Goal: Information Seeking & Learning: Learn about a topic

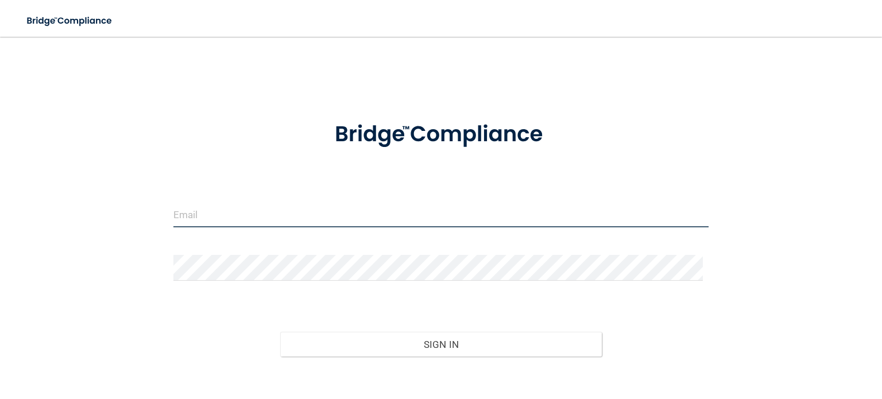
click at [236, 207] on input "email" at bounding box center [441, 215] width 535 height 26
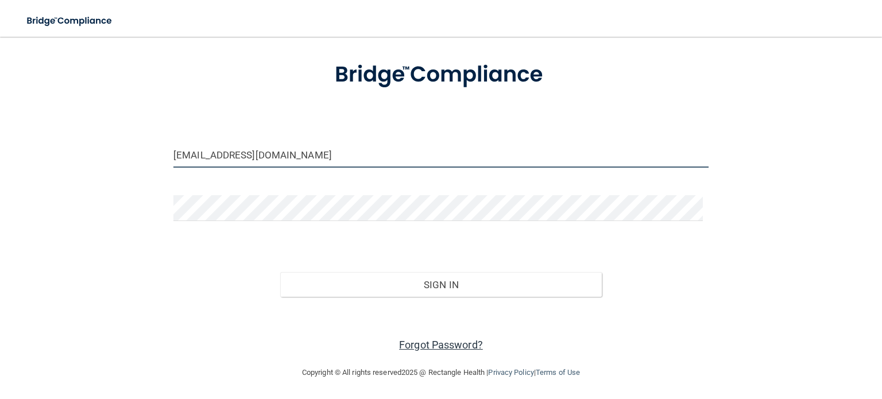
type input "[EMAIL_ADDRESS][DOMAIN_NAME]"
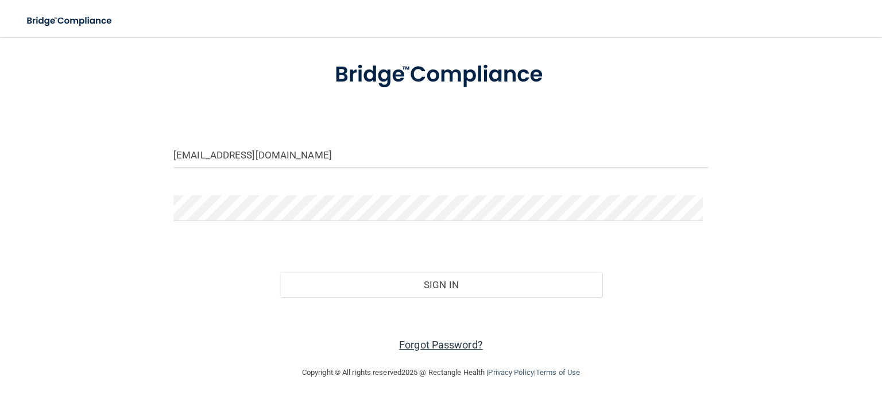
click at [417, 348] on link "Forgot Password?" at bounding box center [441, 345] width 84 height 12
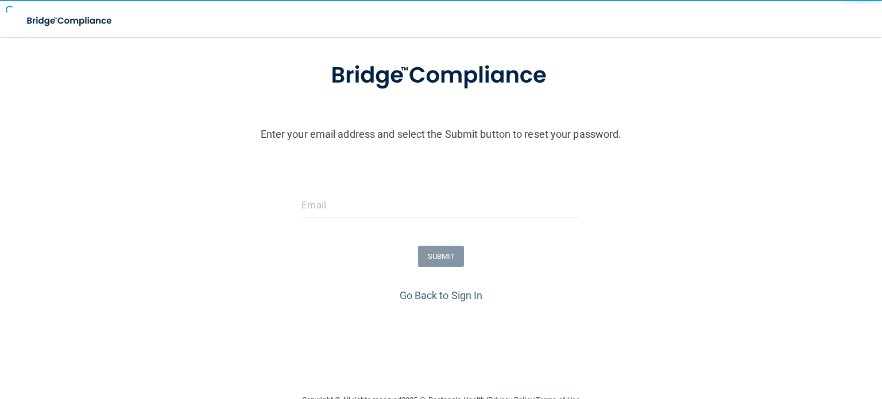
scroll to position [88, 0]
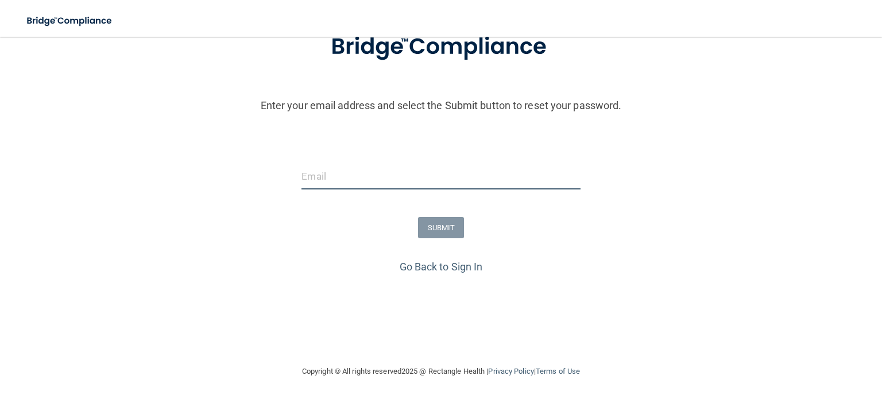
click at [310, 167] on input "email" at bounding box center [441, 177] width 279 height 26
type input "[EMAIL_ADDRESS][DOMAIN_NAME]"
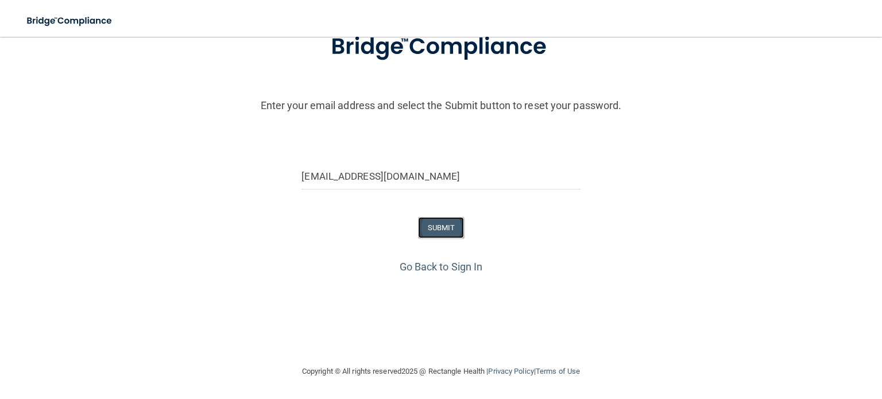
click at [450, 233] on button "SUBMIT" at bounding box center [441, 227] width 47 height 21
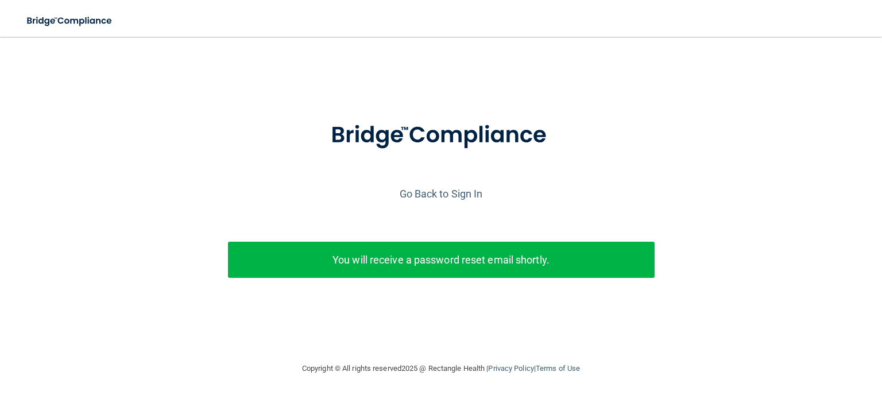
scroll to position [0, 0]
click at [437, 196] on link "Go Back to Sign In" at bounding box center [441, 194] width 83 height 12
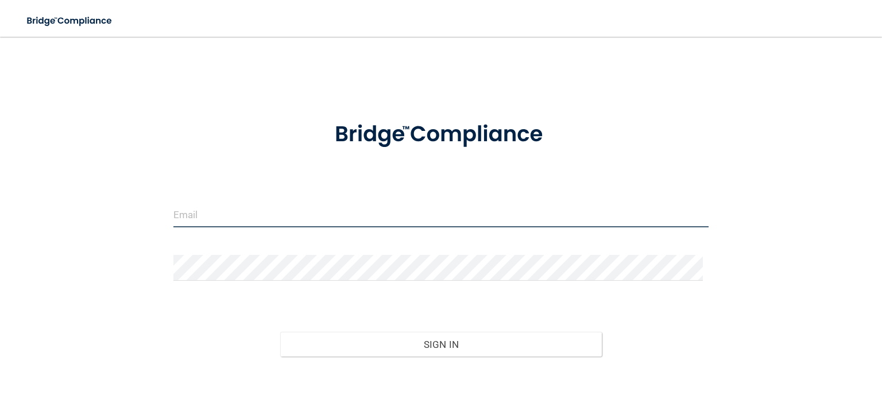
click at [425, 211] on input "email" at bounding box center [441, 215] width 535 height 26
type input "[EMAIL_ADDRESS][DOMAIN_NAME]"
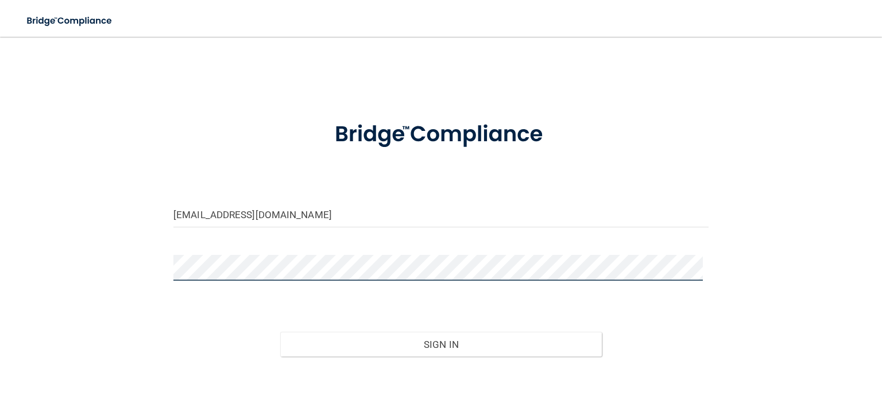
click at [280, 332] on button "Sign In" at bounding box center [440, 344] width 321 height 25
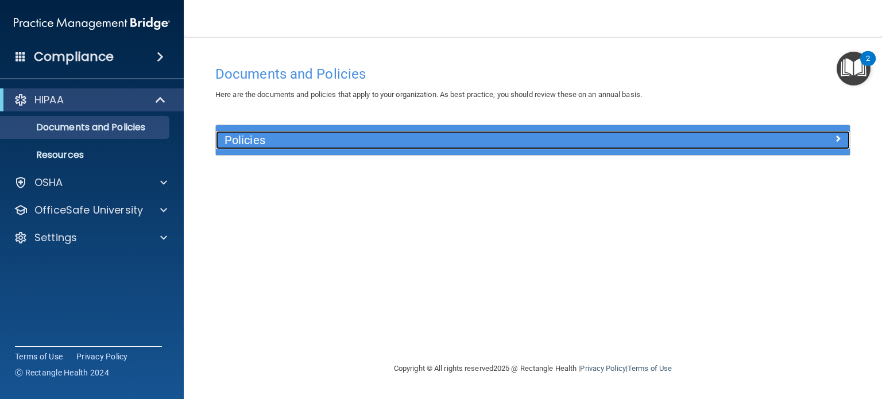
click at [807, 138] on div at bounding box center [771, 138] width 159 height 14
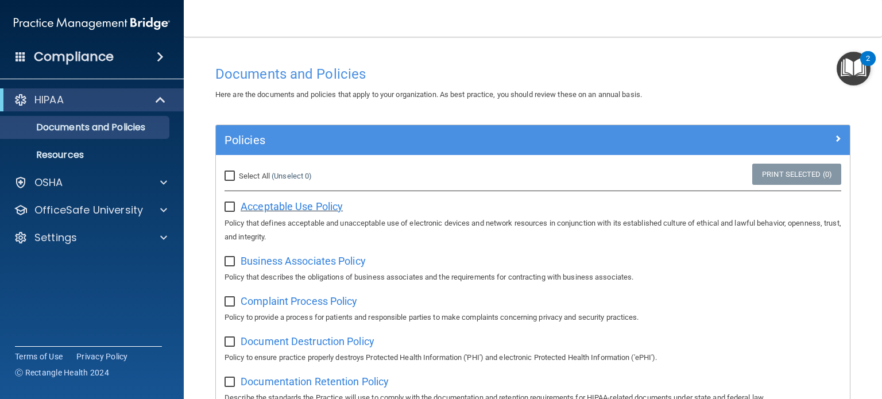
click at [289, 206] on span "Acceptable Use Policy" at bounding box center [292, 207] width 102 height 12
click at [227, 173] on input "Select All (Unselect 0) Unselect All" at bounding box center [231, 176] width 13 height 9
checkbox input "true"
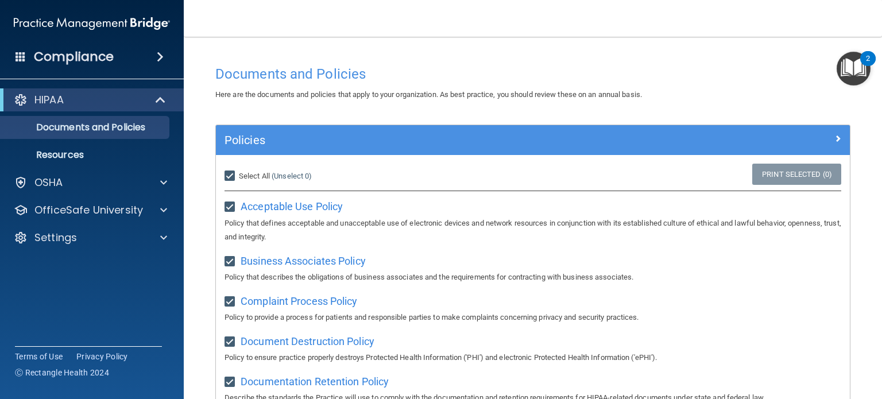
checkbox input "true"
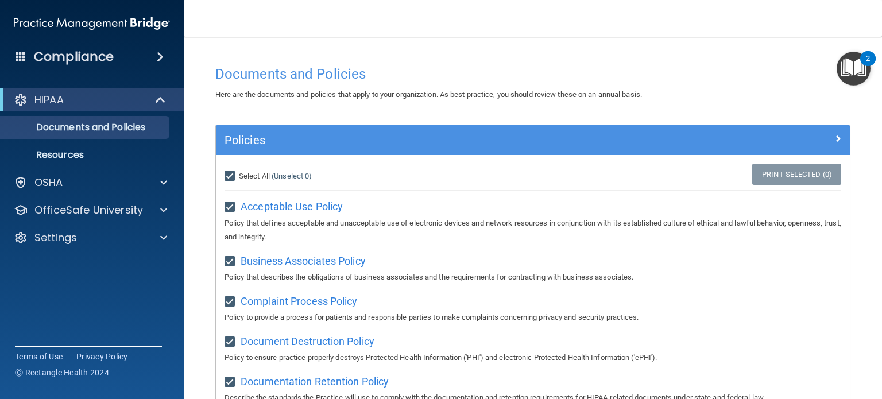
checkbox input "true"
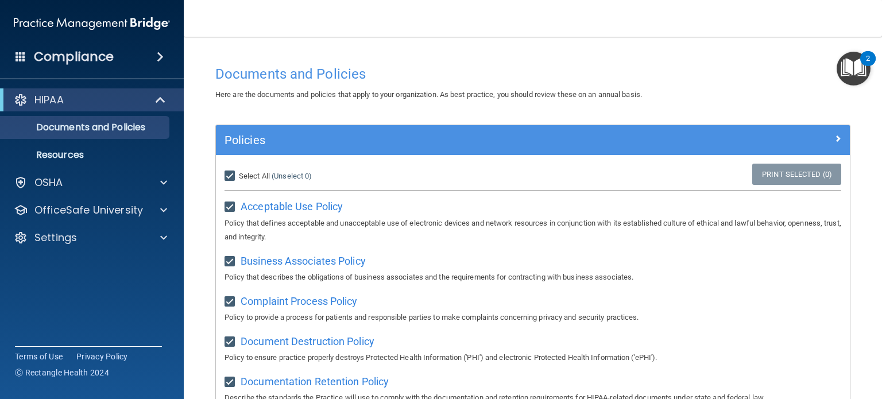
checkbox input "true"
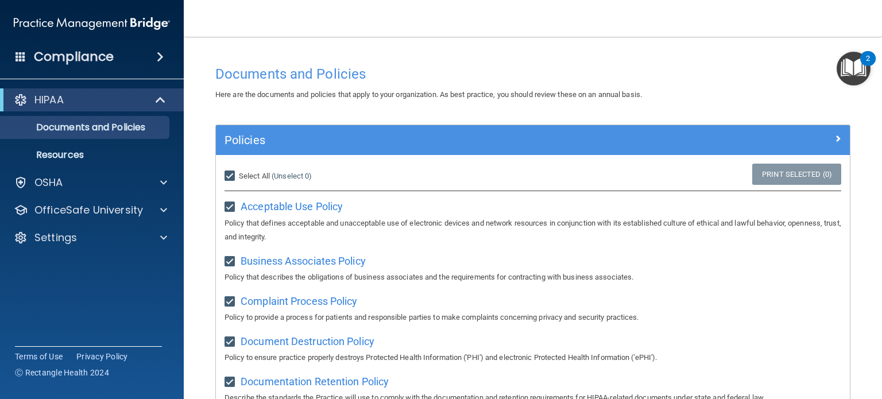
checkbox input "true"
click at [227, 173] on input "Select All (Unselect 21) Unselect All" at bounding box center [231, 176] width 13 height 9
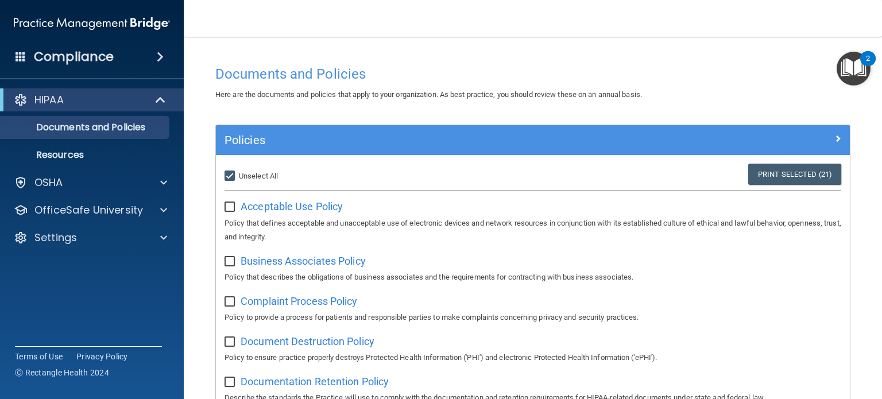
checkbox input "false"
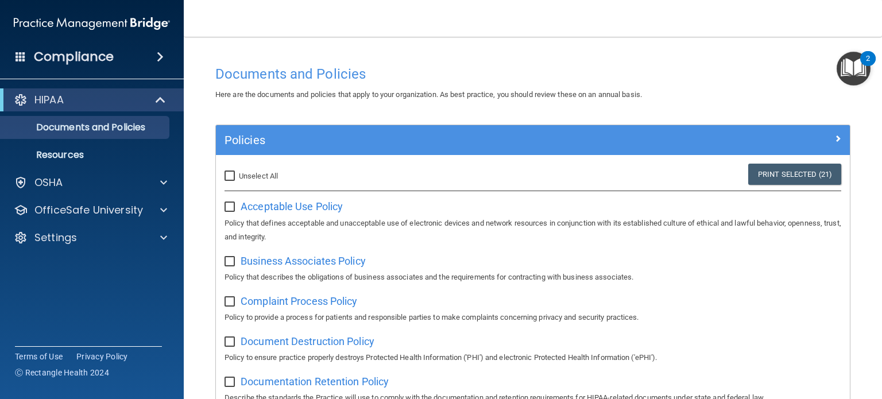
checkbox input "false"
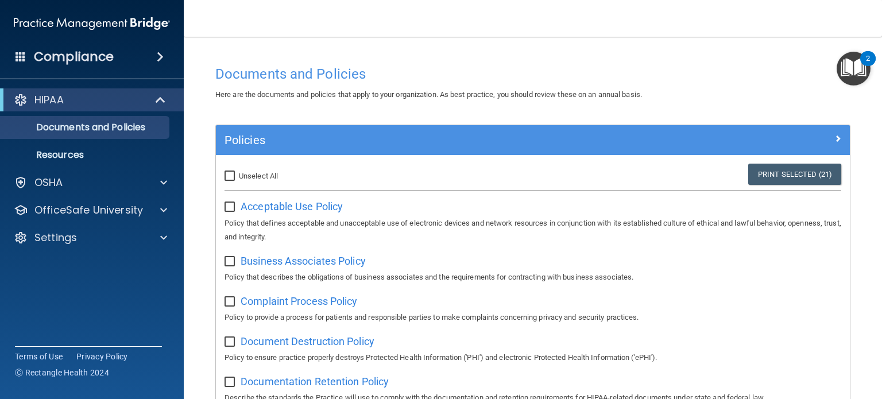
checkbox input "false"
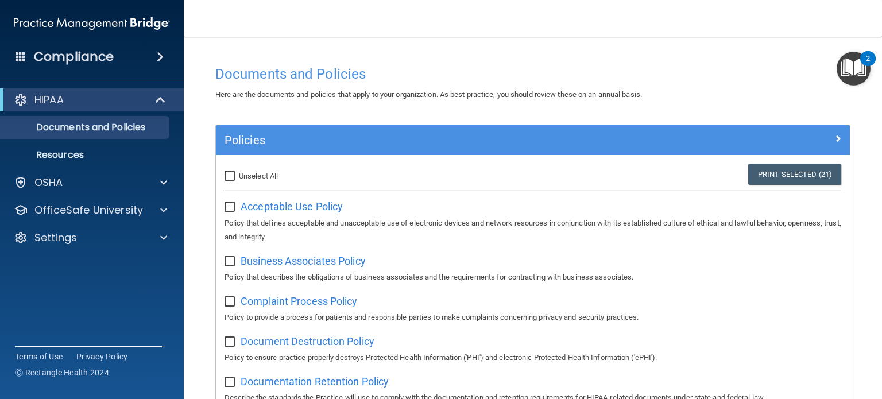
checkbox input "false"
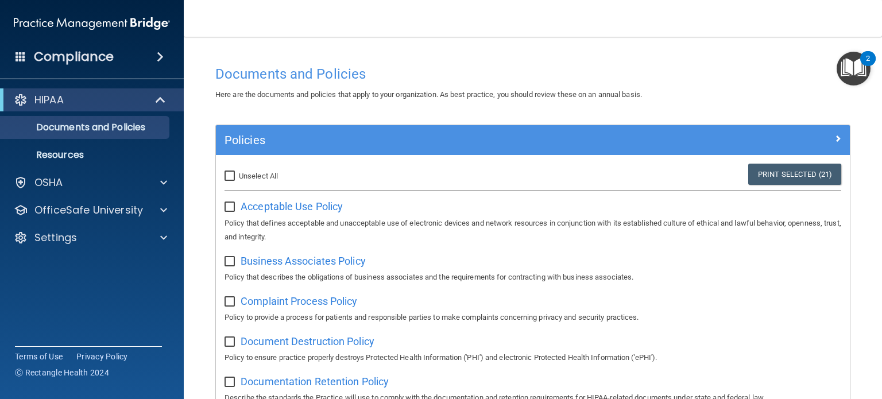
checkbox input "false"
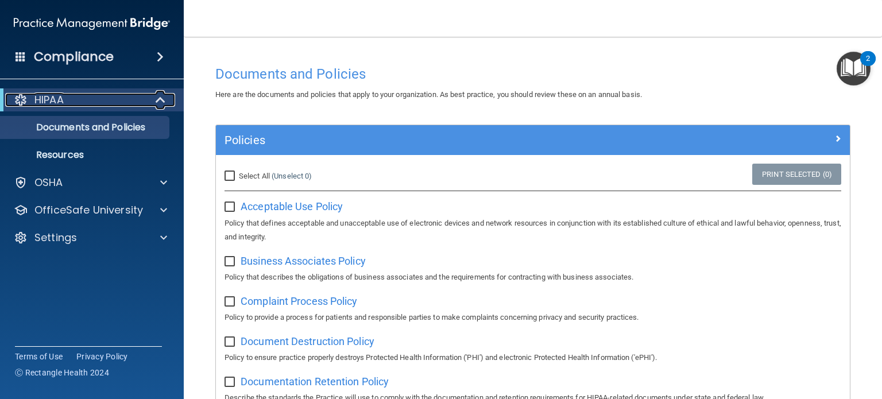
click at [163, 97] on span at bounding box center [162, 100] width 10 height 14
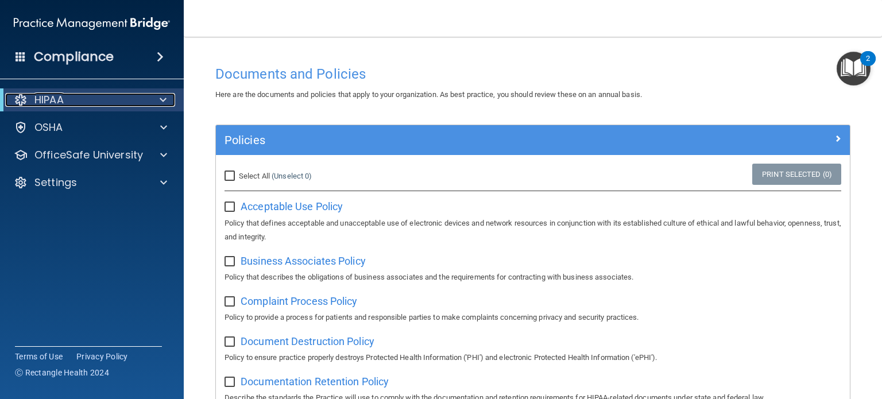
click at [163, 97] on span at bounding box center [163, 100] width 7 height 14
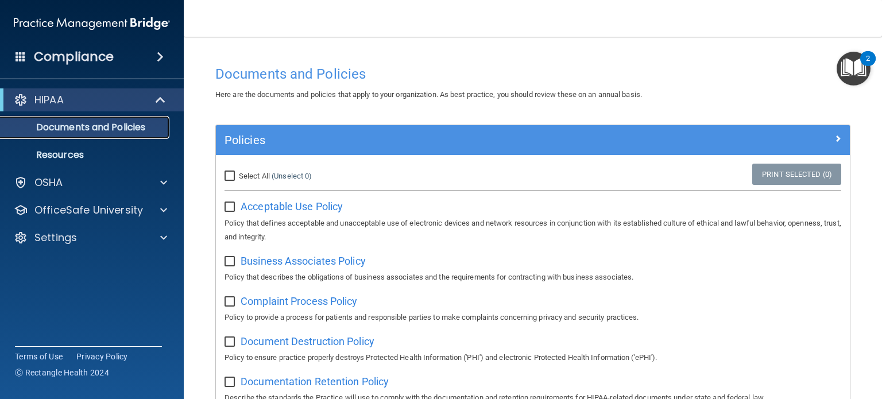
click at [94, 124] on p "Documents and Policies" at bounding box center [85, 127] width 157 height 11
click at [69, 156] on p "Resources" at bounding box center [85, 154] width 157 height 11
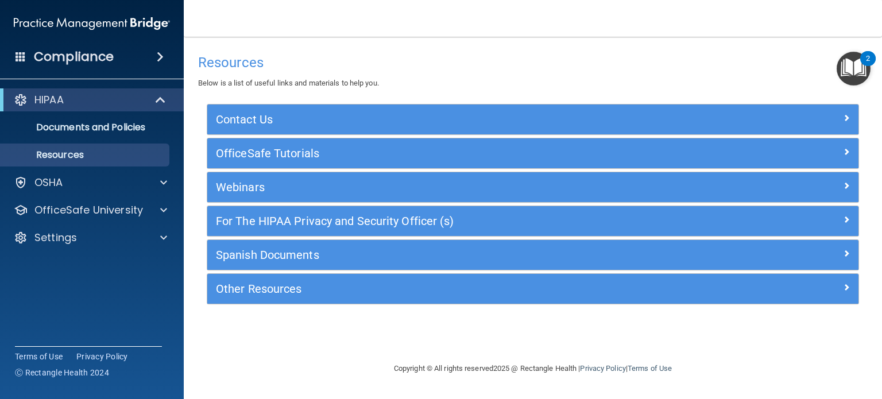
click at [864, 65] on img "Open Resource Center, 2 new notifications" at bounding box center [854, 69] width 34 height 34
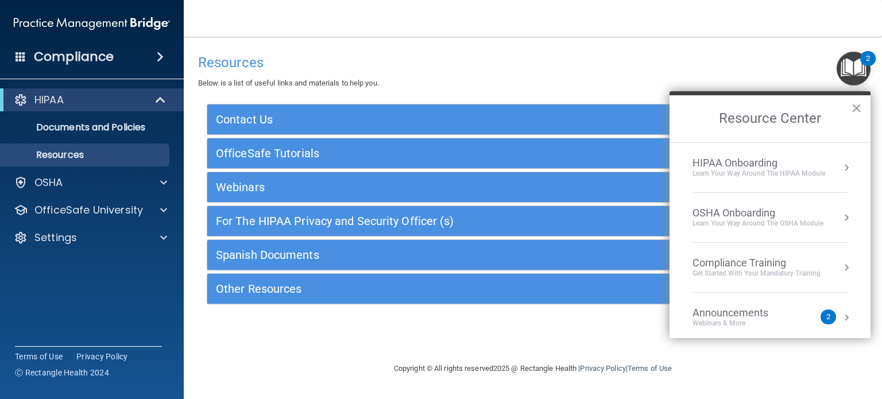
click at [739, 161] on div "HIPAA Onboarding" at bounding box center [759, 163] width 133 height 13
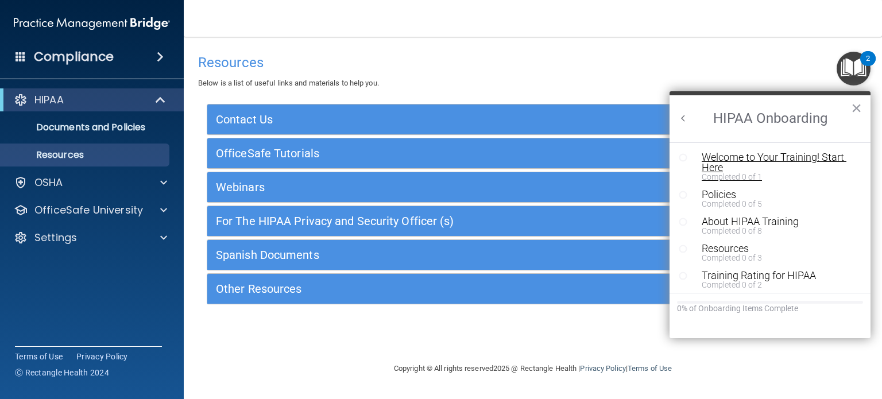
click at [758, 156] on div "Welcome to Your Training! Start Here" at bounding box center [774, 162] width 145 height 21
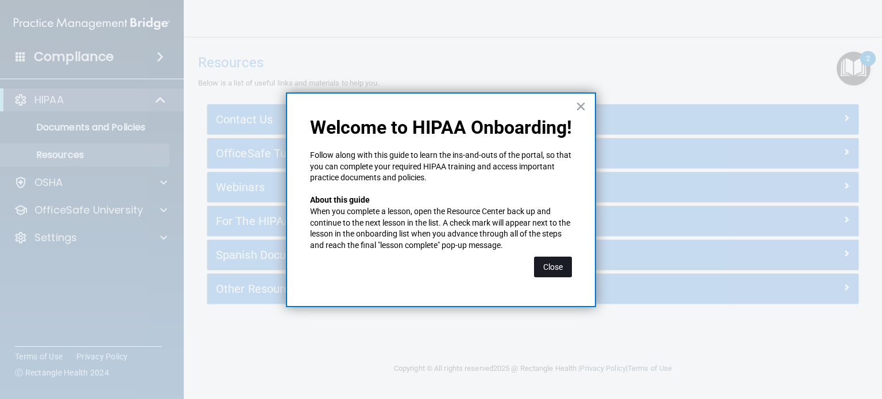
click at [555, 269] on button "Close" at bounding box center [553, 267] width 38 height 21
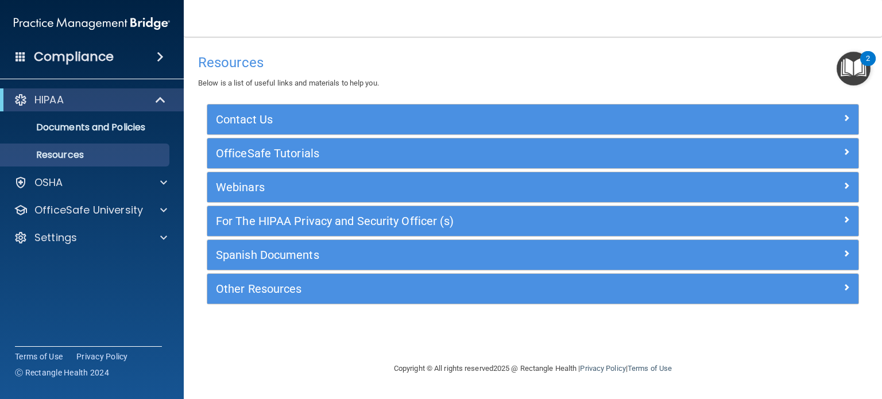
click at [862, 66] on img "Open Resource Center, 2 new notifications" at bounding box center [854, 69] width 34 height 34
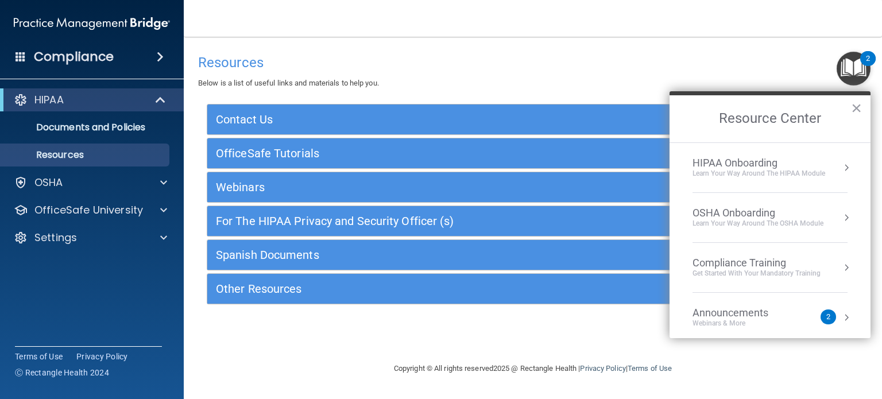
click at [757, 172] on div "Learn Your Way around the HIPAA module" at bounding box center [759, 174] width 133 height 10
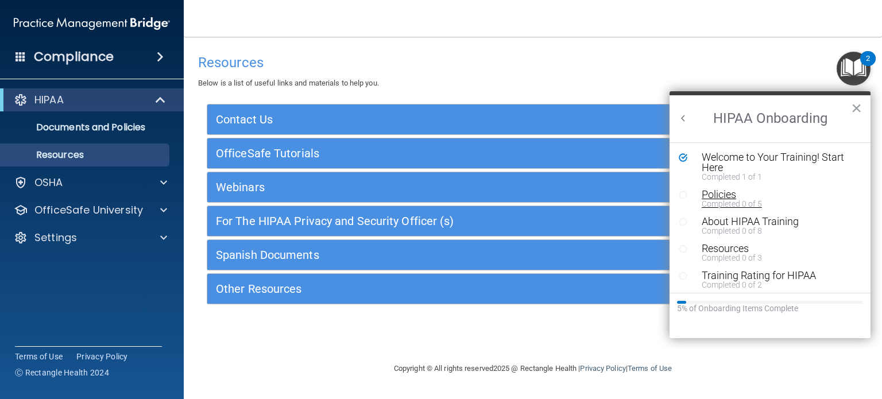
click at [718, 197] on div "Policies" at bounding box center [774, 195] width 145 height 10
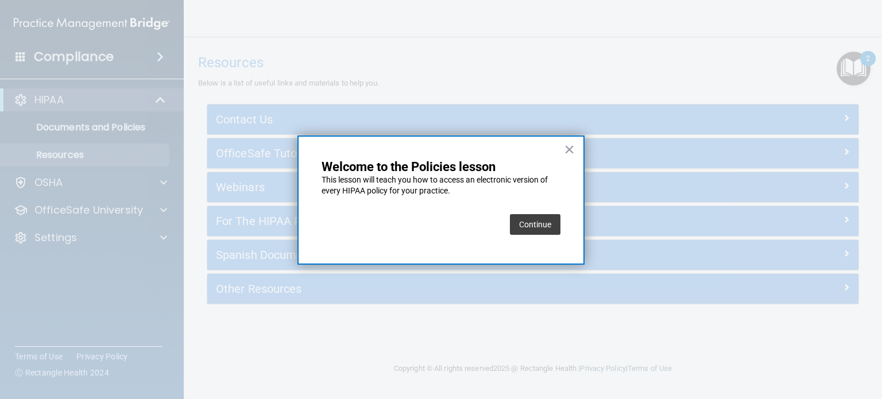
click at [531, 227] on button "Continue" at bounding box center [535, 224] width 51 height 21
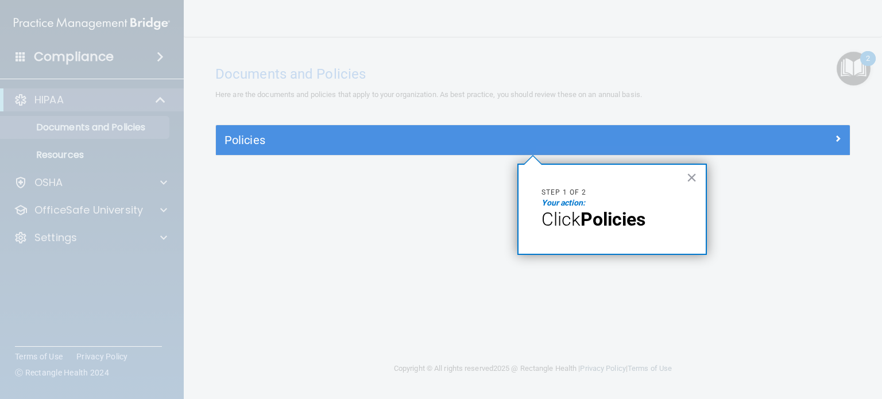
click at [686, 182] on div "× Step 1 of 2 Your action: Click Policies" at bounding box center [613, 209] width 190 height 91
click at [690, 178] on button "×" at bounding box center [692, 177] width 11 height 18
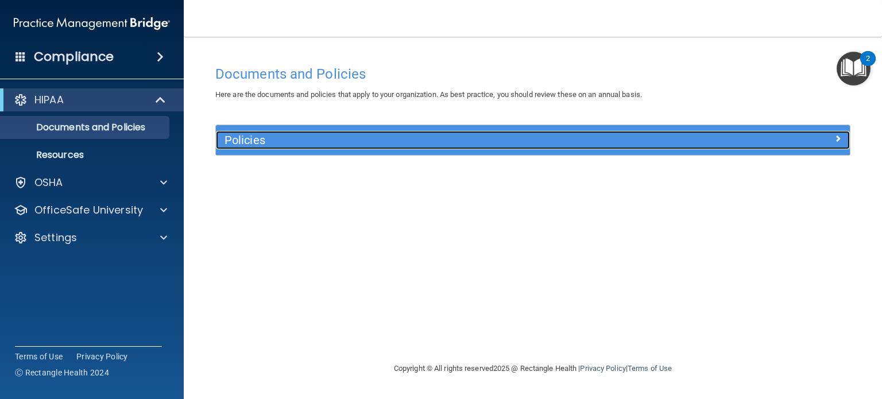
click at [661, 137] on h5 "Policies" at bounding box center [454, 140] width 458 height 13
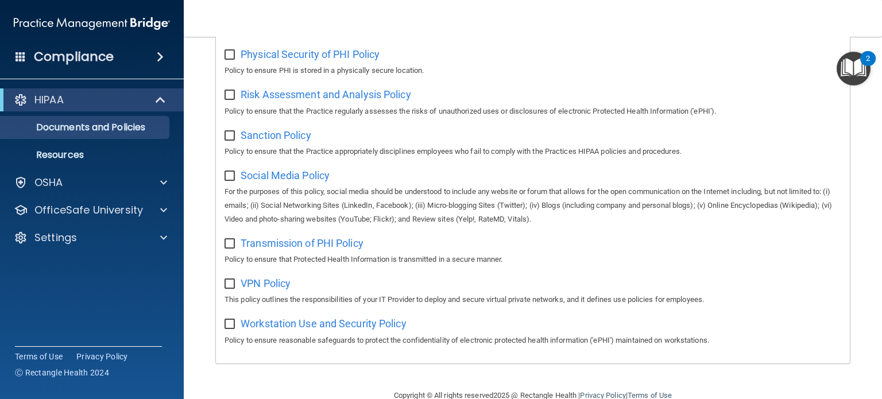
scroll to position [775, 0]
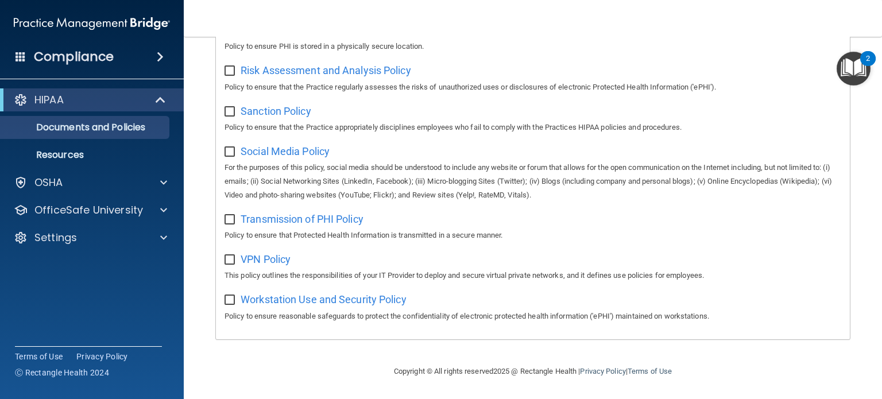
click at [852, 68] on img "Open Resource Center, 2 new notifications" at bounding box center [854, 69] width 34 height 34
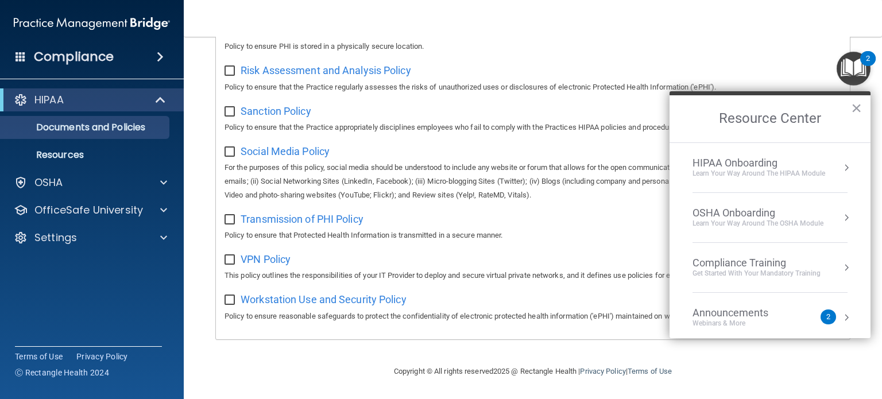
click at [732, 179] on li "HIPAA Onboarding Learn Your Way around the HIPAA module" at bounding box center [770, 168] width 155 height 50
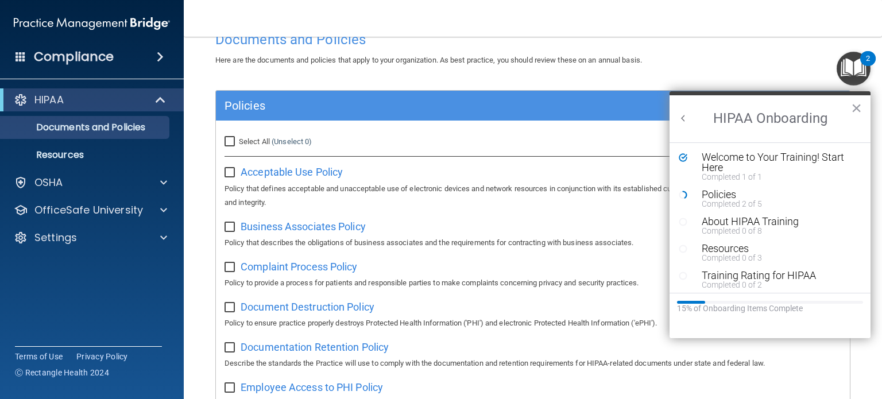
scroll to position [44, 0]
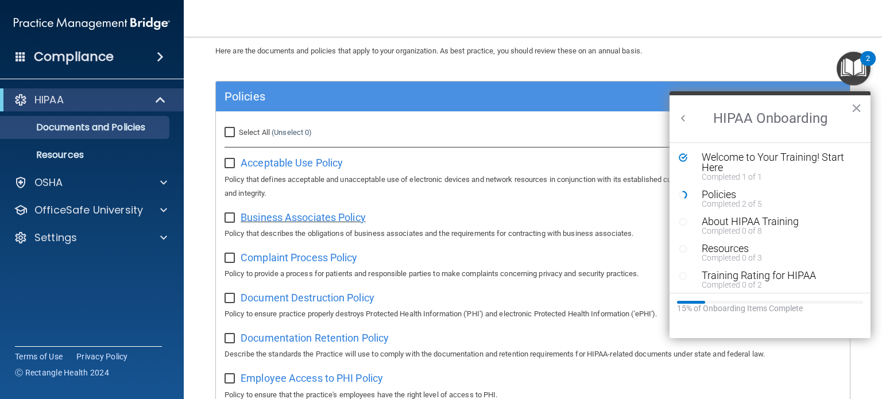
click at [278, 216] on span "Business Associates Policy" at bounding box center [303, 217] width 125 height 12
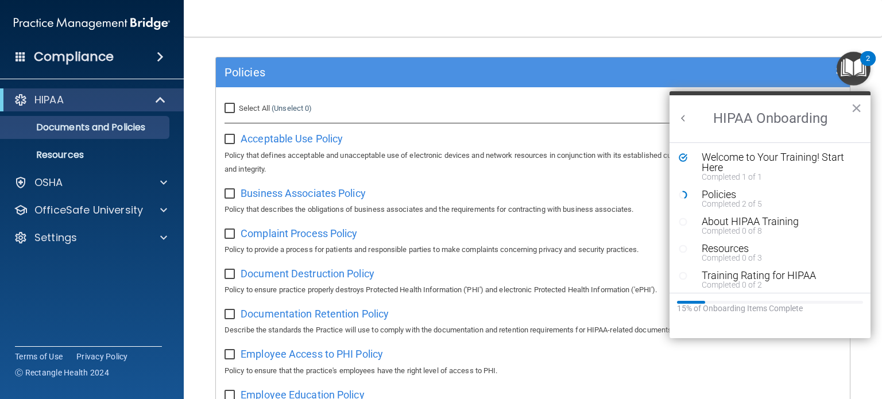
scroll to position [69, 0]
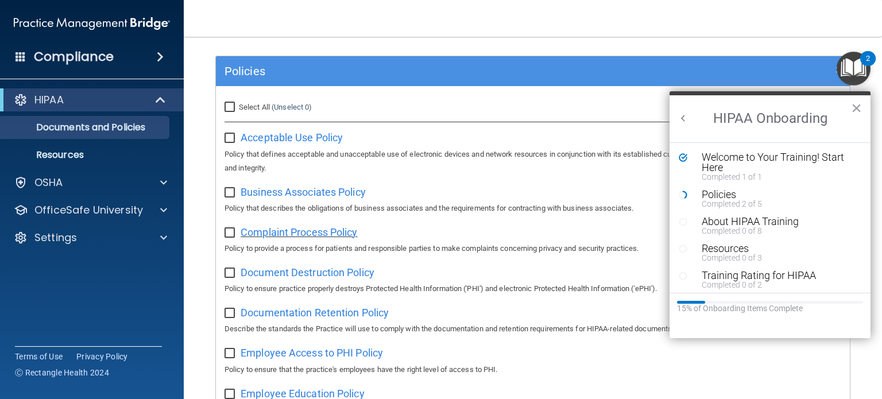
click at [326, 233] on span "Complaint Process Policy" at bounding box center [299, 232] width 117 height 12
click at [726, 191] on div "Policies" at bounding box center [774, 195] width 145 height 10
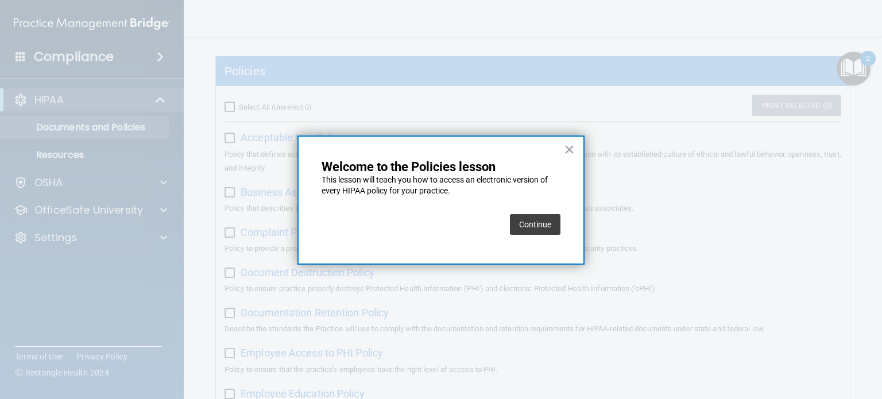
click at [536, 222] on button "Continue" at bounding box center [535, 224] width 51 height 21
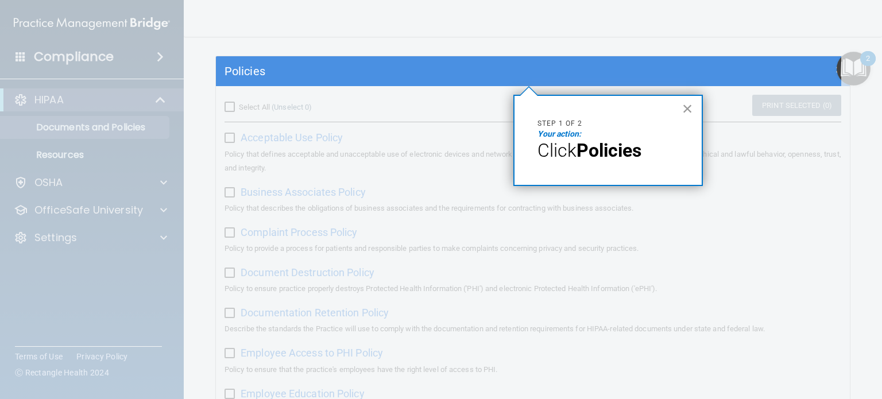
click at [687, 105] on button "×" at bounding box center [688, 108] width 11 height 18
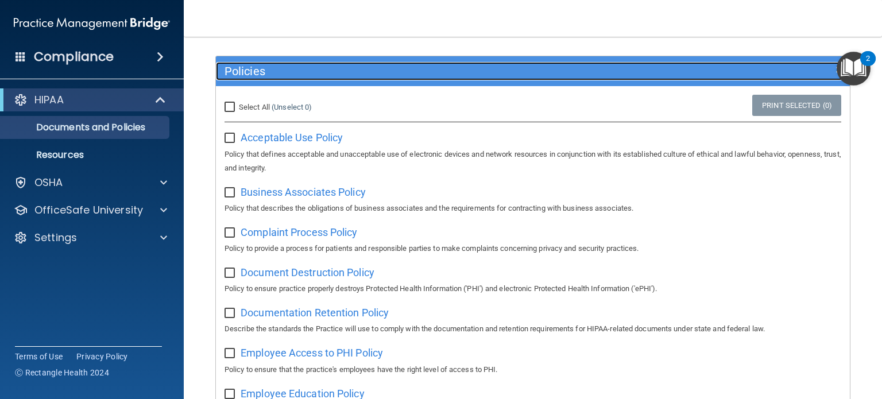
click at [667, 76] on h5 "Policies" at bounding box center [454, 71] width 458 height 13
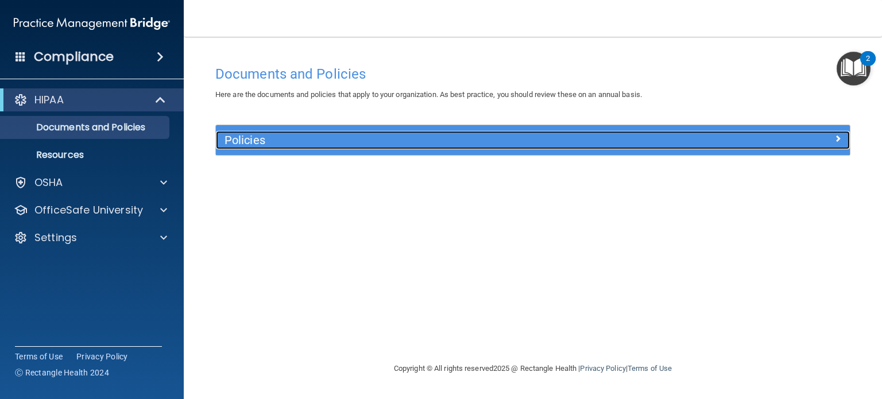
scroll to position [0, 0]
click at [740, 140] on div at bounding box center [771, 138] width 159 height 14
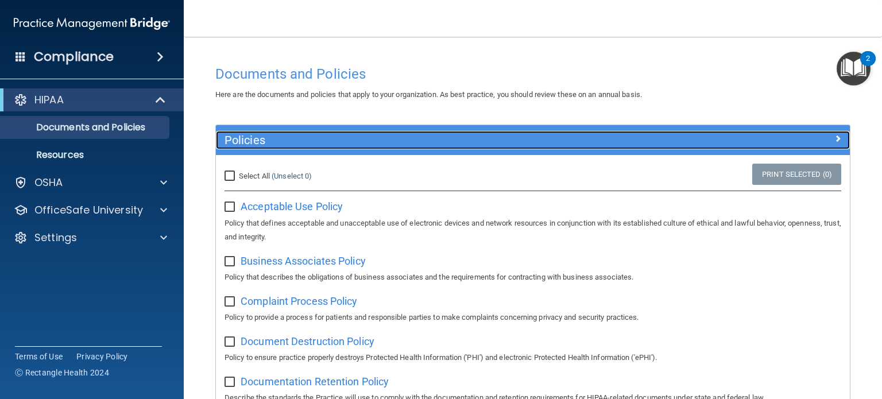
click at [739, 143] on div at bounding box center [771, 138] width 159 height 14
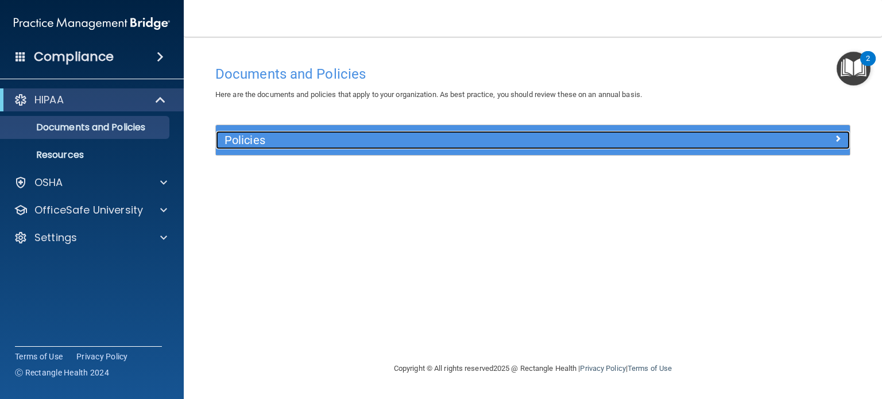
click at [739, 143] on div at bounding box center [771, 138] width 159 height 14
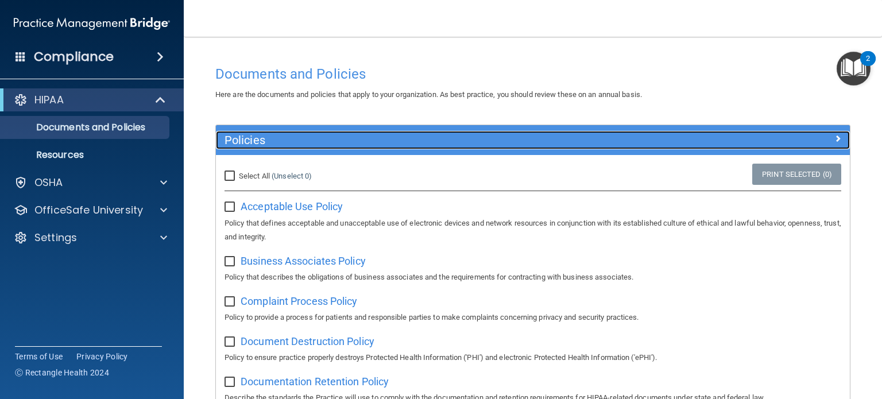
click at [739, 143] on div at bounding box center [771, 138] width 159 height 14
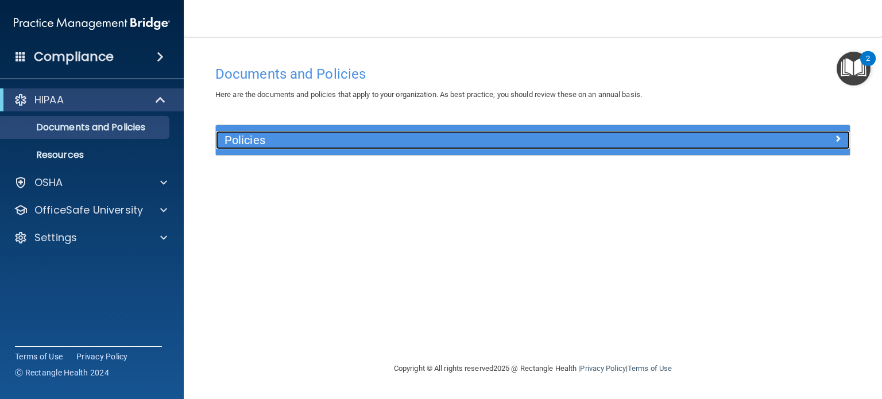
click at [739, 143] on div at bounding box center [771, 138] width 159 height 14
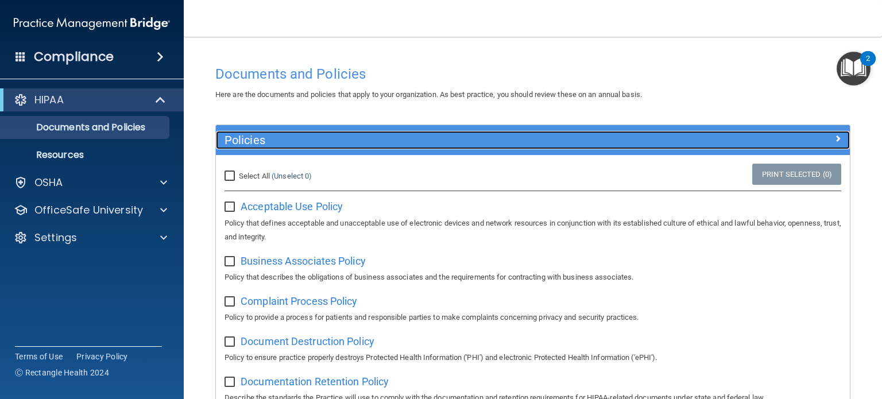
click at [739, 143] on div at bounding box center [771, 138] width 159 height 14
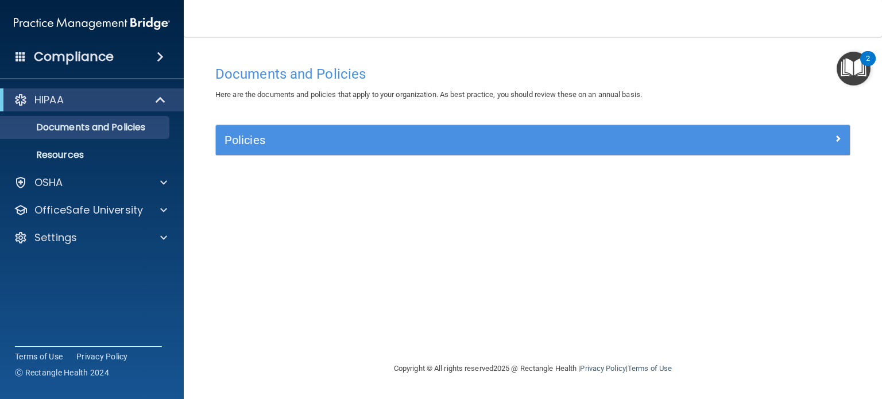
click at [847, 74] on img "Open Resource Center, 2 new notifications" at bounding box center [854, 69] width 34 height 34
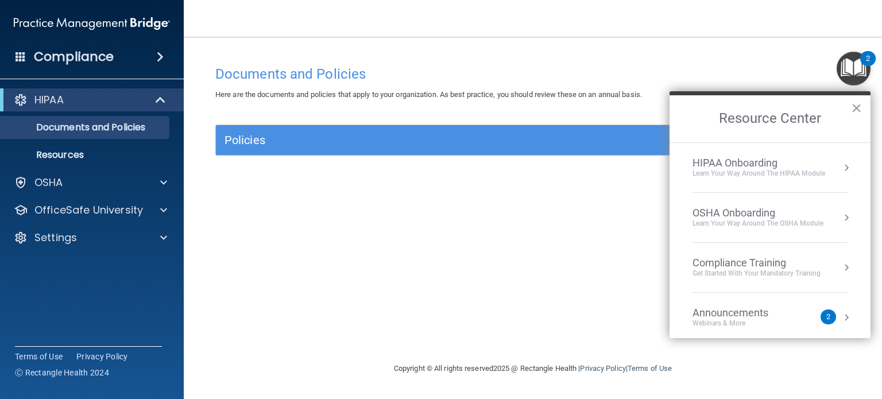
click at [756, 176] on div "Learn Your Way around the HIPAA module" at bounding box center [759, 174] width 133 height 10
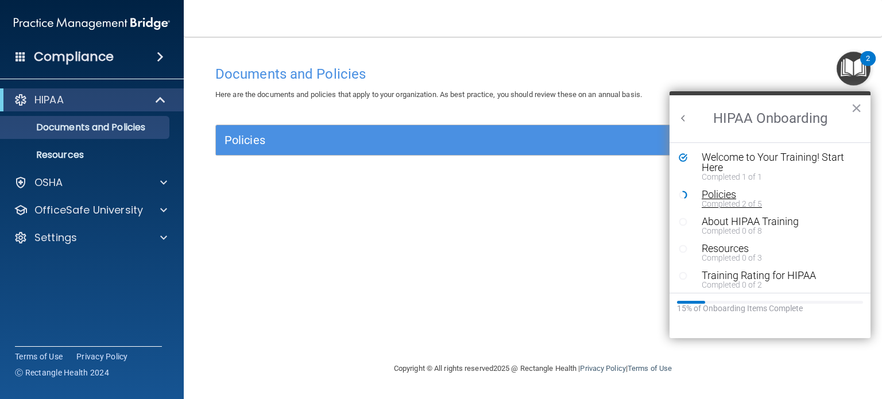
click at [719, 200] on div "Completed 2 of 5" at bounding box center [774, 204] width 145 height 8
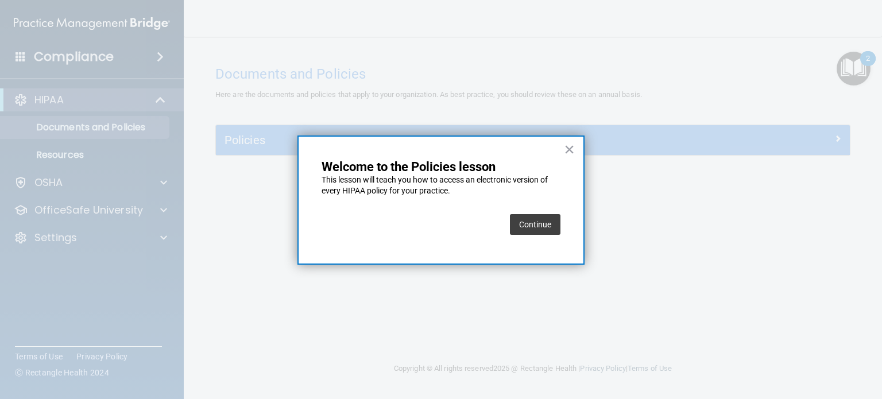
click at [550, 227] on button "Continue" at bounding box center [535, 224] width 51 height 21
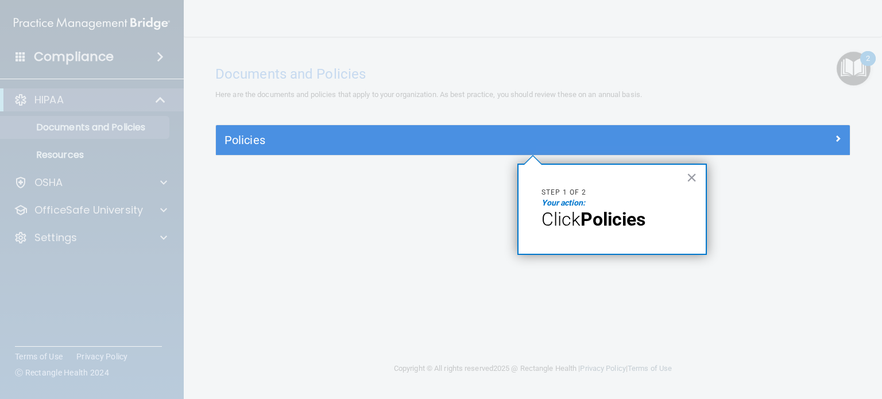
click at [626, 215] on strong "Policies" at bounding box center [613, 220] width 65 height 22
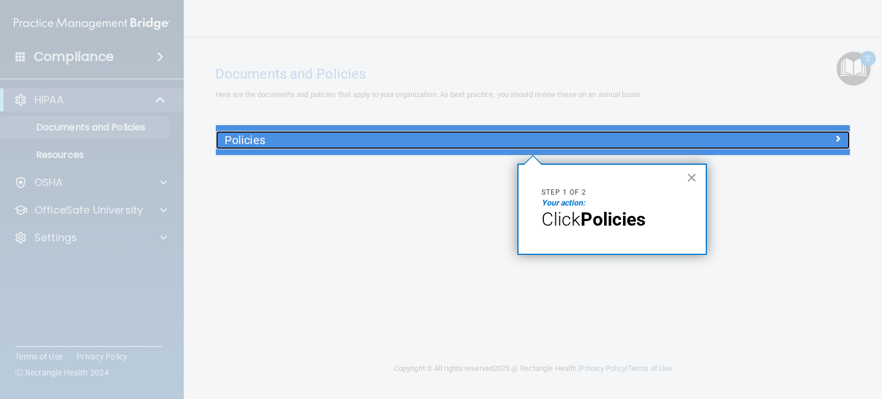
click at [575, 142] on h5 "Policies" at bounding box center [454, 140] width 458 height 13
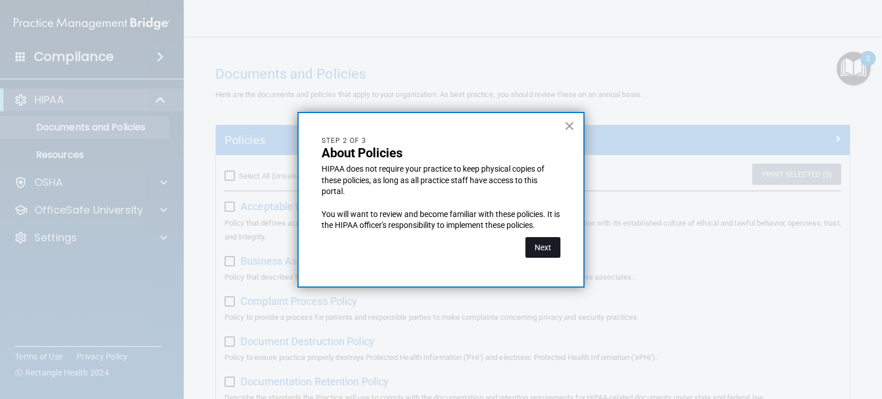
click at [545, 249] on button "Next" at bounding box center [543, 247] width 35 height 21
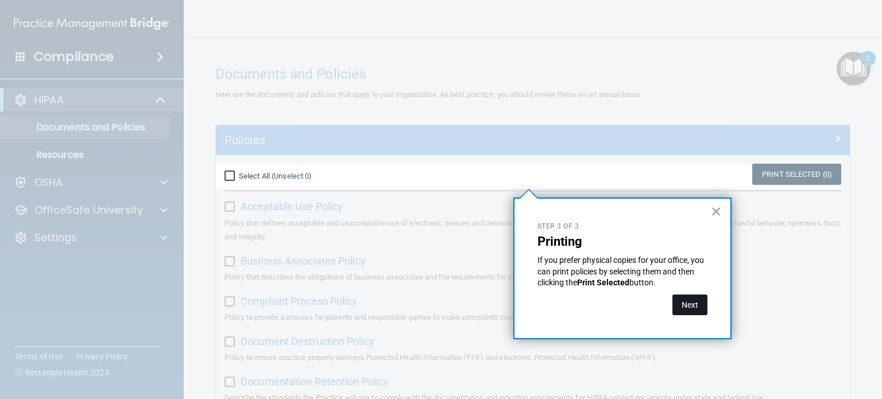
click at [694, 302] on button "Next" at bounding box center [690, 305] width 35 height 21
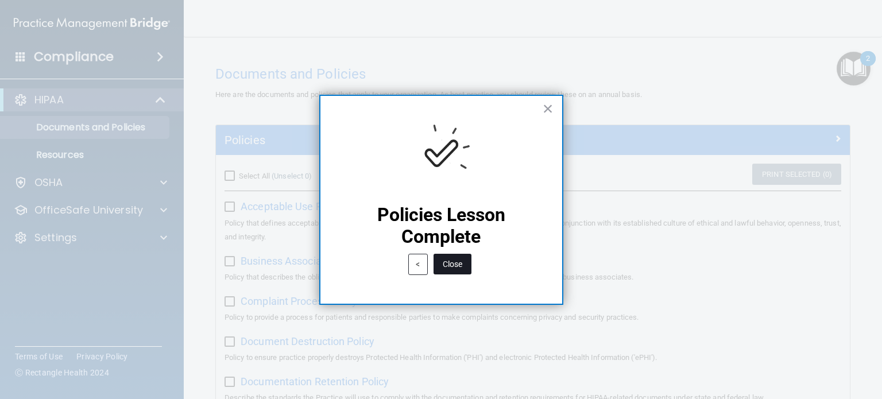
click at [456, 266] on button "Close" at bounding box center [453, 264] width 38 height 21
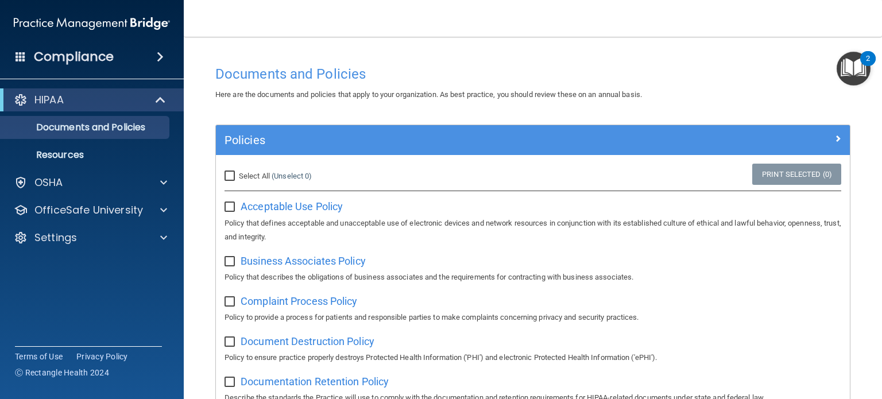
click at [846, 78] on img "Open Resource Center, 2 new notifications" at bounding box center [854, 69] width 34 height 34
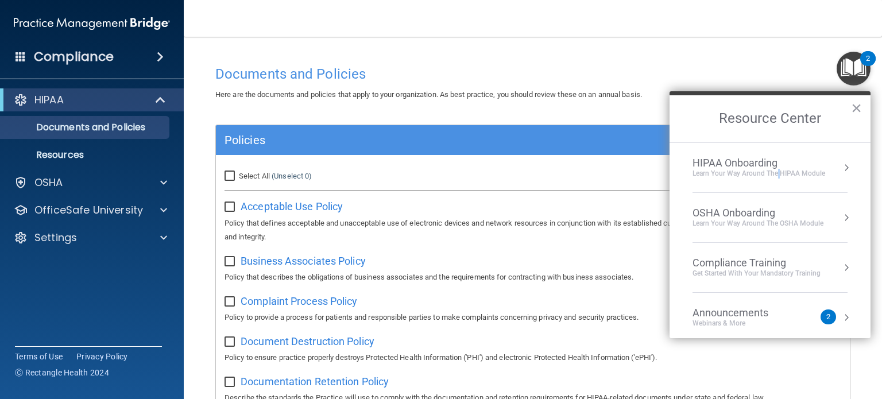
click at [777, 176] on div "Learn Your Way around the HIPAA module" at bounding box center [759, 174] width 133 height 10
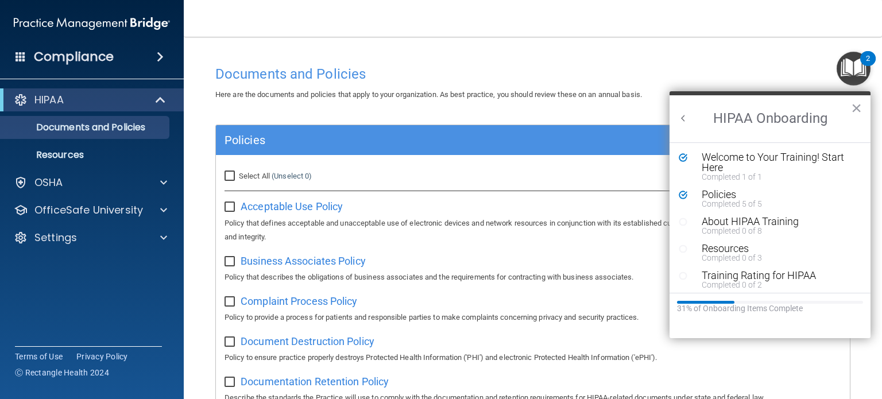
drag, startPoint x: 777, startPoint y: 176, endPoint x: 755, endPoint y: 223, distance: 51.9
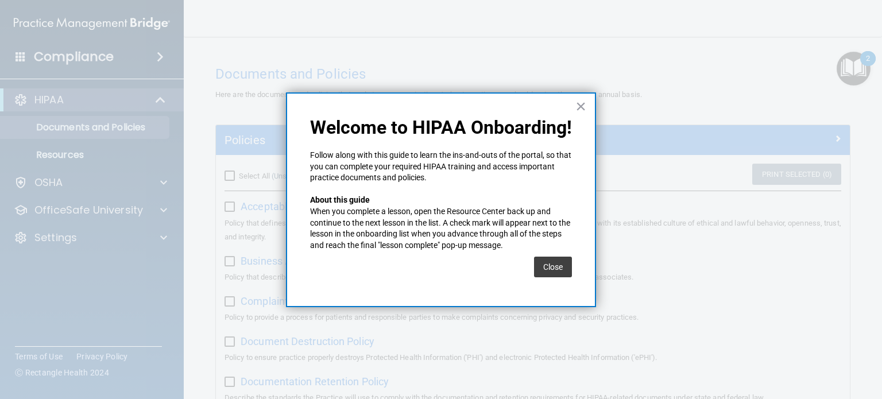
click at [507, 113] on div "× Welcome to HIPAA Onboarding! Follow along with this guide to learn the ins-an…" at bounding box center [441, 199] width 310 height 215
drag, startPoint x: 511, startPoint y: 114, endPoint x: 578, endPoint y: 104, distance: 67.4
click at [578, 104] on button "×" at bounding box center [581, 106] width 11 height 18
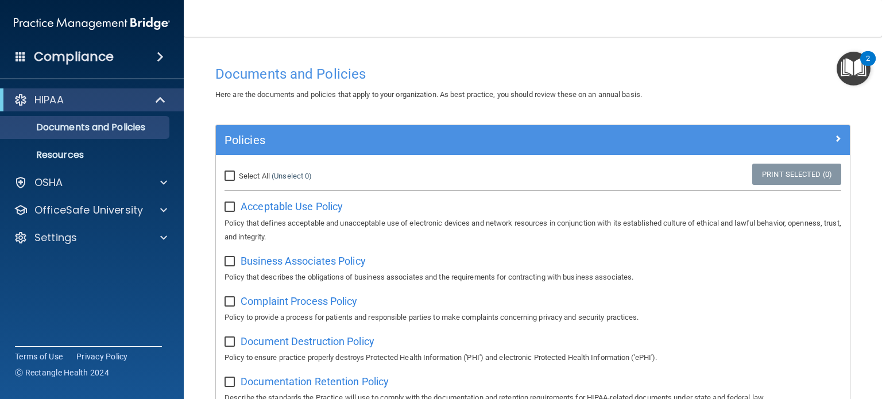
click at [859, 71] on img "Open Resource Center, 2 new notifications" at bounding box center [854, 69] width 34 height 34
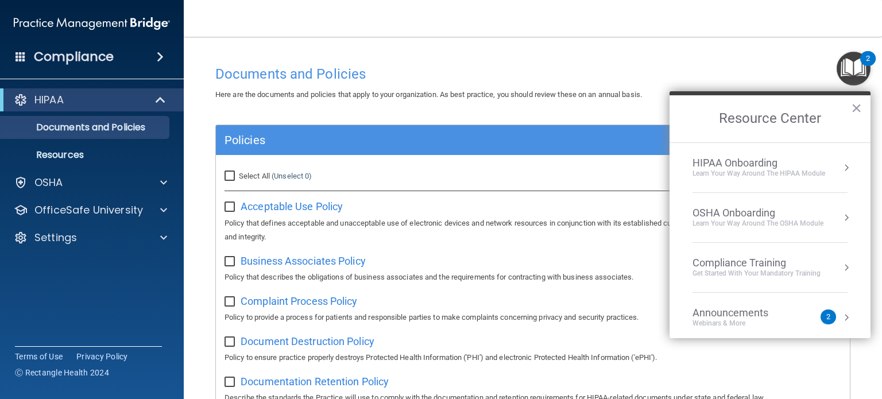
click at [733, 163] on div "HIPAA Onboarding" at bounding box center [759, 163] width 133 height 13
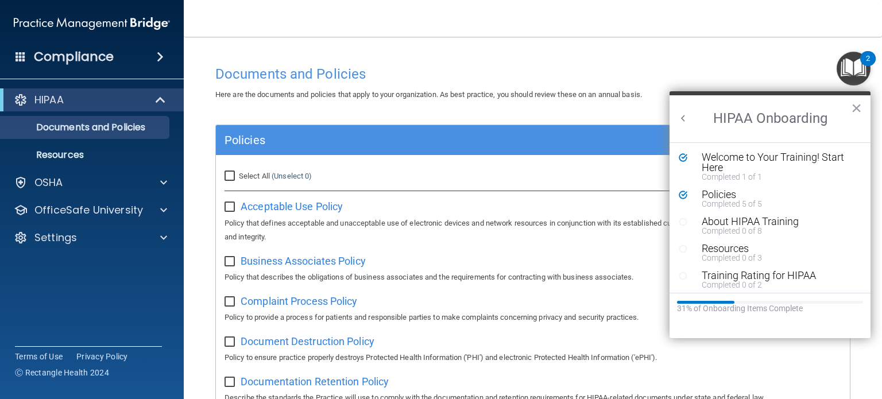
click at [728, 227] on div "Completed 0 of 8" at bounding box center [774, 231] width 145 height 8
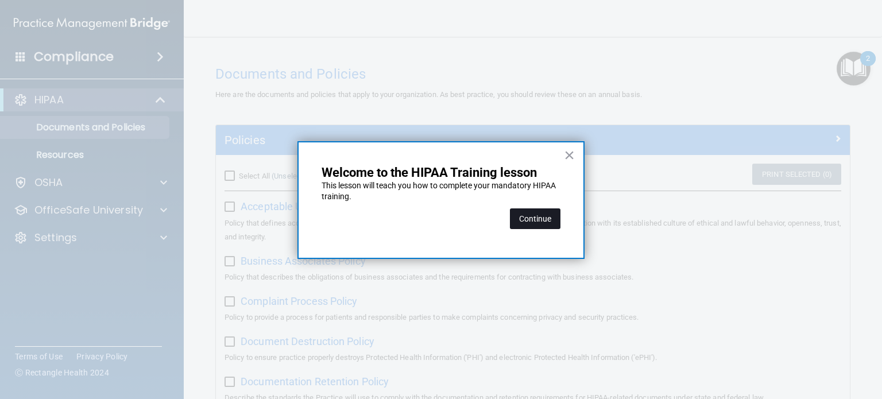
click at [535, 215] on button "Continue" at bounding box center [535, 219] width 51 height 21
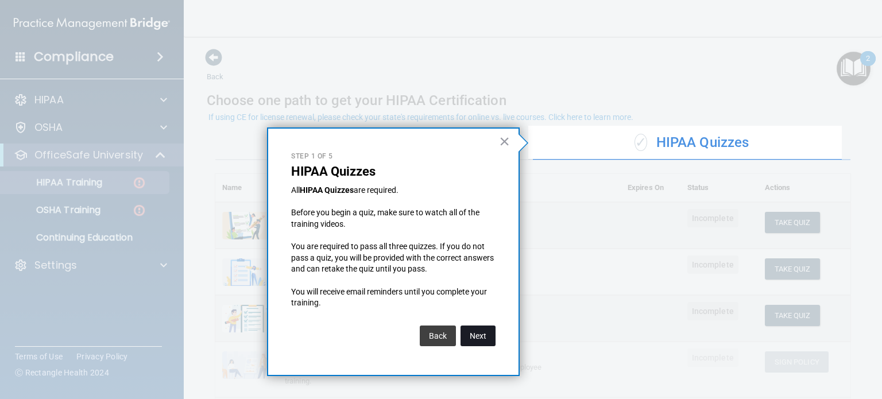
click at [483, 345] on button "Next" at bounding box center [478, 336] width 35 height 21
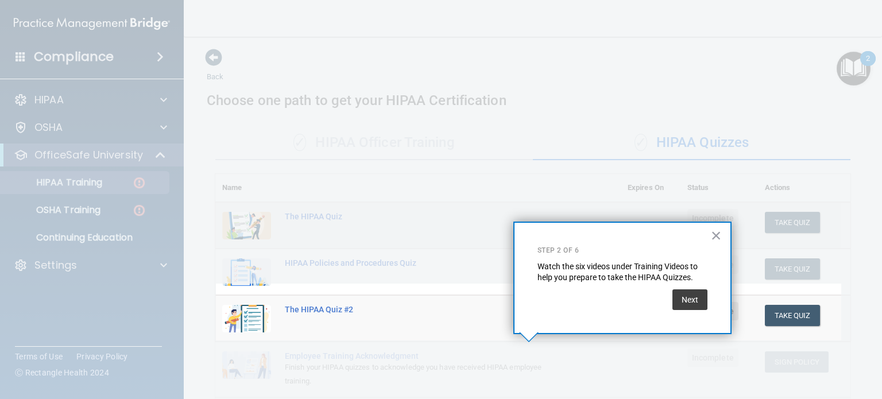
scroll to position [124, 0]
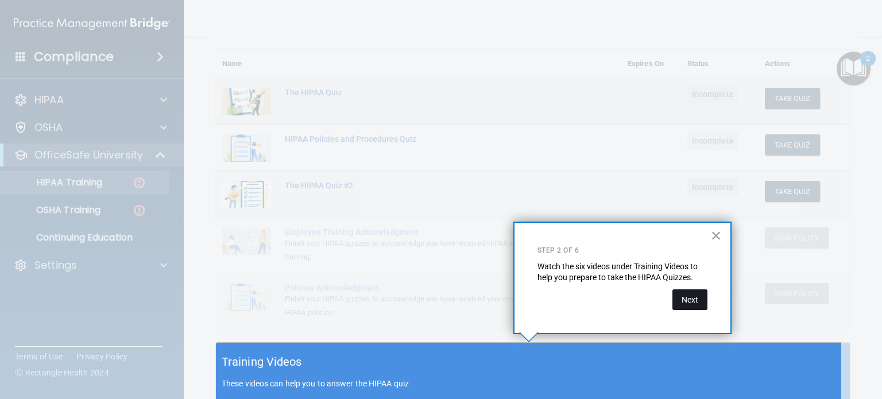
click at [689, 298] on button "Next" at bounding box center [690, 300] width 35 height 21
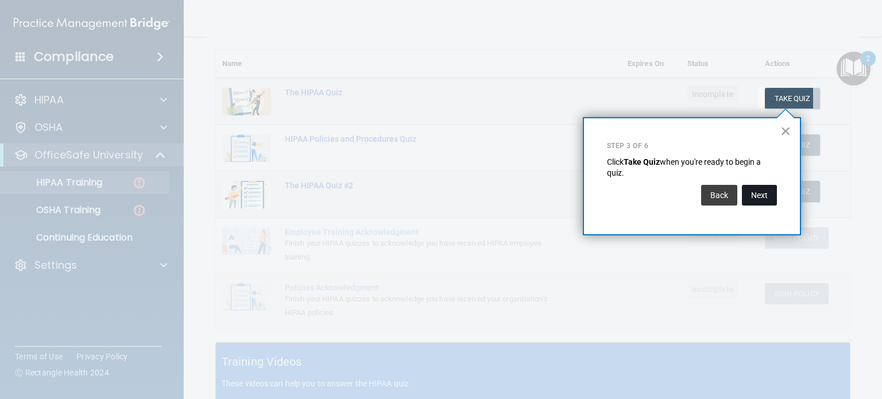
click at [765, 196] on button "Next" at bounding box center [759, 195] width 35 height 21
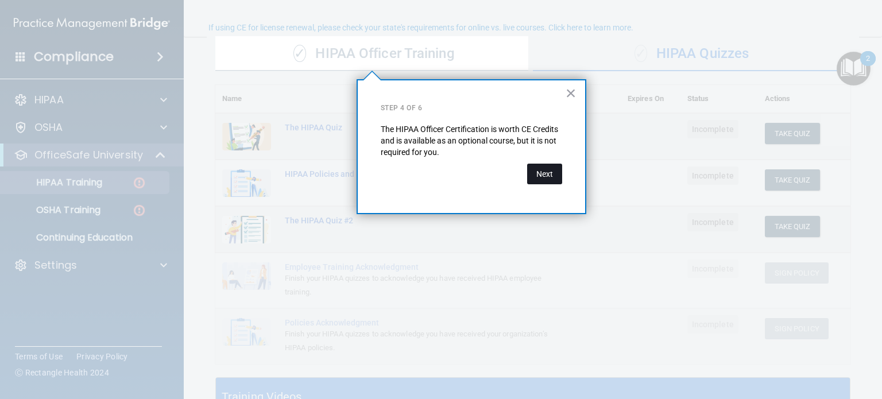
click at [543, 176] on button "Next" at bounding box center [544, 174] width 35 height 21
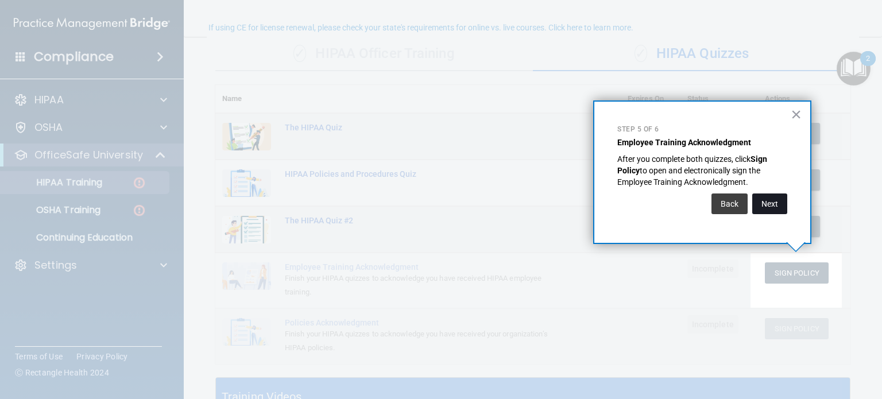
click at [783, 201] on button "Next" at bounding box center [770, 204] width 35 height 21
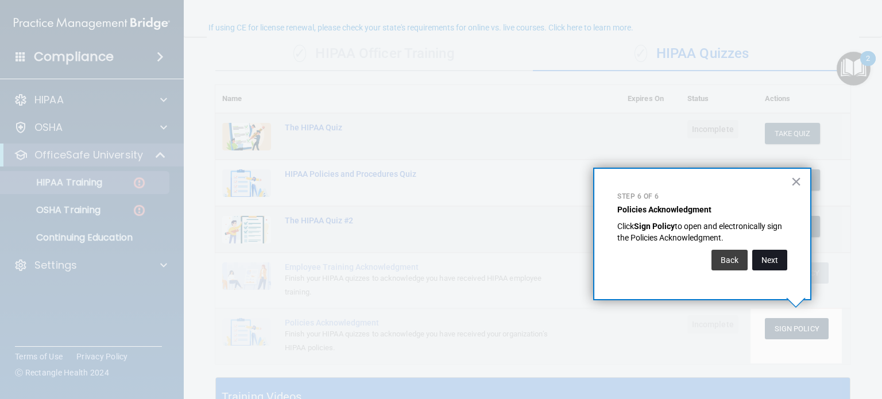
click at [779, 259] on button "Next" at bounding box center [770, 260] width 35 height 21
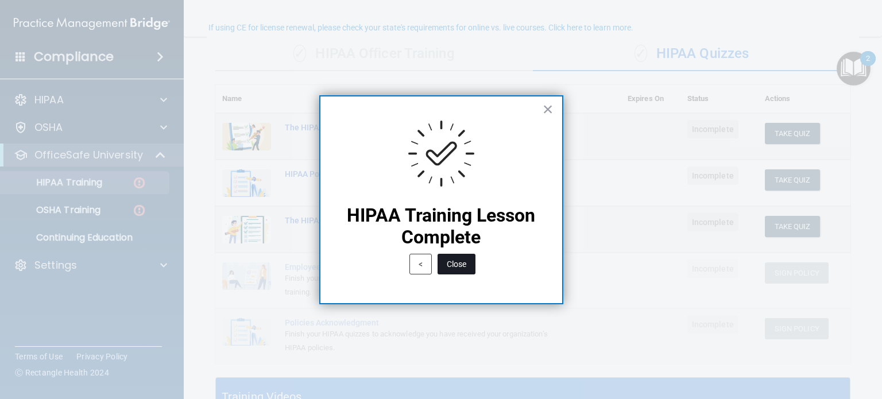
click at [450, 259] on button "Close" at bounding box center [457, 264] width 38 height 21
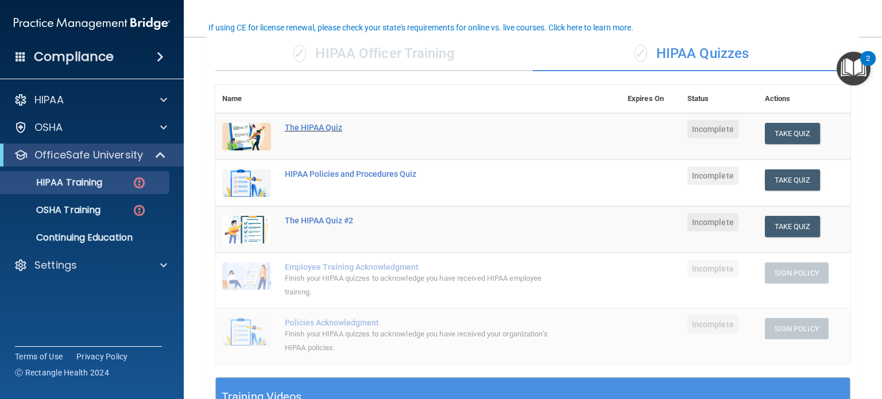
click at [319, 128] on div "The HIPAA Quiz" at bounding box center [424, 127] width 279 height 9
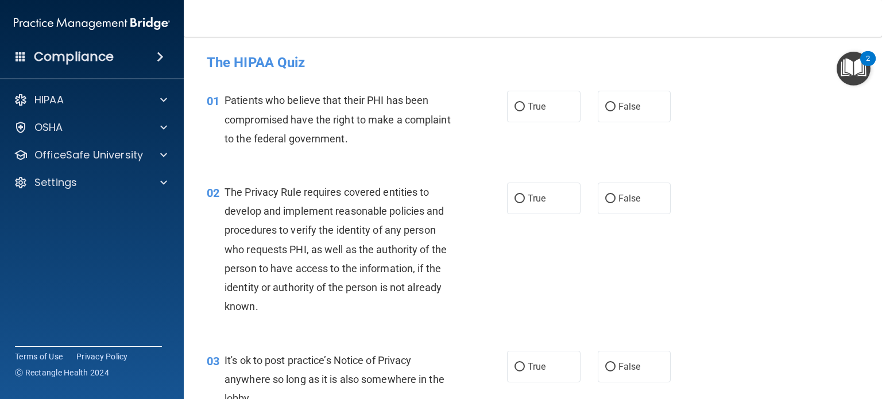
click at [843, 74] on img "Open Resource Center, 2 new notifications" at bounding box center [854, 69] width 34 height 34
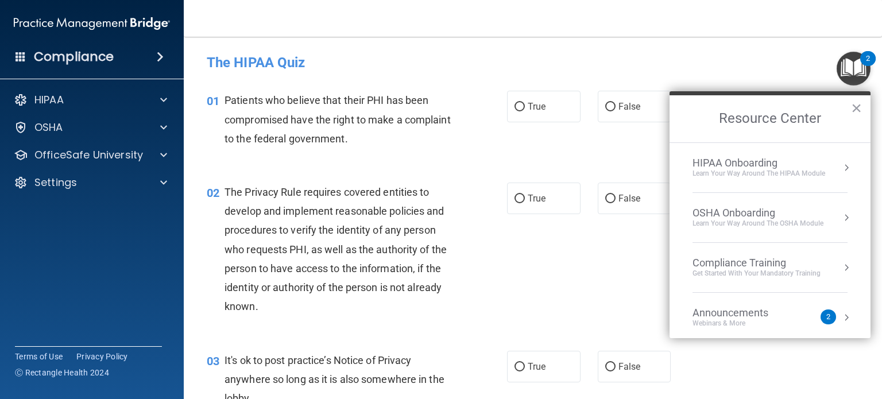
click at [781, 178] on li "HIPAA Onboarding Learn Your Way around the HIPAA module" at bounding box center [770, 168] width 155 height 50
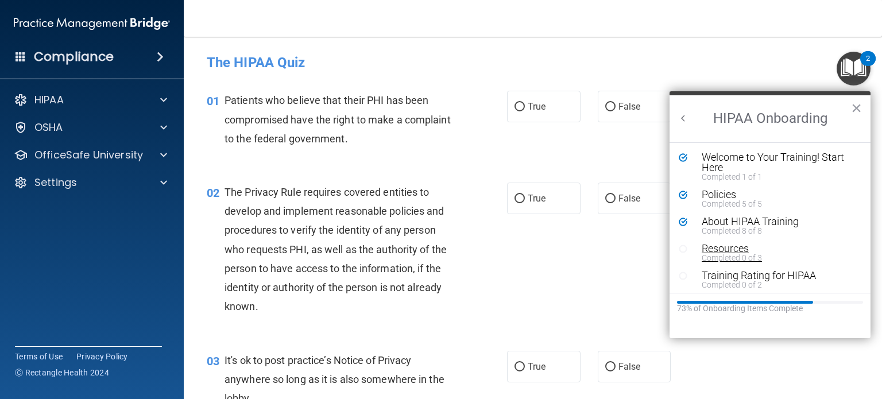
click at [719, 256] on div "Completed 0 of 3" at bounding box center [774, 258] width 145 height 8
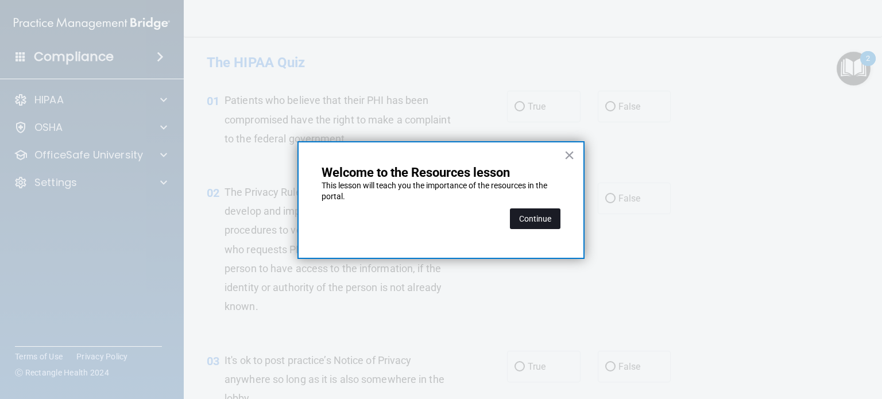
click at [527, 215] on button "Continue" at bounding box center [535, 219] width 51 height 21
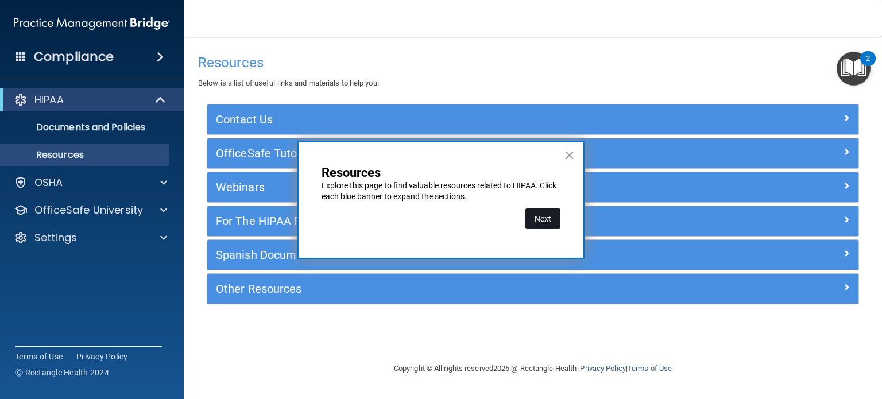
click at [527, 215] on button "Next" at bounding box center [543, 219] width 35 height 21
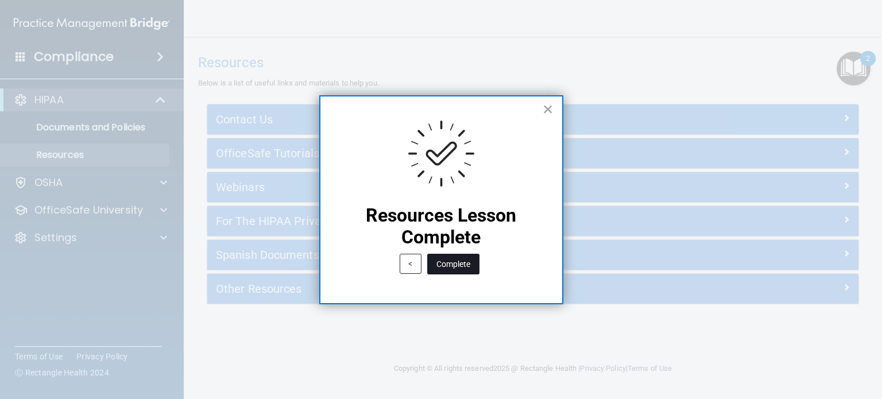
click at [453, 268] on button "Complete" at bounding box center [453, 264] width 52 height 21
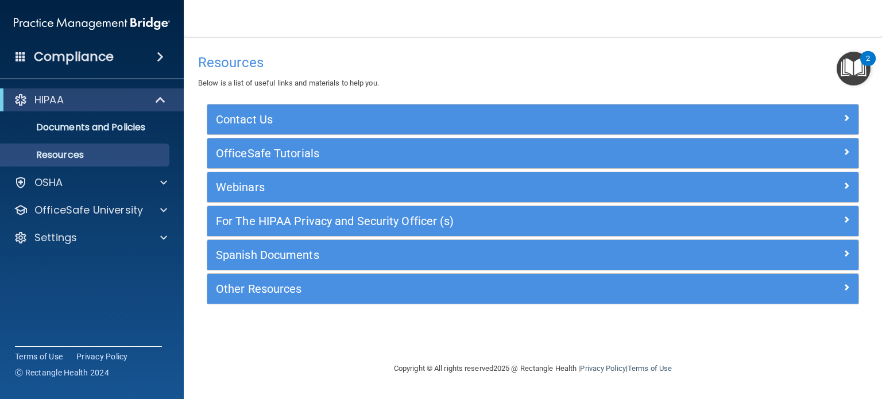
click at [853, 75] on img "Open Resource Center, 2 new notifications" at bounding box center [854, 69] width 34 height 34
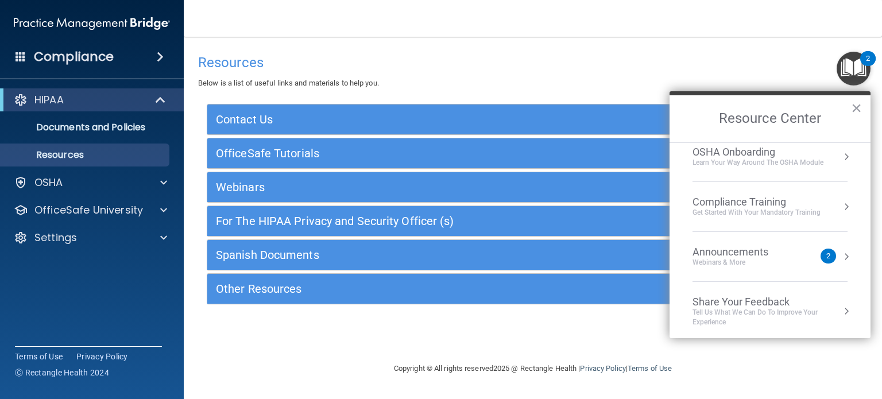
scroll to position [63, 0]
click at [756, 256] on div "Webinars & More" at bounding box center [742, 261] width 99 height 10
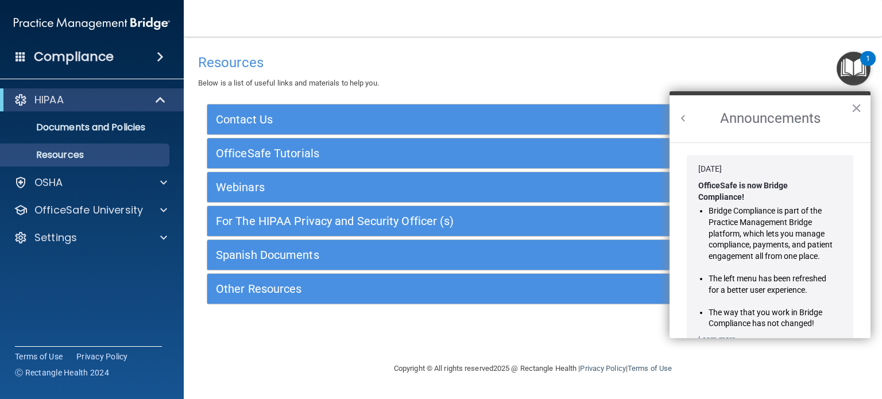
scroll to position [188, 0]
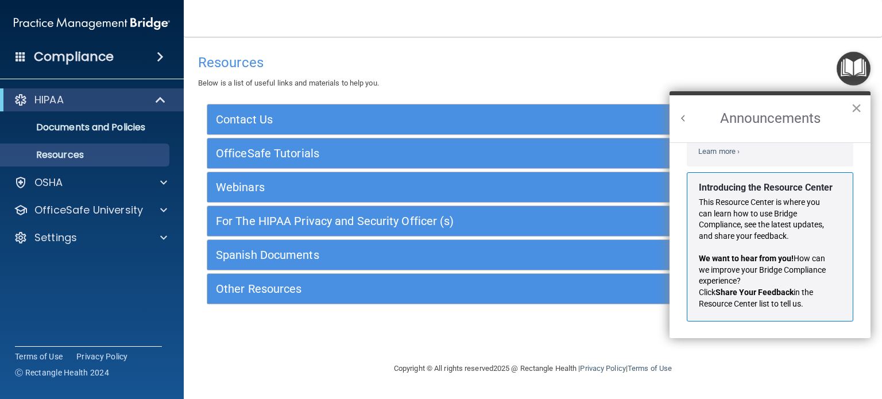
click at [858, 107] on button "×" at bounding box center [856, 108] width 11 height 18
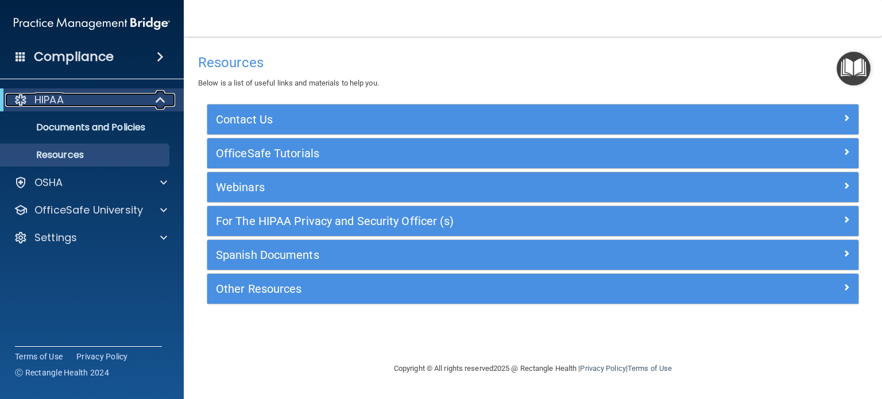
click at [134, 94] on div "HIPAA" at bounding box center [76, 100] width 142 height 14
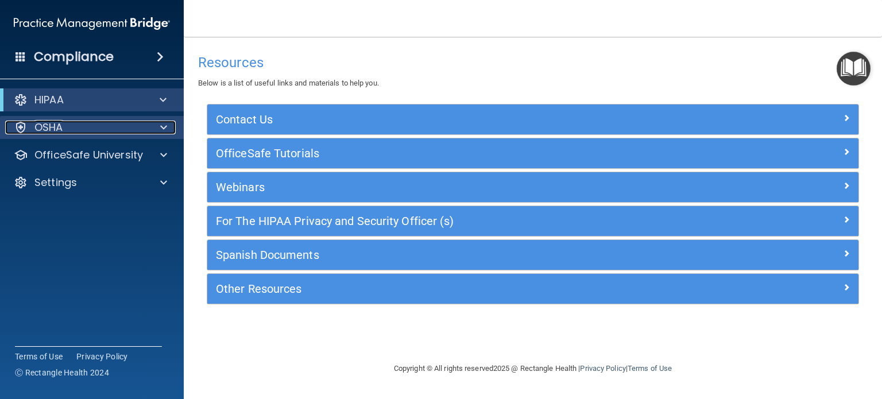
click at [121, 119] on div "OSHA" at bounding box center [92, 127] width 184 height 23
click at [116, 126] on div "OSHA" at bounding box center [76, 128] width 142 height 14
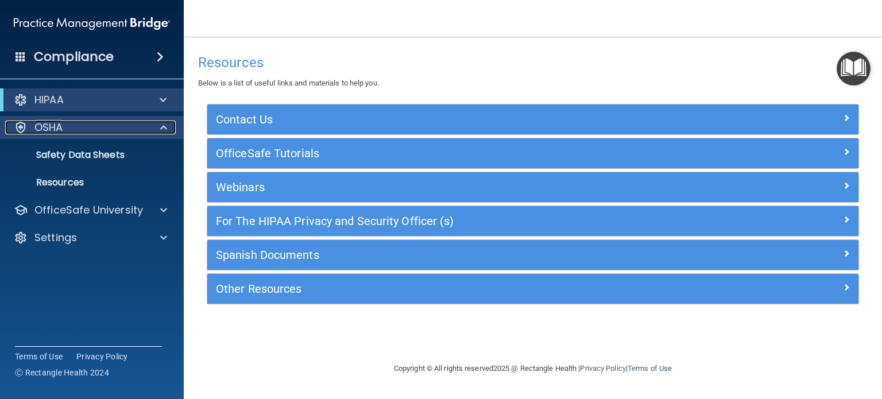
click at [115, 124] on div "OSHA" at bounding box center [76, 128] width 142 height 14
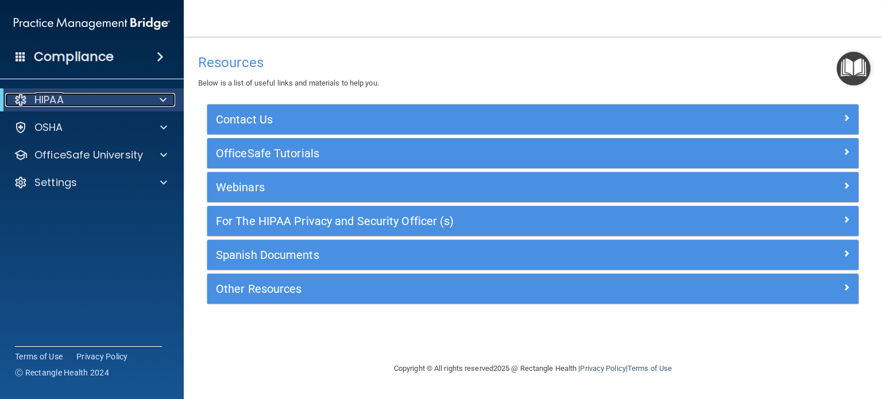
click at [101, 102] on div "HIPAA" at bounding box center [76, 100] width 142 height 14
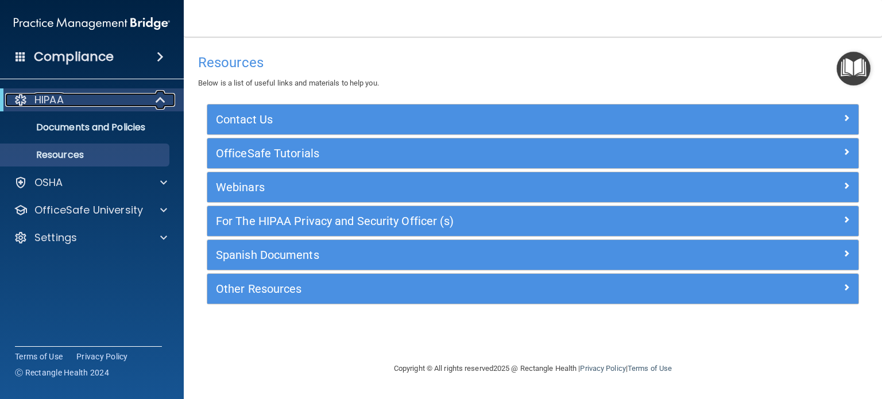
click at [101, 102] on div "HIPAA" at bounding box center [76, 100] width 142 height 14
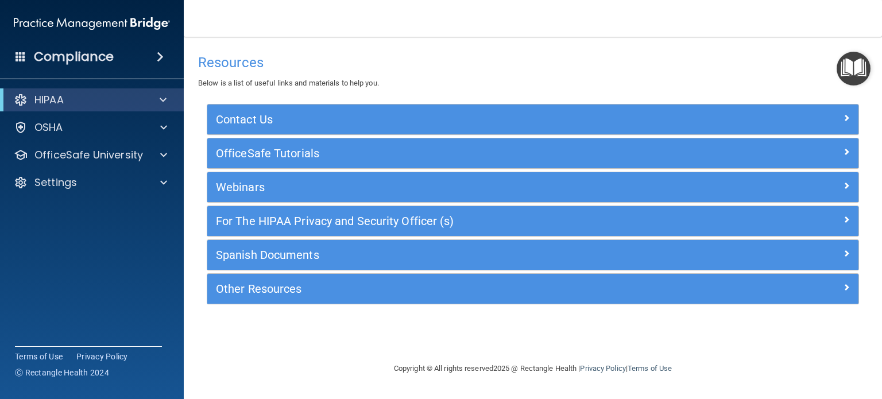
click at [157, 58] on span at bounding box center [160, 57] width 7 height 14
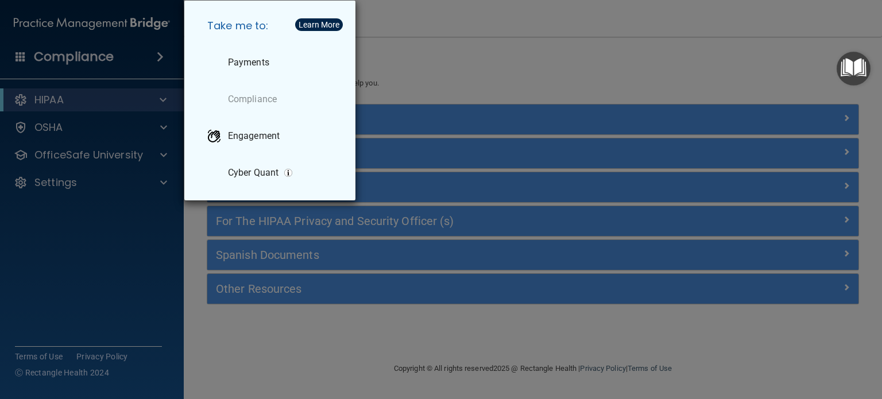
click at [435, 75] on div "Take me to: Payments Compliance Engagement Cyber Quant" at bounding box center [441, 199] width 882 height 399
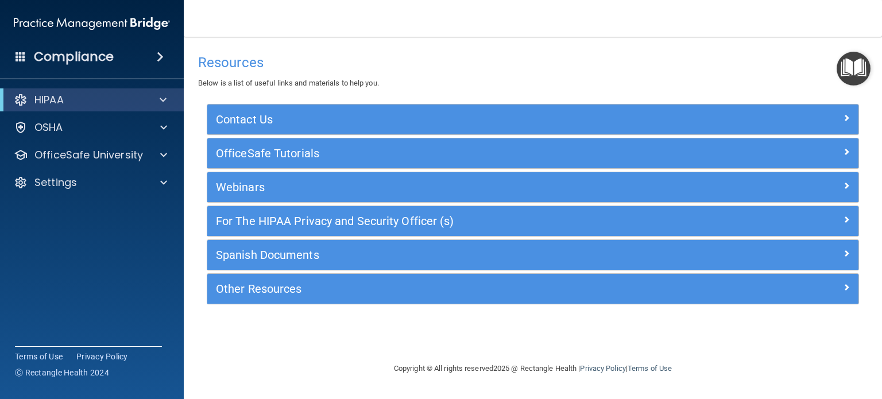
click at [853, 68] on img "Open Resource Center" at bounding box center [854, 69] width 34 height 34
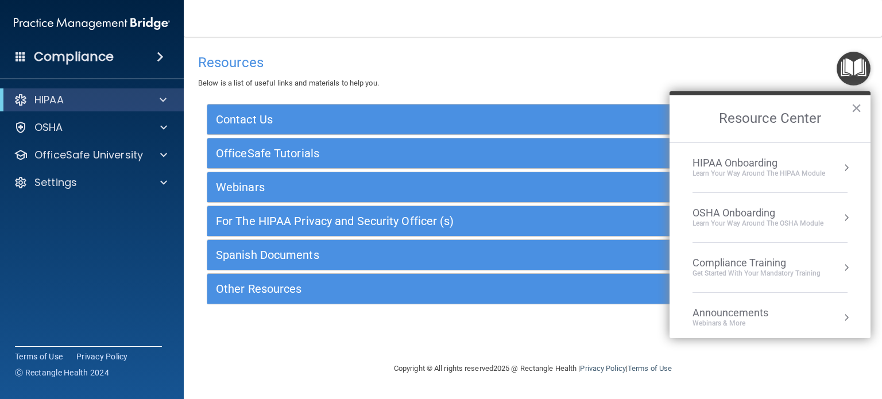
click at [760, 220] on div "Learn your way around the OSHA module" at bounding box center [758, 224] width 131 height 10
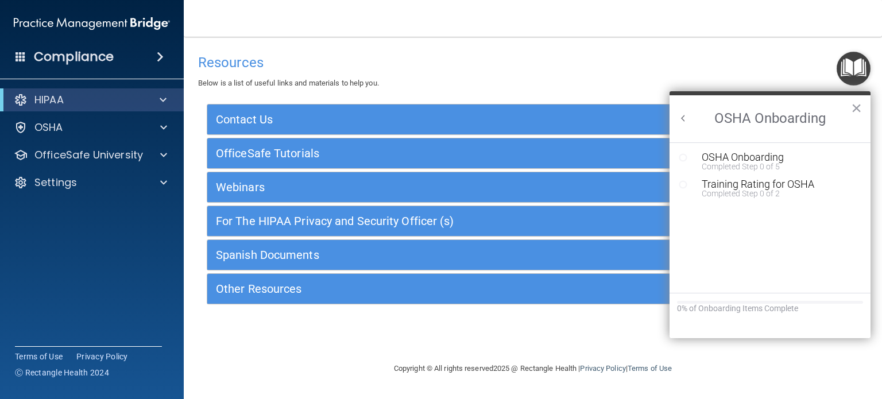
scroll to position [0, 0]
click at [684, 118] on button "Back to Resource Center Home" at bounding box center [683, 118] width 11 height 11
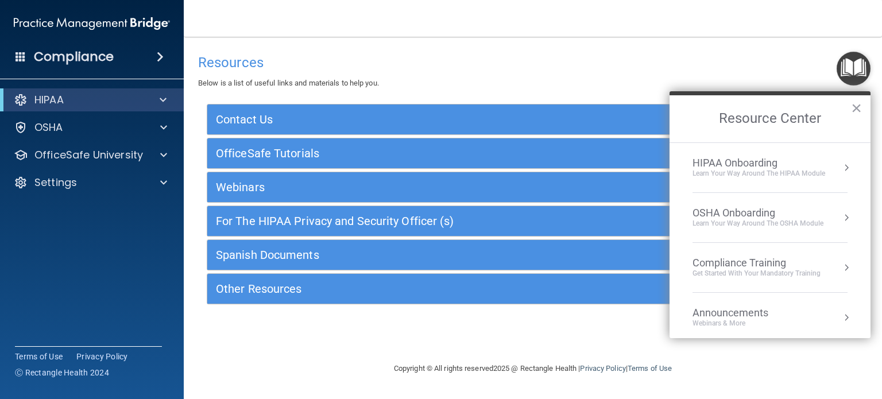
click at [751, 160] on div "HIPAA Onboarding" at bounding box center [759, 163] width 133 height 13
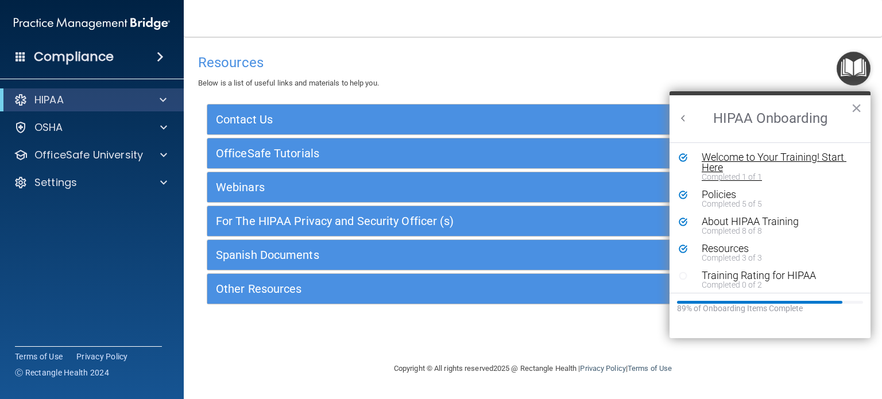
scroll to position [4, 0]
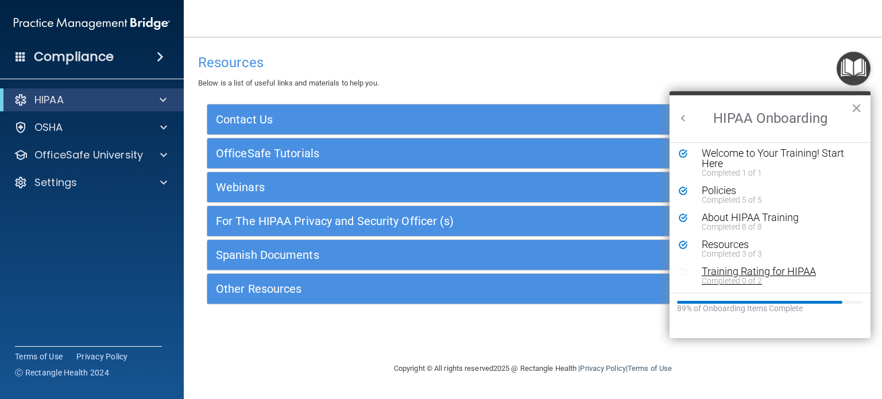
click at [774, 281] on div "Completed 0 of 2" at bounding box center [774, 281] width 145 height 8
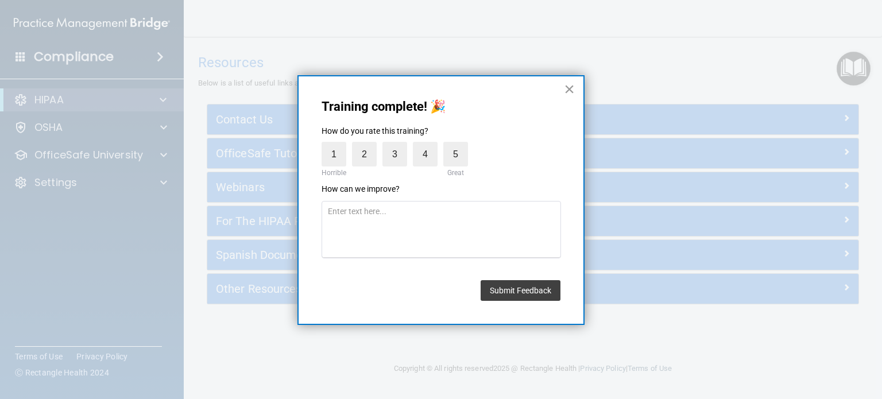
click at [566, 90] on button "×" at bounding box center [569, 89] width 11 height 18
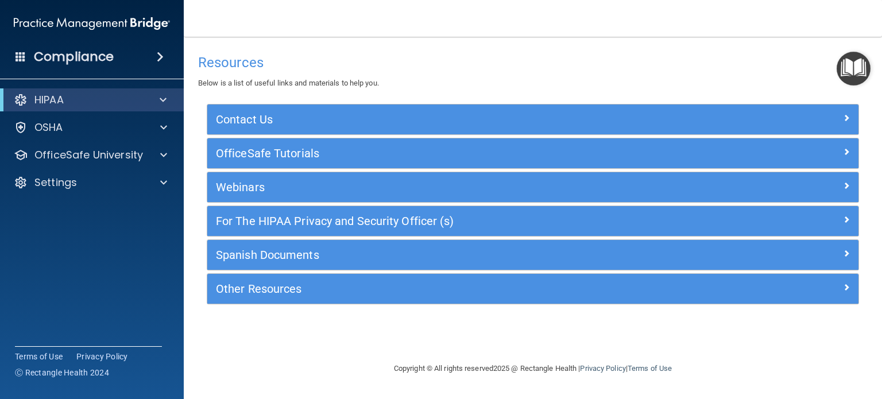
click at [850, 70] on img "Open Resource Center" at bounding box center [854, 69] width 34 height 34
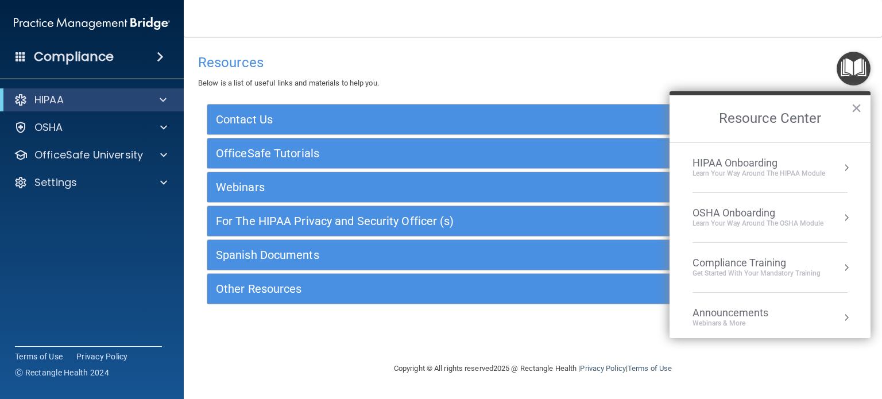
click at [765, 174] on div "Learn Your Way around the HIPAA module" at bounding box center [759, 174] width 133 height 10
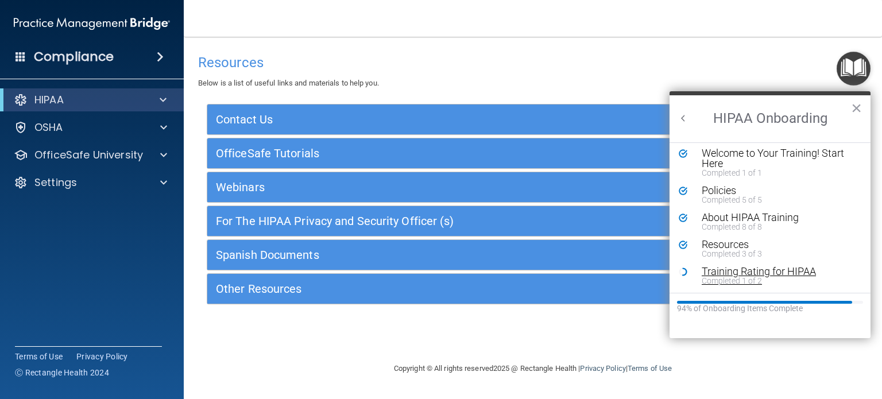
click at [750, 267] on div "Training Rating for HIPAA" at bounding box center [774, 272] width 145 height 10
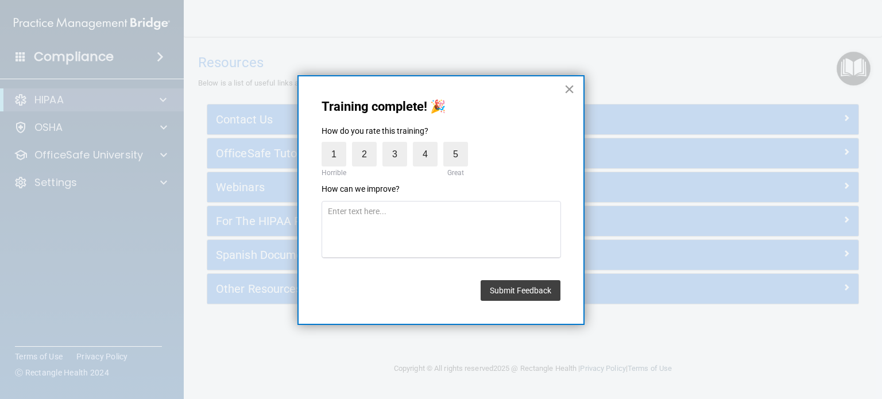
click at [569, 87] on button "×" at bounding box center [569, 89] width 11 height 18
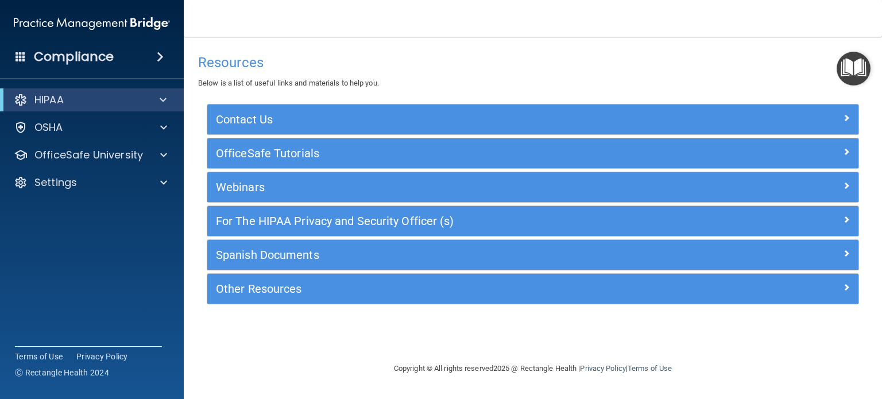
click at [859, 78] on img "Open Resource Center" at bounding box center [854, 69] width 34 height 34
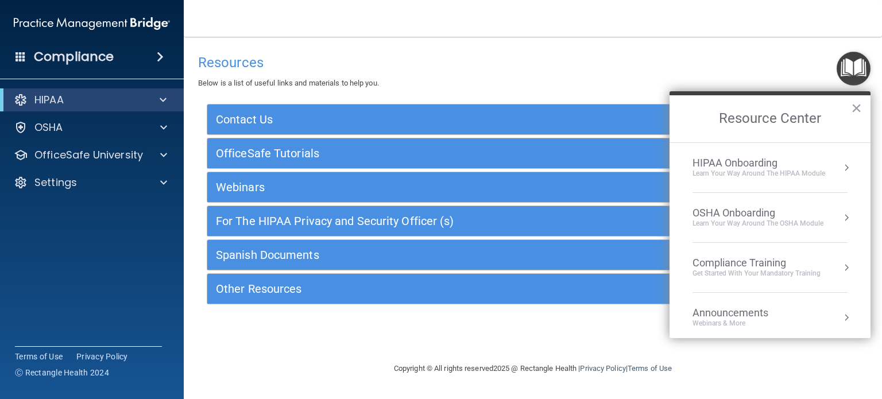
click at [723, 166] on div "HIPAA Onboarding" at bounding box center [759, 163] width 133 height 13
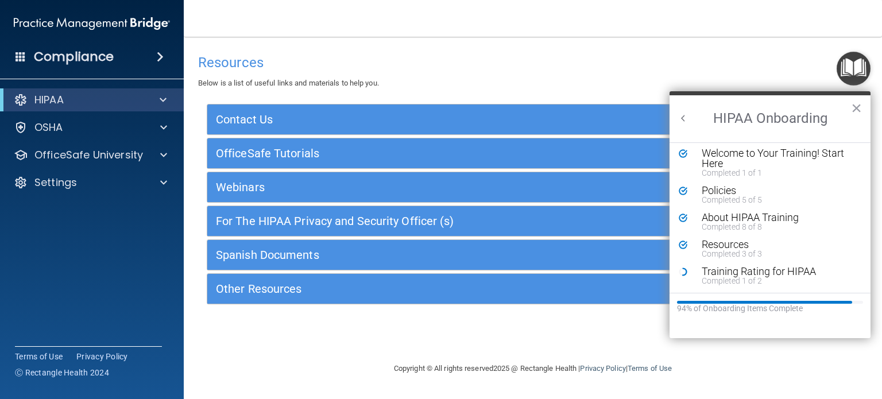
click at [681, 117] on button "Back to Resource Center Home" at bounding box center [683, 118] width 11 height 11
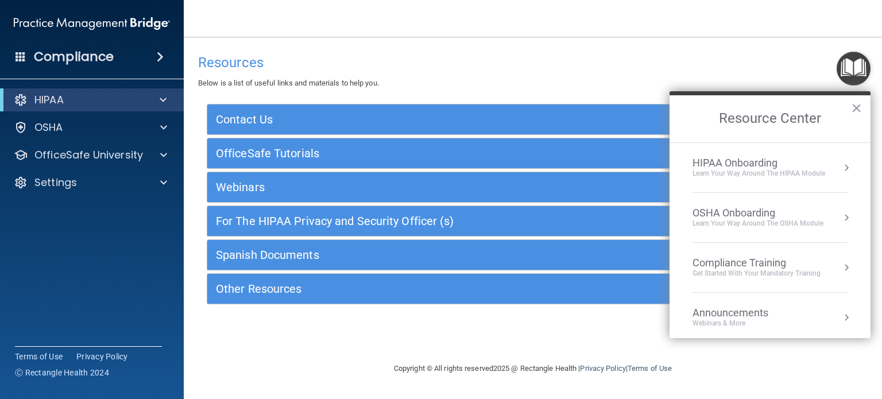
scroll to position [0, 0]
click at [763, 226] on div "Learn your way around the OSHA module" at bounding box center [758, 224] width 131 height 10
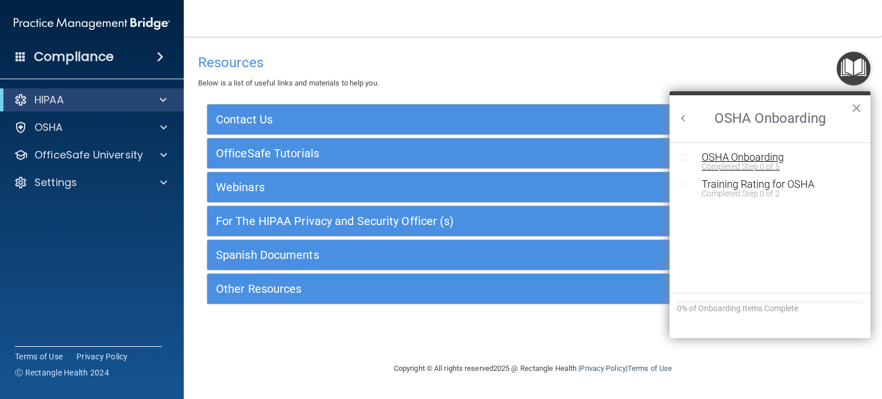
click at [737, 152] on div "OSHA Onboarding" at bounding box center [779, 157] width 154 height 10
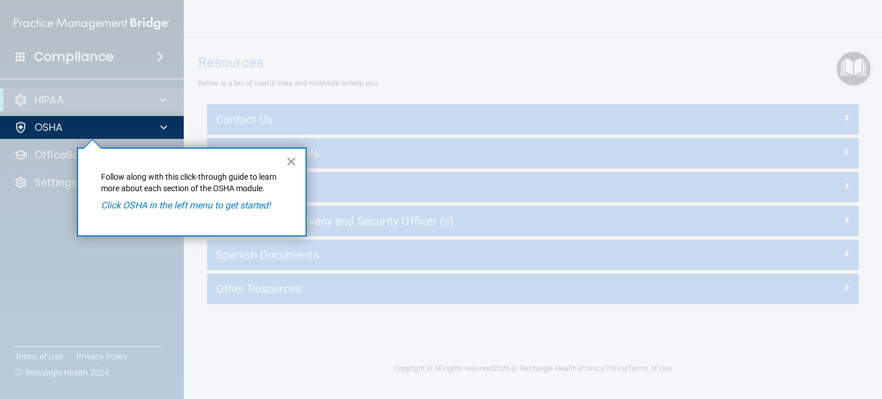
click at [293, 158] on button "×" at bounding box center [291, 161] width 11 height 18
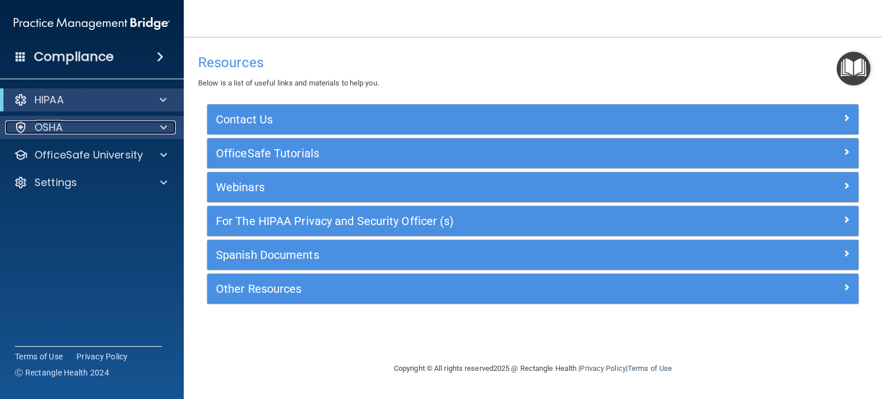
click at [137, 121] on div "OSHA" at bounding box center [76, 128] width 142 height 14
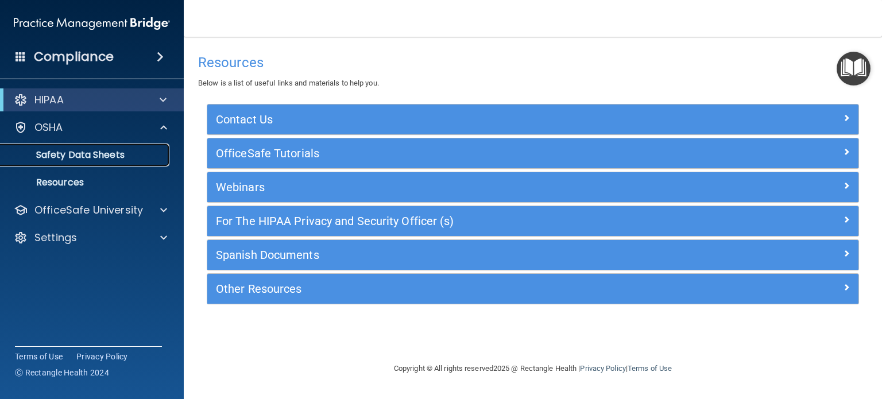
click at [108, 152] on p "Safety Data Sheets" at bounding box center [85, 154] width 157 height 11
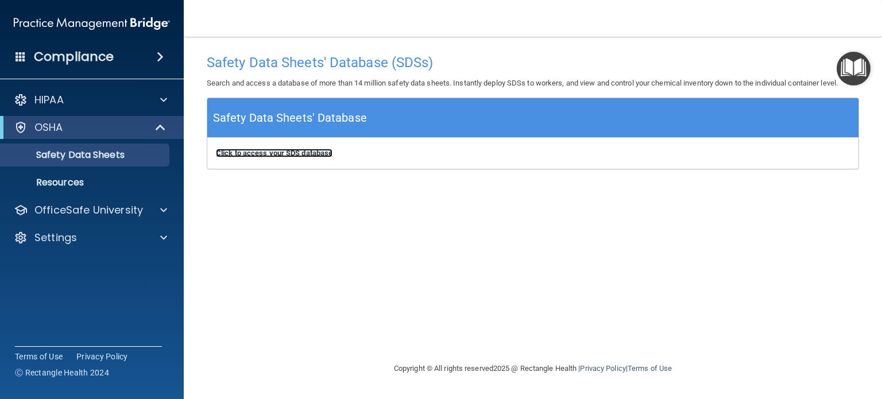
click at [304, 150] on b "Click to access your SDS database" at bounding box center [274, 153] width 117 height 9
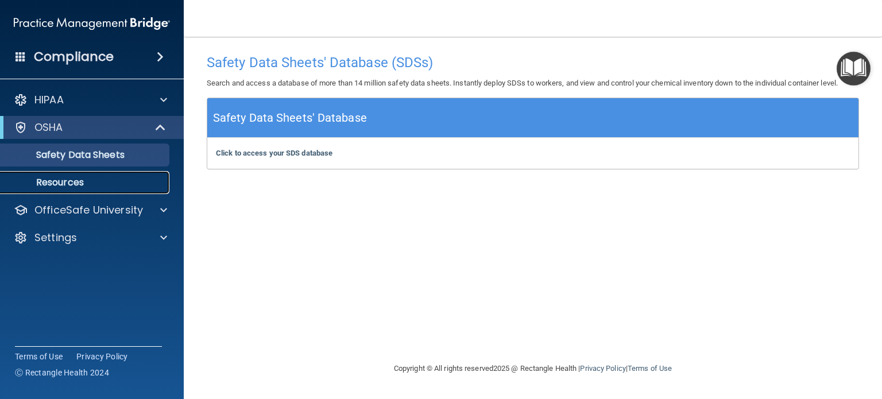
click at [72, 177] on p "Resources" at bounding box center [85, 182] width 157 height 11
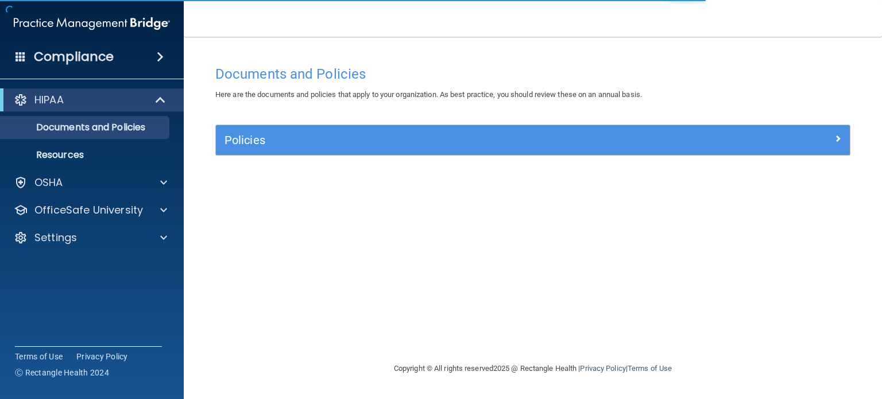
click at [435, 125] on div "Policies Select All (Unselect 0) Unselect All Print Selected (0) Acceptable Use…" at bounding box center [532, 140] width 635 height 31
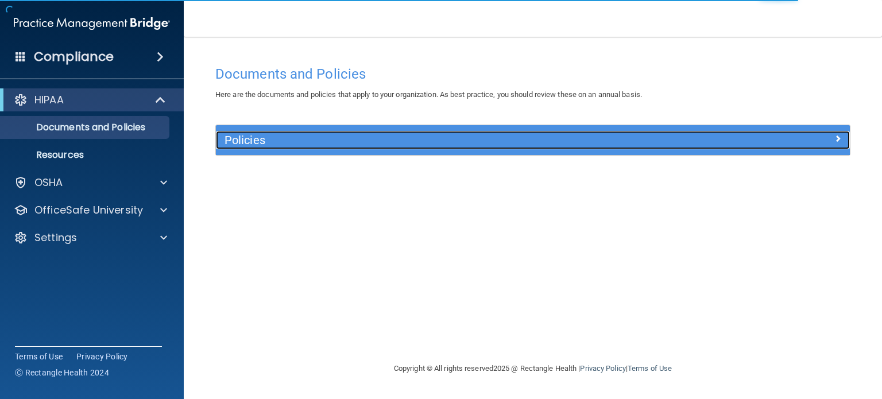
click at [442, 139] on h5 "Policies" at bounding box center [454, 140] width 458 height 13
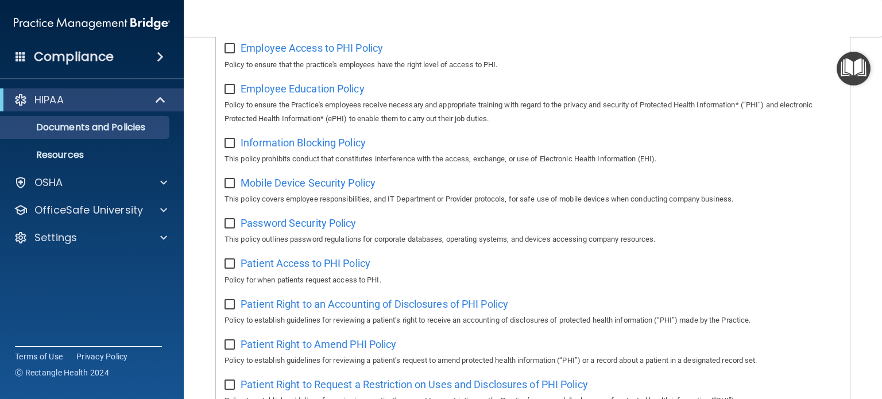
scroll to position [558, 0]
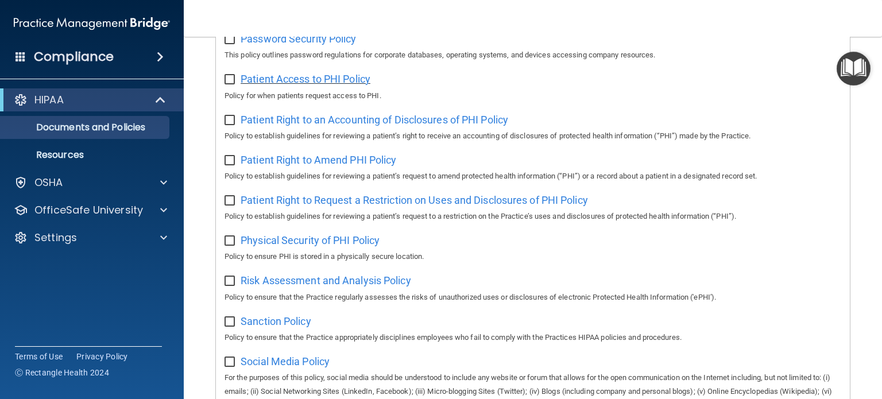
click at [283, 79] on span "Patient Access to PHI Policy" at bounding box center [306, 79] width 130 height 12
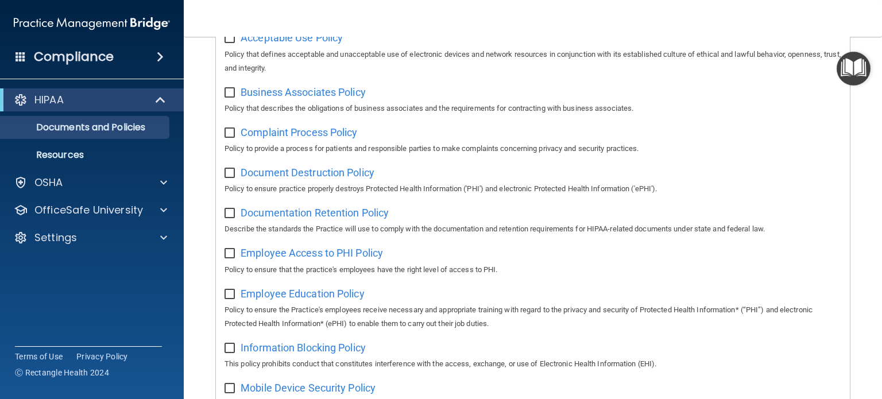
scroll to position [0, 0]
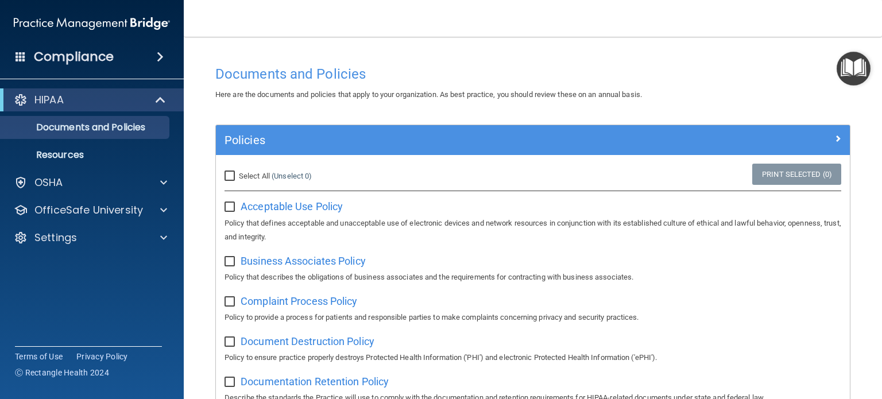
click at [848, 71] on img "Open Resource Center" at bounding box center [854, 69] width 34 height 34
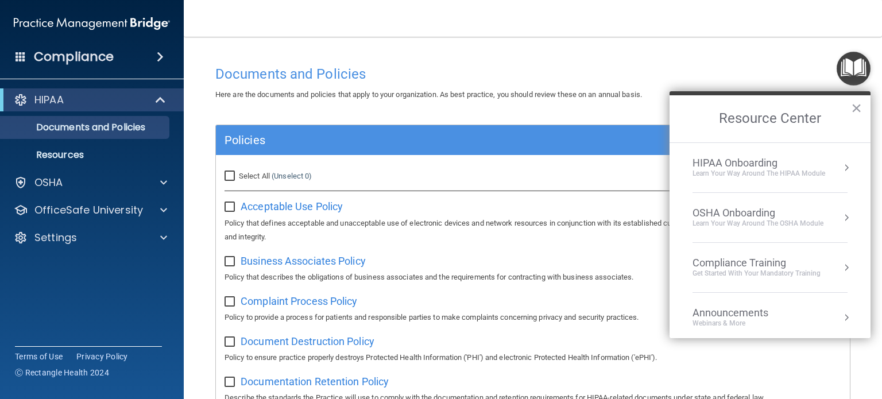
scroll to position [63, 0]
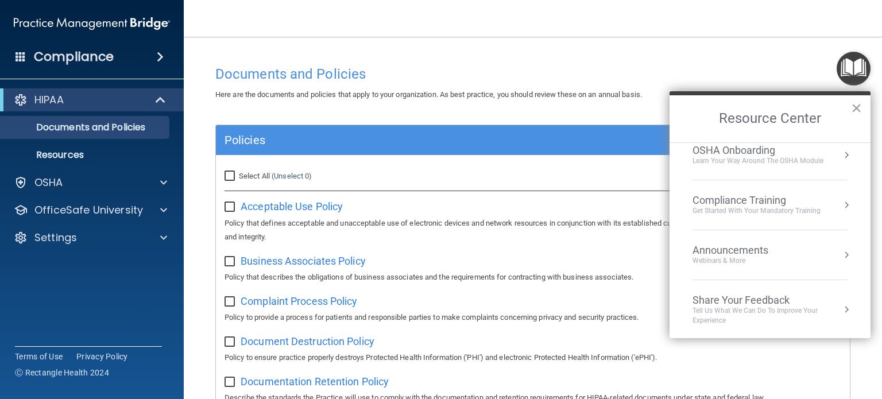
click at [733, 209] on div "Get Started with your mandatory training" at bounding box center [757, 211] width 128 height 10
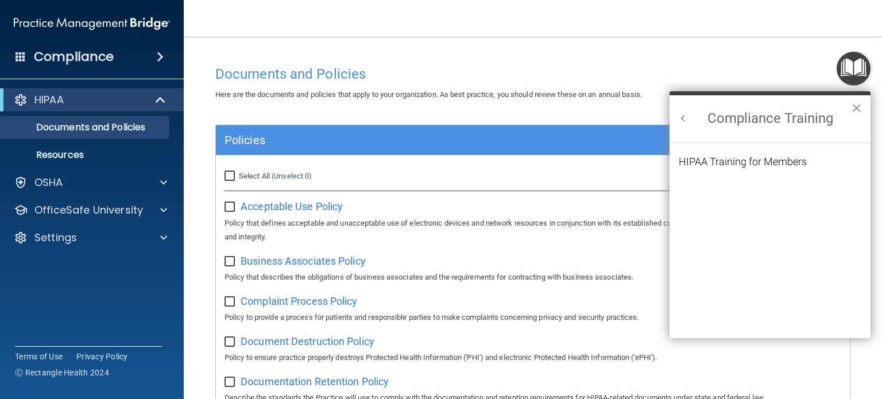
scroll to position [0, 0]
click at [712, 163] on div "HIPAA Training for Members" at bounding box center [743, 162] width 128 height 10
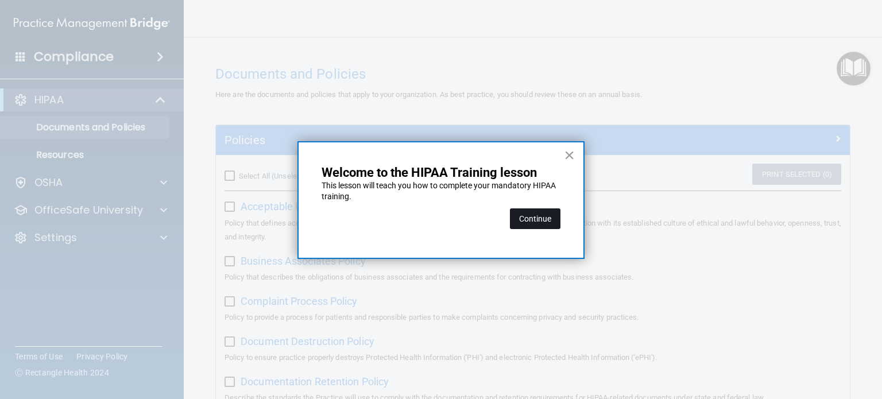
click at [540, 226] on button "Continue" at bounding box center [535, 219] width 51 height 21
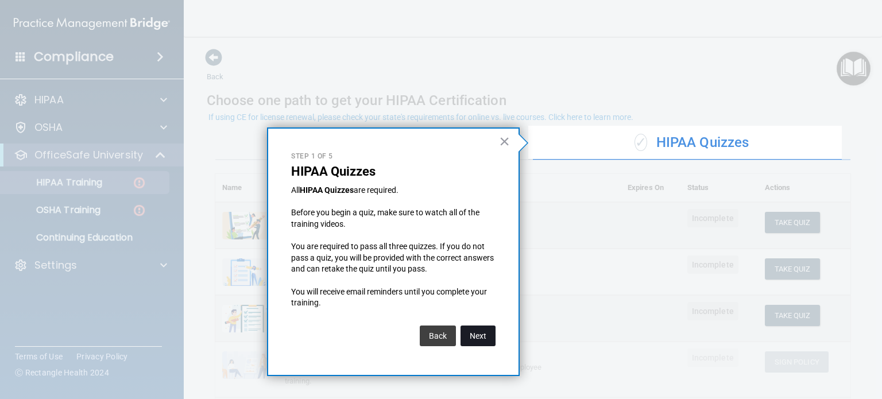
click at [472, 338] on button "Next" at bounding box center [478, 336] width 35 height 21
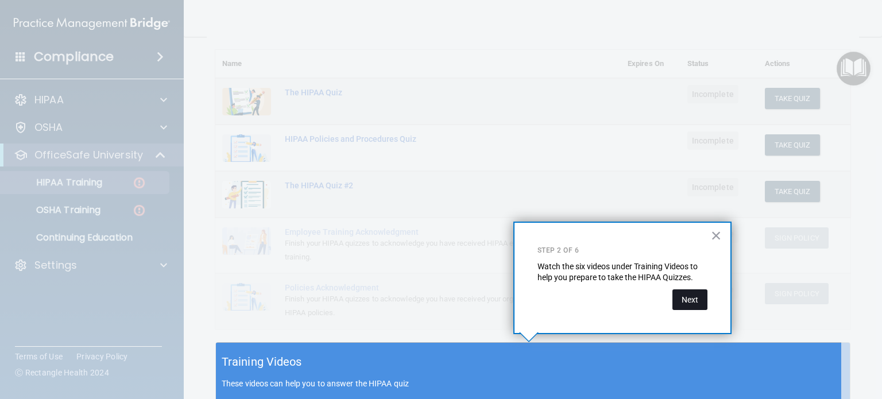
click at [697, 306] on button "Next" at bounding box center [690, 300] width 35 height 21
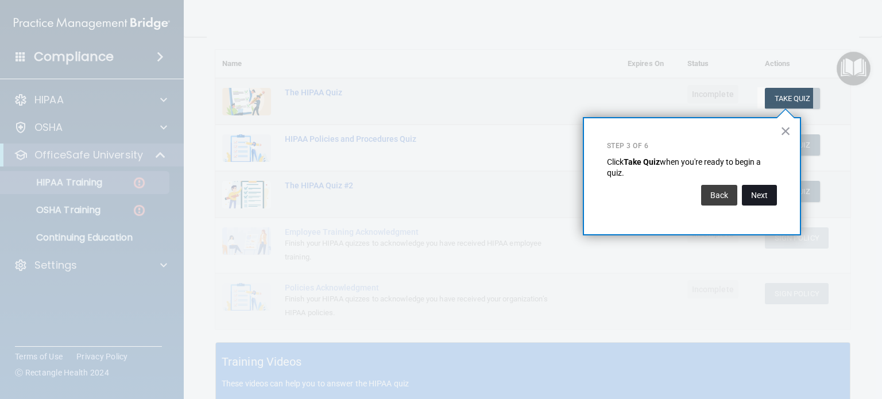
click at [761, 190] on button "Next" at bounding box center [759, 195] width 35 height 21
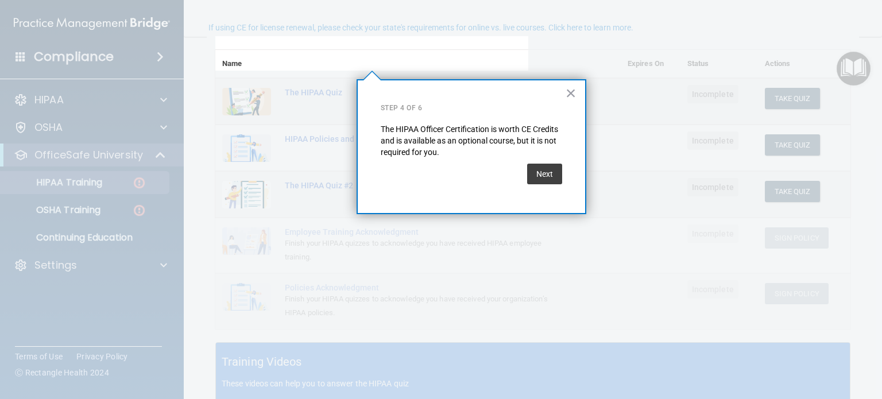
scroll to position [89, 0]
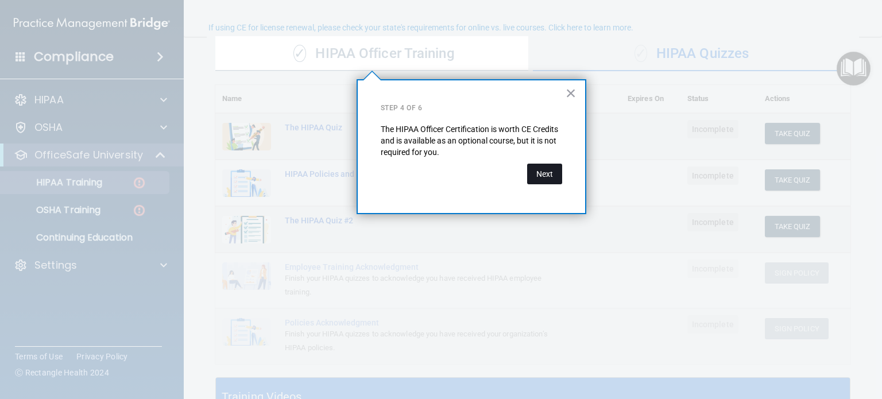
click at [544, 172] on button "Next" at bounding box center [544, 174] width 35 height 21
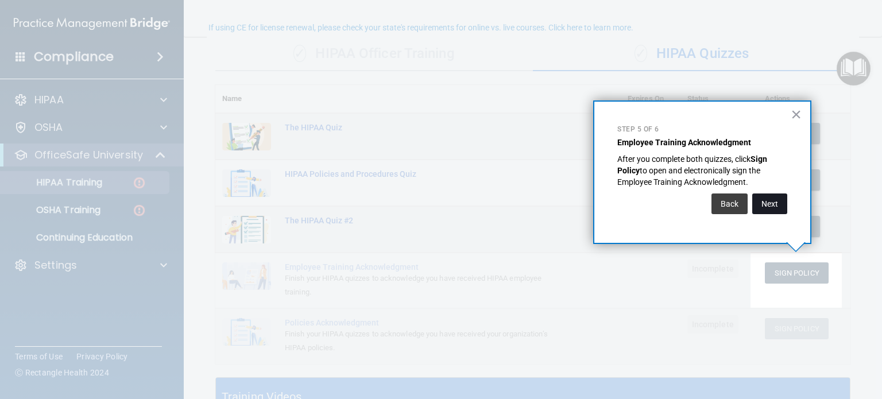
click at [768, 208] on button "Next" at bounding box center [770, 204] width 35 height 21
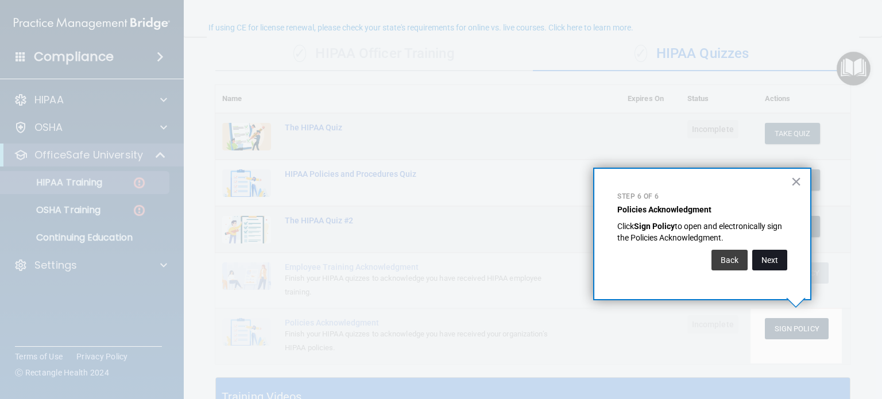
click at [766, 255] on button "Next" at bounding box center [770, 260] width 35 height 21
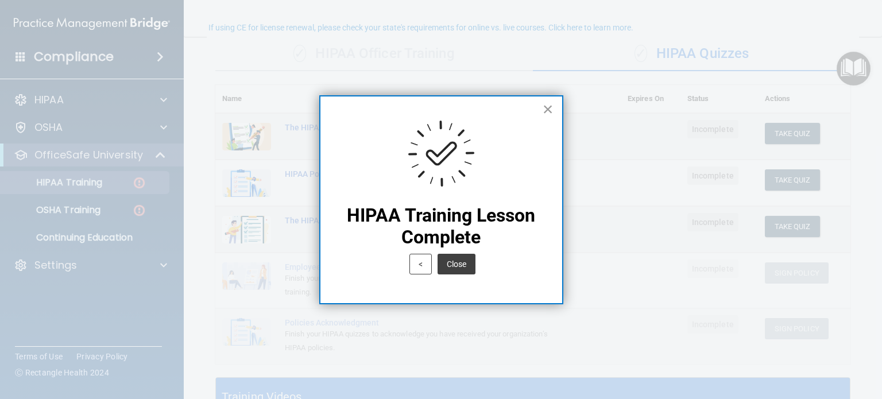
click at [548, 105] on button "×" at bounding box center [548, 109] width 11 height 18
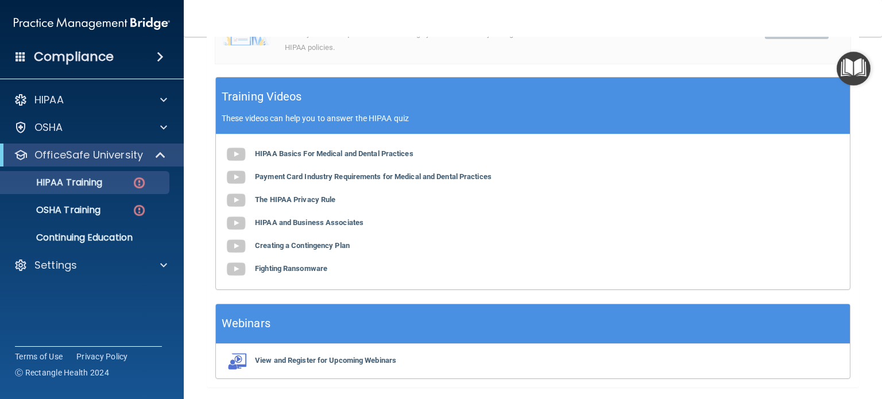
scroll to position [390, 0]
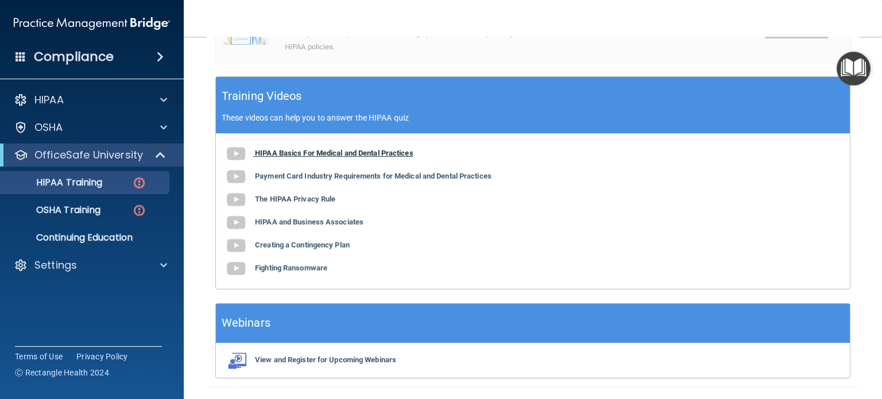
click at [364, 149] on b "HIPAA Basics For Medical and Dental Practices" at bounding box center [334, 153] width 159 height 9
click at [318, 176] on b "Payment Card Industry Requirements for Medical and Dental Practices" at bounding box center [373, 176] width 237 height 9
click at [310, 196] on b "The HIPAA Privacy Rule" at bounding box center [295, 199] width 80 height 9
click at [319, 218] on b "HIPAA and Business Associates" at bounding box center [309, 222] width 109 height 9
click at [303, 246] on b "Creating a Contingency Plan" at bounding box center [302, 245] width 95 height 9
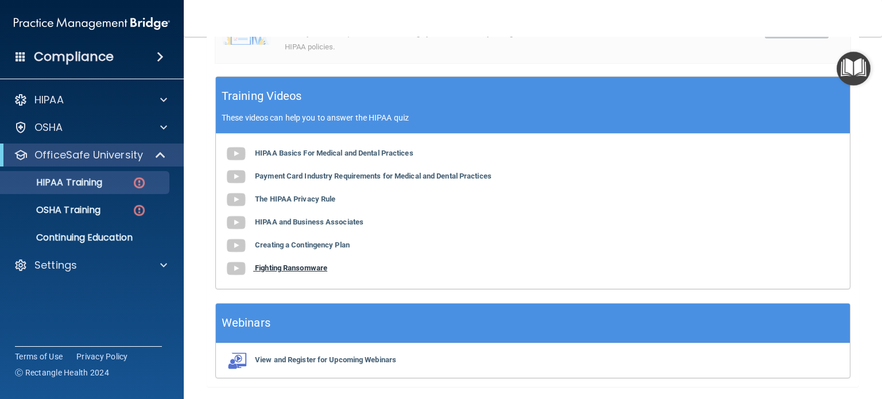
click at [300, 271] on b "Fighting Ransomware" at bounding box center [291, 268] width 72 height 9
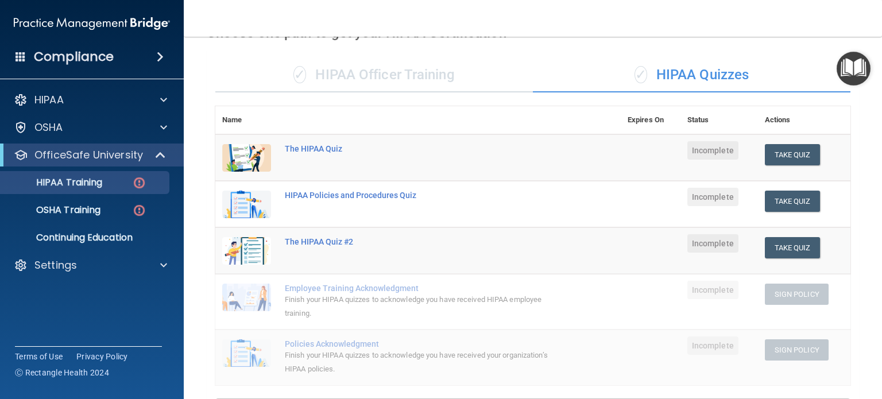
scroll to position [32, 0]
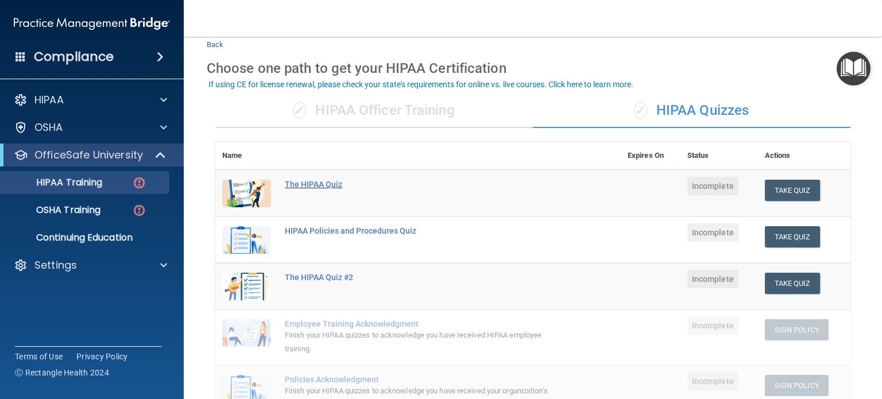
click at [329, 181] on div "The HIPAA Quiz" at bounding box center [424, 184] width 279 height 9
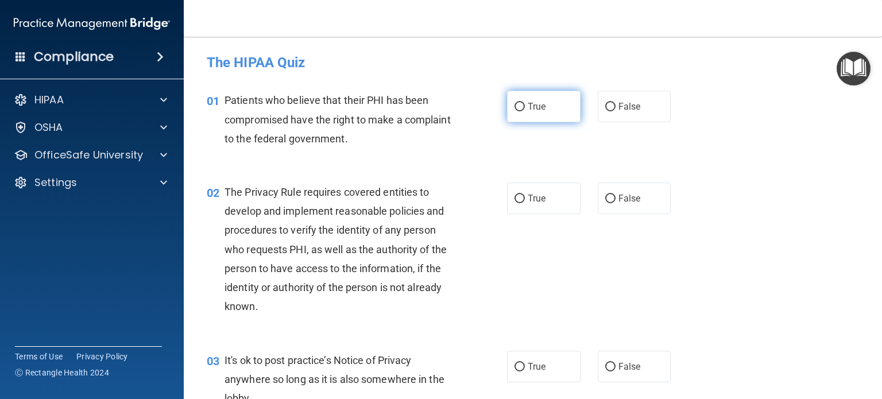
click at [528, 104] on span "True" at bounding box center [537, 106] width 18 height 11
click at [525, 104] on input "True" at bounding box center [520, 107] width 10 height 9
radio input "true"
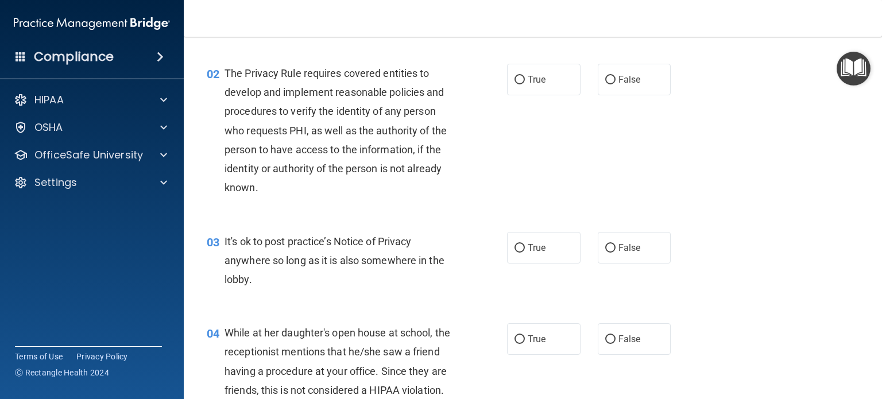
scroll to position [122, 0]
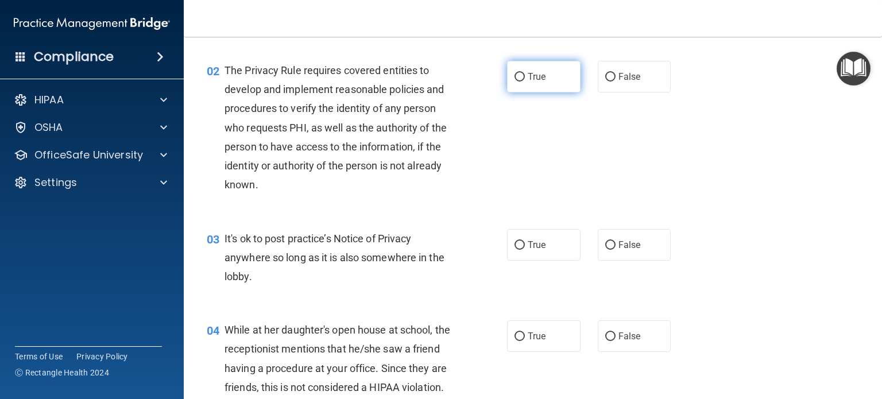
click at [528, 82] on span "True" at bounding box center [537, 76] width 18 height 11
click at [525, 82] on input "True" at bounding box center [520, 77] width 10 height 9
radio input "true"
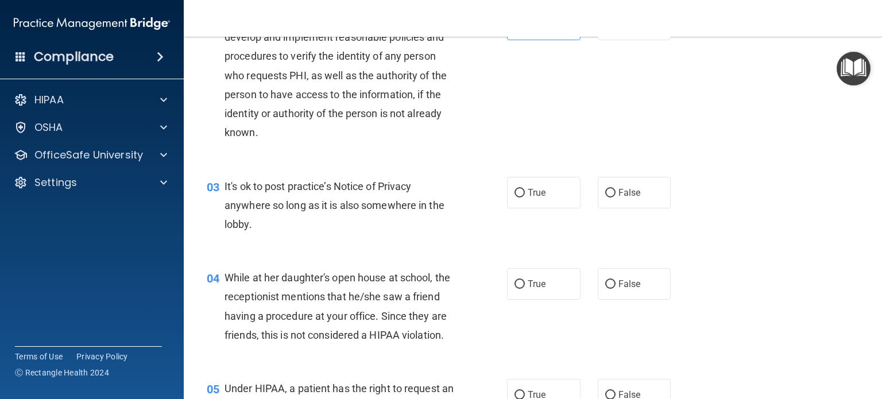
scroll to position [183, 0]
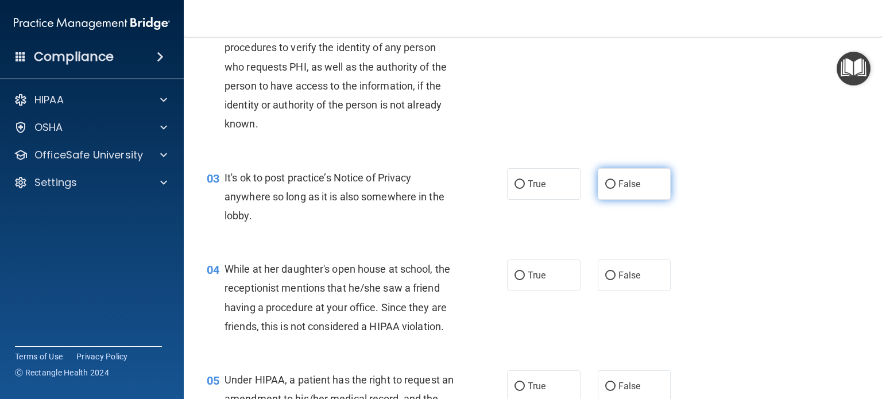
click at [606, 187] on input "False" at bounding box center [611, 184] width 10 height 9
radio input "true"
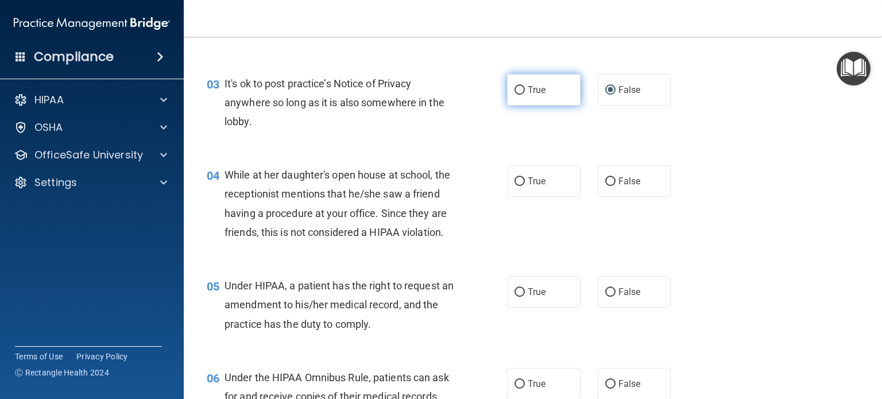
scroll to position [276, 0]
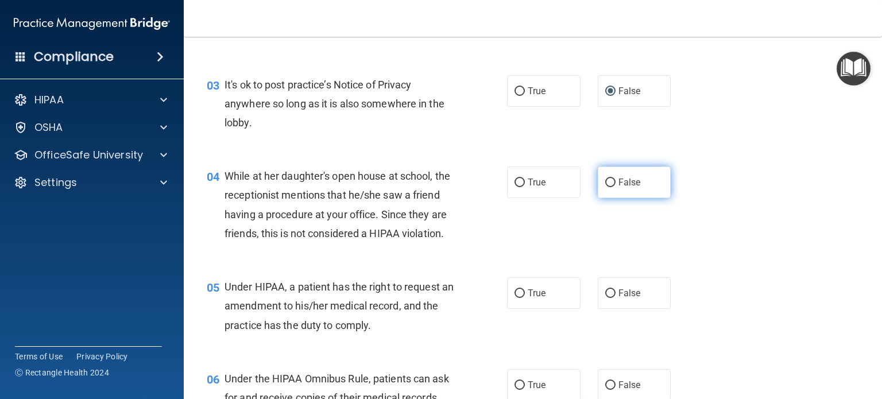
click at [606, 179] on input "False" at bounding box center [611, 183] width 10 height 9
radio input "true"
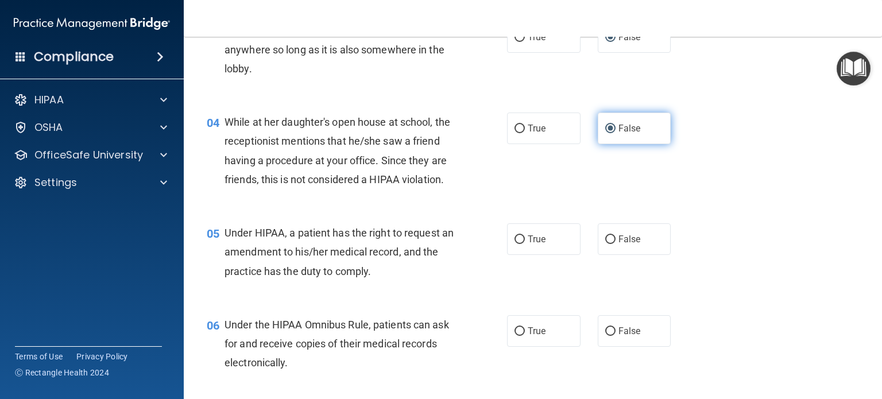
scroll to position [331, 0]
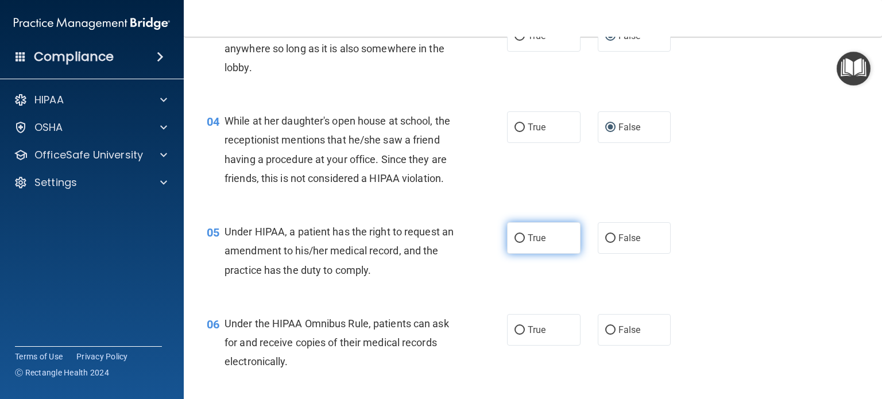
click at [533, 244] on span "True" at bounding box center [537, 238] width 18 height 11
click at [525, 243] on input "True" at bounding box center [520, 238] width 10 height 9
radio input "true"
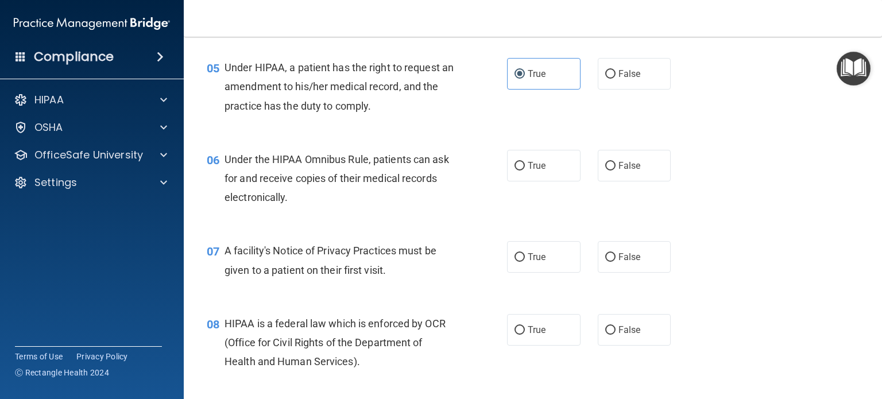
scroll to position [496, 0]
click at [528, 171] on span "True" at bounding box center [537, 165] width 18 height 11
click at [525, 170] on input "True" at bounding box center [520, 165] width 10 height 9
radio input "true"
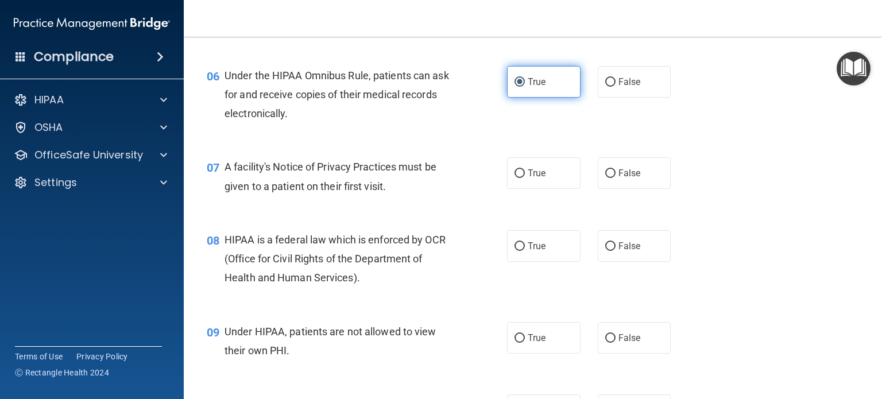
scroll to position [579, 0]
click at [528, 179] on span "True" at bounding box center [537, 173] width 18 height 11
click at [524, 178] on input "True" at bounding box center [520, 173] width 10 height 9
radio input "true"
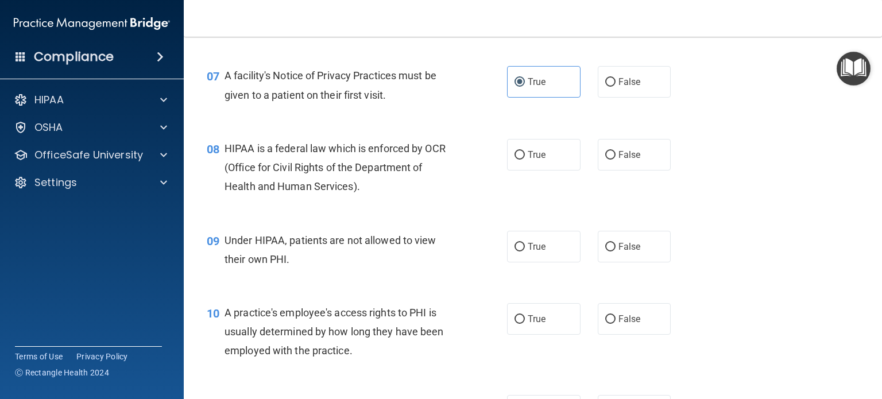
scroll to position [673, 0]
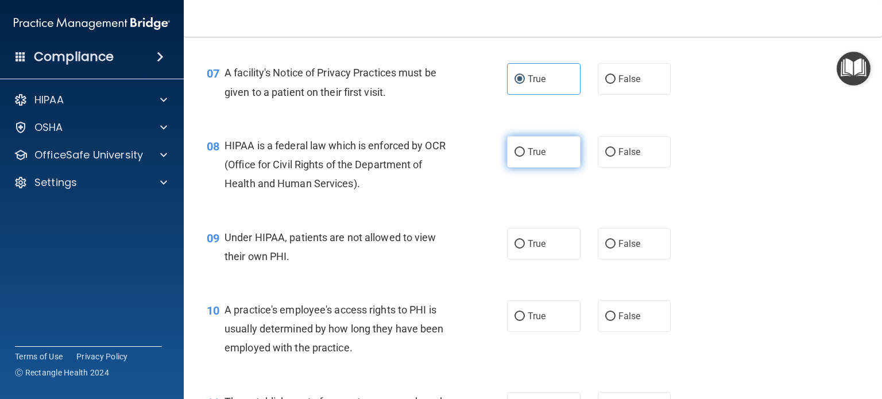
click at [514, 160] on label "True" at bounding box center [544, 152] width 74 height 32
click at [515, 157] on input "True" at bounding box center [520, 152] width 10 height 9
radio input "true"
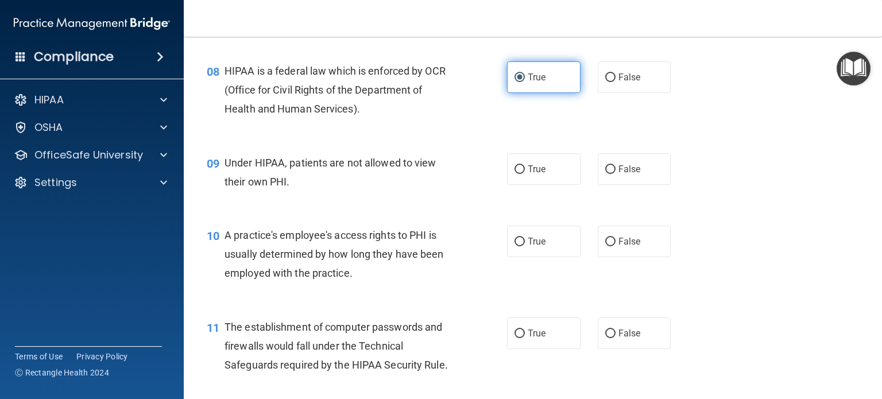
scroll to position [771, 0]
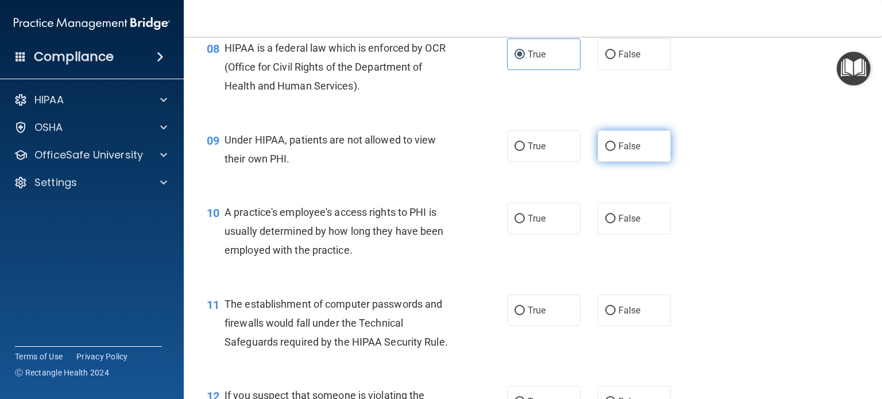
click at [606, 151] on input "False" at bounding box center [611, 146] width 10 height 9
radio input "true"
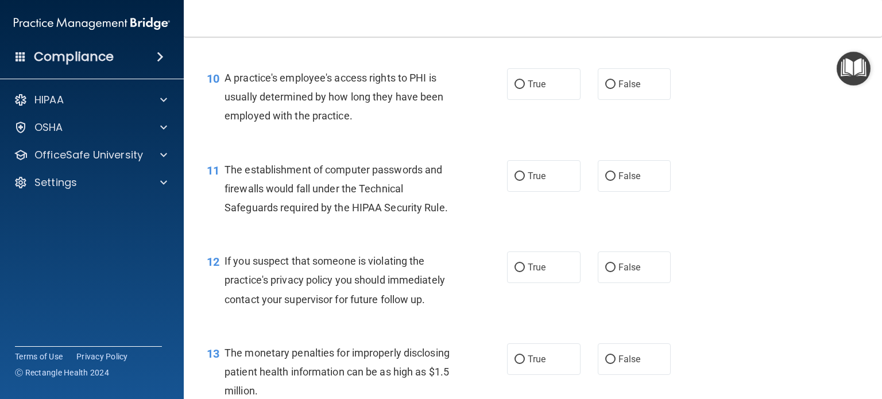
scroll to position [908, 0]
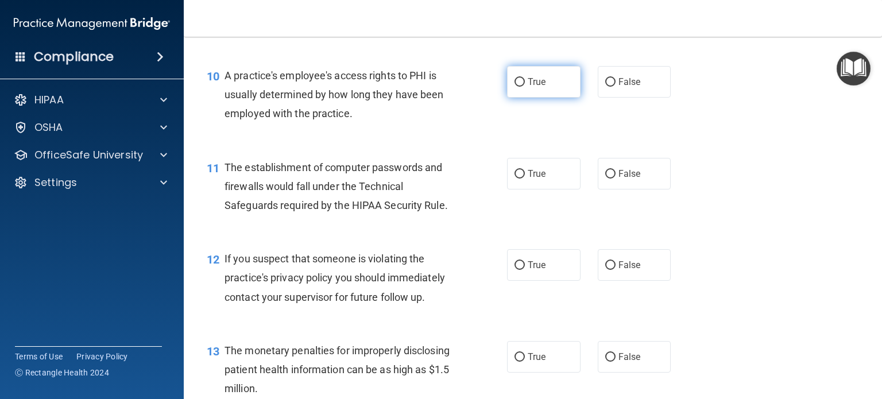
click at [528, 87] on span "True" at bounding box center [537, 81] width 18 height 11
click at [525, 87] on input "True" at bounding box center [520, 82] width 10 height 9
radio input "true"
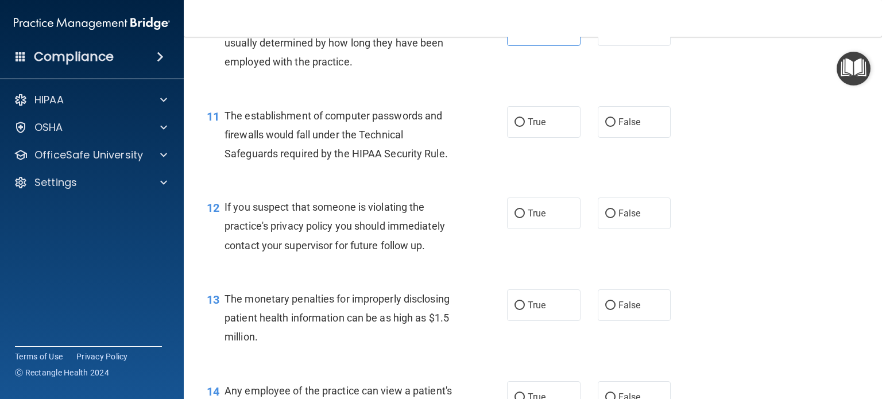
scroll to position [964, 0]
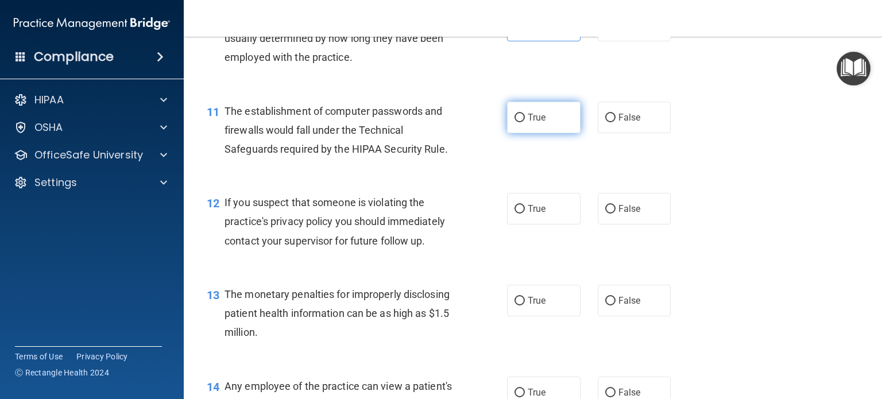
click at [528, 123] on span "True" at bounding box center [537, 117] width 18 height 11
click at [524, 122] on input "True" at bounding box center [520, 118] width 10 height 9
radio input "true"
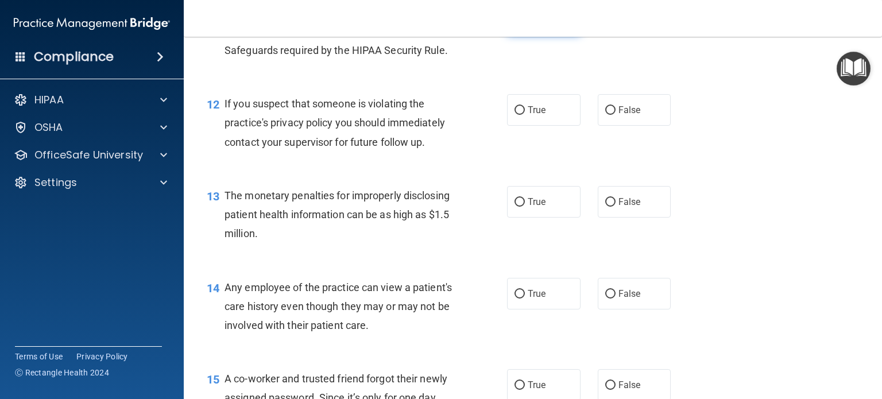
scroll to position [1064, 0]
click at [529, 114] on span "True" at bounding box center [537, 108] width 18 height 11
click at [525, 114] on input "True" at bounding box center [520, 109] width 10 height 9
radio input "true"
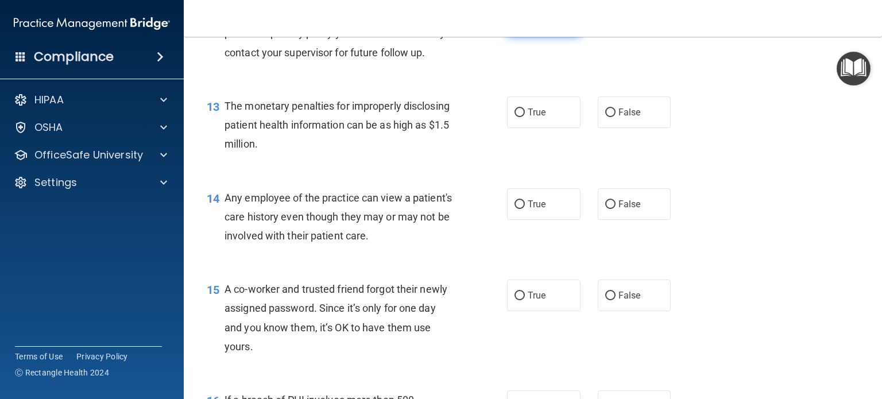
scroll to position [1156, 0]
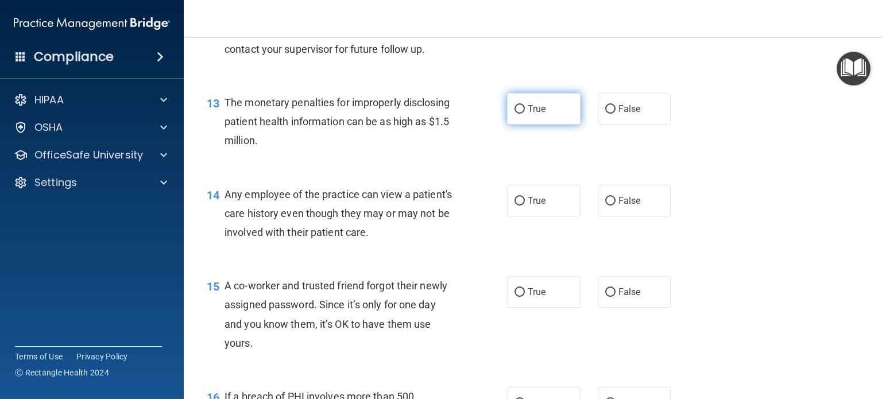
click at [542, 125] on label "True" at bounding box center [544, 109] width 74 height 32
click at [525, 114] on input "True" at bounding box center [520, 109] width 10 height 9
radio input "true"
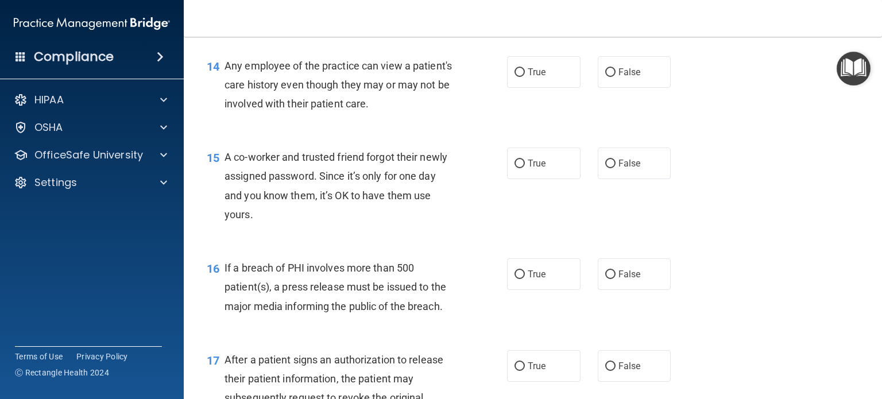
scroll to position [1286, 0]
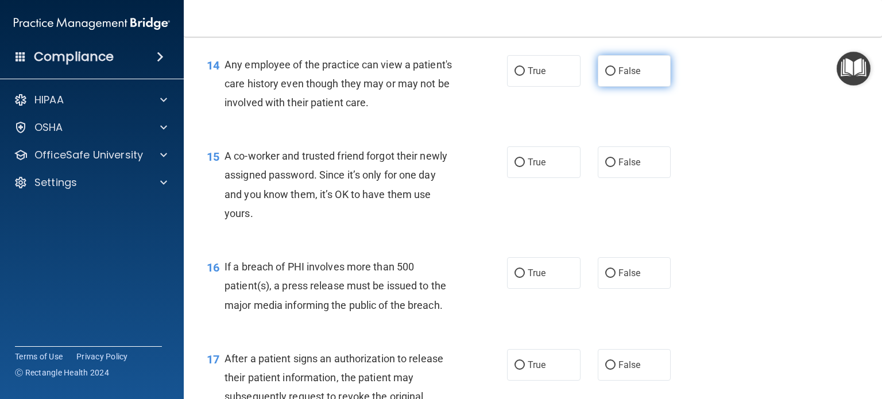
click at [609, 76] on input "False" at bounding box center [611, 71] width 10 height 9
radio input "true"
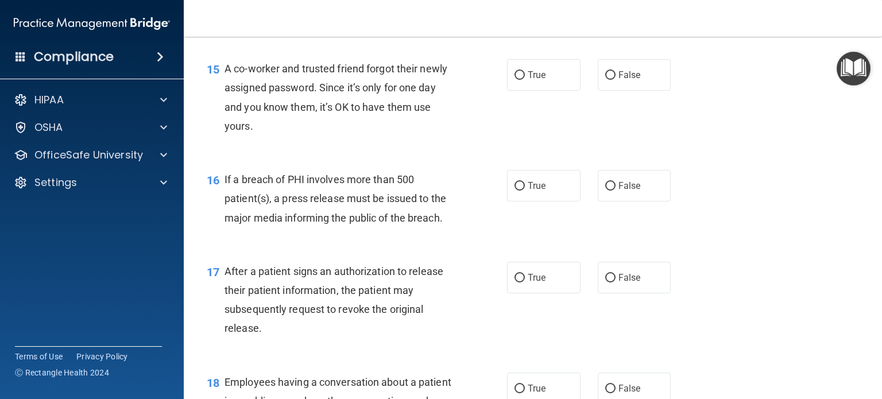
scroll to position [1375, 0]
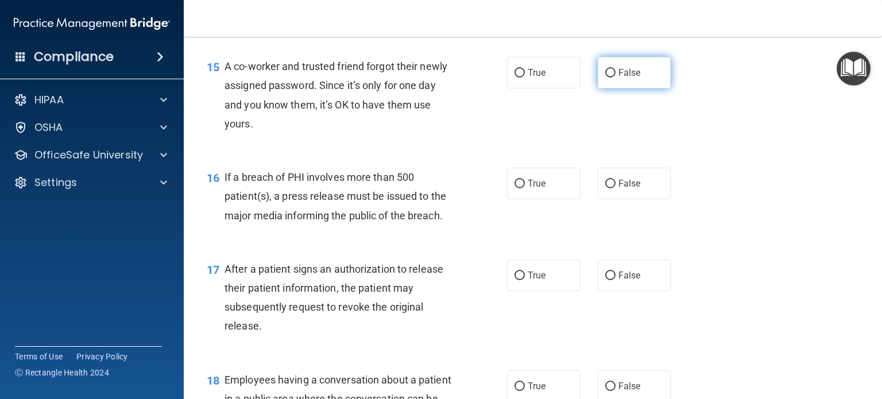
click at [606, 78] on input "False" at bounding box center [611, 73] width 10 height 9
radio input "true"
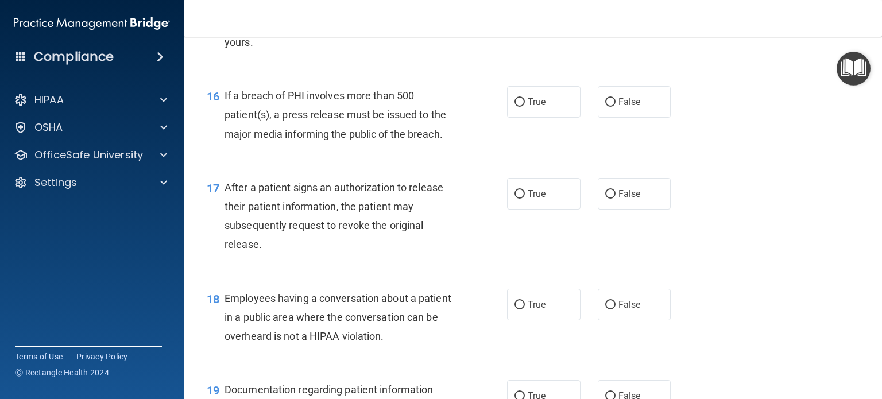
scroll to position [1458, 0]
click at [527, 117] on label "True" at bounding box center [544, 101] width 74 height 32
click at [525, 106] on input "True" at bounding box center [520, 101] width 10 height 9
radio input "true"
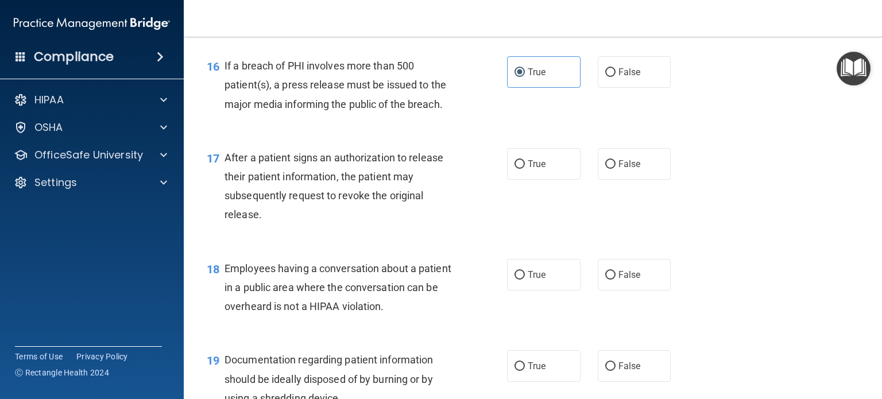
scroll to position [1493, 0]
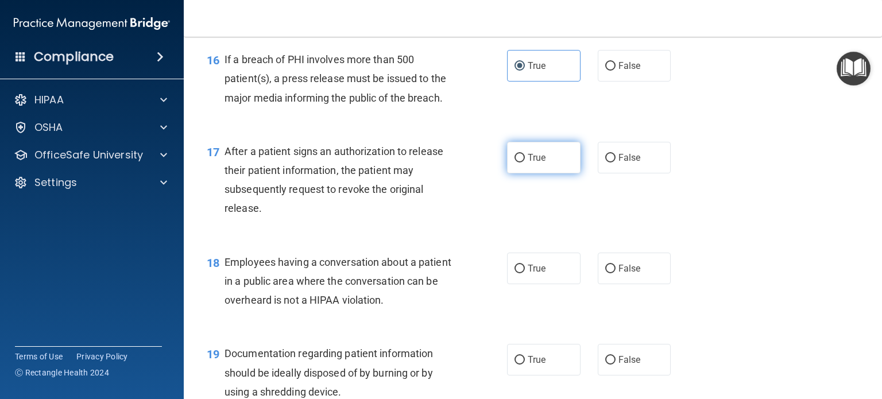
click at [522, 174] on label "True" at bounding box center [544, 158] width 74 height 32
click at [522, 163] on input "True" at bounding box center [520, 158] width 10 height 9
radio input "true"
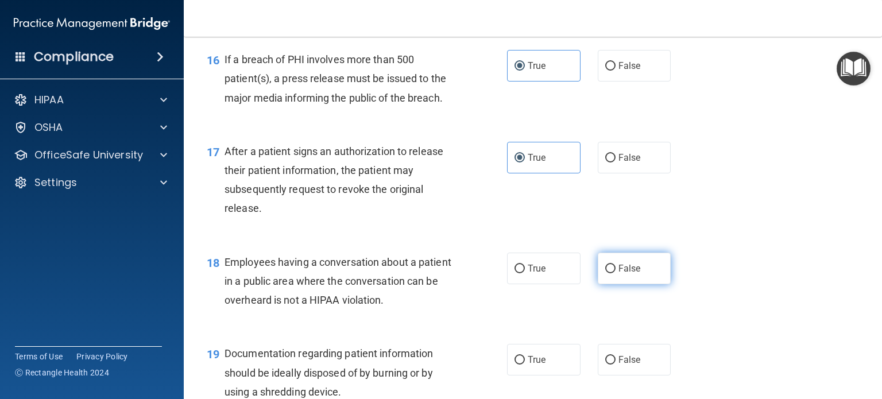
click at [606, 273] on input "False" at bounding box center [611, 269] width 10 height 9
radio input "true"
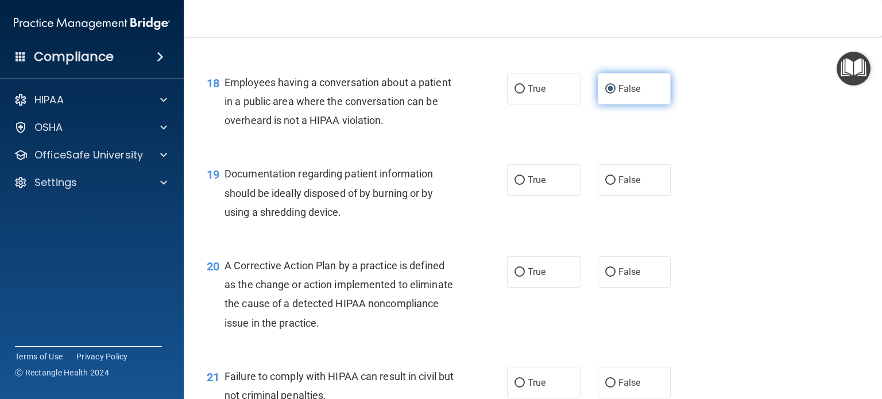
scroll to position [1675, 0]
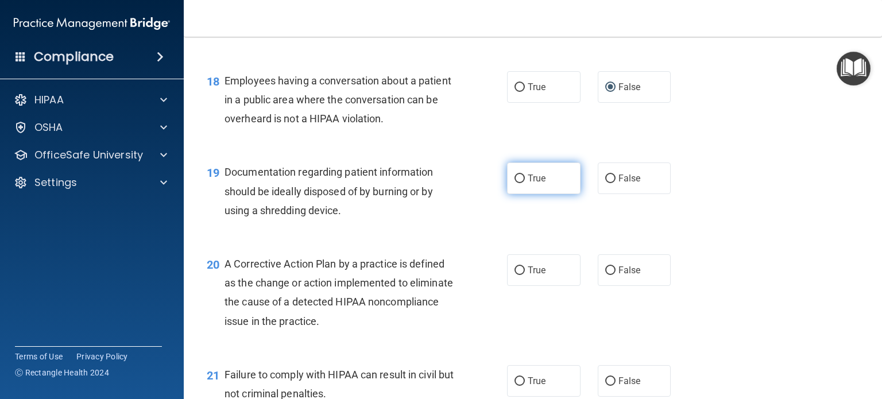
click at [518, 194] on label "True" at bounding box center [544, 179] width 74 height 32
click at [518, 183] on input "True" at bounding box center [520, 179] width 10 height 9
radio input "true"
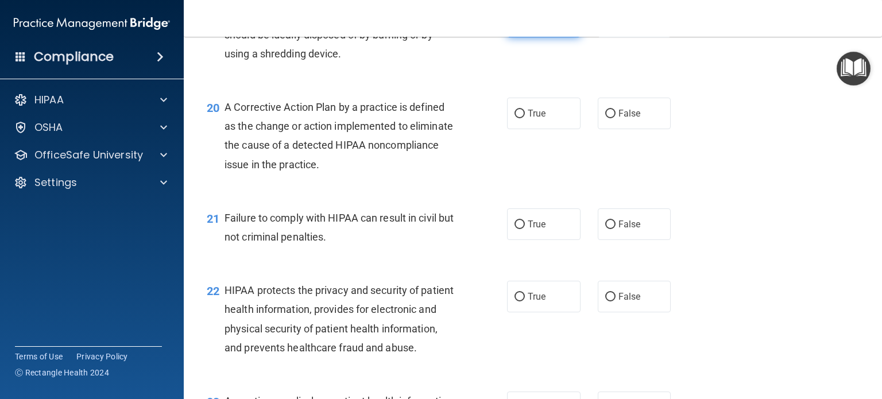
scroll to position [1833, 0]
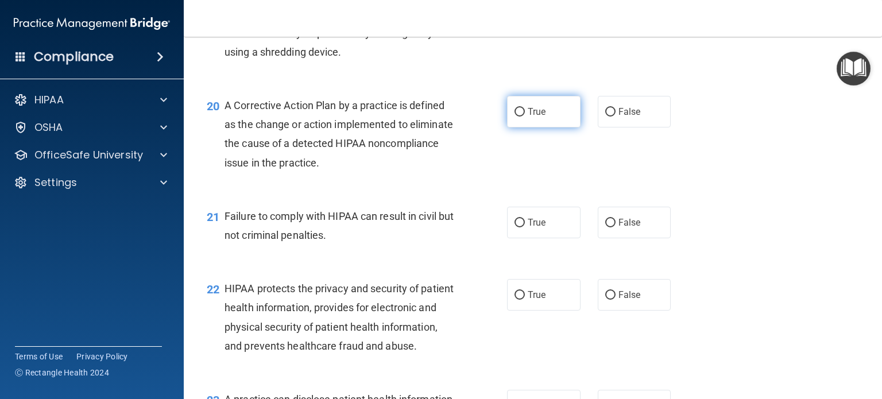
click at [528, 117] on span "True" at bounding box center [537, 111] width 18 height 11
click at [525, 117] on input "True" at bounding box center [520, 112] width 10 height 9
radio input "true"
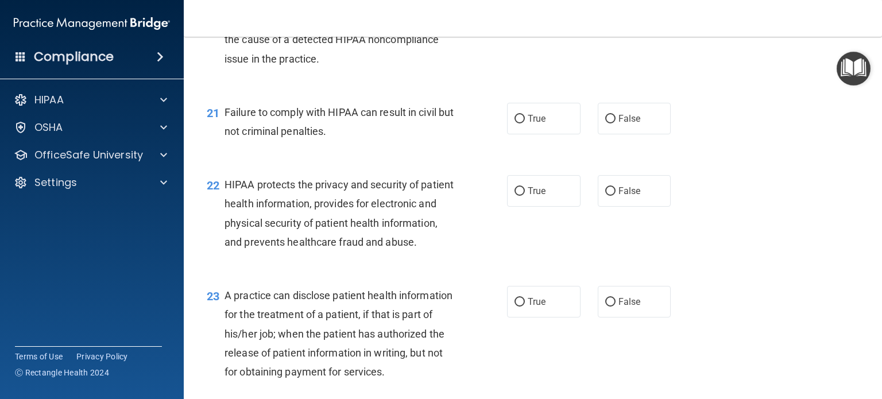
scroll to position [1944, 0]
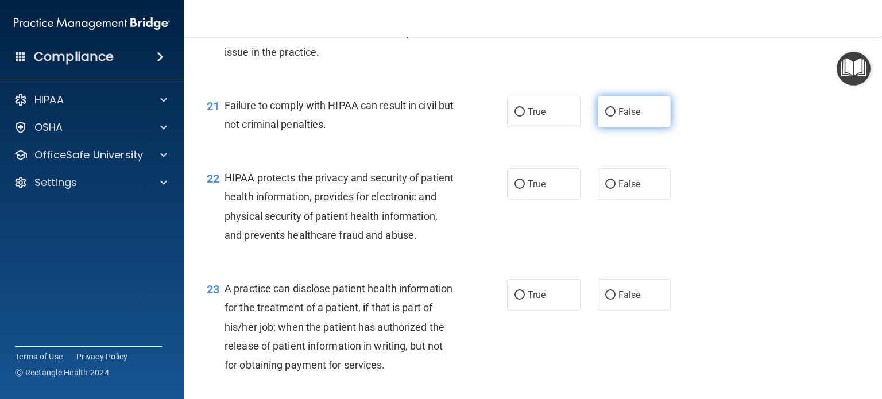
click at [629, 117] on span "False" at bounding box center [630, 111] width 22 height 11
click at [616, 117] on input "False" at bounding box center [611, 112] width 10 height 9
radio input "true"
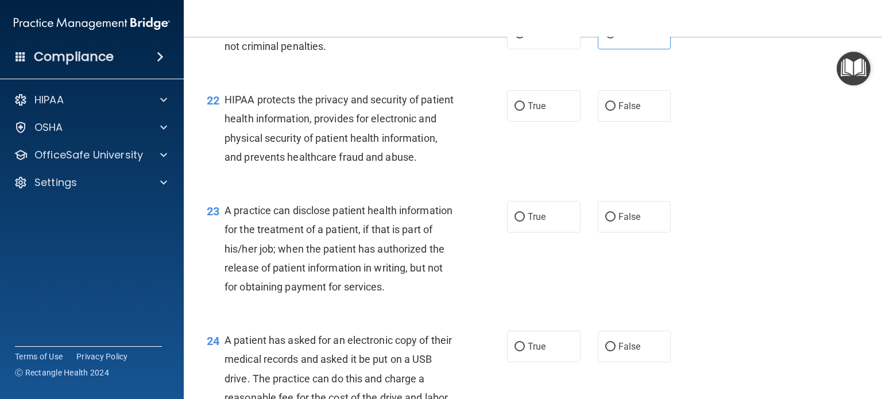
scroll to position [2029, 0]
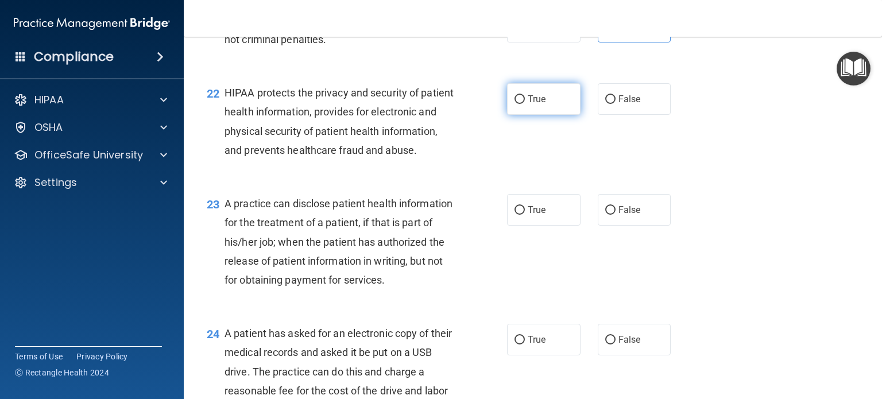
click at [518, 115] on label "True" at bounding box center [544, 99] width 74 height 32
click at [518, 104] on input "True" at bounding box center [520, 99] width 10 height 9
radio input "true"
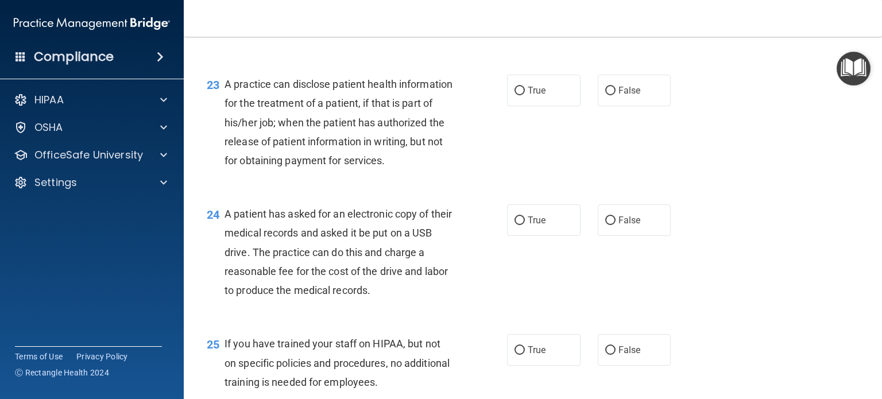
scroll to position [2151, 0]
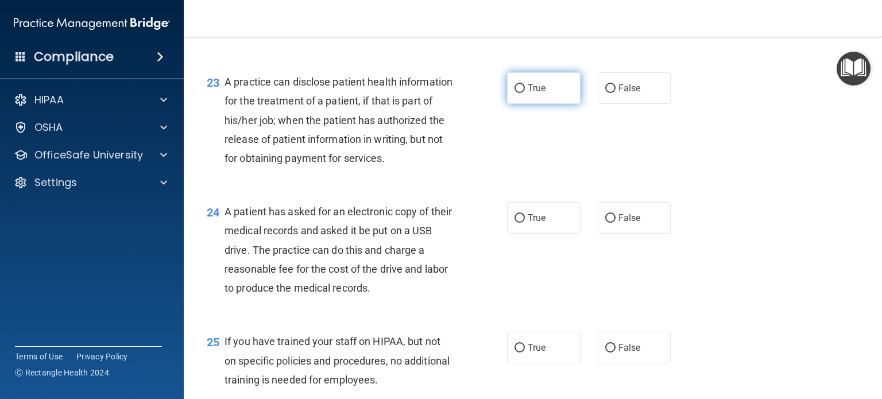
click at [535, 104] on label "True" at bounding box center [544, 88] width 74 height 32
click at [525, 93] on input "True" at bounding box center [520, 88] width 10 height 9
radio input "true"
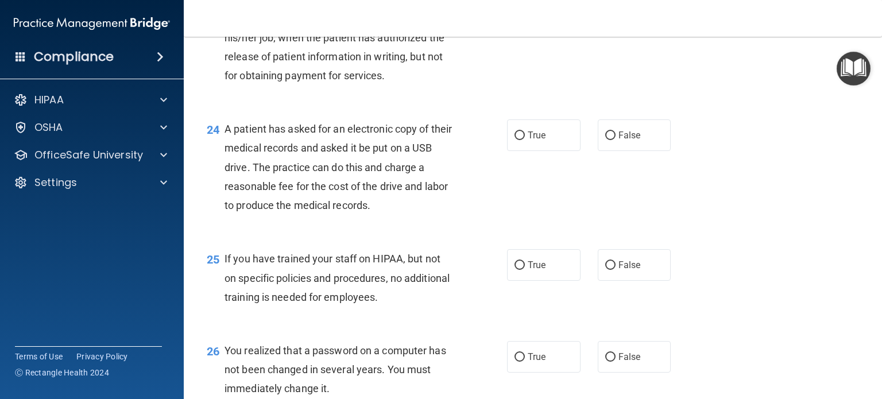
scroll to position [2285, 0]
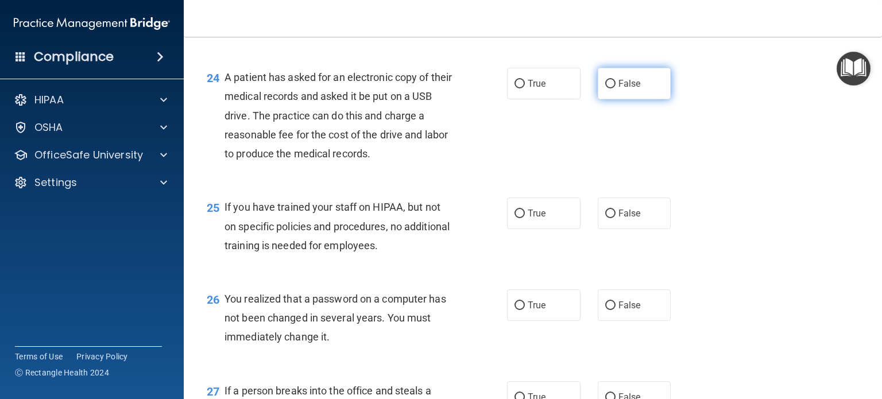
click at [620, 89] on span "False" at bounding box center [630, 83] width 22 height 11
click at [616, 88] on input "False" at bounding box center [611, 84] width 10 height 9
radio input "true"
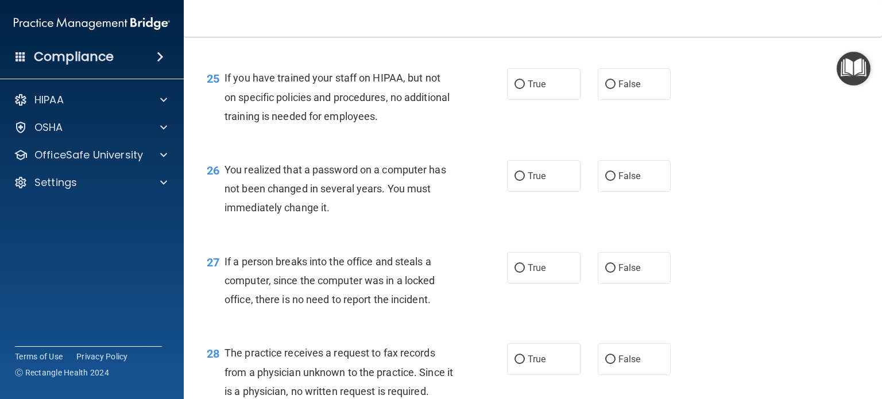
scroll to position [2457, 0]
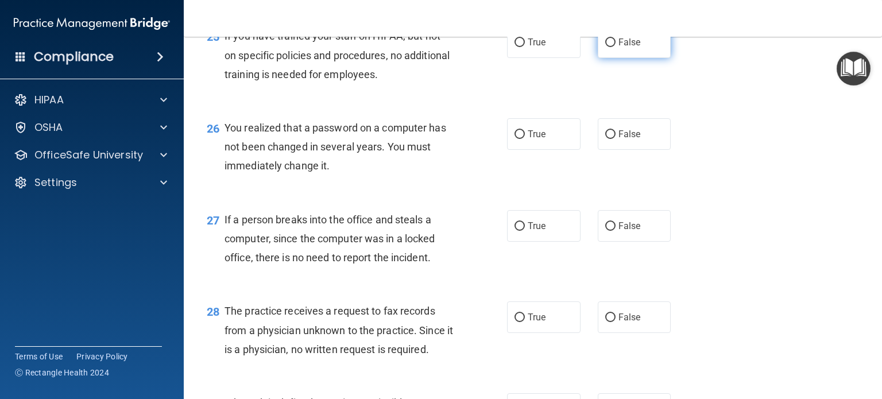
click at [610, 47] on input "False" at bounding box center [611, 42] width 10 height 9
radio input "true"
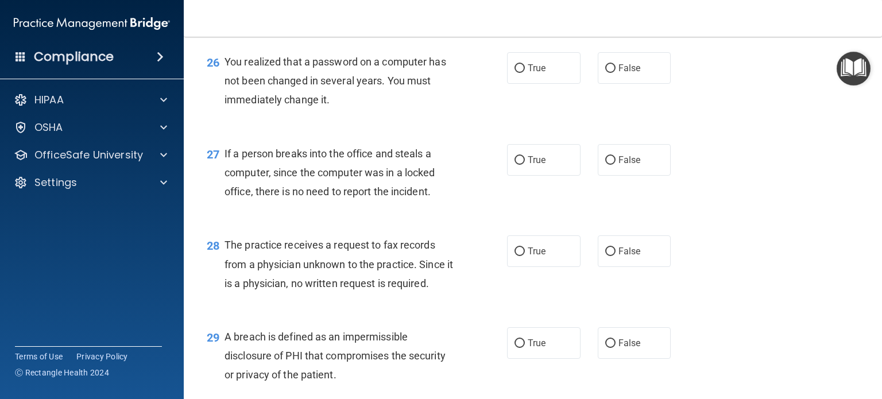
scroll to position [2536, 0]
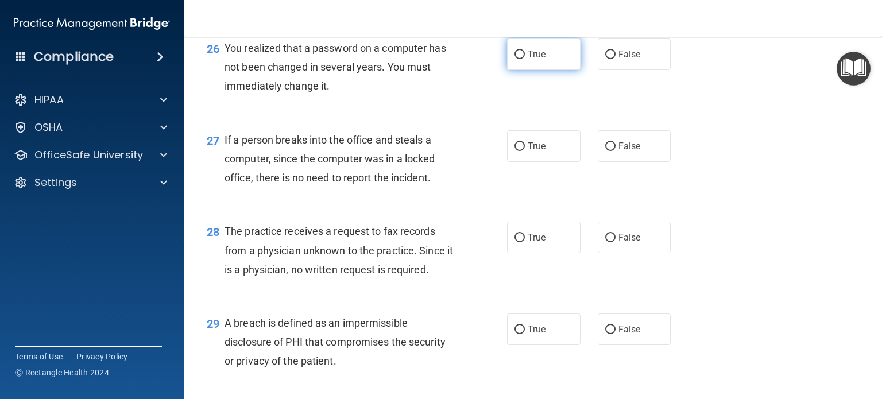
click at [530, 60] on span "True" at bounding box center [537, 54] width 18 height 11
click at [525, 59] on input "True" at bounding box center [520, 55] width 10 height 9
radio input "true"
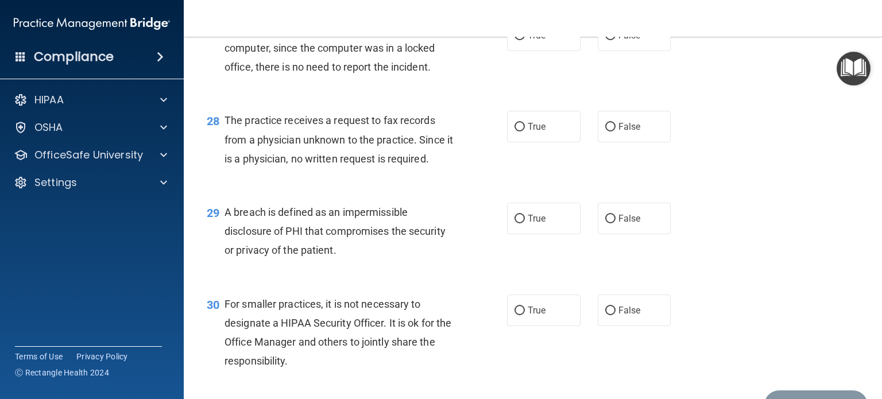
scroll to position [2647, 0]
click at [599, 51] on label "False" at bounding box center [635, 36] width 74 height 32
click at [606, 40] on input "False" at bounding box center [611, 36] width 10 height 9
radio input "true"
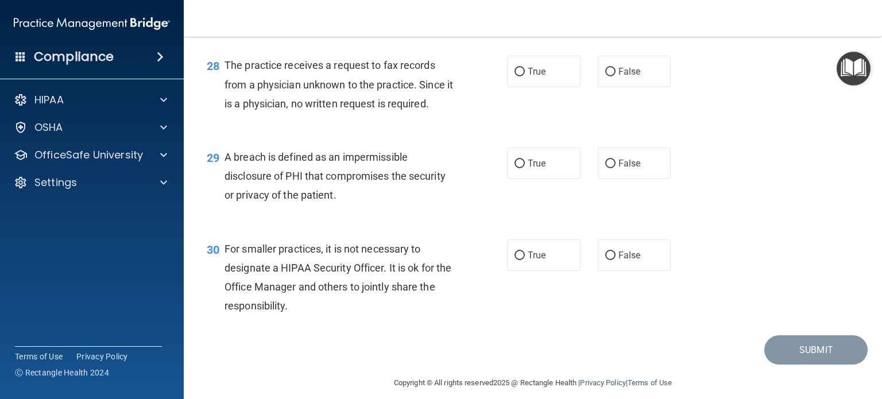
scroll to position [2709, 0]
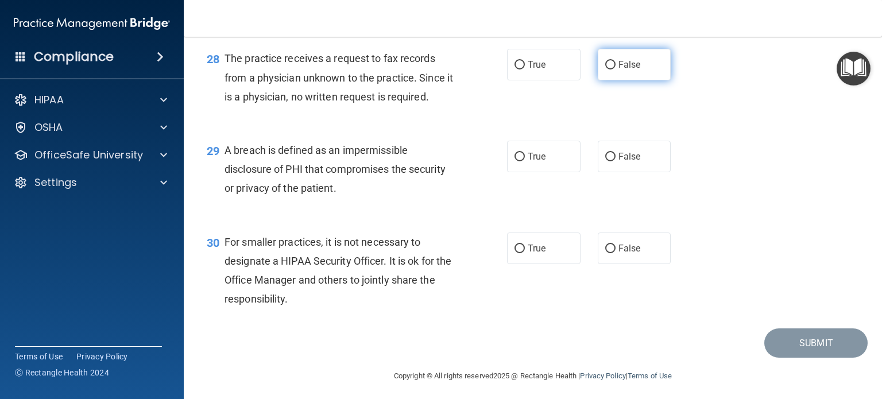
click at [608, 70] on input "False" at bounding box center [611, 65] width 10 height 9
radio input "true"
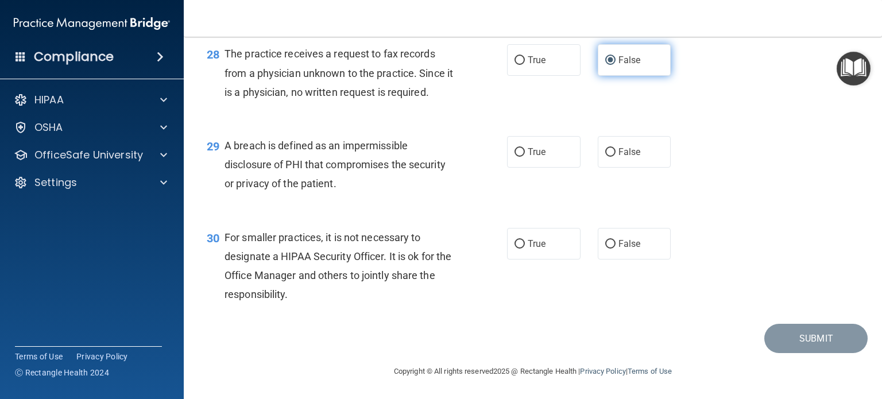
scroll to position [2771, 0]
click at [528, 156] on span "True" at bounding box center [537, 152] width 18 height 11
click at [525, 156] on input "True" at bounding box center [520, 152] width 10 height 9
radio input "true"
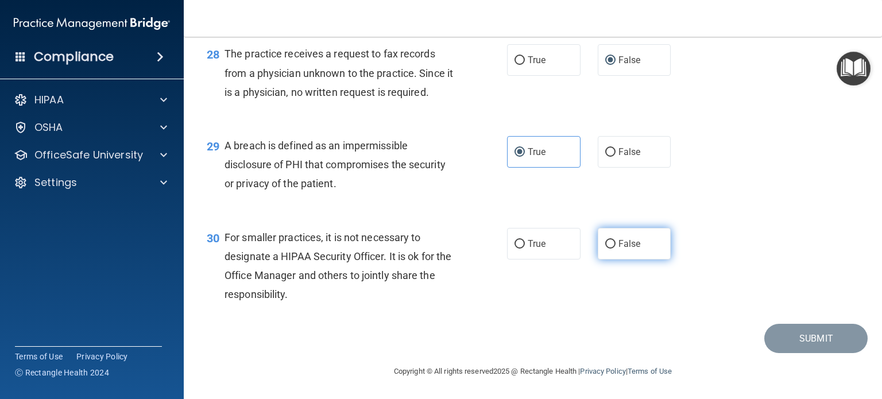
click at [620, 235] on label "False" at bounding box center [635, 244] width 74 height 32
click at [616, 240] on input "False" at bounding box center [611, 244] width 10 height 9
radio input "true"
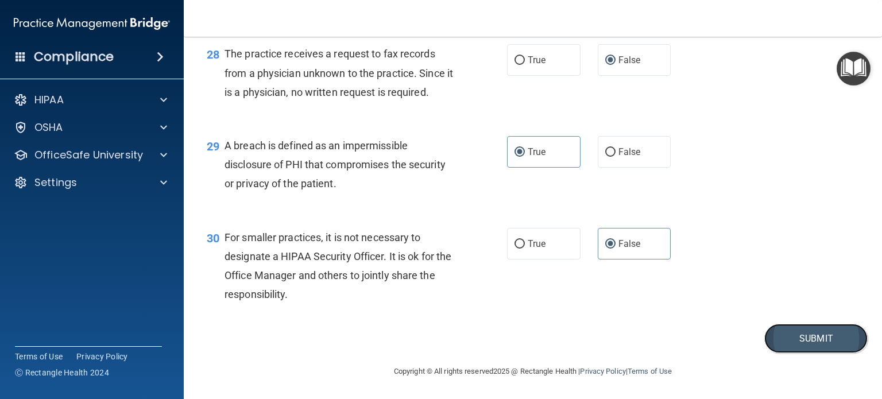
click at [793, 343] on button "Submit" at bounding box center [816, 338] width 103 height 29
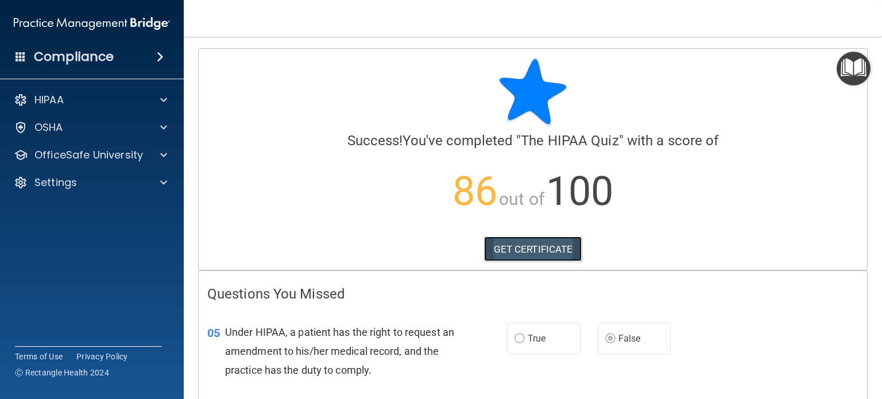
click at [538, 250] on link "GET CERTIFICATE" at bounding box center [533, 249] width 98 height 25
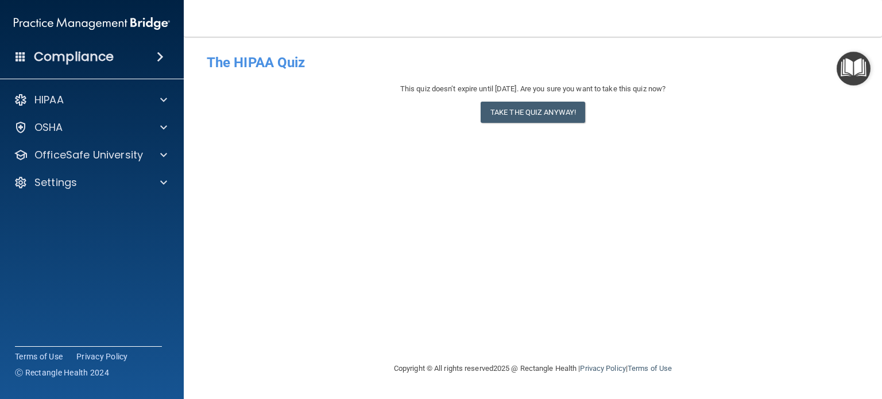
click at [847, 71] on img "Open Resource Center" at bounding box center [854, 69] width 34 height 34
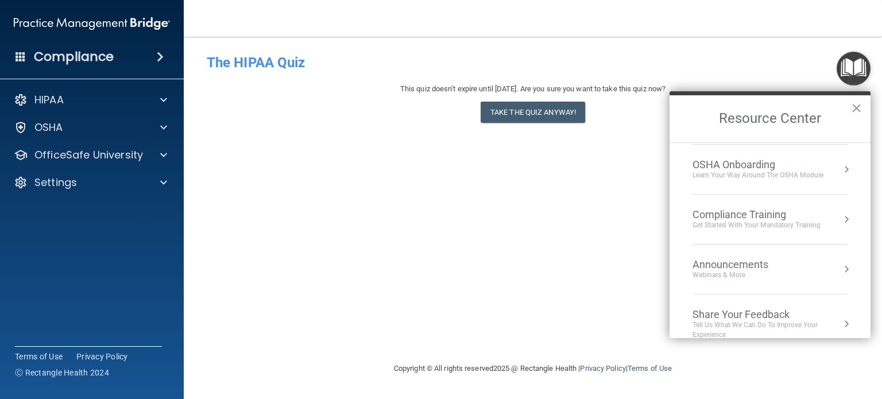
scroll to position [63, 0]
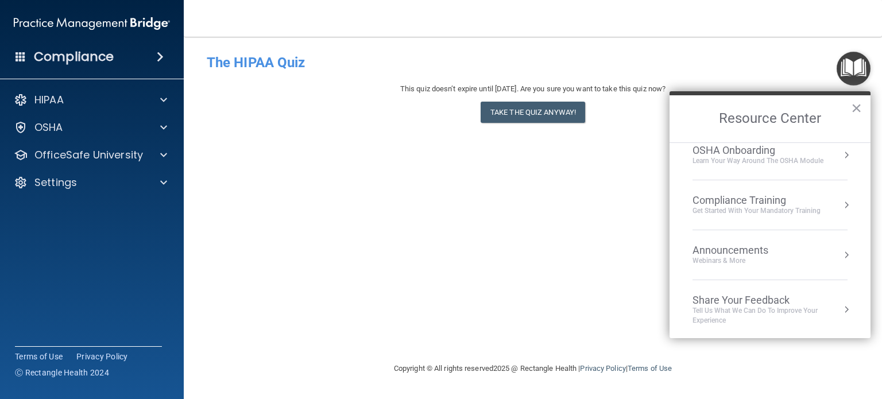
click at [747, 204] on div "Compliance Training" at bounding box center [757, 200] width 128 height 13
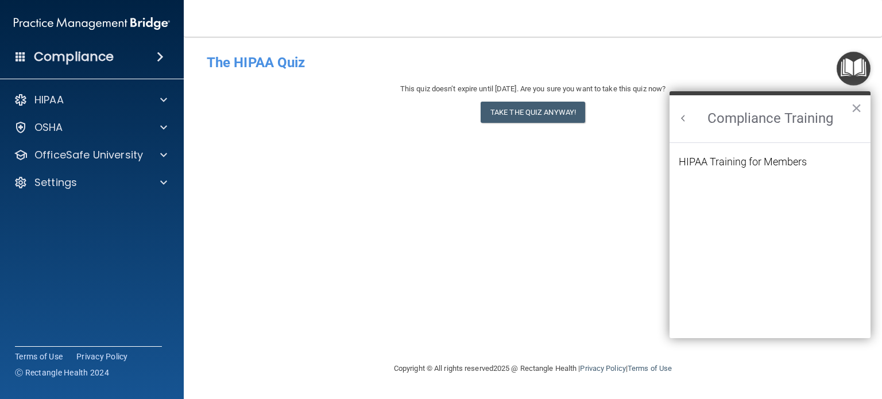
scroll to position [0, 0]
click at [730, 160] on div "HIPAA Training for Members" at bounding box center [743, 162] width 128 height 10
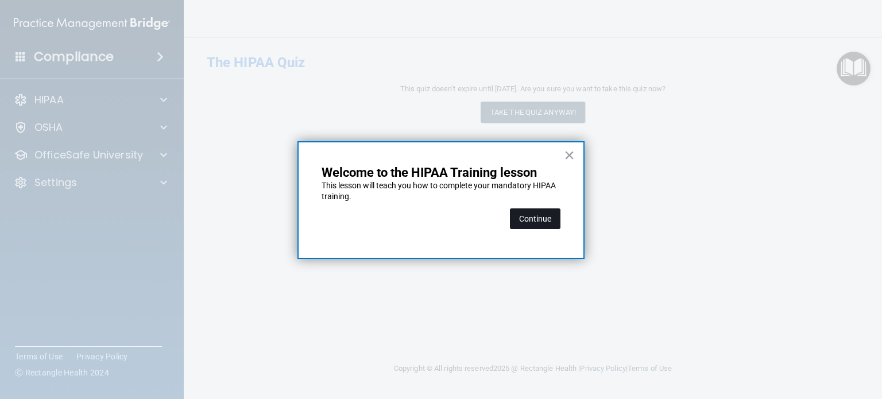
click at [520, 218] on button "Continue" at bounding box center [535, 219] width 51 height 21
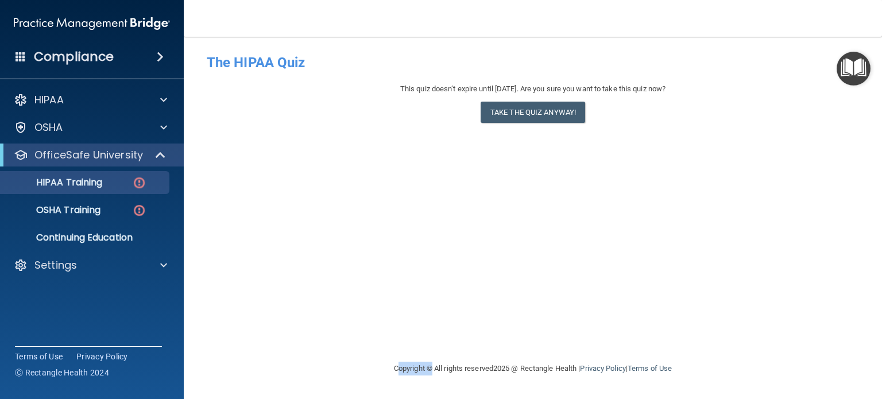
click at [520, 218] on div "- The HIPAA Quiz This quiz doesn’t expire until 09/28/2026. Are you sure you wa…" at bounding box center [533, 199] width 653 height 302
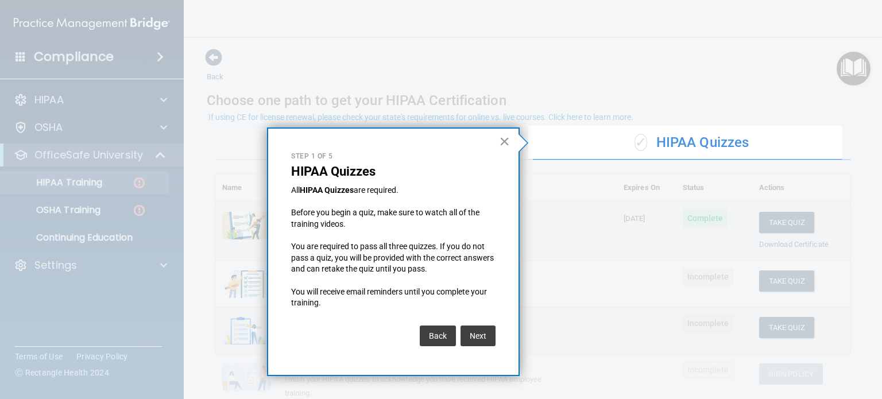
click at [506, 141] on button "×" at bounding box center [504, 141] width 11 height 18
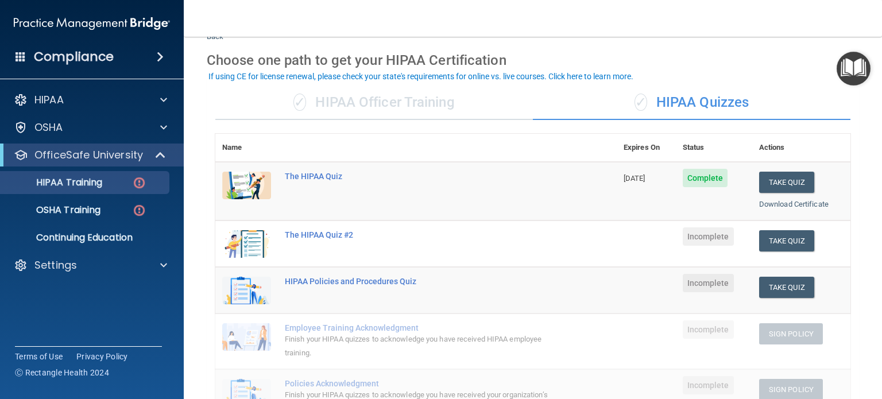
scroll to position [40, 0]
click at [765, 203] on link "Download Certificate" at bounding box center [795, 204] width 70 height 9
click at [776, 240] on button "Take Quiz" at bounding box center [787, 240] width 55 height 21
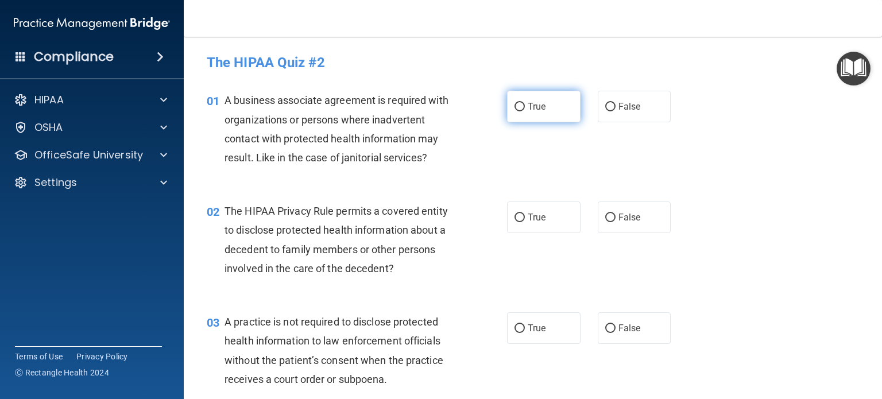
click at [533, 117] on label "True" at bounding box center [544, 107] width 74 height 32
click at [525, 111] on input "True" at bounding box center [520, 107] width 10 height 9
radio input "true"
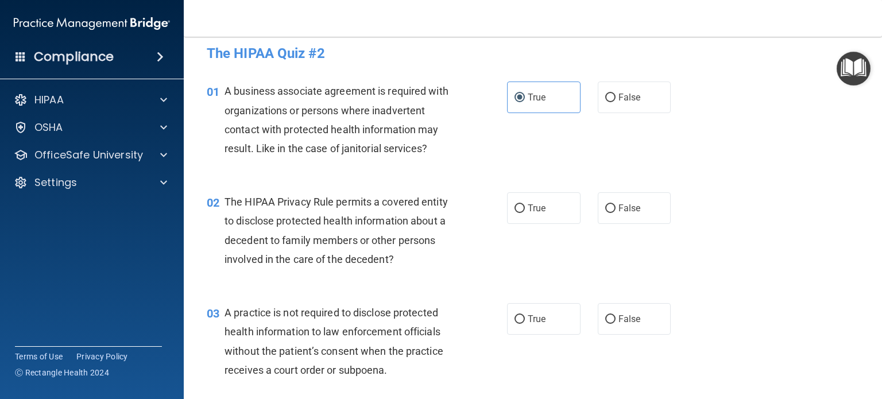
scroll to position [30, 0]
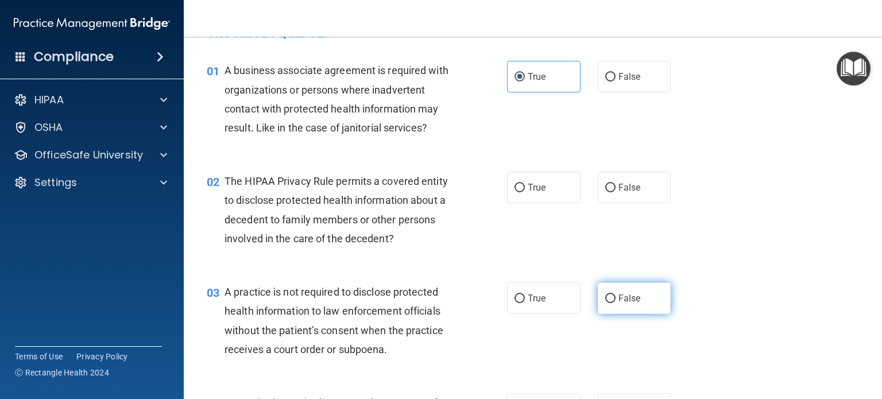
click at [612, 298] on label "False" at bounding box center [635, 299] width 74 height 32
click at [612, 298] on input "False" at bounding box center [611, 299] width 10 height 9
radio input "true"
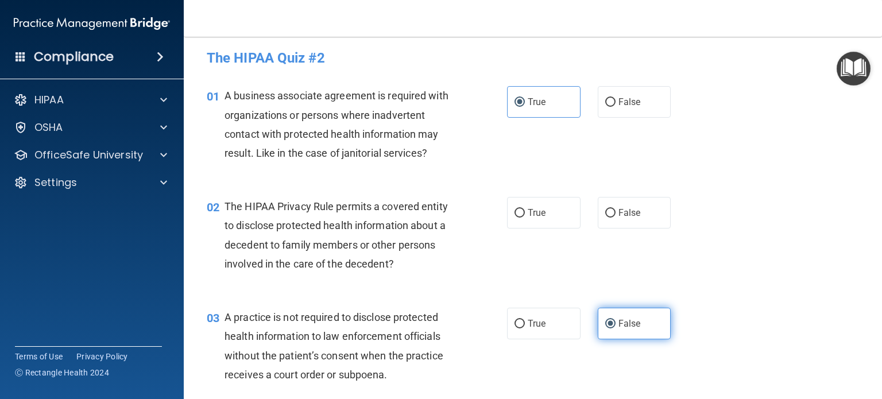
scroll to position [0, 0]
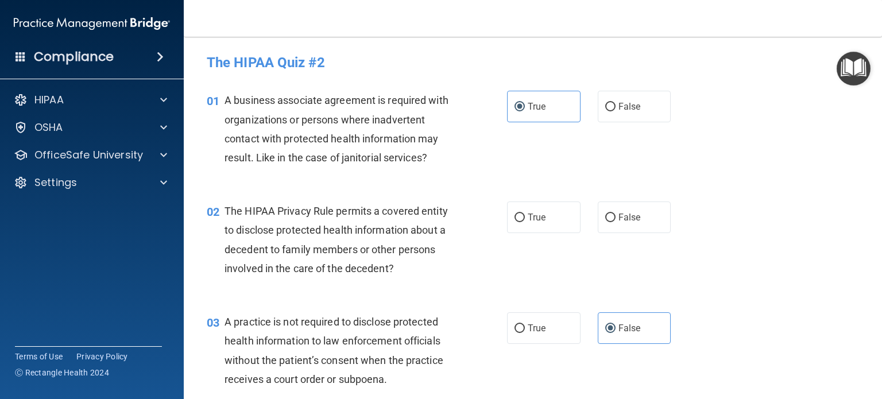
click at [600, 144] on div "01 A business associate agreement is required with organizations or persons whe…" at bounding box center [533, 131] width 670 height 111
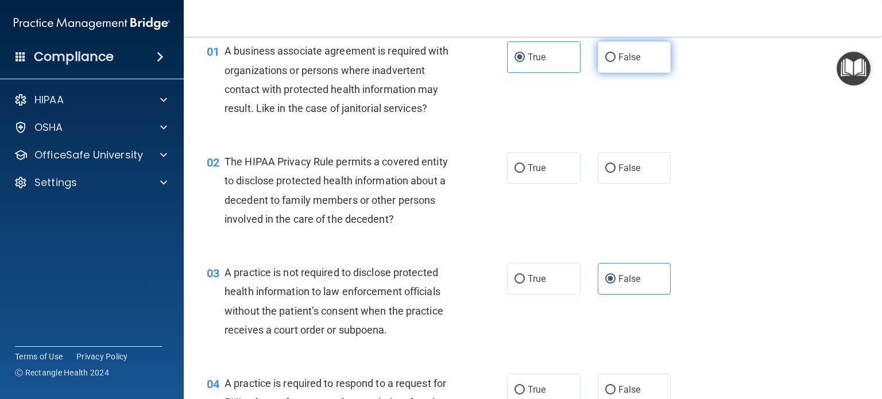
scroll to position [50, 0]
click at [616, 68] on label "False" at bounding box center [635, 57] width 74 height 32
click at [616, 61] on input "False" at bounding box center [611, 57] width 10 height 9
radio input "true"
radio input "false"
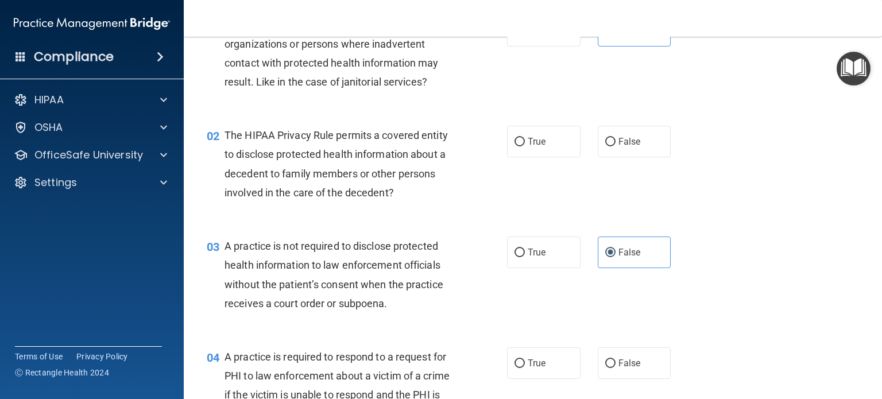
scroll to position [77, 0]
click at [604, 147] on label "False" at bounding box center [635, 141] width 74 height 32
click at [606, 145] on input "False" at bounding box center [611, 141] width 10 height 9
radio input "true"
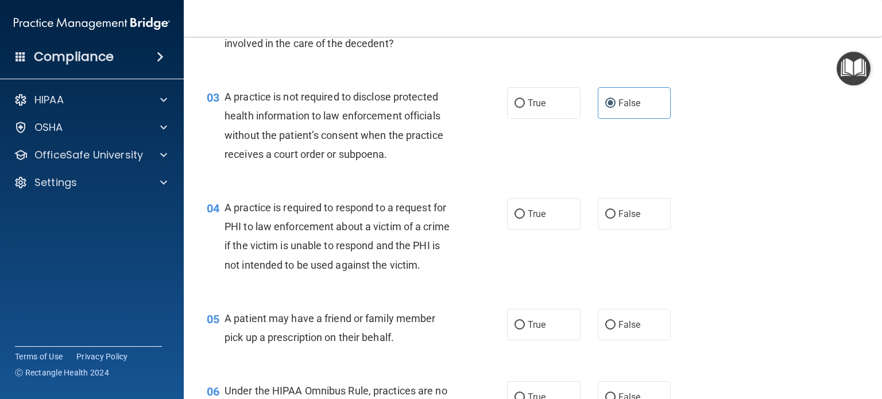
scroll to position [223, 0]
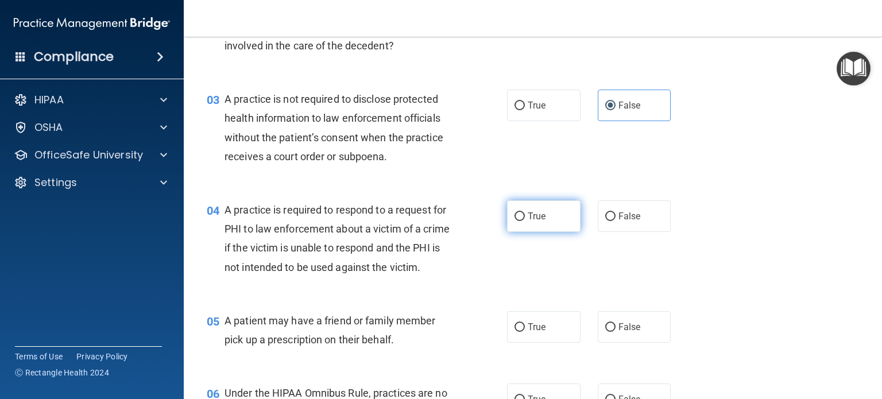
click at [552, 220] on label "True" at bounding box center [544, 217] width 74 height 32
click at [525, 220] on input "True" at bounding box center [520, 217] width 10 height 9
radio input "true"
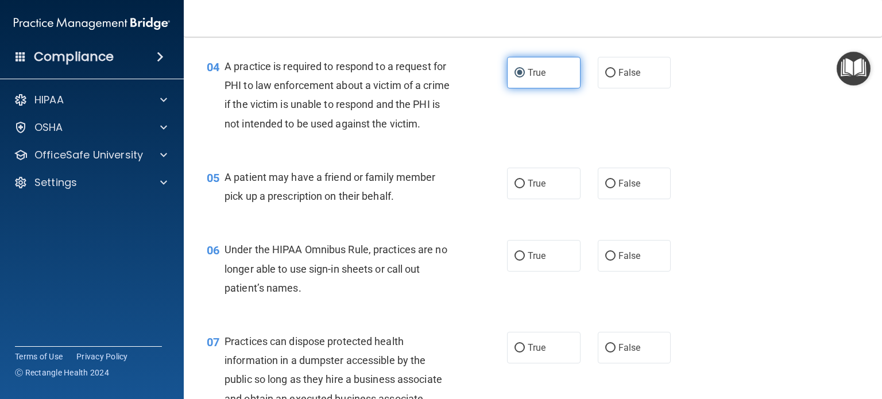
scroll to position [365, 0]
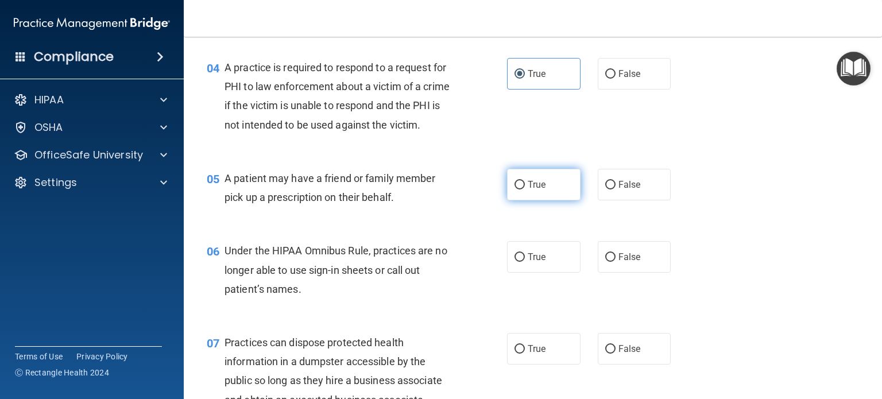
click at [530, 190] on span "True" at bounding box center [537, 184] width 18 height 11
click at [525, 190] on input "True" at bounding box center [520, 185] width 10 height 9
radio input "true"
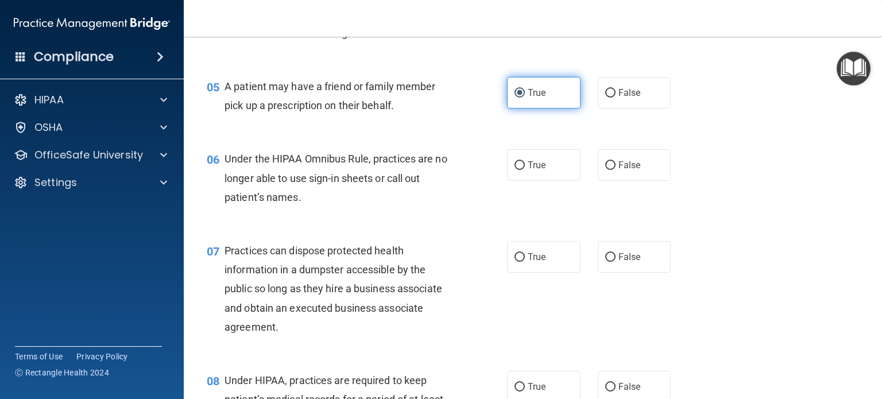
scroll to position [457, 0]
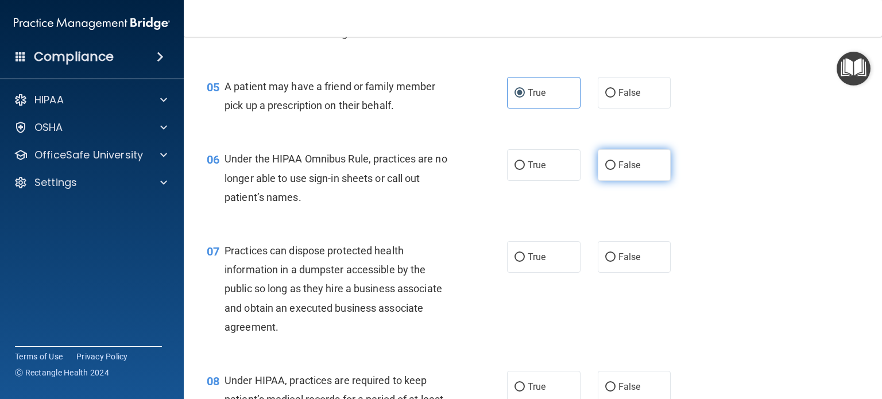
click at [619, 171] on span "False" at bounding box center [630, 165] width 22 height 11
click at [614, 170] on input "False" at bounding box center [611, 165] width 10 height 9
radio input "true"
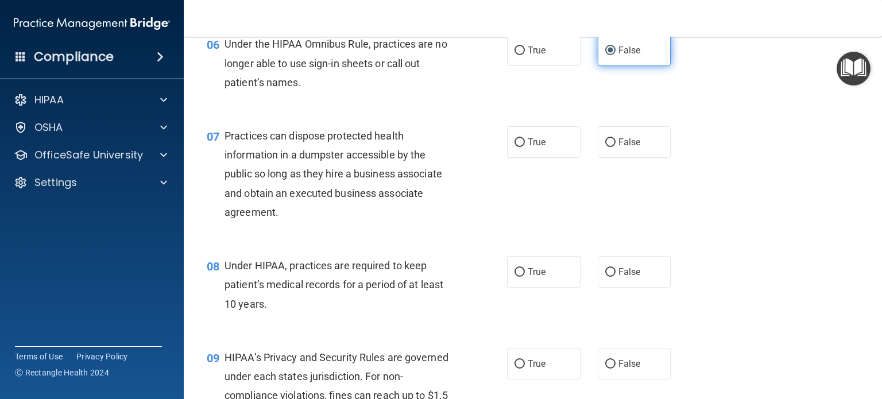
scroll to position [572, 0]
click at [610, 156] on label "False" at bounding box center [635, 142] width 74 height 32
click at [610, 147] on input "False" at bounding box center [611, 142] width 10 height 9
radio input "true"
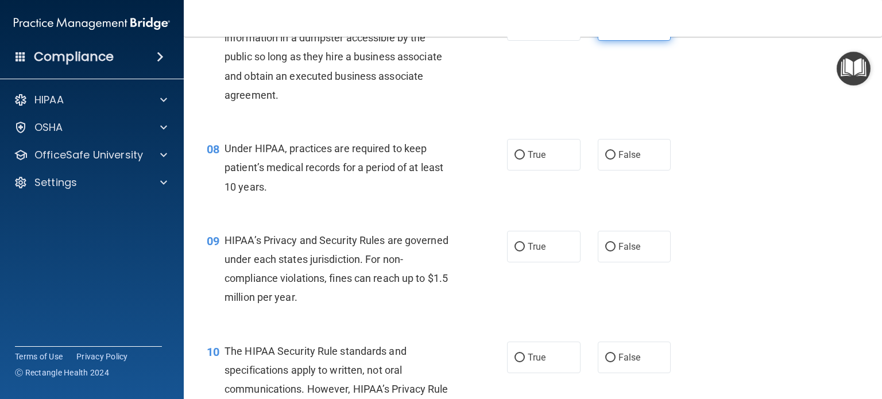
scroll to position [703, 0]
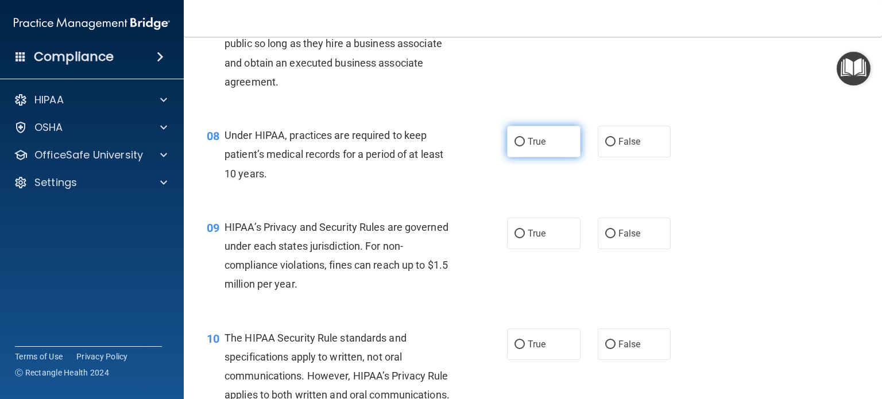
click at [528, 147] on span "True" at bounding box center [537, 141] width 18 height 11
click at [525, 147] on input "True" at bounding box center [520, 142] width 10 height 9
radio input "true"
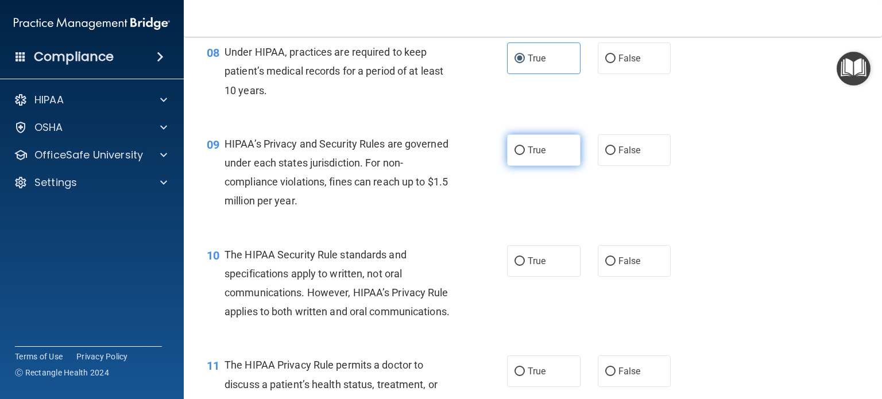
scroll to position [787, 0]
click at [507, 165] on label "True" at bounding box center [544, 149] width 74 height 32
click at [515, 154] on input "True" at bounding box center [520, 149] width 10 height 9
radio input "true"
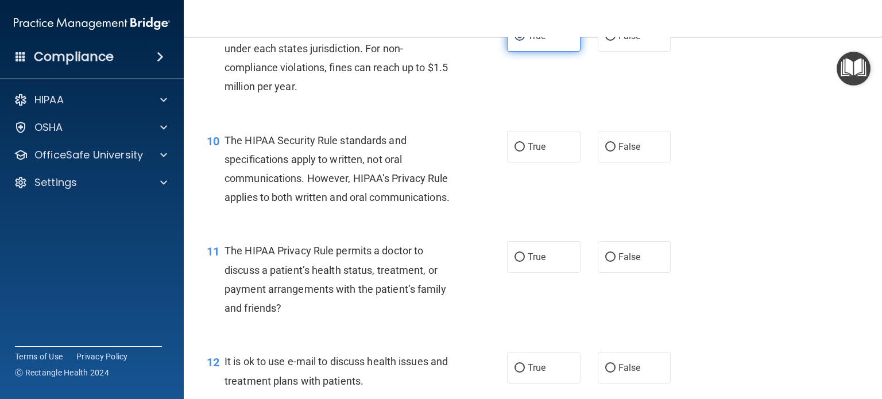
scroll to position [911, 0]
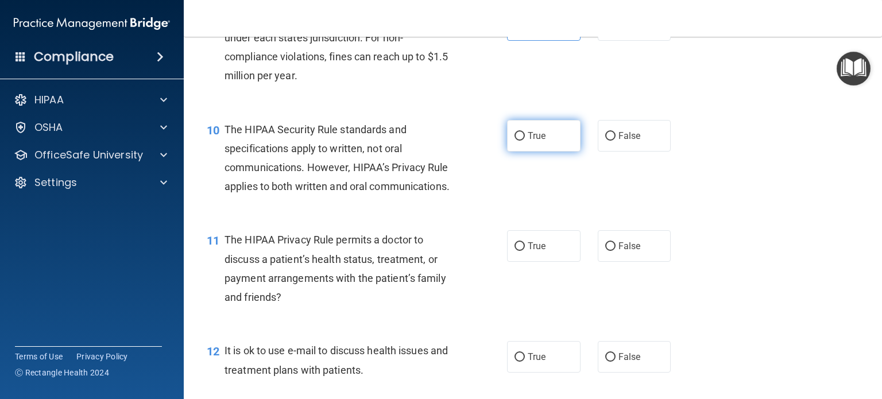
click at [507, 152] on label "True" at bounding box center [544, 136] width 74 height 32
click at [515, 141] on input "True" at bounding box center [520, 136] width 10 height 9
radio input "true"
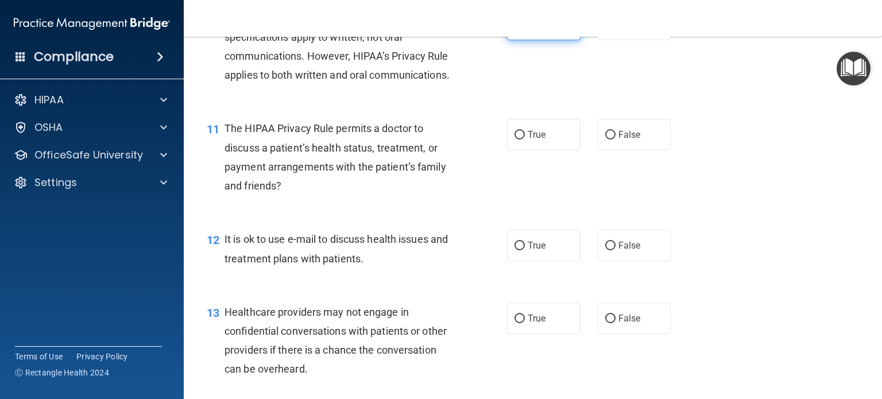
scroll to position [1027, 0]
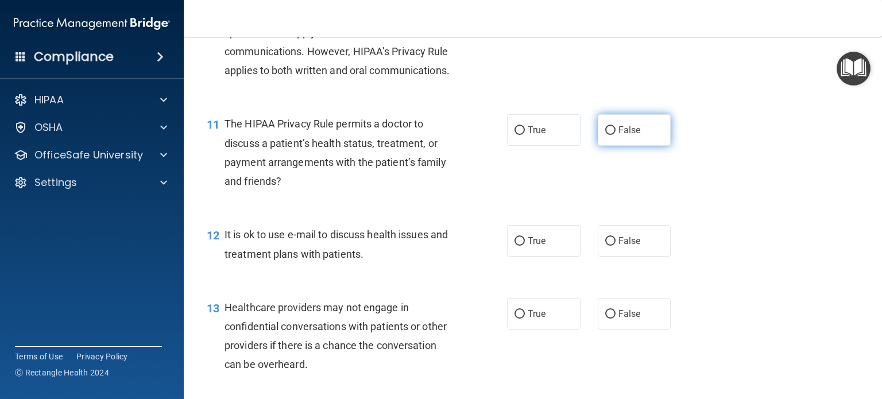
click at [609, 146] on label "False" at bounding box center [635, 130] width 74 height 32
click at [609, 135] on input "False" at bounding box center [611, 130] width 10 height 9
radio input "true"
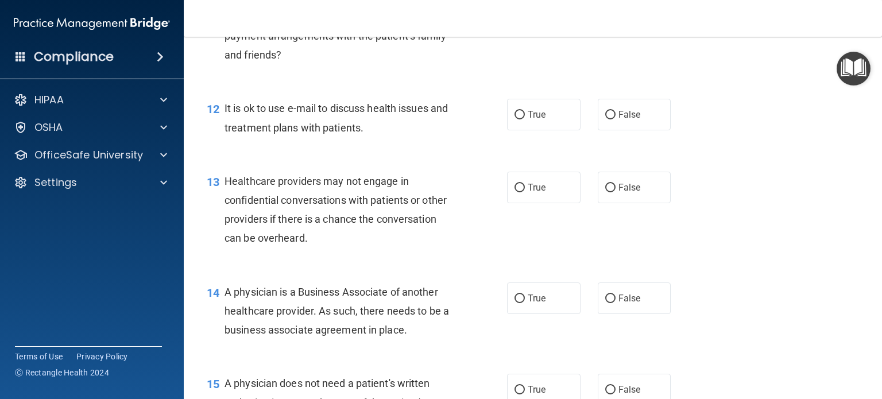
scroll to position [1156, 0]
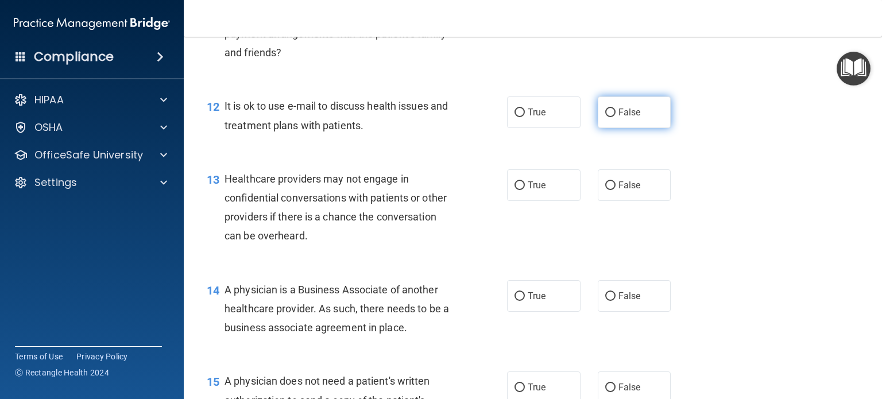
click at [624, 128] on label "False" at bounding box center [635, 113] width 74 height 32
click at [616, 117] on input "False" at bounding box center [611, 113] width 10 height 9
radio input "true"
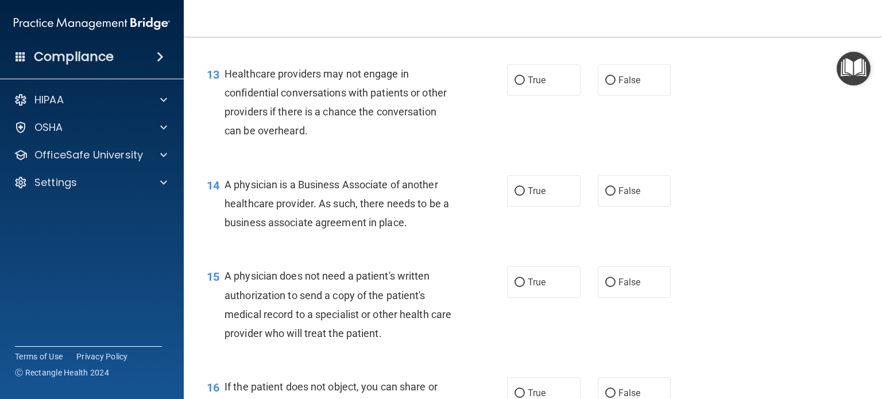
scroll to position [1282, 0]
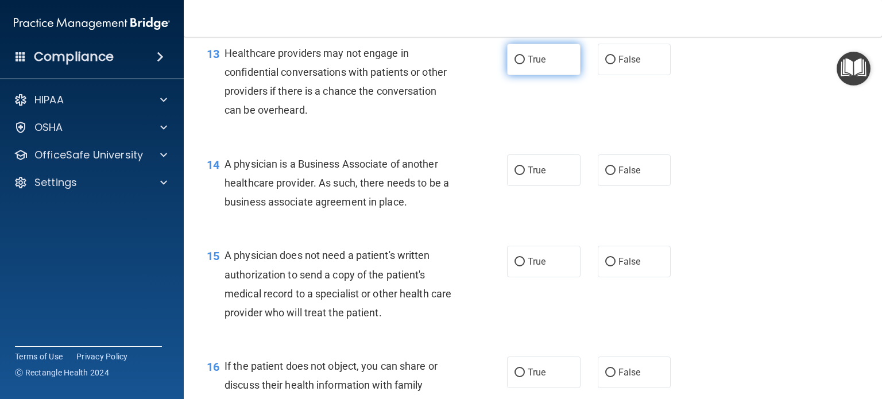
click at [514, 75] on label "True" at bounding box center [544, 60] width 74 height 32
click at [515, 64] on input "True" at bounding box center [520, 60] width 10 height 9
radio input "true"
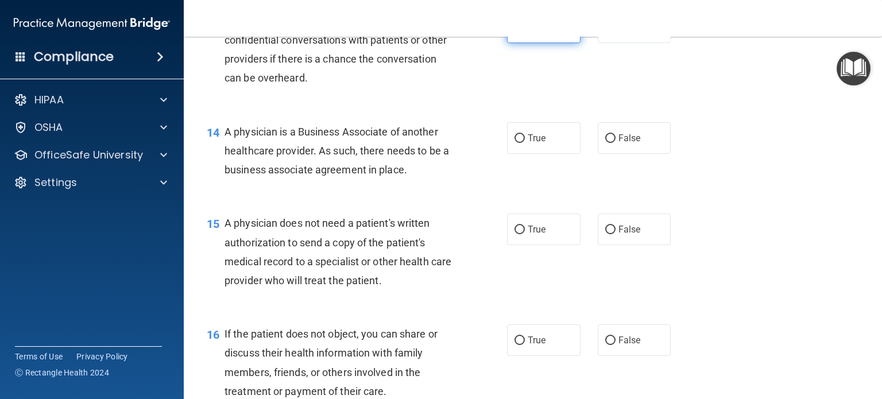
scroll to position [1314, 0]
click at [541, 153] on label "True" at bounding box center [544, 138] width 74 height 32
click at [525, 142] on input "True" at bounding box center [520, 138] width 10 height 9
radio input "true"
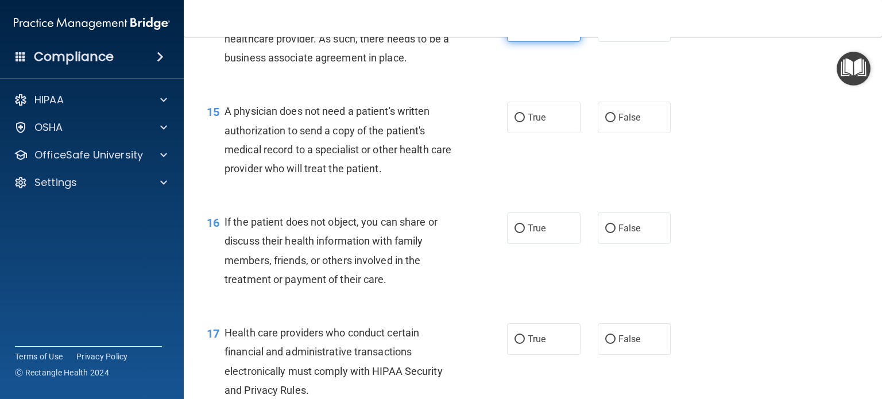
scroll to position [1433, 0]
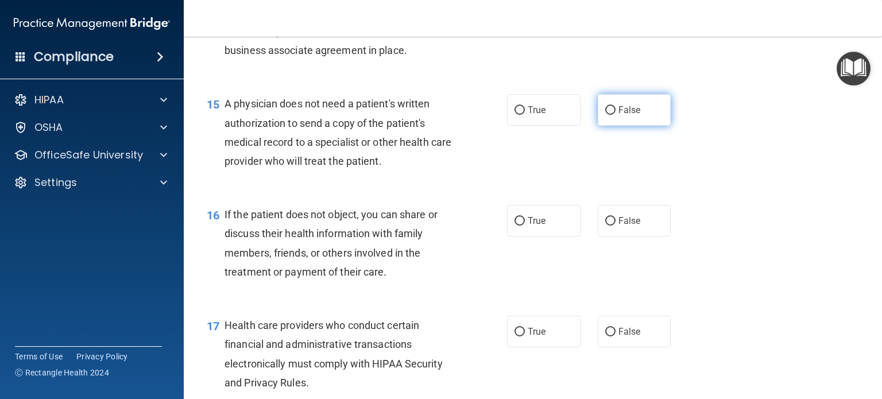
click at [611, 126] on label "False" at bounding box center [635, 110] width 74 height 32
click at [611, 115] on input "False" at bounding box center [611, 110] width 10 height 9
radio input "true"
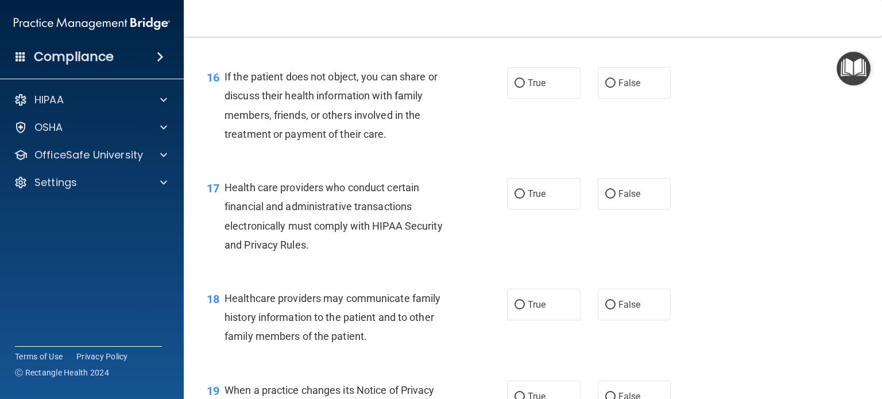
scroll to position [1572, 0]
click at [602, 98] on label "False" at bounding box center [635, 83] width 74 height 32
click at [606, 87] on input "False" at bounding box center [611, 83] width 10 height 9
radio input "true"
click at [602, 98] on label "False" at bounding box center [635, 83] width 74 height 32
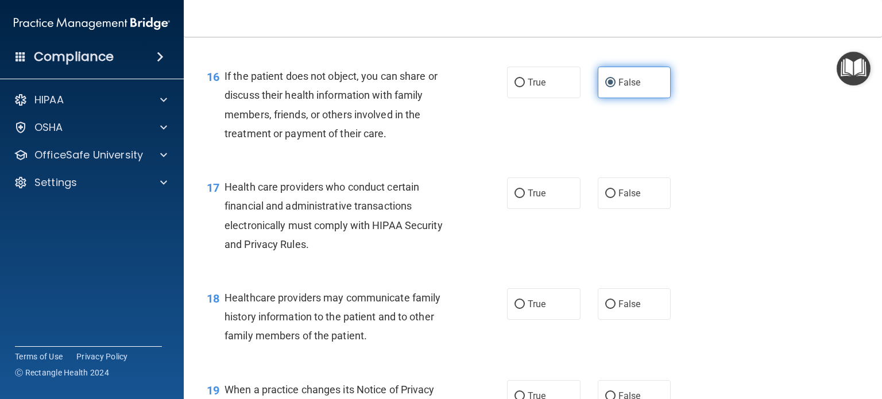
click at [606, 87] on input "False" at bounding box center [611, 83] width 10 height 9
click at [602, 98] on label "False" at bounding box center [635, 83] width 74 height 32
click at [606, 87] on input "False" at bounding box center [611, 83] width 10 height 9
click at [589, 98] on div "True False" at bounding box center [595, 83] width 176 height 32
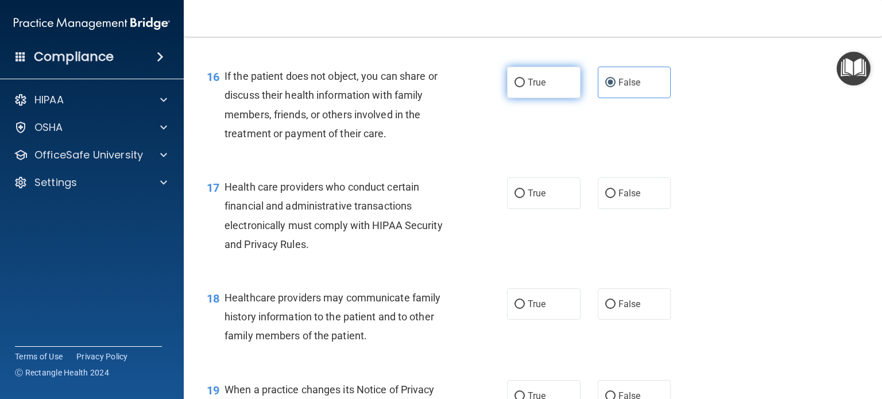
click at [561, 98] on label "True" at bounding box center [544, 83] width 74 height 32
click at [525, 87] on input "True" at bounding box center [520, 83] width 10 height 9
radio input "true"
radio input "false"
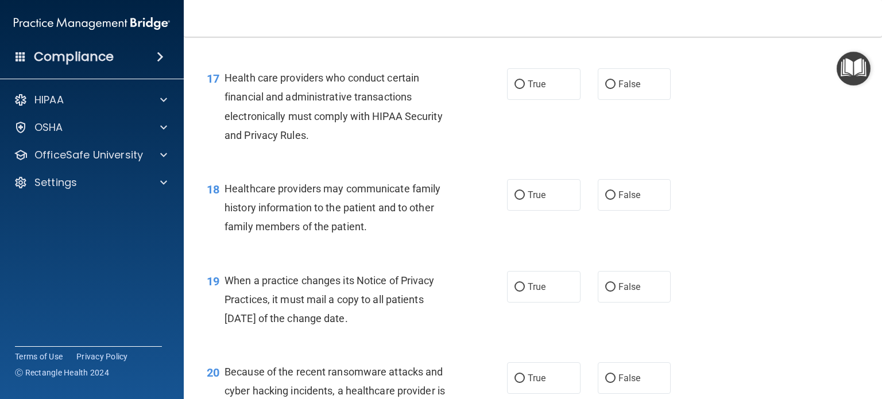
scroll to position [1727, 0]
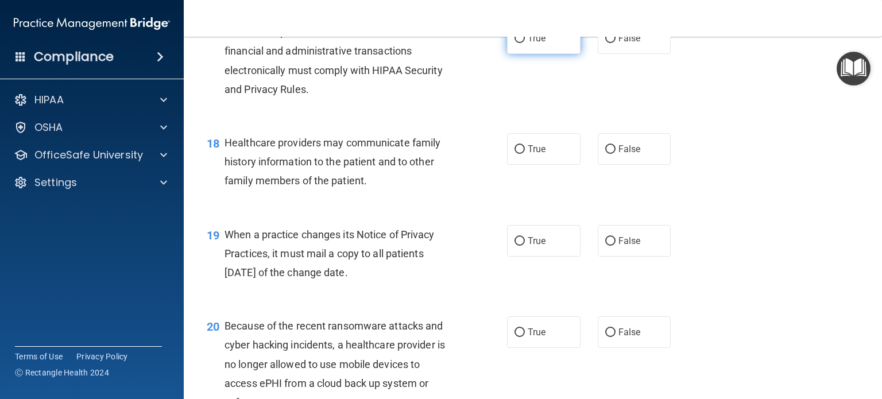
click at [528, 44] on span "True" at bounding box center [537, 38] width 18 height 11
click at [524, 43] on input "True" at bounding box center [520, 38] width 10 height 9
radio input "true"
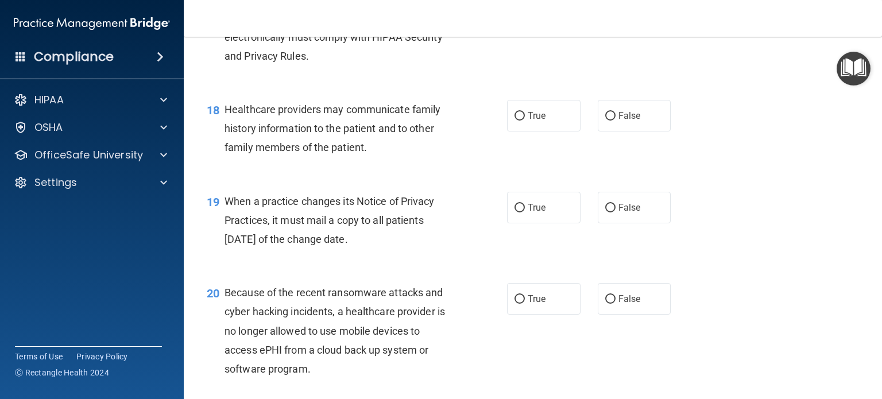
scroll to position [1801, 0]
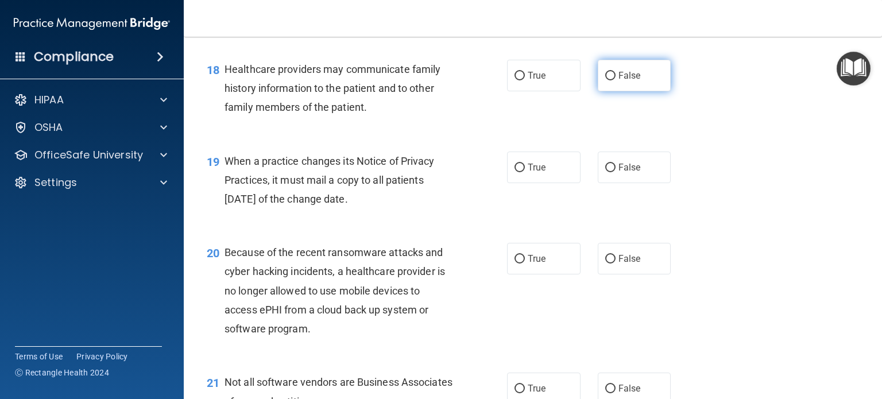
click at [606, 80] on input "False" at bounding box center [611, 76] width 10 height 9
radio input "true"
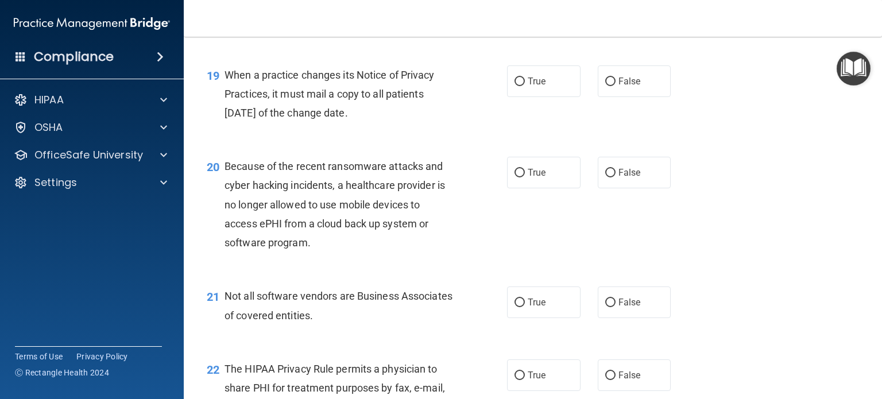
scroll to position [1892, 0]
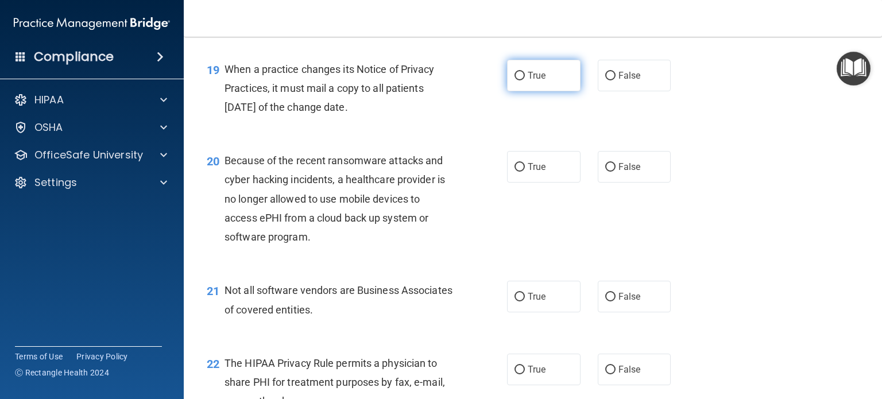
click at [507, 91] on label "True" at bounding box center [544, 76] width 74 height 32
click at [515, 80] on input "True" at bounding box center [520, 76] width 10 height 9
radio input "true"
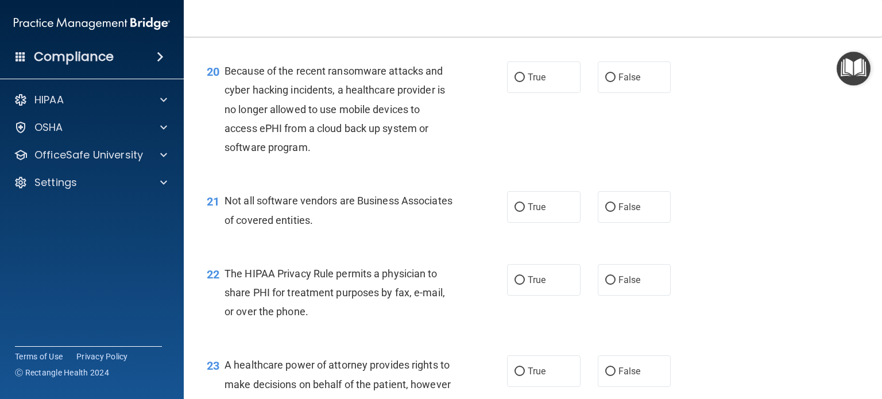
scroll to position [1988, 0]
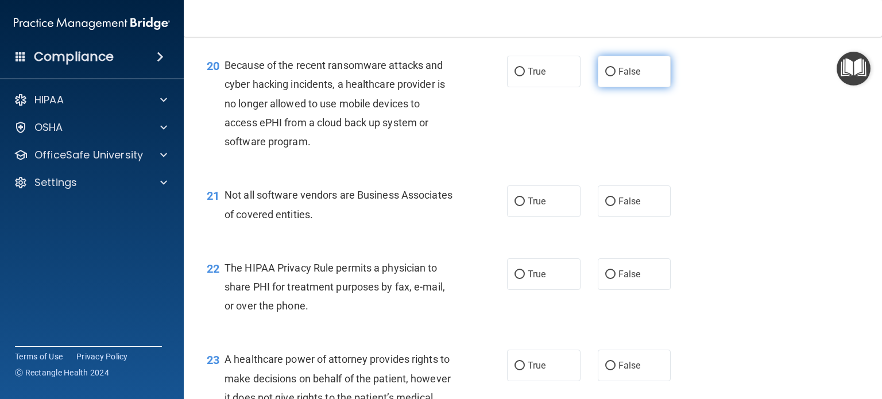
click at [619, 77] on span "False" at bounding box center [630, 71] width 22 height 11
click at [614, 76] on input "False" at bounding box center [611, 72] width 10 height 9
radio input "true"
click at [553, 87] on label "True" at bounding box center [544, 72] width 74 height 32
click at [525, 76] on input "True" at bounding box center [520, 72] width 10 height 9
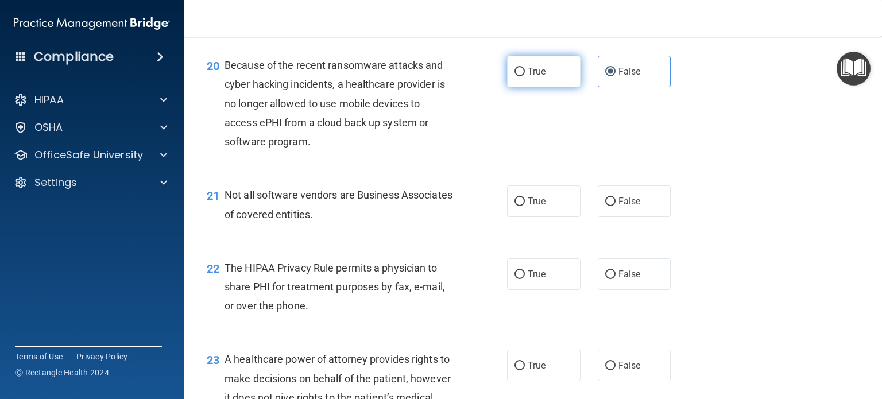
radio input "true"
radio input "false"
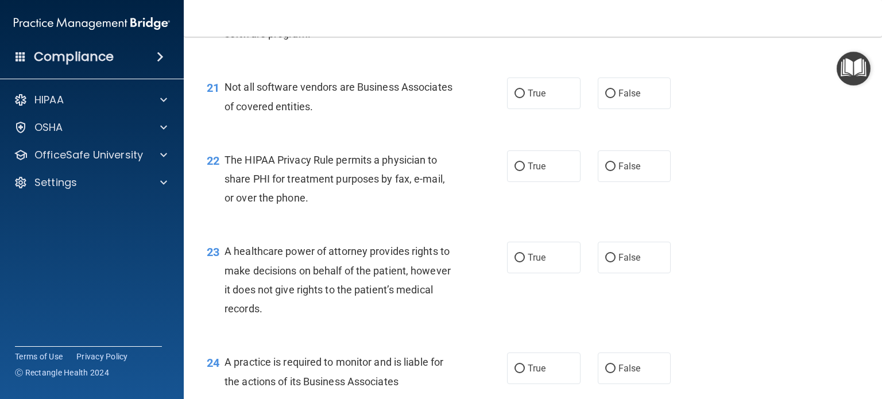
scroll to position [2096, 0]
click at [531, 109] on label "True" at bounding box center [544, 94] width 74 height 32
click at [525, 98] on input "True" at bounding box center [520, 94] width 10 height 9
radio input "true"
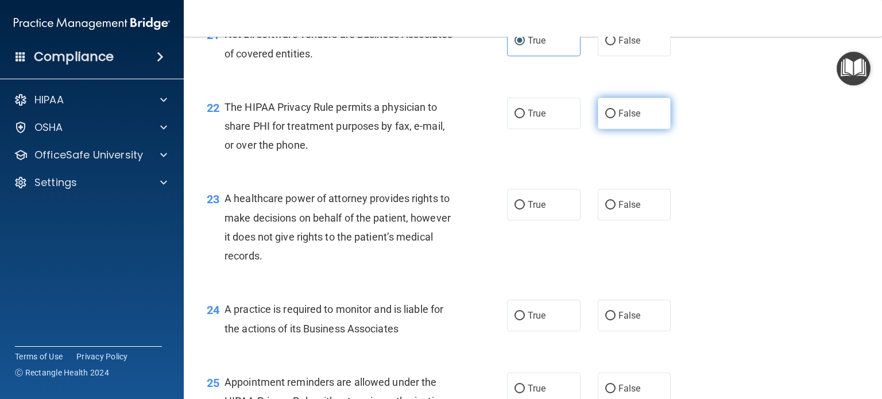
scroll to position [2169, 0]
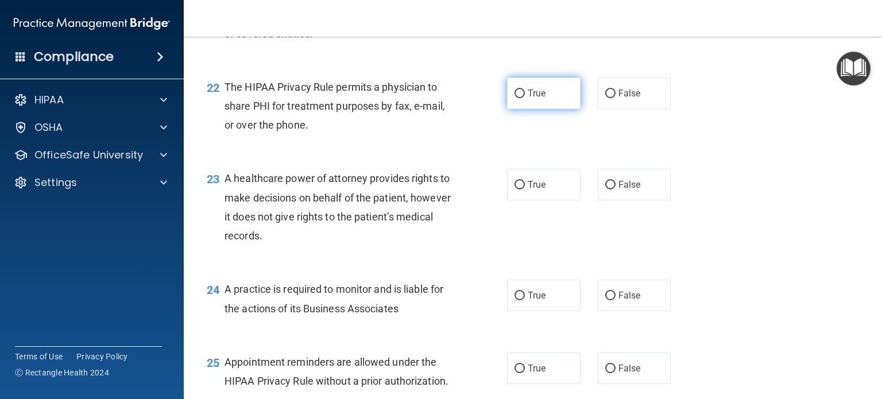
click at [529, 109] on label "True" at bounding box center [544, 94] width 74 height 32
click at [525, 98] on input "True" at bounding box center [520, 94] width 10 height 9
radio input "true"
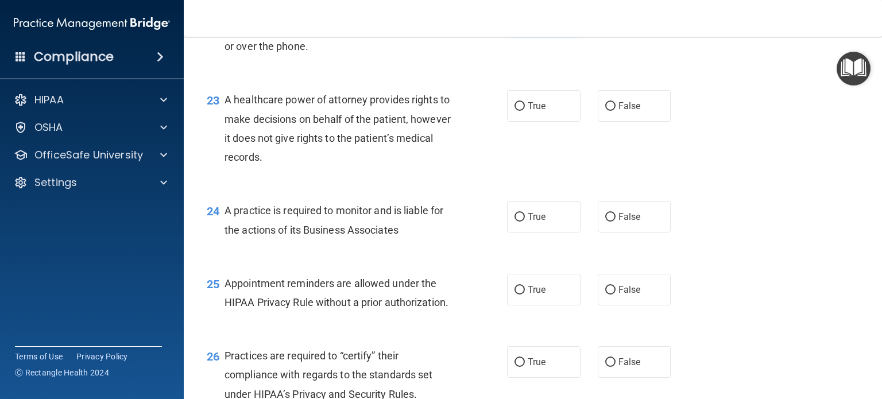
scroll to position [2264, 0]
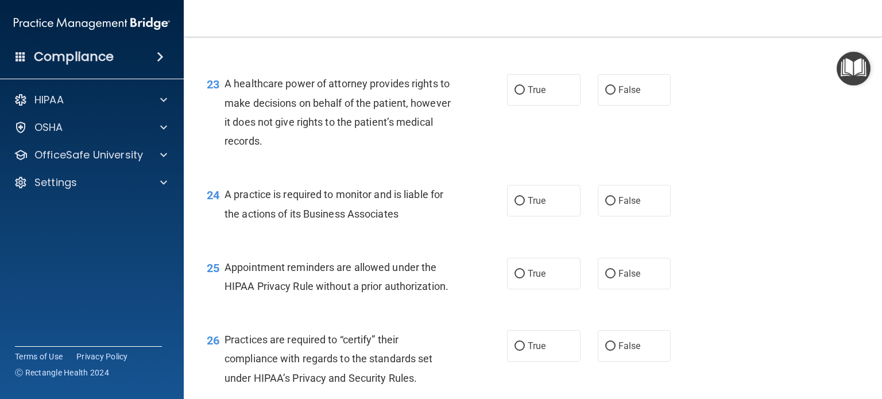
click at [529, 106] on label "True" at bounding box center [544, 90] width 74 height 32
click at [525, 95] on input "True" at bounding box center [520, 90] width 10 height 9
radio input "true"
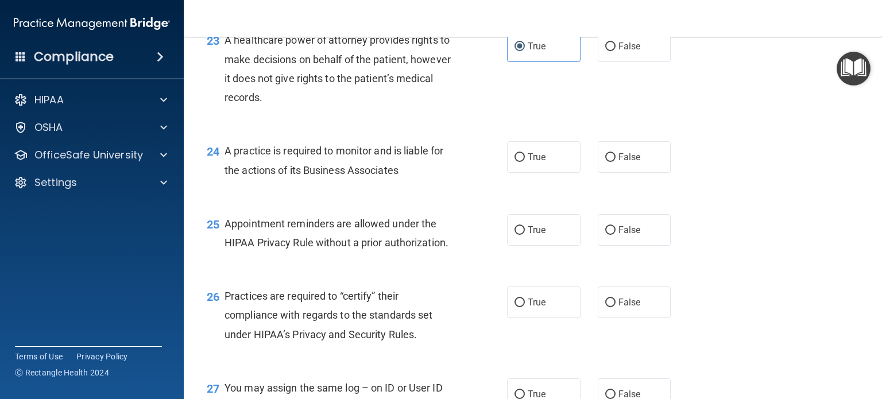
scroll to position [2308, 0]
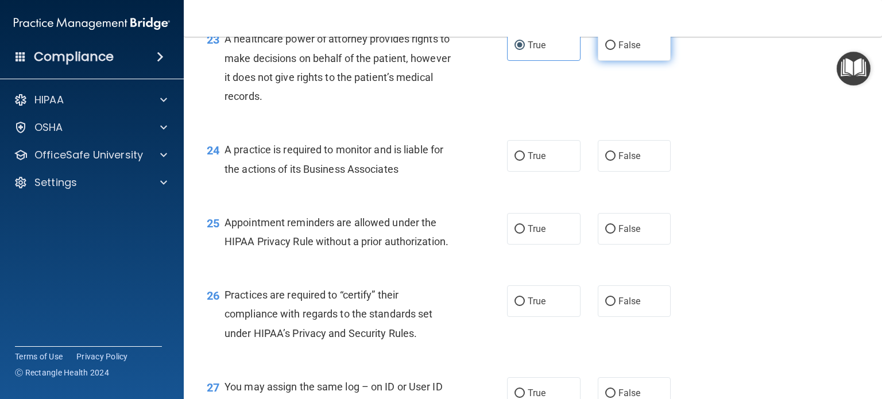
click at [607, 61] on label "False" at bounding box center [635, 45] width 74 height 32
click at [607, 50] on input "False" at bounding box center [611, 45] width 10 height 9
radio input "true"
radio input "false"
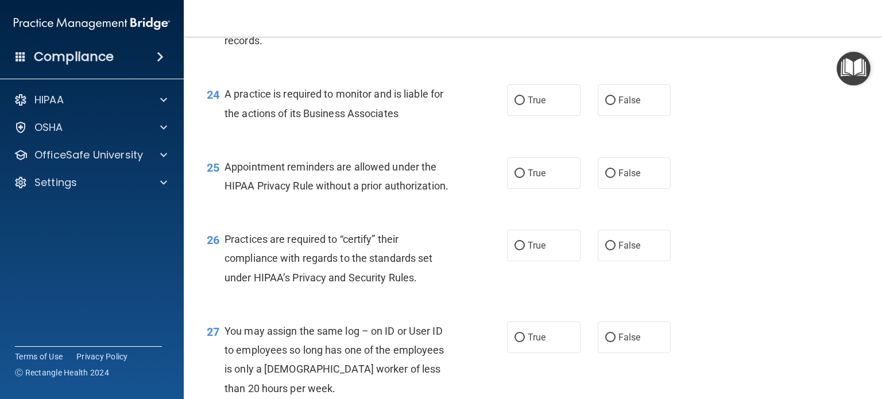
scroll to position [2367, 0]
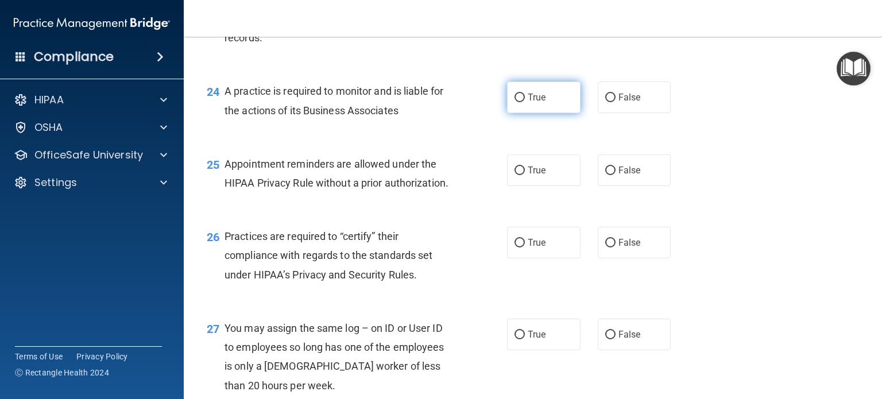
click at [552, 113] on label "True" at bounding box center [544, 98] width 74 height 32
click at [525, 102] on input "True" at bounding box center [520, 98] width 10 height 9
radio input "true"
click at [556, 186] on label "True" at bounding box center [544, 171] width 74 height 32
click at [525, 175] on input "True" at bounding box center [520, 171] width 10 height 9
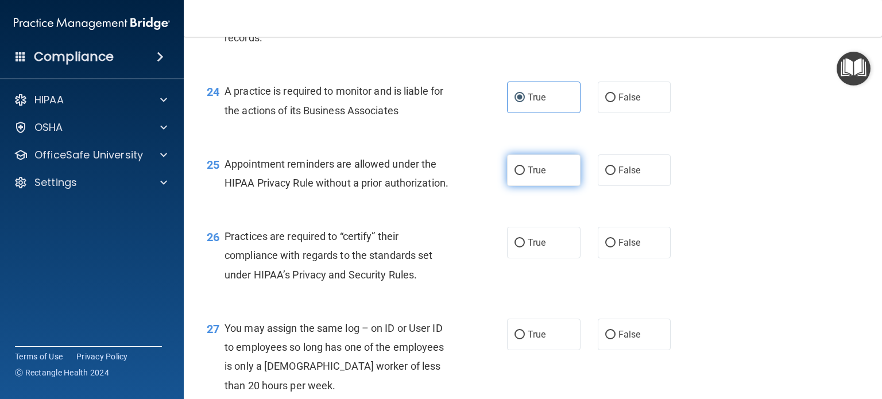
radio input "true"
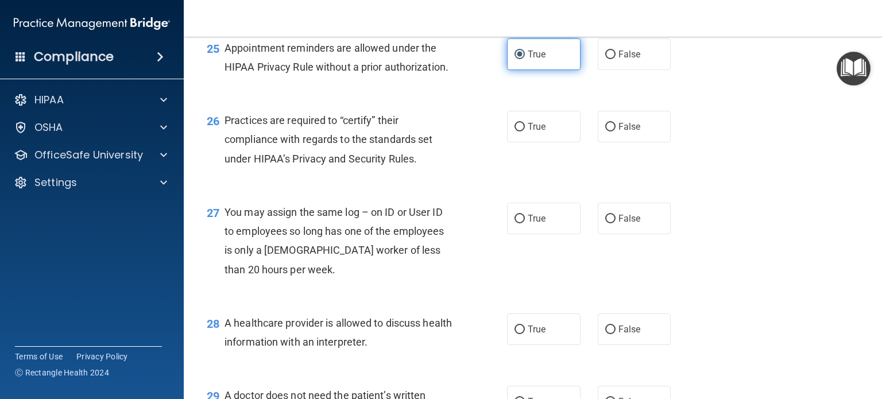
scroll to position [2505, 0]
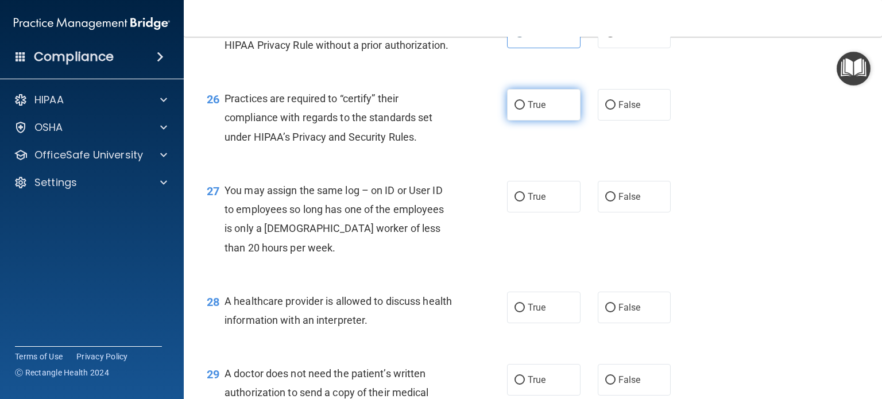
click at [542, 121] on label "True" at bounding box center [544, 105] width 74 height 32
click at [525, 110] on input "True" at bounding box center [520, 105] width 10 height 9
radio input "true"
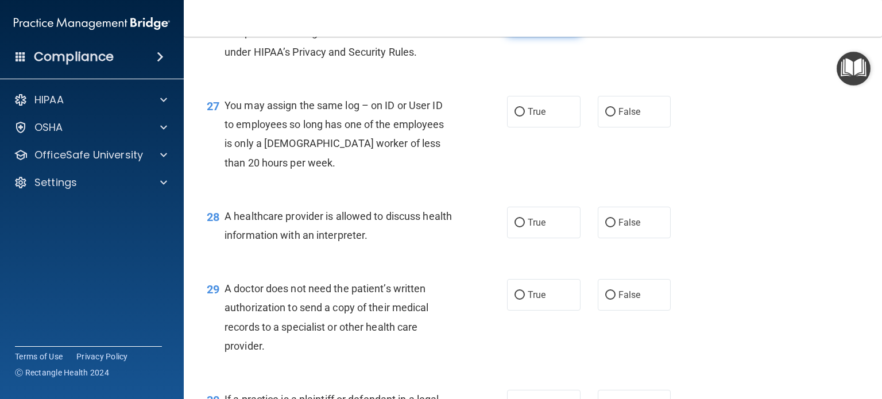
scroll to position [2596, 0]
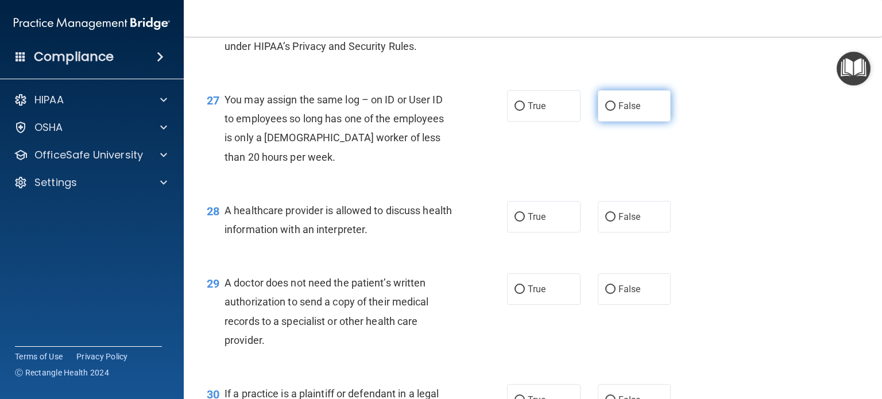
click at [619, 111] on span "False" at bounding box center [630, 106] width 22 height 11
click at [614, 111] on input "False" at bounding box center [611, 106] width 10 height 9
radio input "true"
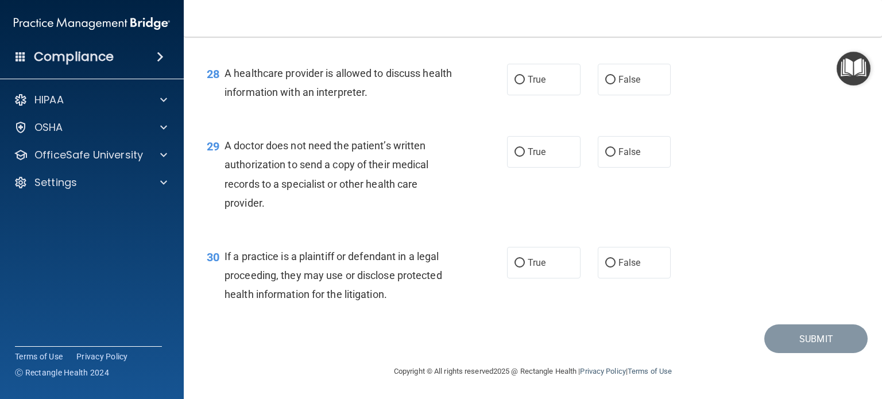
scroll to position [2743, 0]
click at [528, 95] on label "True" at bounding box center [544, 80] width 74 height 32
click at [525, 84] on input "True" at bounding box center [520, 80] width 10 height 9
radio input "true"
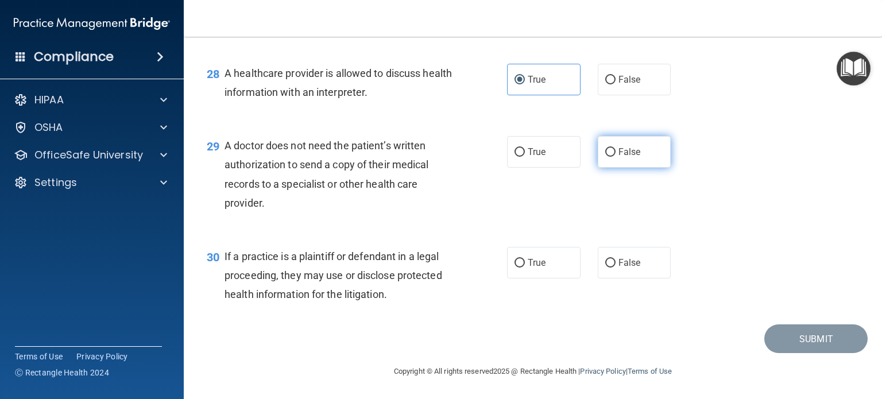
click at [609, 163] on label "False" at bounding box center [635, 152] width 74 height 32
click at [609, 157] on input "False" at bounding box center [611, 152] width 10 height 9
radio input "true"
click at [530, 262] on span "True" at bounding box center [537, 262] width 18 height 11
click at [525, 262] on input "True" at bounding box center [520, 263] width 10 height 9
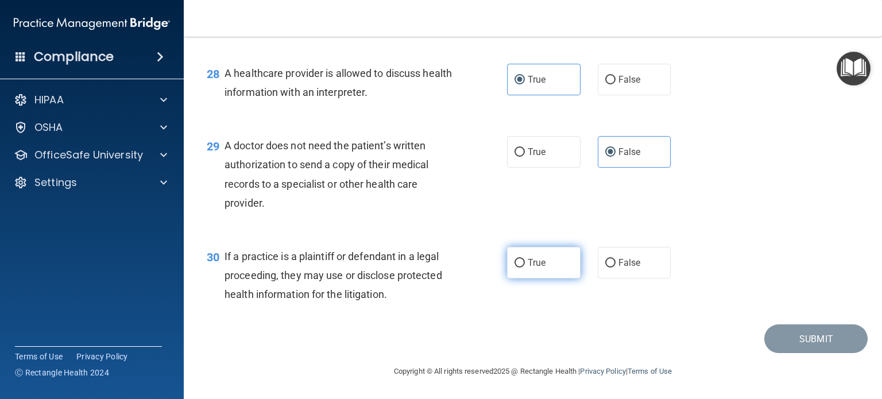
radio input "true"
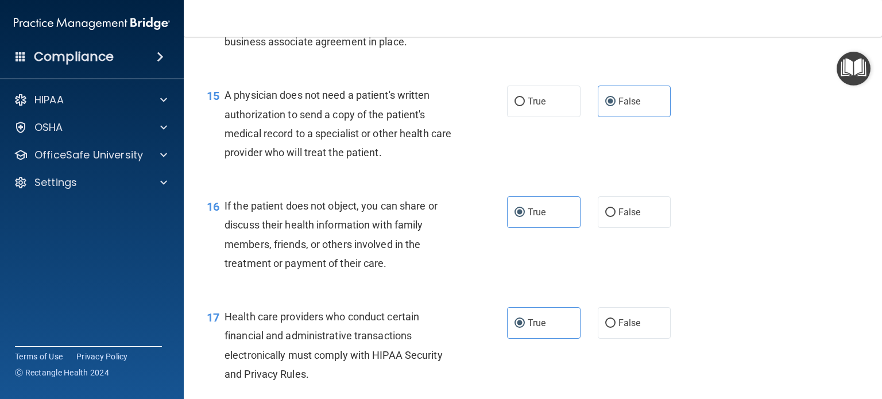
scroll to position [1466, 0]
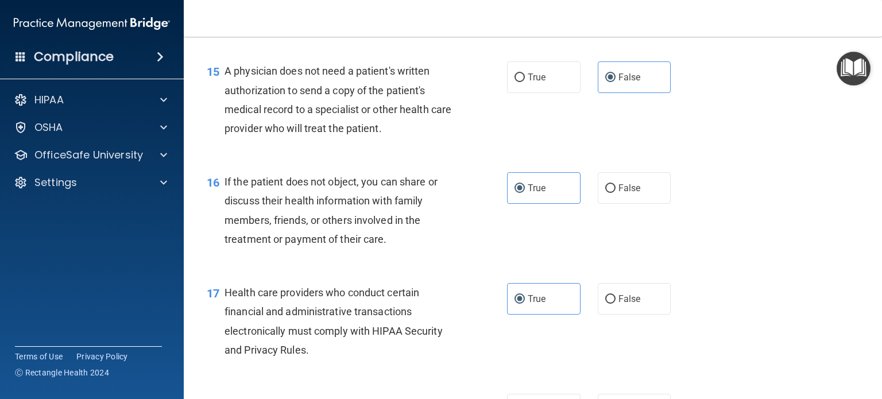
click at [530, 262] on div "16 If the patient does not object, you can share or discuss their health inform…" at bounding box center [533, 213] width 670 height 111
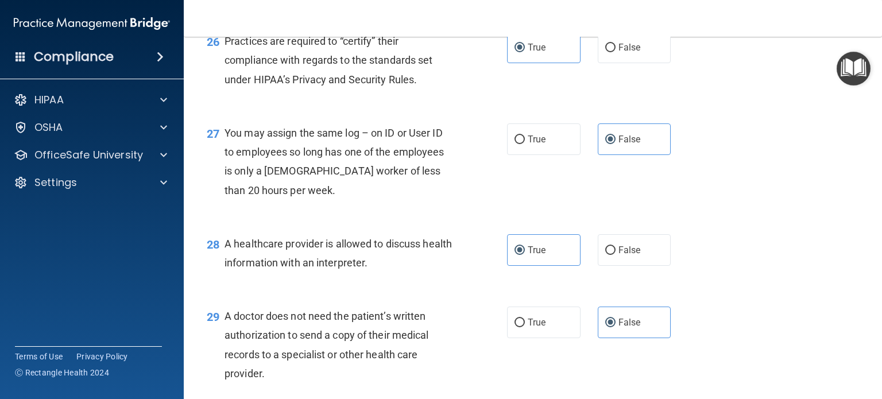
scroll to position [2771, 0]
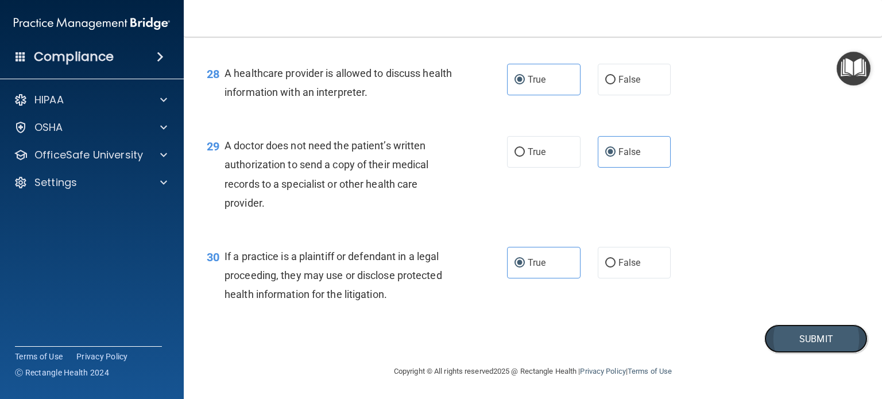
click at [795, 341] on button "Submit" at bounding box center [816, 339] width 103 height 29
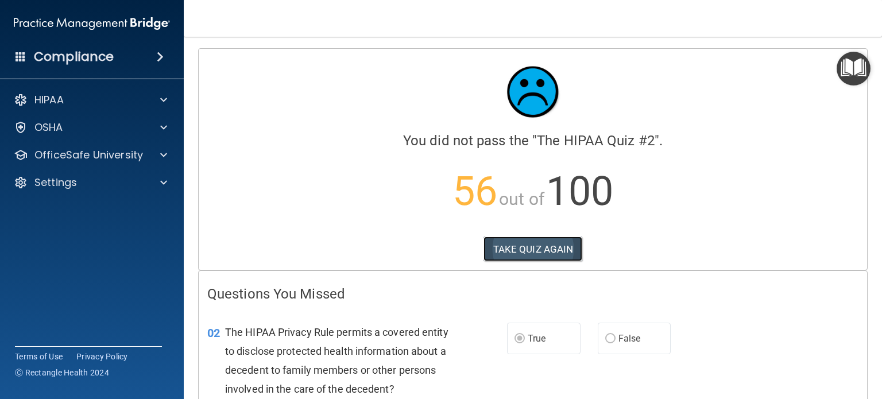
click at [542, 242] on button "TAKE QUIZ AGAIN" at bounding box center [533, 249] width 99 height 25
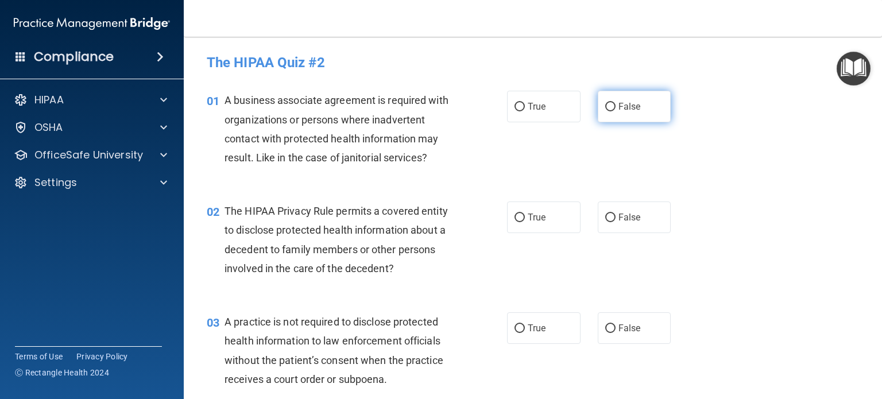
click at [619, 109] on span "False" at bounding box center [630, 106] width 22 height 11
click at [613, 109] on input "False" at bounding box center [611, 107] width 10 height 9
radio input "true"
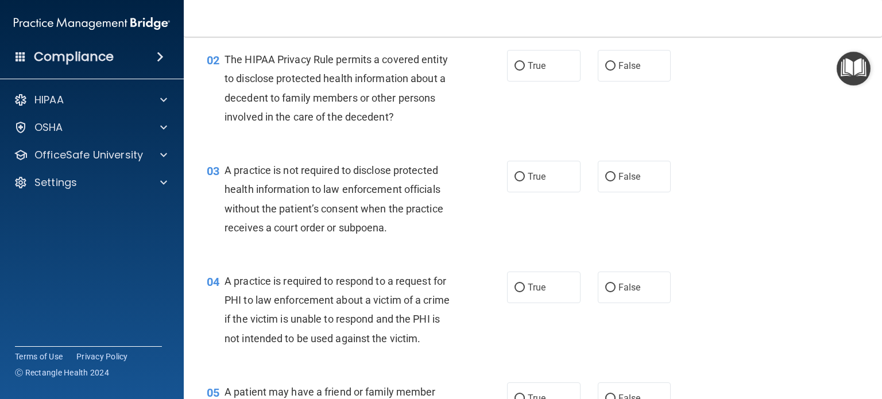
scroll to position [152, 0]
click at [598, 68] on label "False" at bounding box center [635, 66] width 74 height 32
click at [606, 68] on input "False" at bounding box center [611, 66] width 10 height 9
radio input "true"
click at [557, 67] on label "True" at bounding box center [544, 66] width 74 height 32
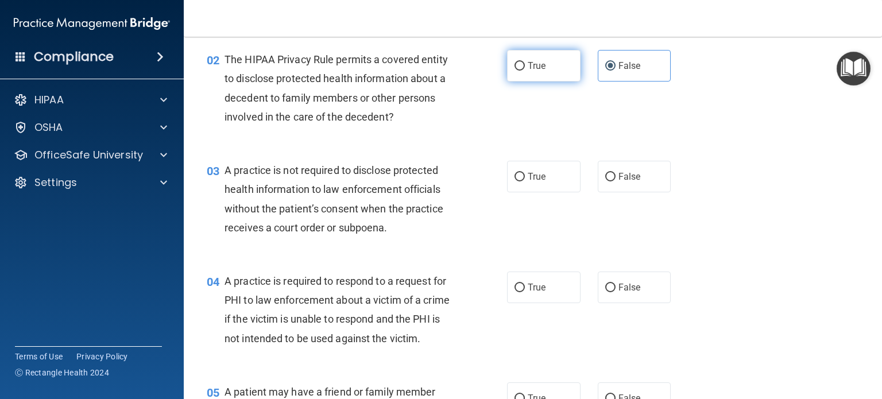
click at [525, 67] on input "True" at bounding box center [520, 66] width 10 height 9
radio input "true"
radio input "false"
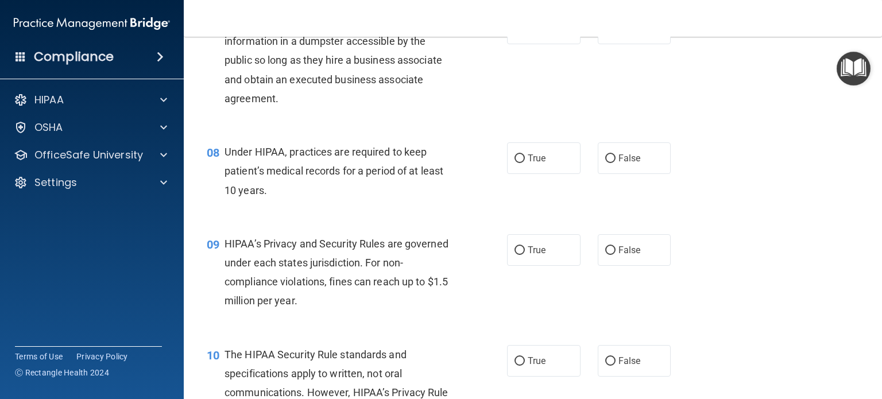
scroll to position [685, 0]
click at [608, 164] on input "False" at bounding box center [611, 160] width 10 height 9
radio input "true"
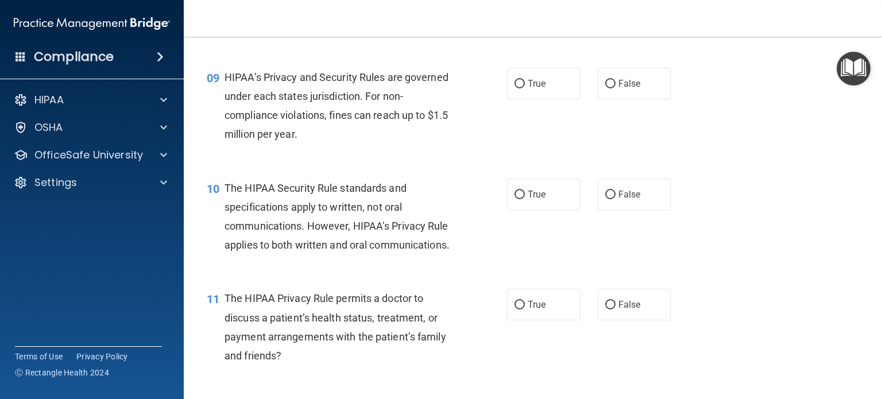
scroll to position [854, 0]
click at [619, 88] on span "False" at bounding box center [630, 82] width 22 height 11
click at [616, 87] on input "False" at bounding box center [611, 83] width 10 height 9
radio input "true"
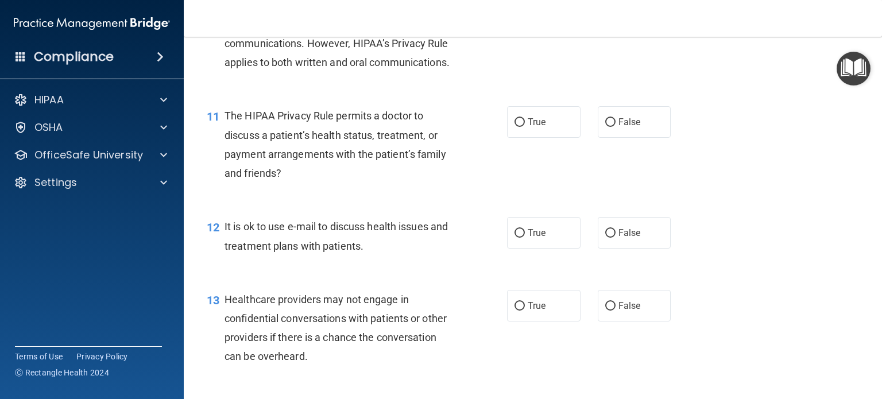
scroll to position [1038, 0]
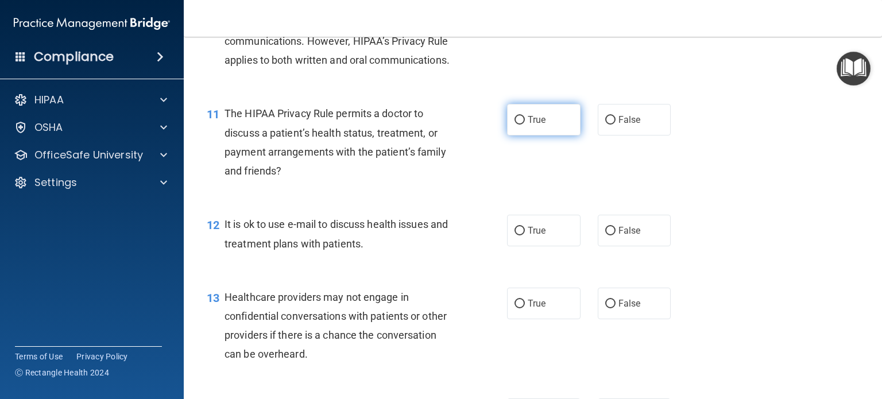
click at [535, 125] on span "True" at bounding box center [537, 119] width 18 height 11
click at [525, 125] on input "True" at bounding box center [520, 120] width 10 height 9
radio input "true"
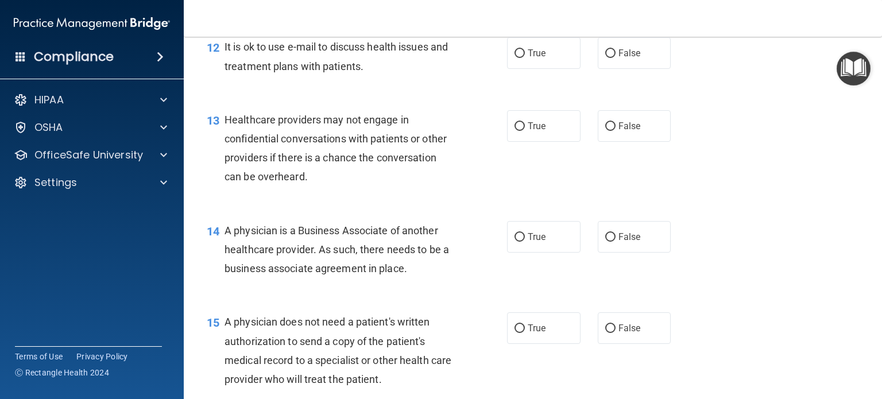
scroll to position [1215, 0]
click at [525, 70] on label "True" at bounding box center [544, 54] width 74 height 32
click at [525, 59] on input "True" at bounding box center [520, 54] width 10 height 9
radio input "true"
click at [627, 132] on span "False" at bounding box center [630, 126] width 22 height 11
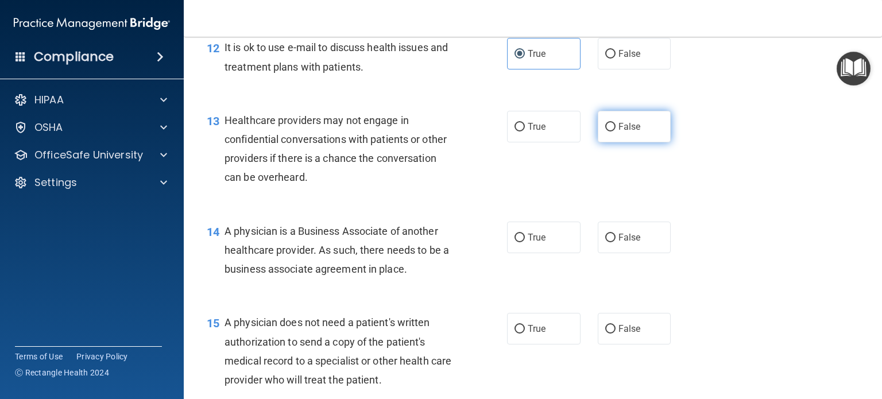
click at [616, 132] on input "False" at bounding box center [611, 127] width 10 height 9
radio input "true"
click at [620, 243] on span "False" at bounding box center [630, 237] width 22 height 11
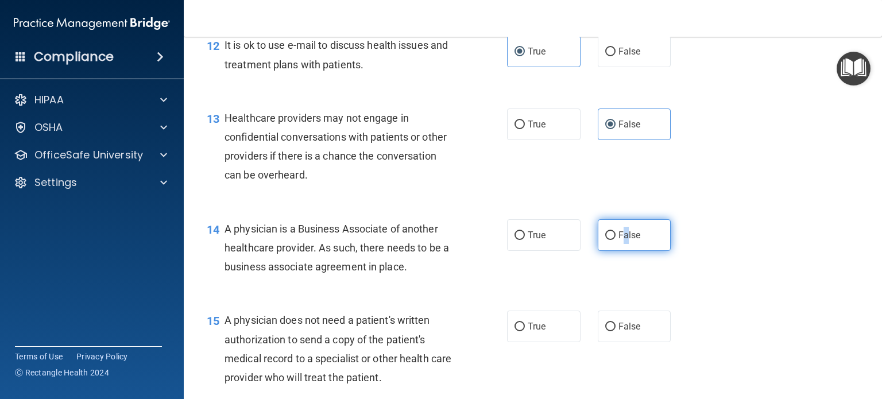
click at [620, 241] on span "False" at bounding box center [630, 235] width 22 height 11
click at [616, 240] on input "False" at bounding box center [611, 236] width 10 height 9
radio input "true"
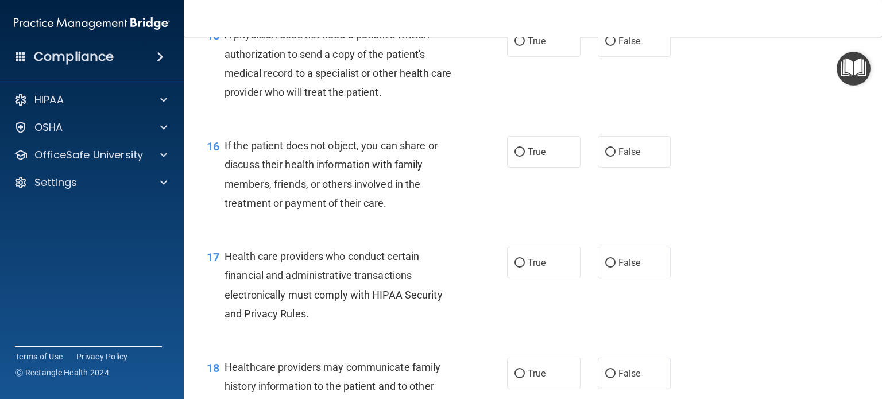
scroll to position [1504, 0]
click at [527, 55] on label "True" at bounding box center [544, 40] width 74 height 32
click at [525, 44] on input "True" at bounding box center [520, 40] width 10 height 9
radio input "true"
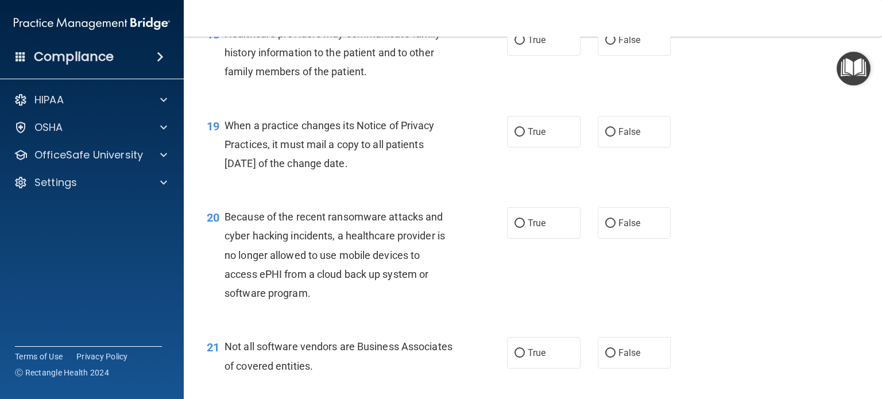
scroll to position [1836, 0]
click at [622, 148] on label "False" at bounding box center [635, 132] width 74 height 32
click at [616, 137] on input "False" at bounding box center [611, 132] width 10 height 9
radio input "true"
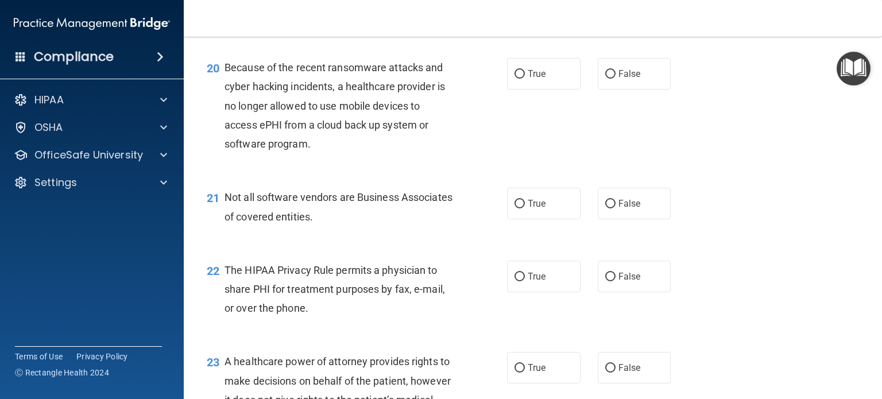
scroll to position [1986, 0]
click at [612, 90] on label "False" at bounding box center [635, 74] width 74 height 32
click at [612, 79] on input "False" at bounding box center [611, 74] width 10 height 9
radio input "true"
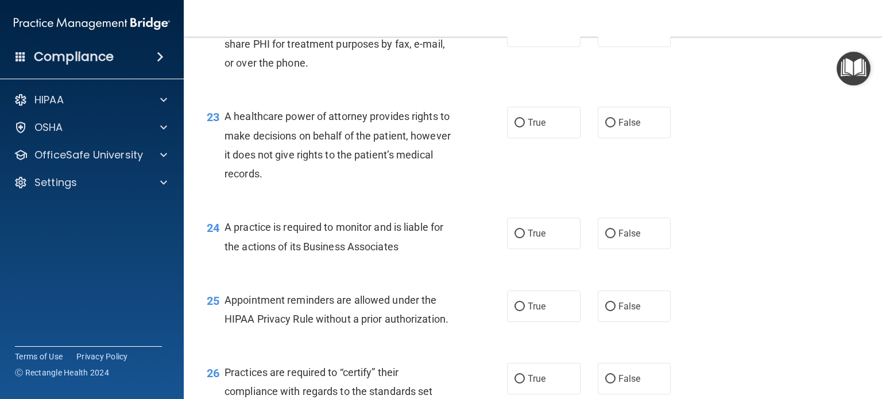
scroll to position [2229, 0]
click at [626, 241] on span "False" at bounding box center [630, 235] width 22 height 11
click at [616, 240] on input "False" at bounding box center [611, 236] width 10 height 9
radio input "true"
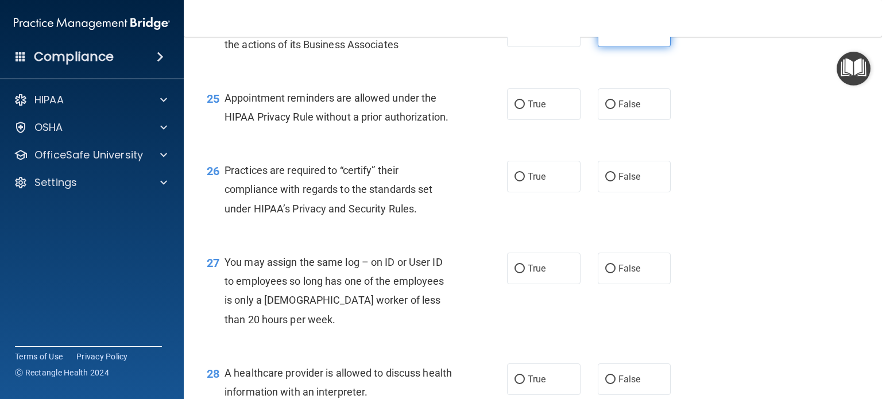
scroll to position [2433, 0]
click at [607, 182] on input "False" at bounding box center [611, 178] width 10 height 9
radio input "true"
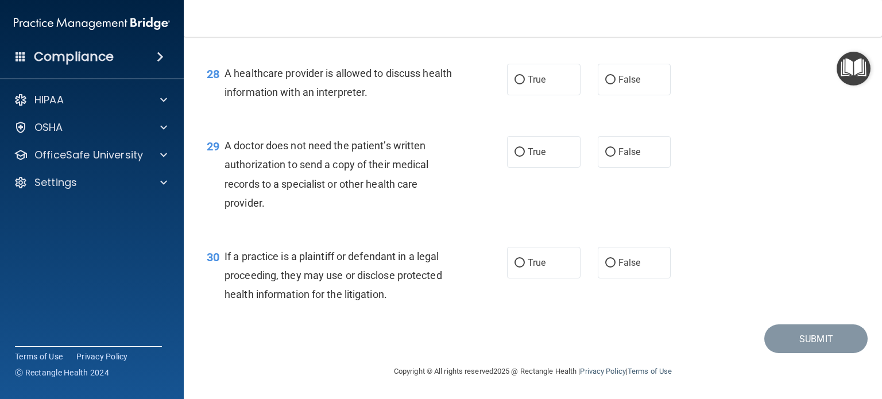
scroll to position [2750, 0]
click at [522, 166] on label "True" at bounding box center [544, 152] width 74 height 32
click at [522, 157] on input "True" at bounding box center [520, 152] width 10 height 9
radio input "true"
click at [530, 278] on label "True" at bounding box center [544, 263] width 74 height 32
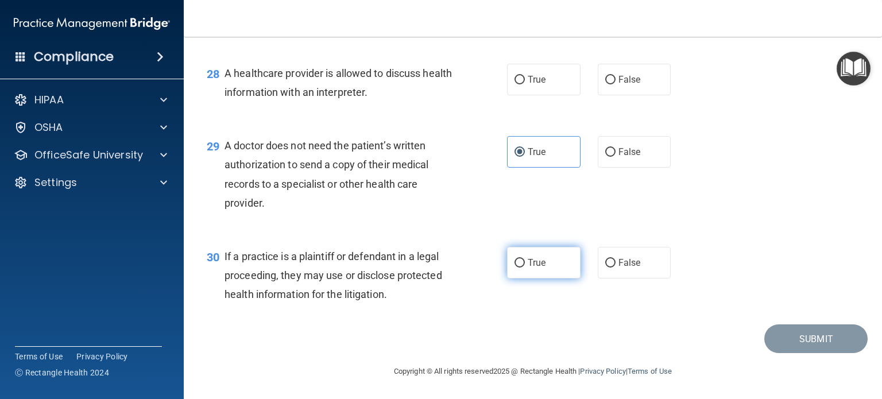
click at [525, 268] on input "True" at bounding box center [520, 263] width 10 height 9
radio input "true"
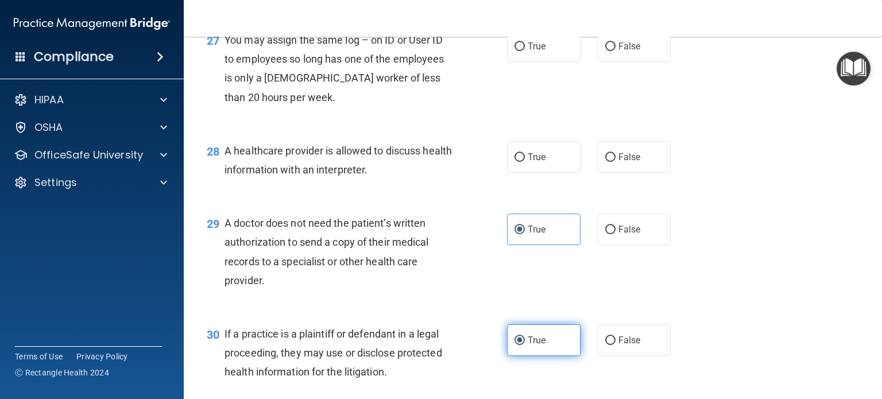
scroll to position [2650, 0]
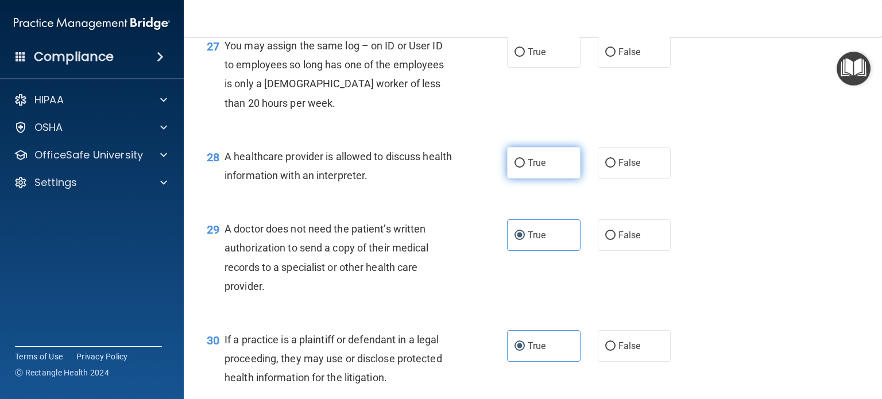
click at [529, 168] on span "True" at bounding box center [537, 162] width 18 height 11
click at [525, 168] on input "True" at bounding box center [520, 163] width 10 height 9
radio input "true"
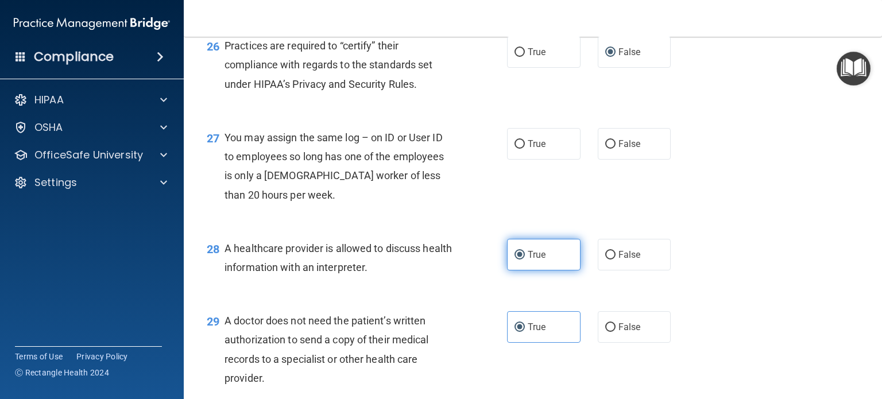
scroll to position [2555, 0]
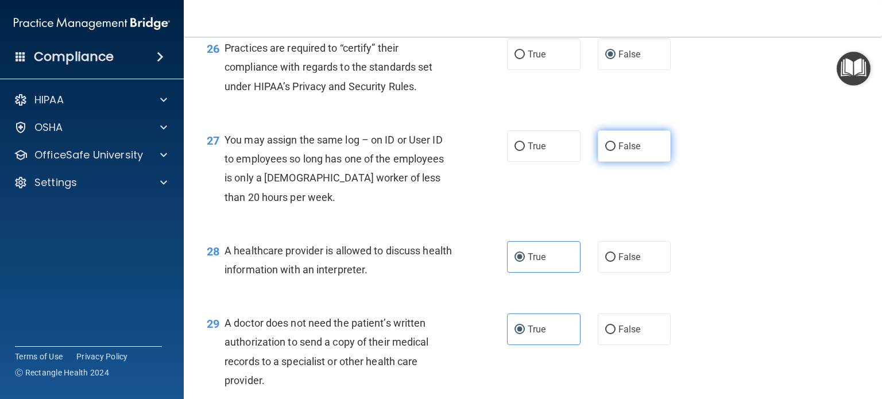
click at [619, 152] on span "False" at bounding box center [630, 146] width 22 height 11
click at [615, 151] on input "False" at bounding box center [611, 146] width 10 height 9
radio input "true"
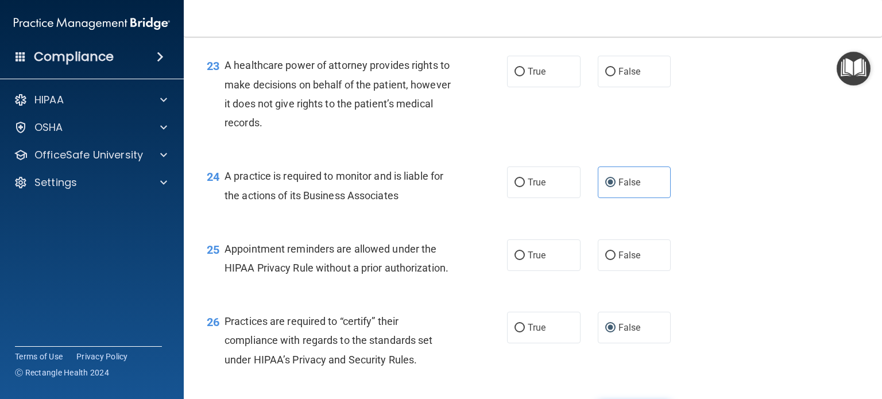
scroll to position [2277, 0]
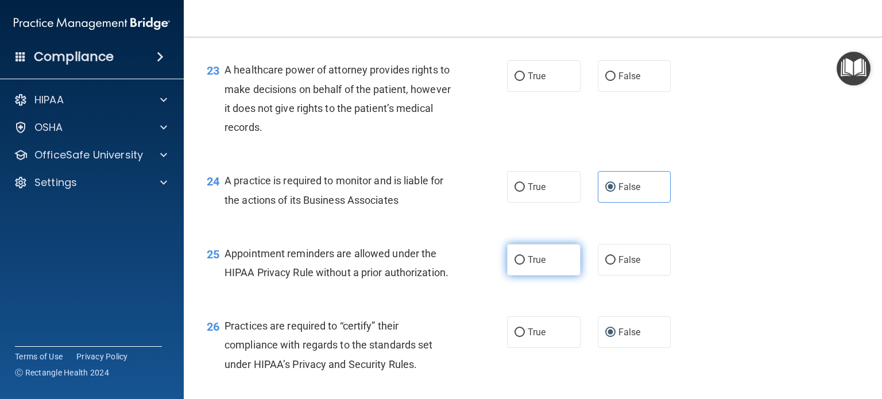
click at [517, 265] on input "True" at bounding box center [520, 260] width 10 height 9
radio input "true"
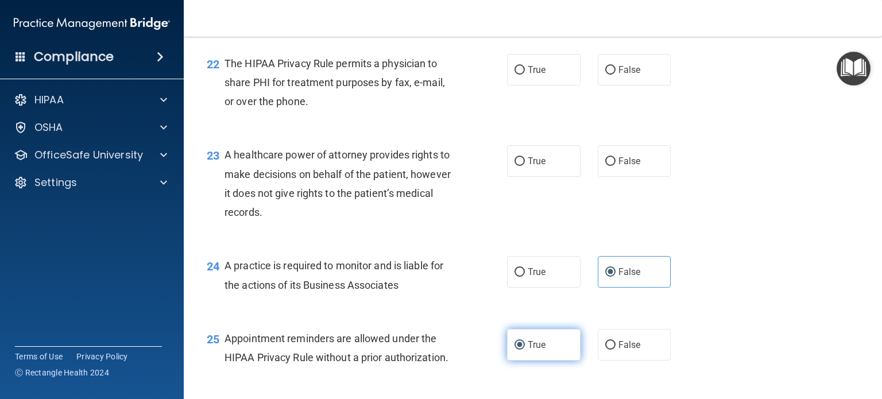
scroll to position [2192, 0]
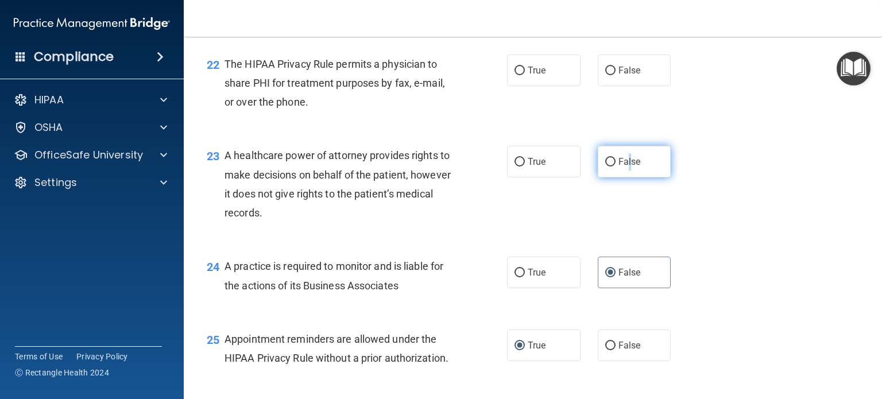
click at [624, 178] on label "False" at bounding box center [635, 162] width 74 height 32
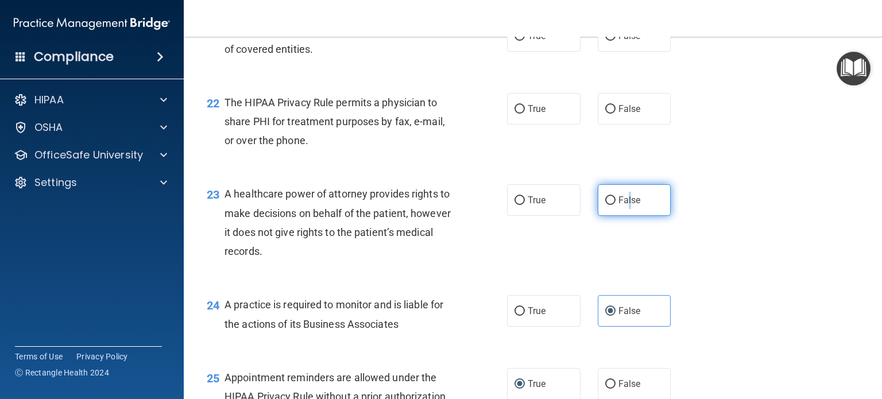
scroll to position [2144, 0]
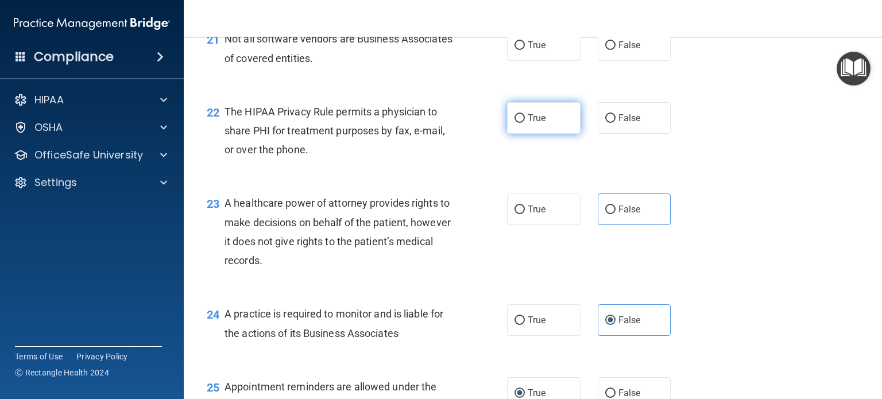
click at [530, 134] on label "True" at bounding box center [544, 118] width 74 height 32
click at [525, 123] on input "True" at bounding box center [520, 118] width 10 height 9
radio input "true"
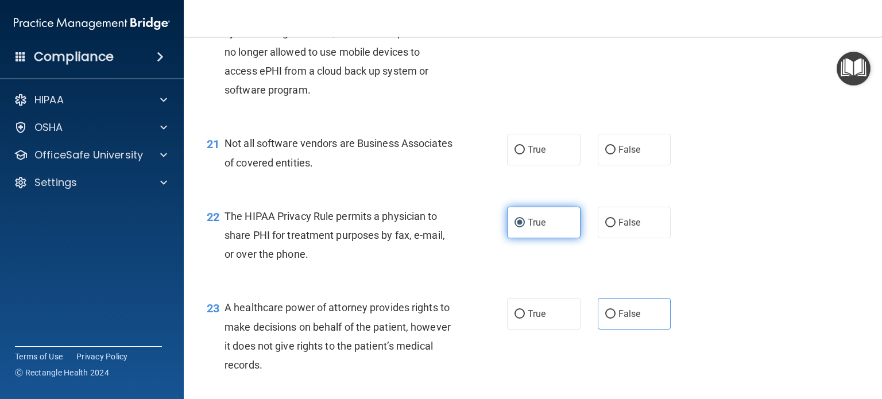
scroll to position [2038, 0]
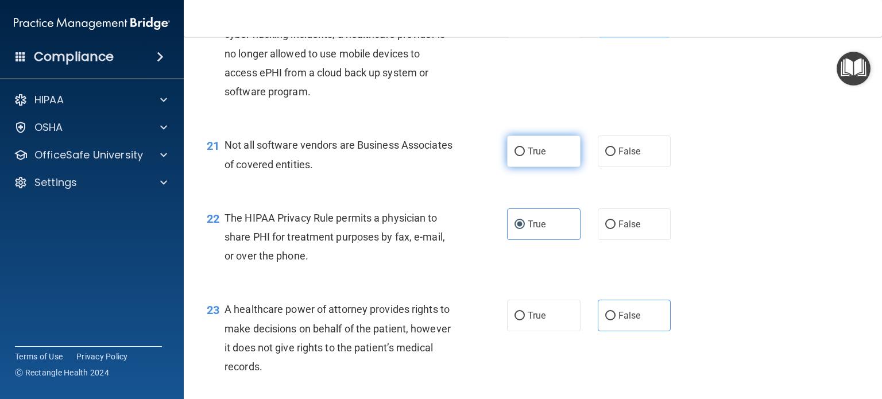
click at [536, 157] on span "True" at bounding box center [537, 151] width 18 height 11
click at [525, 156] on input "True" at bounding box center [520, 152] width 10 height 9
radio input "true"
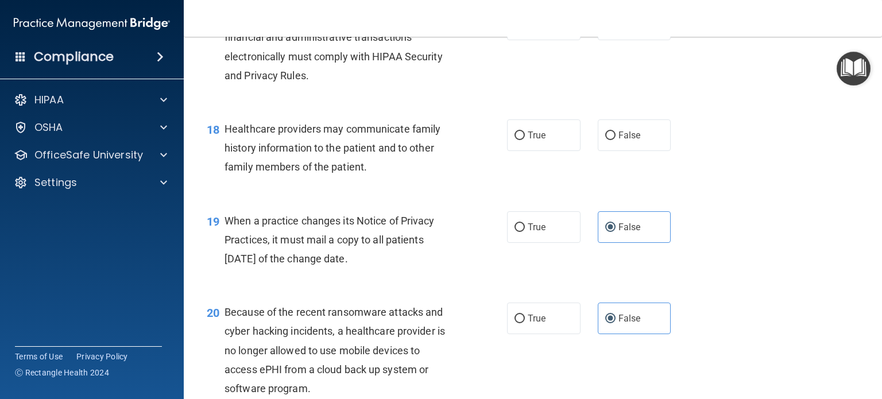
scroll to position [1740, 0]
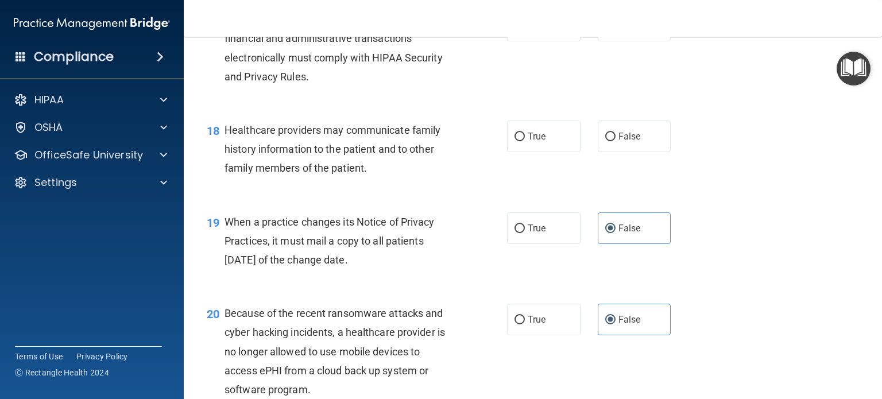
click at [536, 152] on label "True" at bounding box center [544, 137] width 74 height 32
click at [525, 141] on input "True" at bounding box center [520, 137] width 10 height 9
radio input "true"
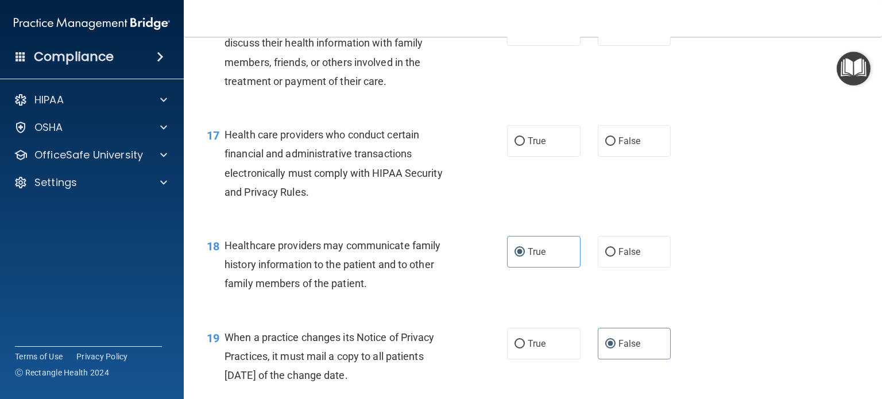
scroll to position [1620, 0]
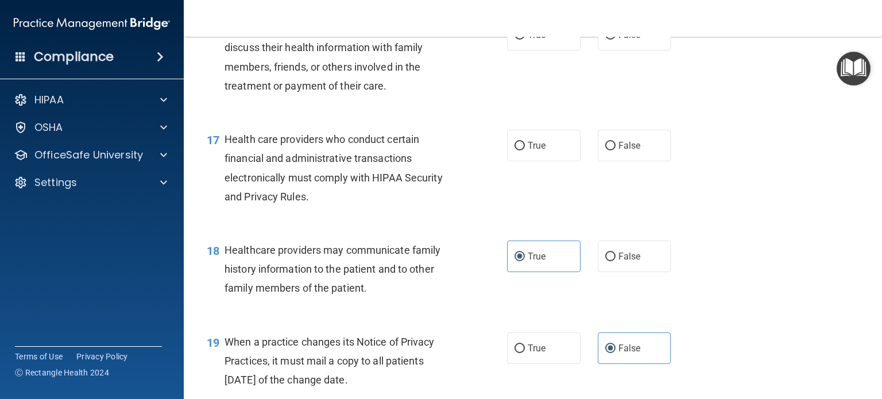
click at [536, 151] on span "True" at bounding box center [537, 145] width 18 height 11
click at [525, 151] on input "True" at bounding box center [520, 146] width 10 height 9
radio input "true"
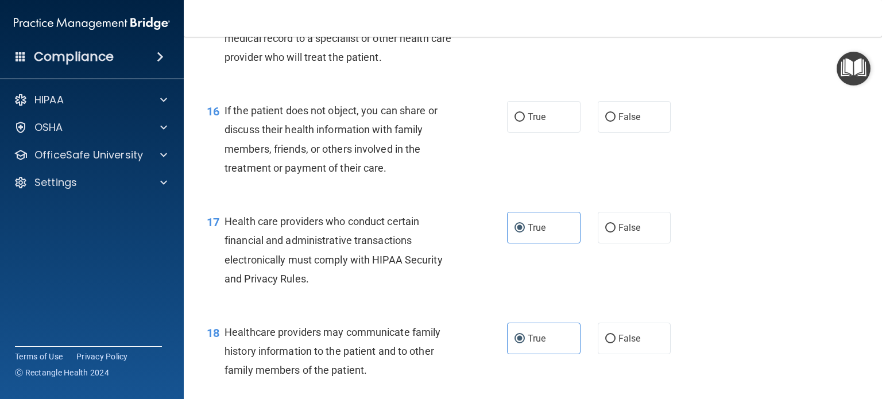
scroll to position [1528, 0]
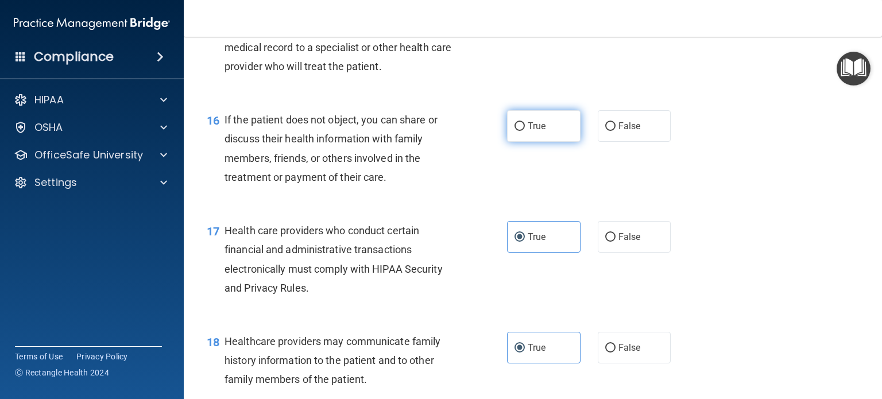
click at [535, 132] on span "True" at bounding box center [537, 126] width 18 height 11
click at [525, 131] on input "True" at bounding box center [520, 126] width 10 height 9
radio input "true"
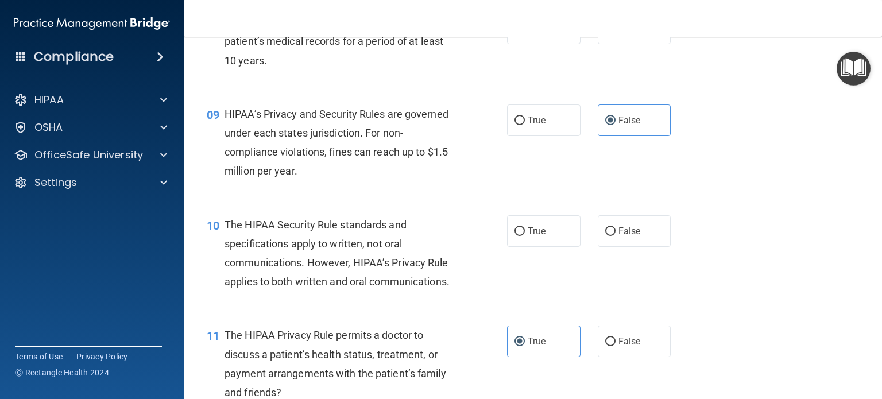
scroll to position [815, 0]
click at [507, 241] on label "True" at bounding box center [544, 233] width 74 height 32
click at [515, 237] on input "True" at bounding box center [520, 233] width 10 height 9
radio input "true"
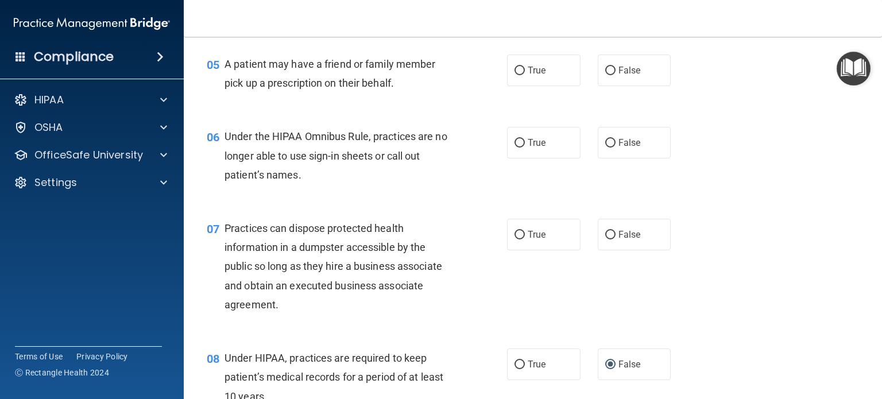
scroll to position [479, 0]
click at [609, 240] on input "False" at bounding box center [611, 236] width 10 height 9
radio input "true"
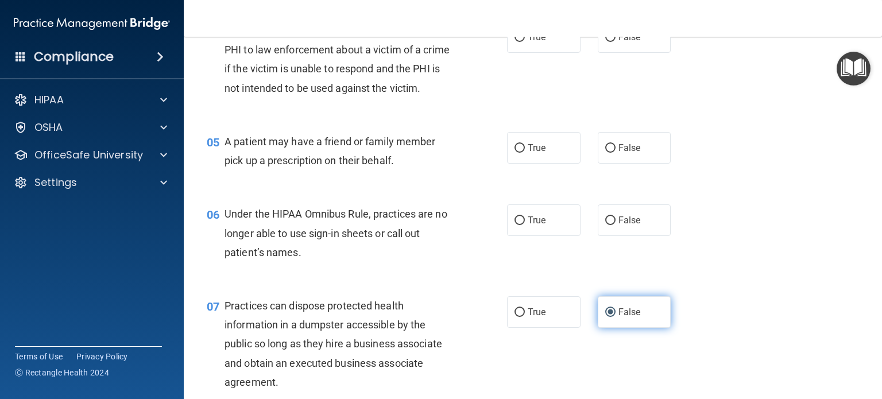
scroll to position [402, 0]
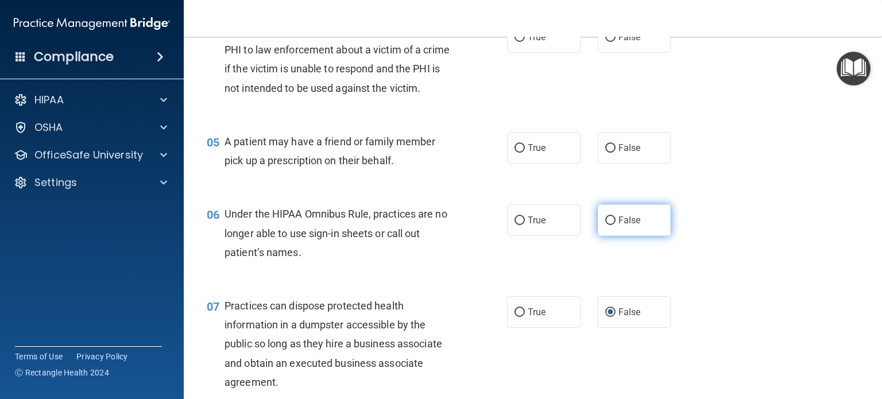
click at [606, 225] on input "False" at bounding box center [611, 221] width 10 height 9
radio input "true"
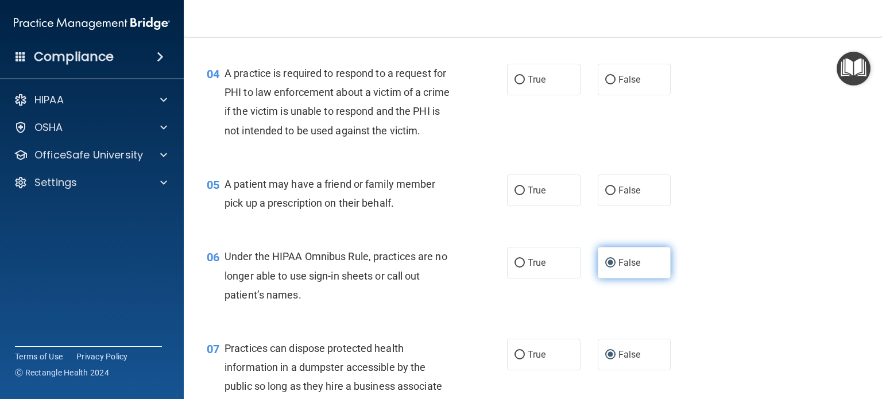
scroll to position [358, 0]
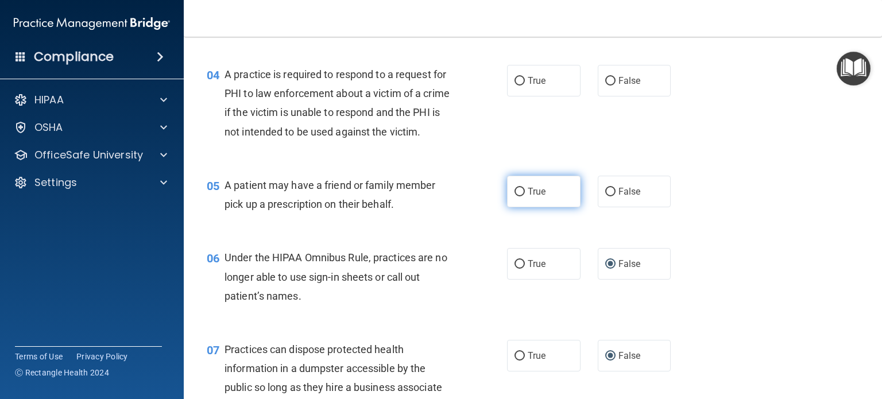
click at [508, 196] on label "True" at bounding box center [544, 192] width 74 height 32
click at [515, 196] on input "True" at bounding box center [520, 192] width 10 height 9
radio input "true"
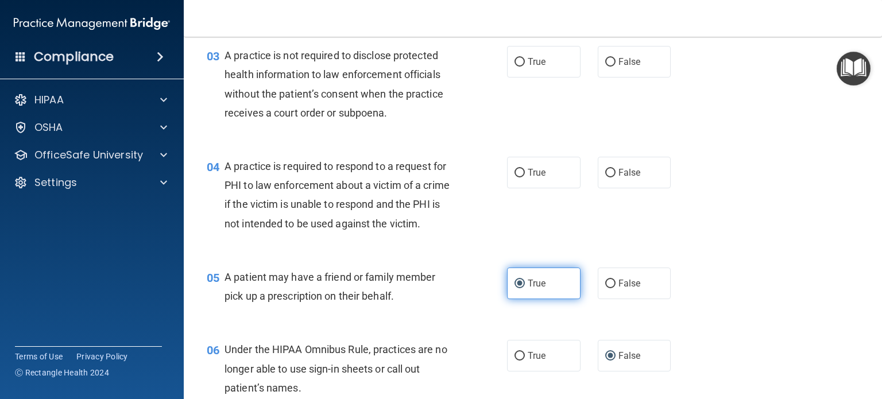
scroll to position [216, 0]
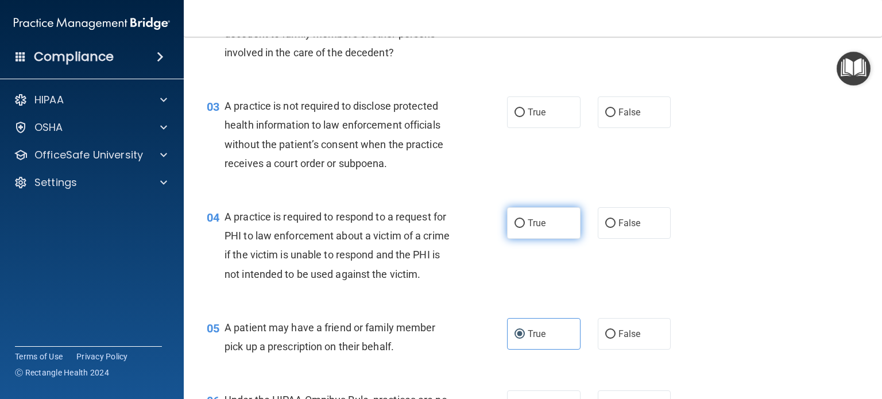
click at [528, 223] on span "True" at bounding box center [537, 223] width 18 height 11
click at [525, 223] on input "True" at bounding box center [520, 223] width 10 height 9
radio input "true"
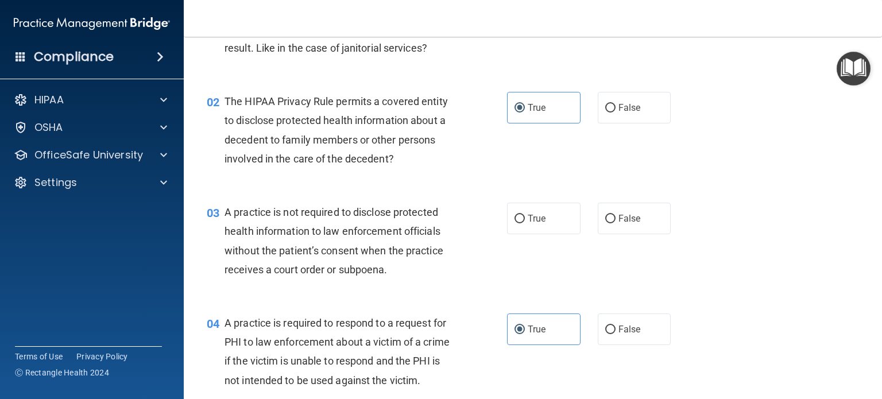
scroll to position [108, 0]
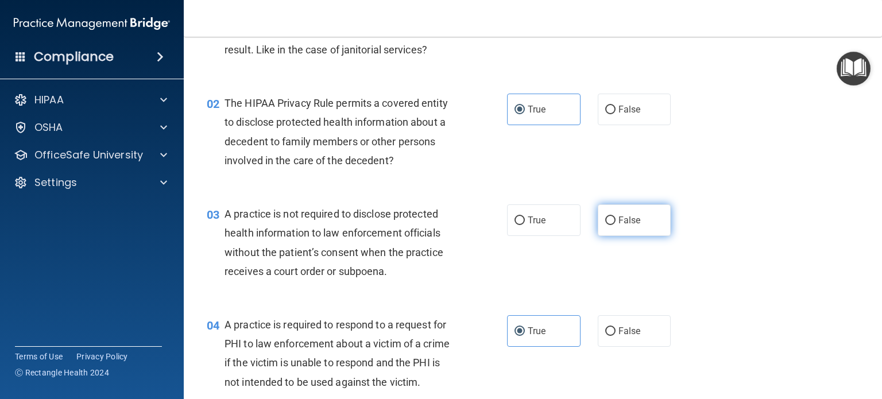
click at [606, 220] on input "False" at bounding box center [611, 221] width 10 height 9
radio input "true"
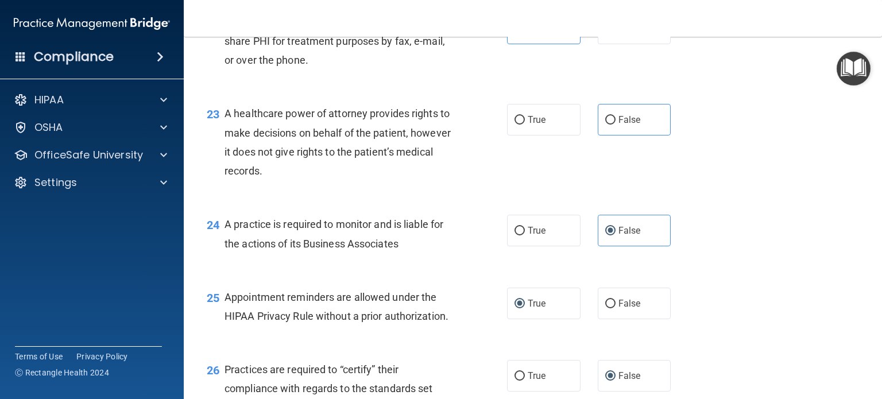
scroll to position [2133, 0]
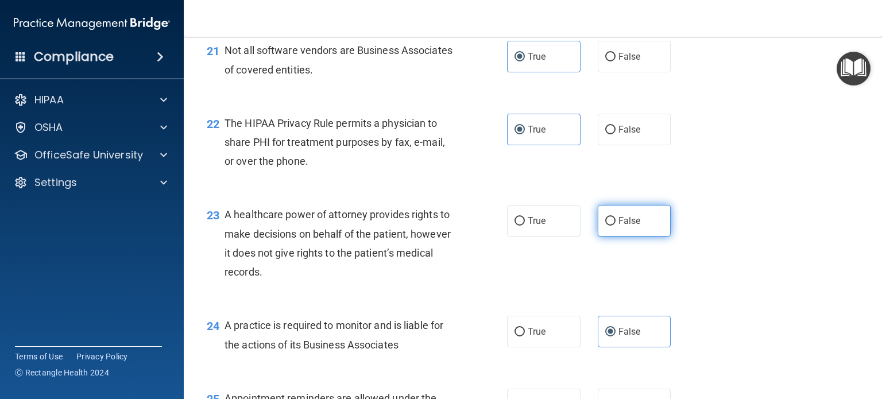
click at [619, 226] on span "False" at bounding box center [630, 220] width 22 height 11
click at [614, 226] on input "False" at bounding box center [611, 221] width 10 height 9
radio input "true"
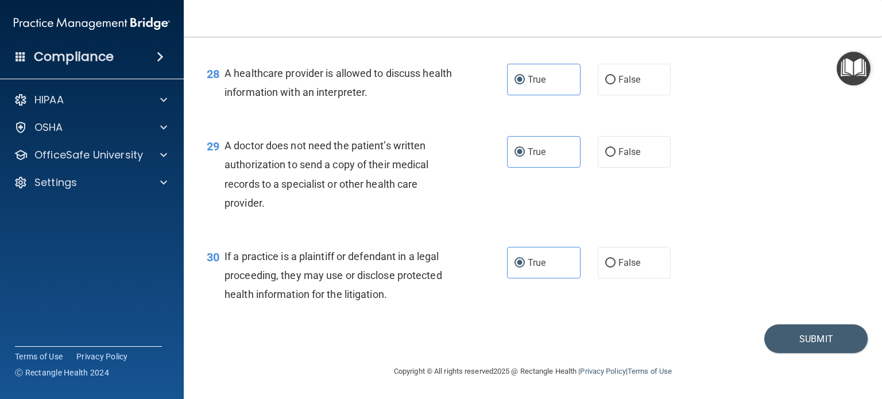
scroll to position [2771, 0]
click at [780, 336] on button "Submit" at bounding box center [816, 339] width 103 height 29
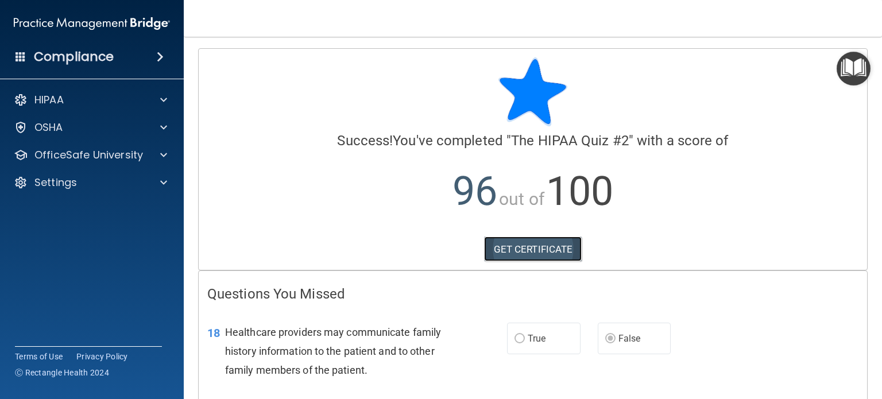
click at [550, 242] on link "GET CERTIFICATE" at bounding box center [533, 249] width 98 height 25
click at [865, 72] on img "Open Resource Center" at bounding box center [854, 69] width 34 height 34
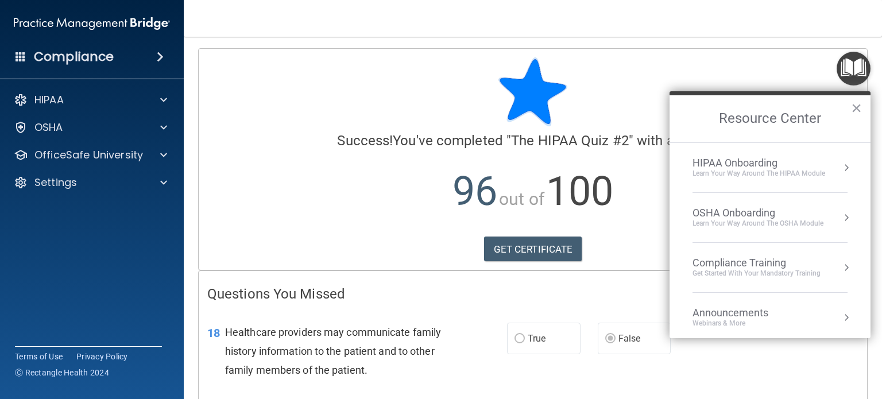
click at [748, 274] on div "Get Started with your mandatory training" at bounding box center [757, 274] width 128 height 10
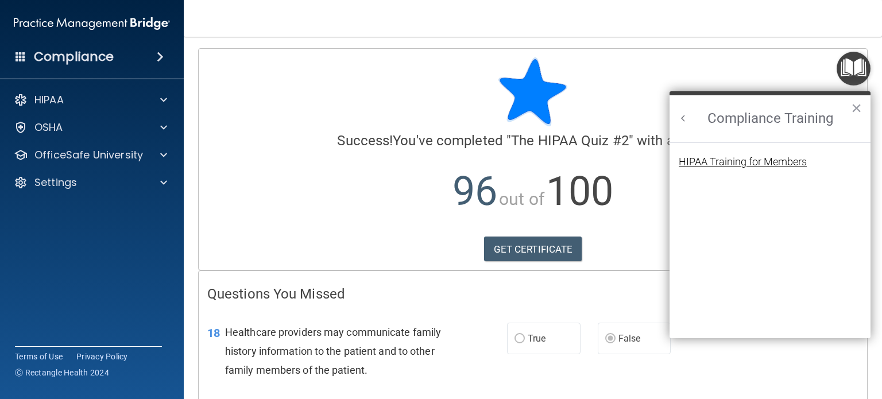
click at [719, 157] on div "HIPAA Training for Members" at bounding box center [743, 162] width 128 height 10
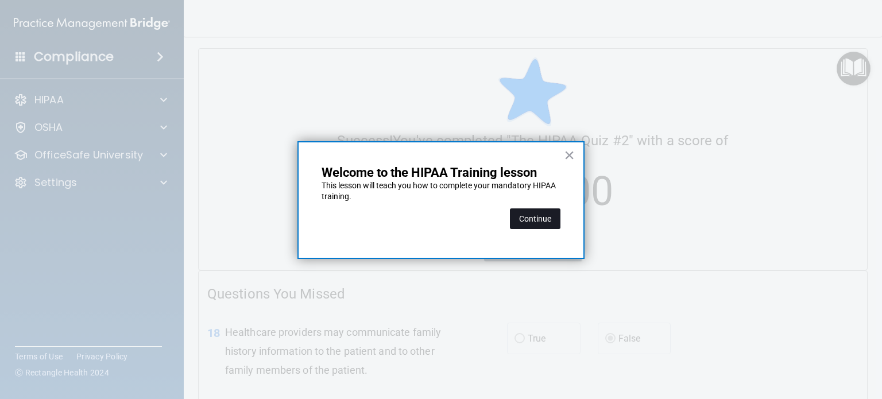
click at [550, 213] on button "Continue" at bounding box center [535, 219] width 51 height 21
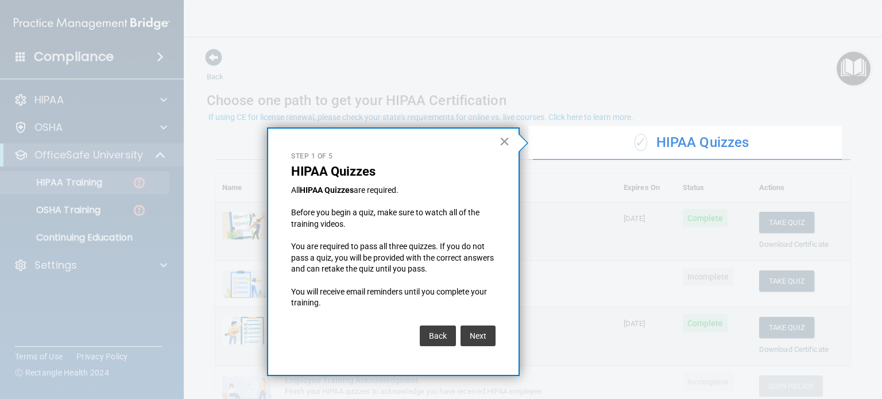
click at [509, 139] on button "×" at bounding box center [504, 141] width 11 height 18
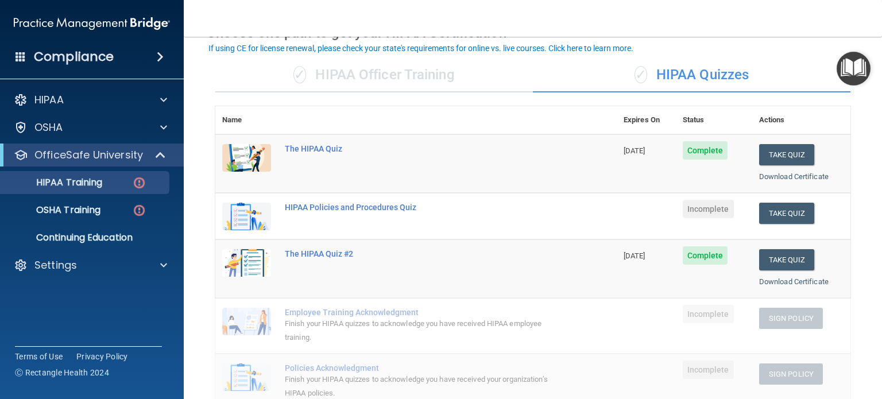
scroll to position [68, 0]
click at [777, 203] on button "Take Quiz" at bounding box center [787, 212] width 55 height 21
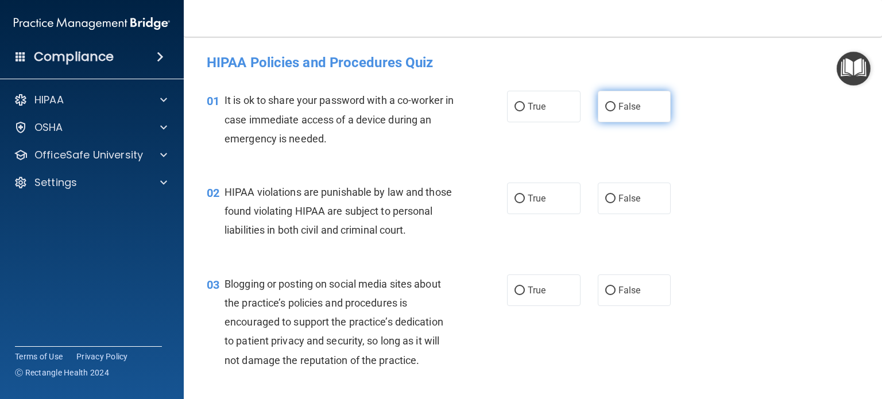
click at [608, 103] on input "False" at bounding box center [611, 107] width 10 height 9
radio input "true"
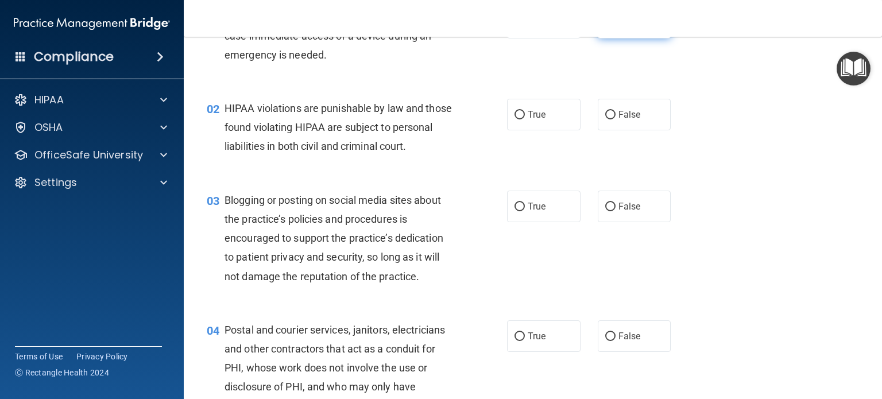
scroll to position [85, 0]
click at [529, 111] on span "True" at bounding box center [537, 113] width 18 height 11
click at [525, 111] on input "True" at bounding box center [520, 114] width 10 height 9
radio input "true"
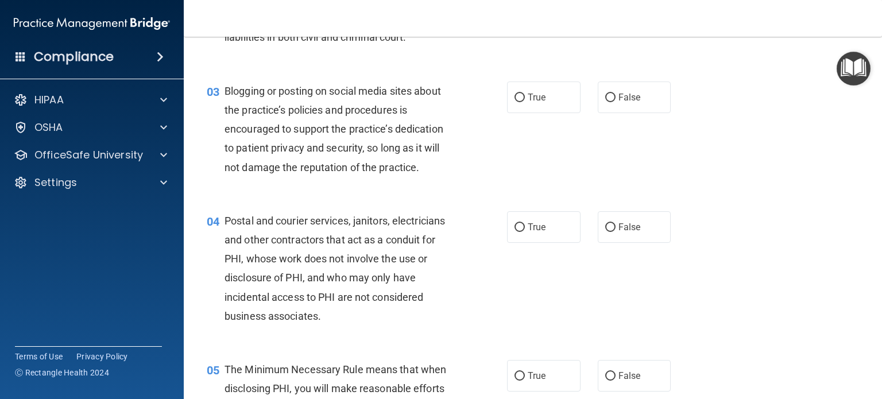
scroll to position [216, 0]
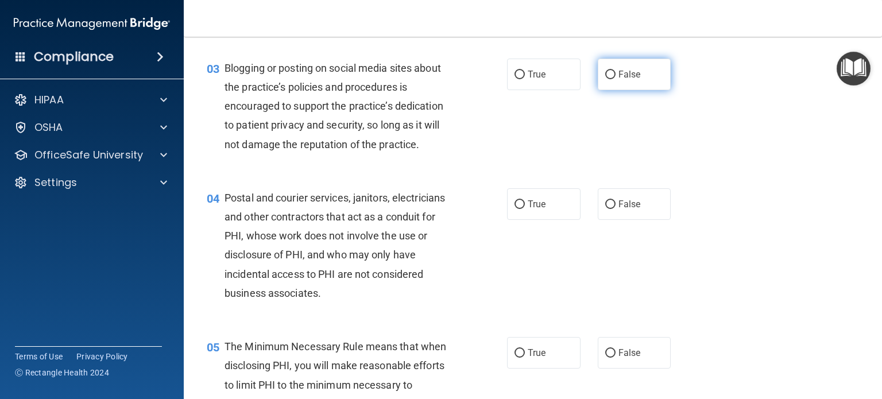
click at [619, 80] on span "False" at bounding box center [630, 74] width 22 height 11
click at [614, 79] on input "False" at bounding box center [611, 75] width 10 height 9
radio input "true"
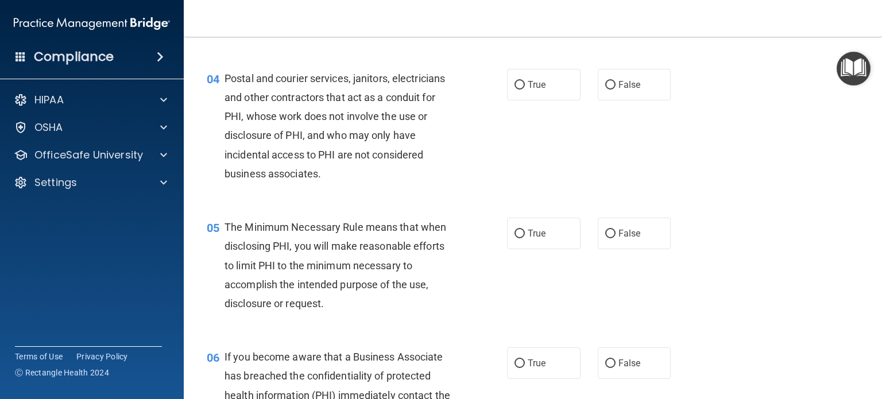
scroll to position [344, 0]
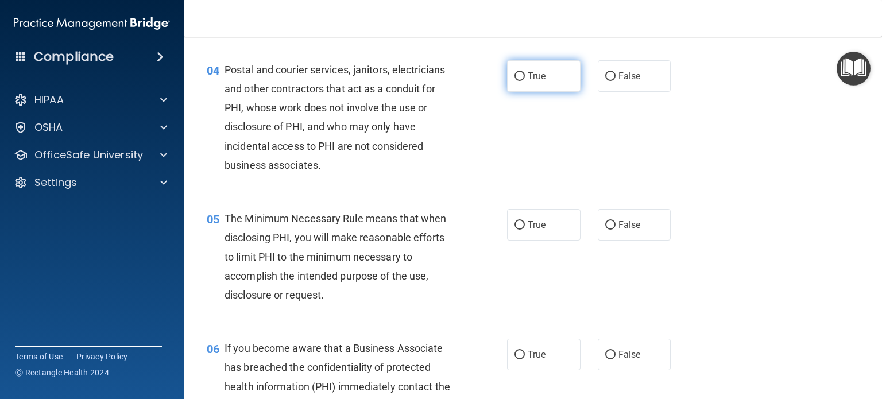
click at [515, 81] on input "True" at bounding box center [520, 76] width 10 height 9
radio input "true"
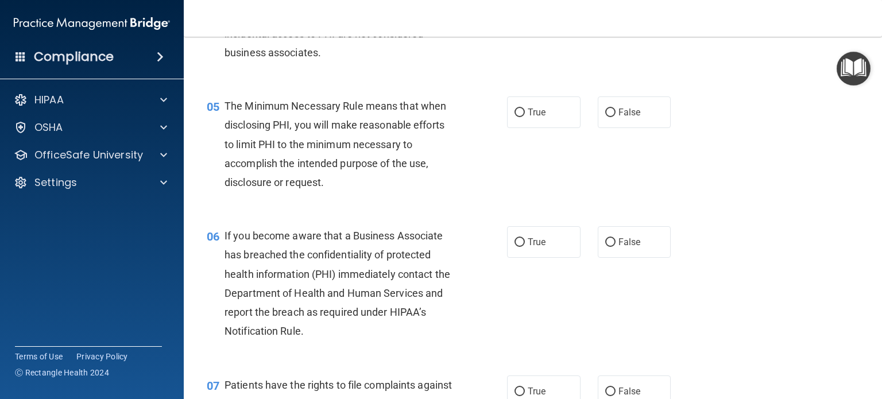
scroll to position [457, 0]
click at [517, 124] on label "True" at bounding box center [544, 112] width 74 height 32
click at [517, 117] on input "True" at bounding box center [520, 112] width 10 height 9
radio input "true"
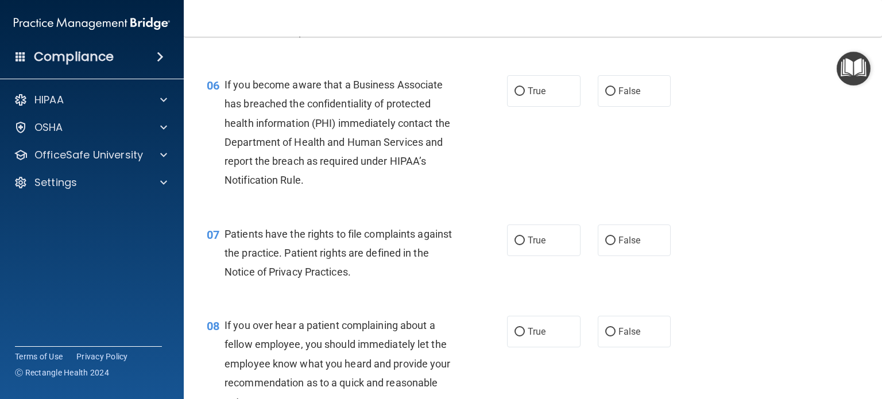
scroll to position [608, 0]
click at [524, 106] on label "True" at bounding box center [544, 91] width 74 height 32
click at [524, 95] on input "True" at bounding box center [520, 91] width 10 height 9
radio input "true"
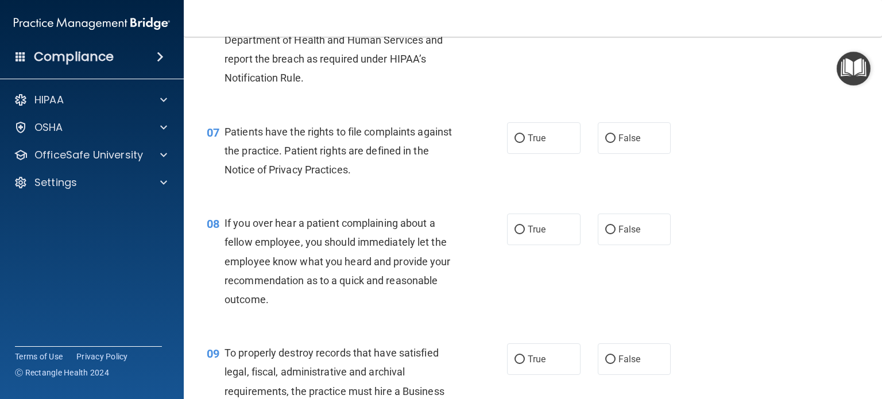
scroll to position [711, 0]
click at [543, 153] on label "True" at bounding box center [544, 137] width 74 height 32
click at [525, 142] on input "True" at bounding box center [520, 137] width 10 height 9
radio input "true"
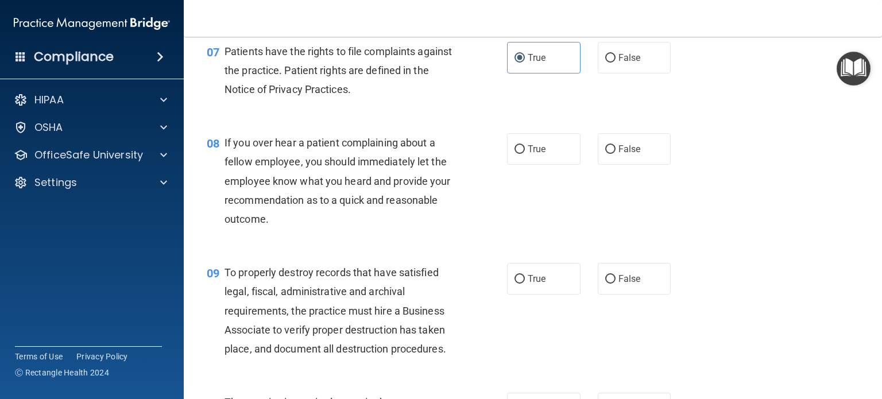
scroll to position [807, 0]
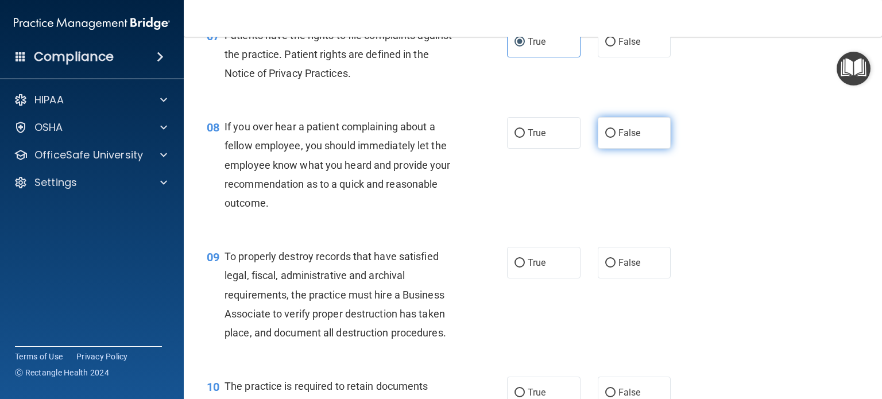
click at [625, 138] on span "False" at bounding box center [630, 133] width 22 height 11
click at [616, 138] on input "False" at bounding box center [611, 133] width 10 height 9
radio input "true"
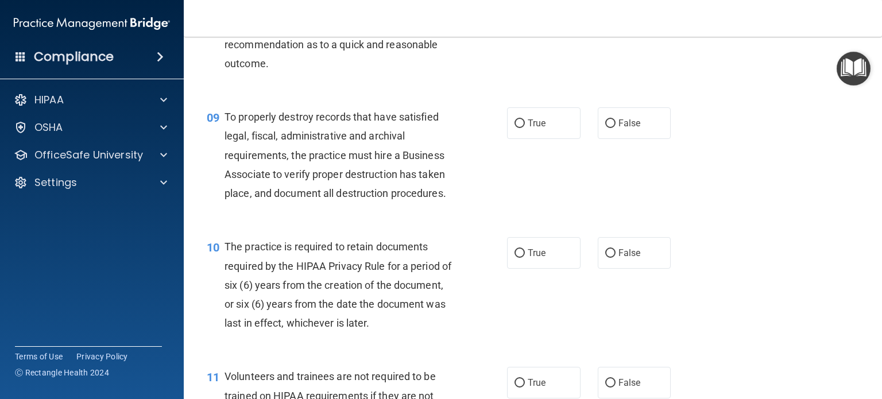
scroll to position [951, 0]
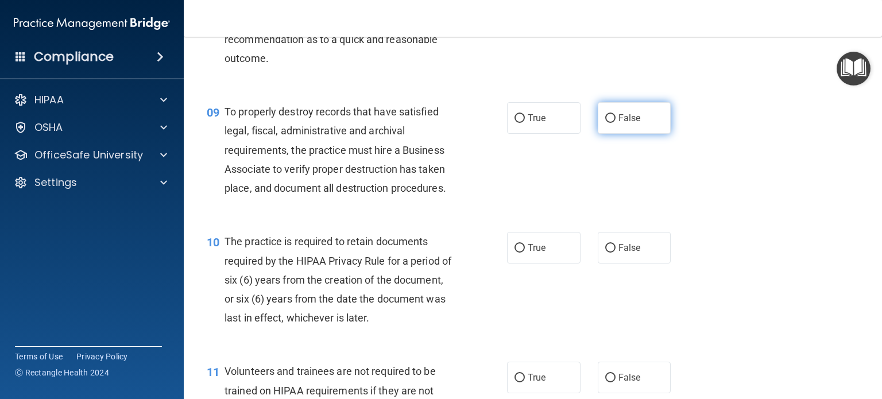
click at [626, 124] on span "False" at bounding box center [630, 118] width 22 height 11
click at [616, 123] on input "False" at bounding box center [611, 118] width 10 height 9
radio input "true"
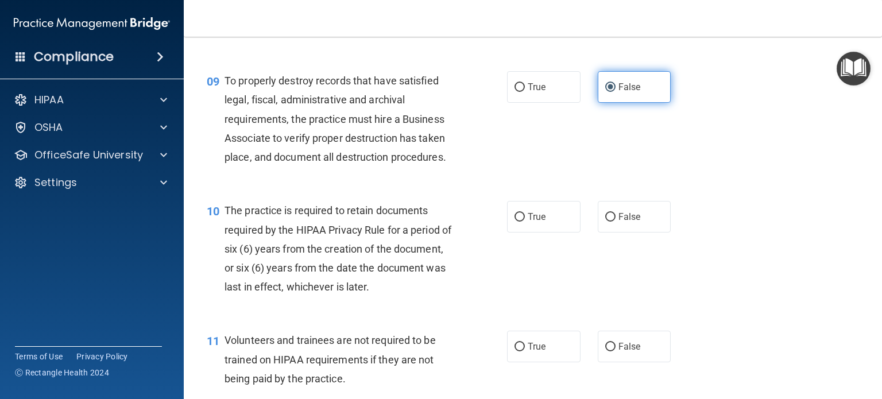
scroll to position [984, 0]
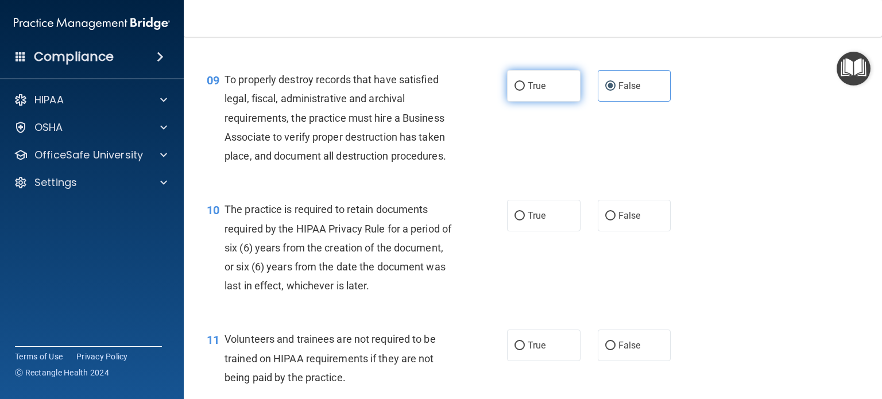
click at [529, 91] on span "True" at bounding box center [537, 85] width 18 height 11
click at [525, 91] on input "True" at bounding box center [520, 86] width 10 height 9
radio input "true"
radio input "false"
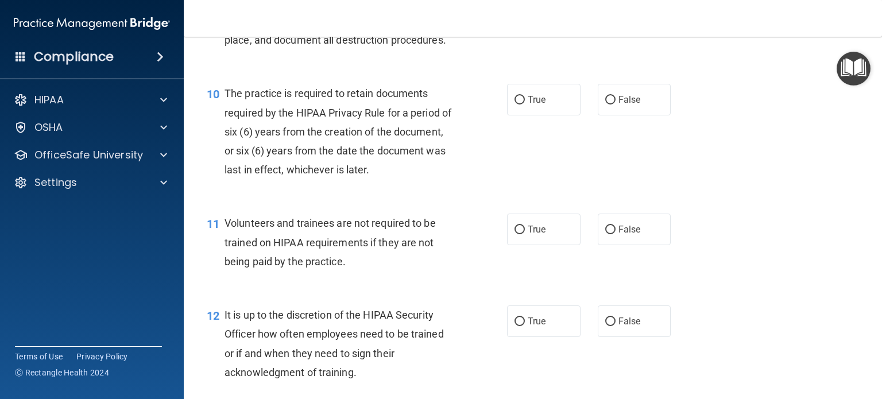
scroll to position [1101, 0]
click at [528, 104] on span "True" at bounding box center [537, 98] width 18 height 11
click at [523, 103] on input "True" at bounding box center [520, 99] width 10 height 9
radio input "true"
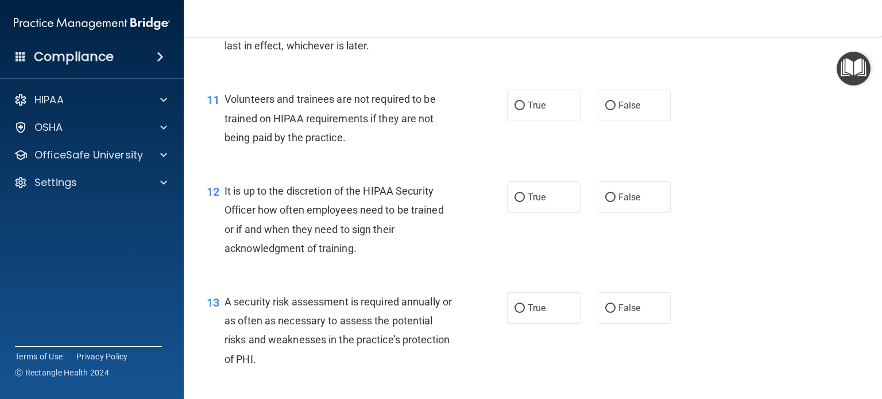
scroll to position [1227, 0]
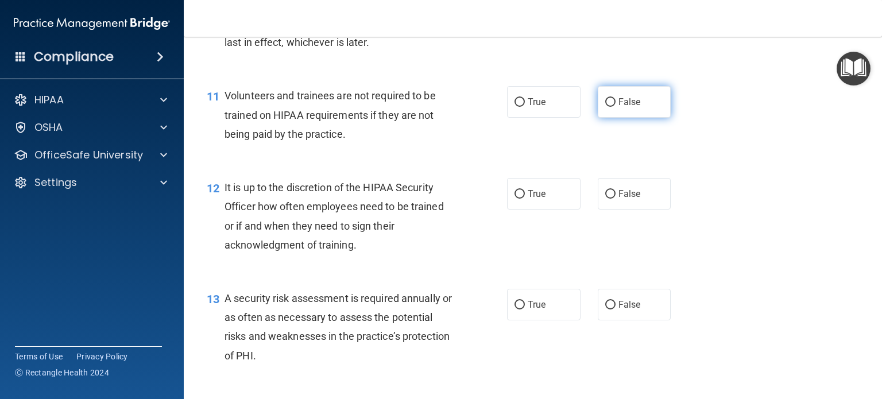
click at [619, 118] on label "False" at bounding box center [635, 102] width 74 height 32
click at [616, 107] on input "False" at bounding box center [611, 102] width 10 height 9
radio input "true"
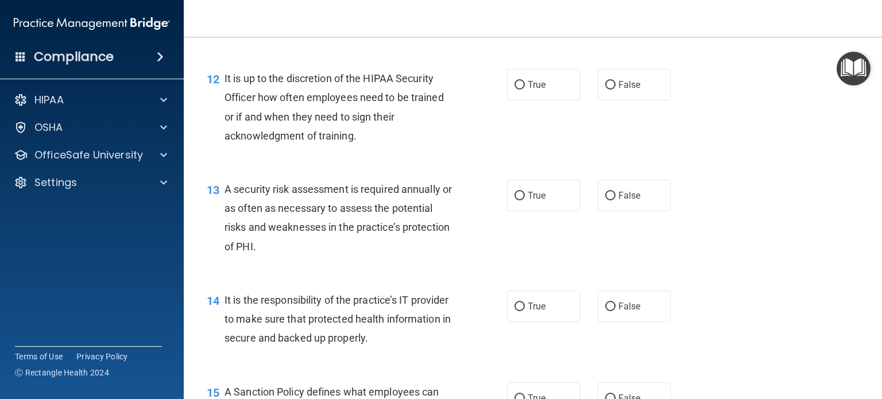
scroll to position [1344, 0]
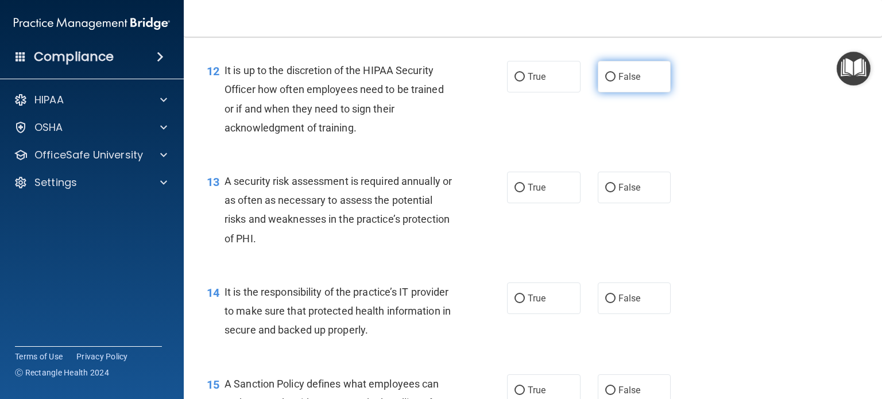
click at [619, 92] on label "False" at bounding box center [635, 77] width 74 height 32
click at [616, 82] on input "False" at bounding box center [611, 77] width 10 height 9
radio input "true"
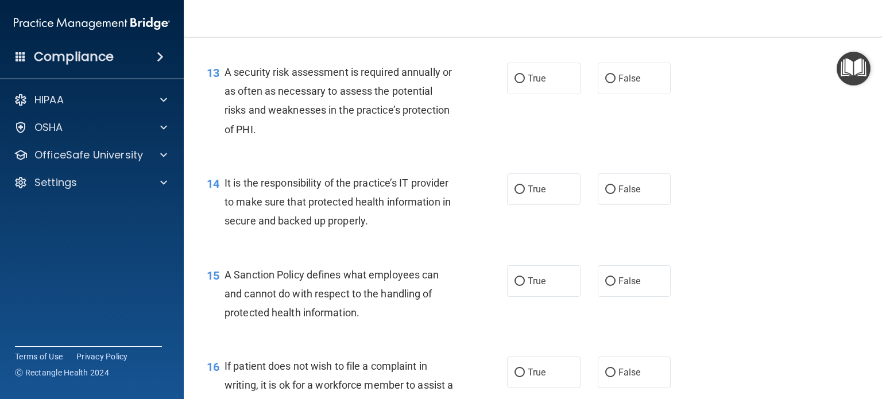
scroll to position [1462, 0]
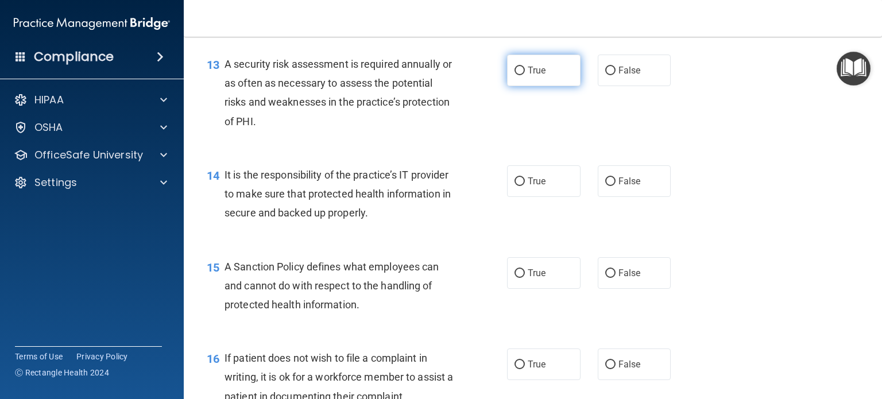
click at [557, 86] on label "True" at bounding box center [544, 71] width 74 height 32
click at [525, 75] on input "True" at bounding box center [520, 71] width 10 height 9
radio input "true"
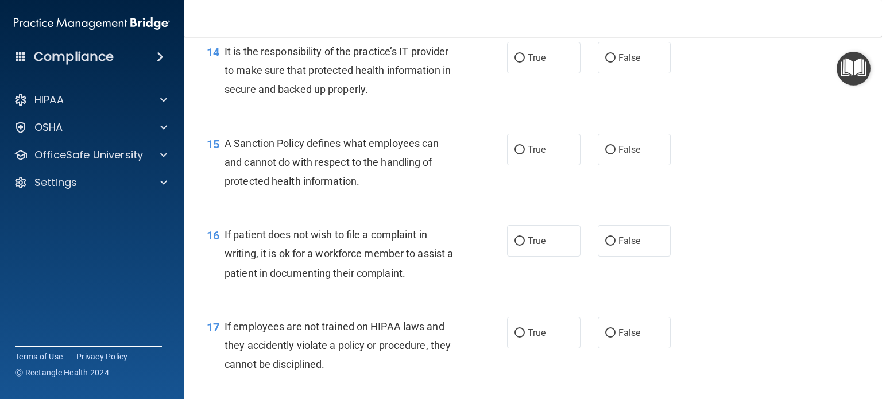
scroll to position [1588, 0]
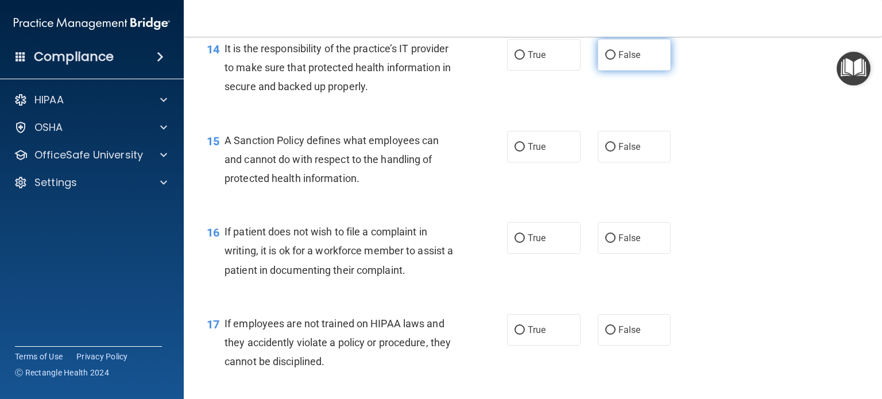
click at [607, 71] on label "False" at bounding box center [635, 55] width 74 height 32
click at [607, 60] on input "False" at bounding box center [611, 55] width 10 height 9
radio input "true"
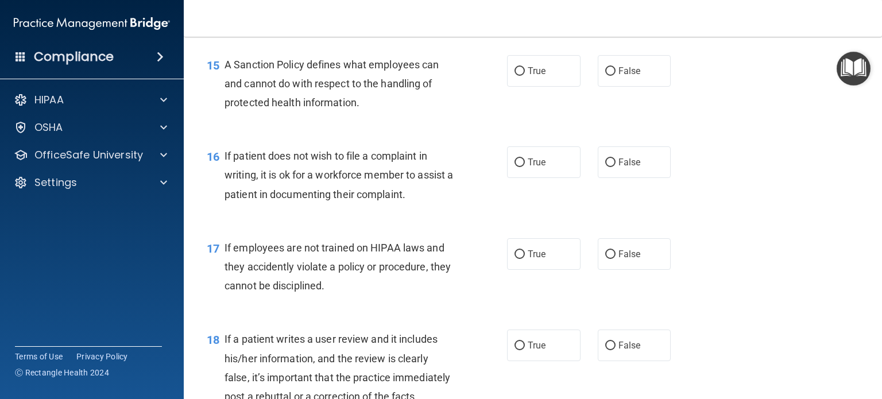
scroll to position [1666, 0]
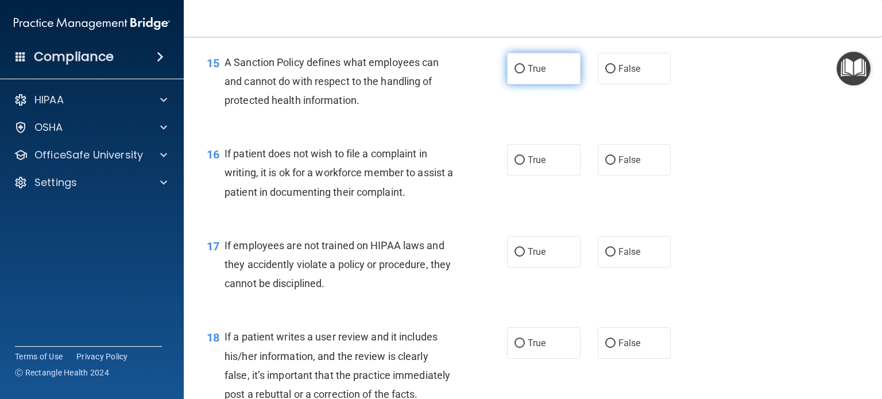
click at [517, 74] on input "True" at bounding box center [520, 69] width 10 height 9
radio input "true"
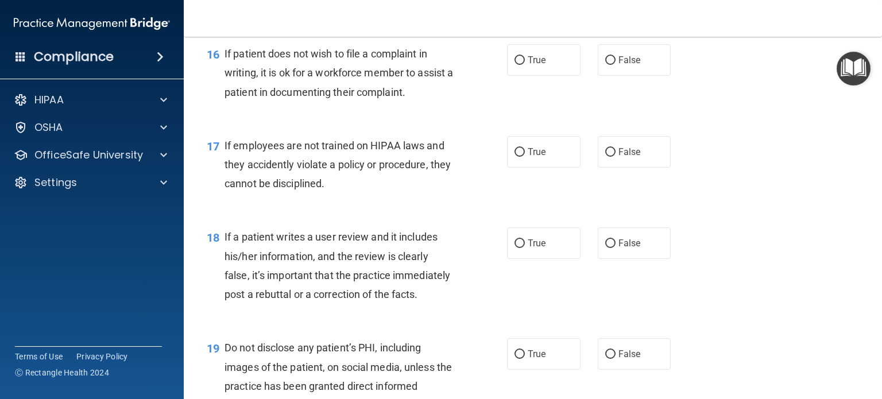
scroll to position [1778, 0]
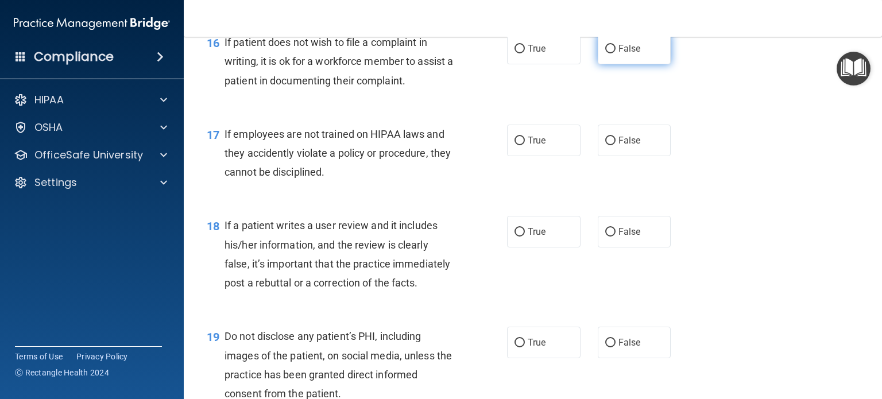
click at [604, 61] on label "False" at bounding box center [635, 49] width 74 height 32
click at [606, 53] on input "False" at bounding box center [611, 49] width 10 height 9
radio input "true"
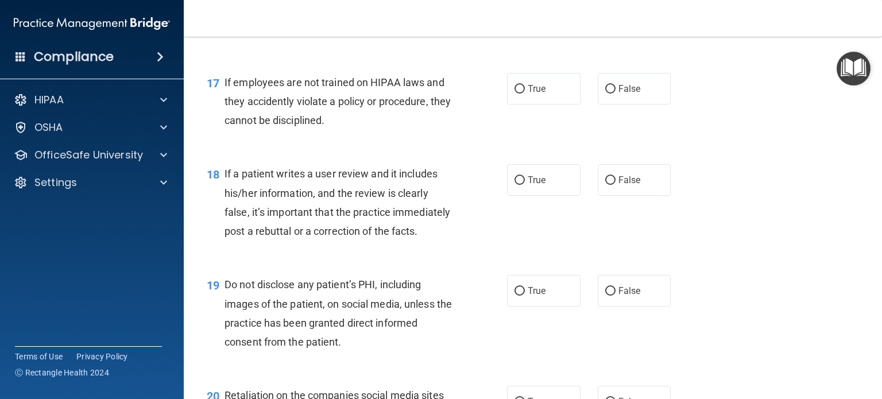
scroll to position [1866, 0]
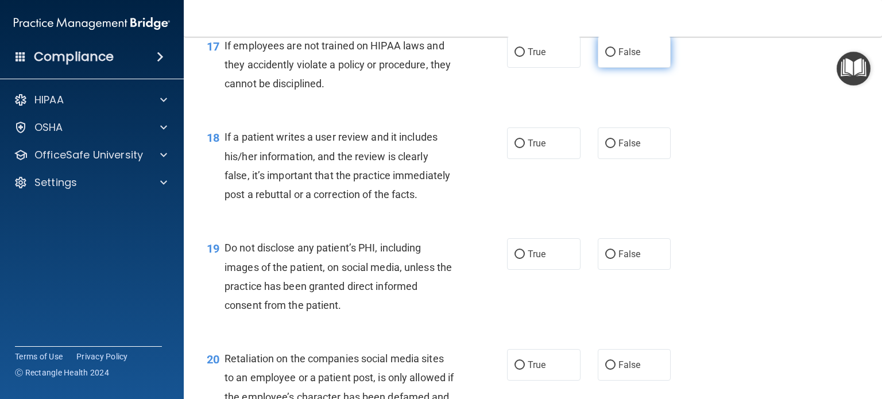
click at [623, 57] on span "False" at bounding box center [630, 52] width 22 height 11
click at [616, 57] on input "False" at bounding box center [611, 52] width 10 height 9
radio input "true"
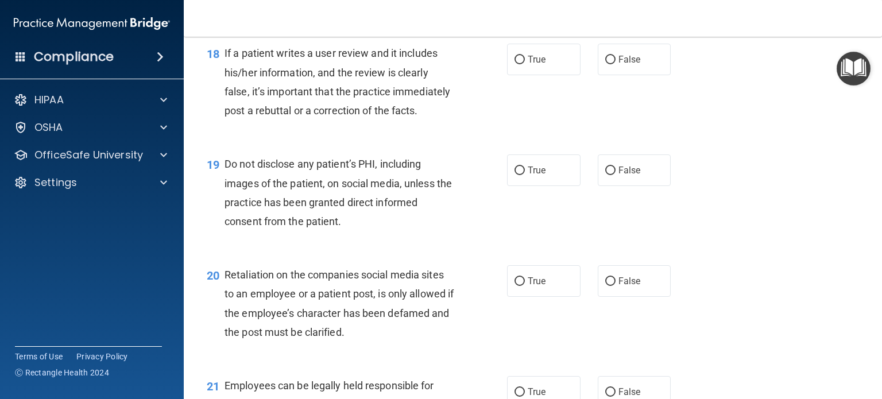
scroll to position [1949, 0]
click at [623, 71] on label "False" at bounding box center [635, 61] width 74 height 32
click at [616, 65] on input "False" at bounding box center [611, 61] width 10 height 9
radio input "true"
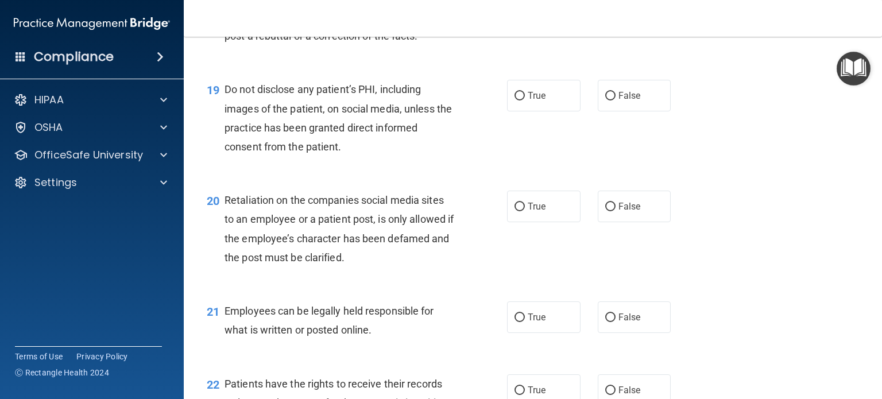
scroll to position [2025, 0]
click at [540, 101] on span "True" at bounding box center [537, 95] width 18 height 11
click at [525, 101] on input "True" at bounding box center [520, 96] width 10 height 9
radio input "true"
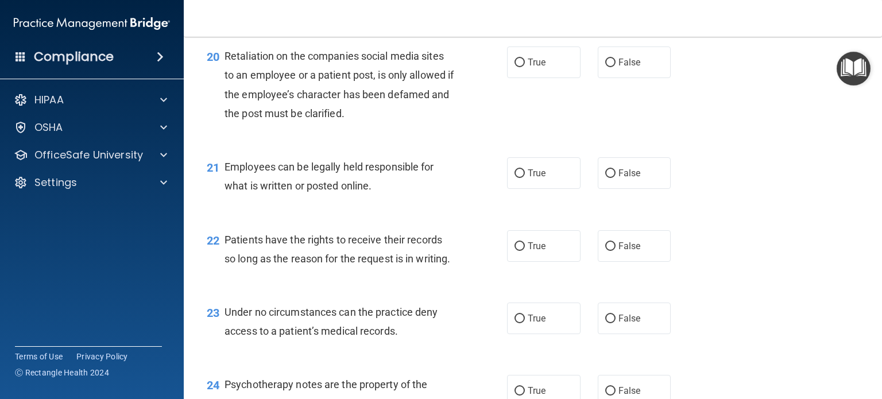
scroll to position [2169, 0]
click at [637, 78] on label "False" at bounding box center [635, 63] width 74 height 32
click at [616, 67] on input "False" at bounding box center [611, 63] width 10 height 9
radio input "true"
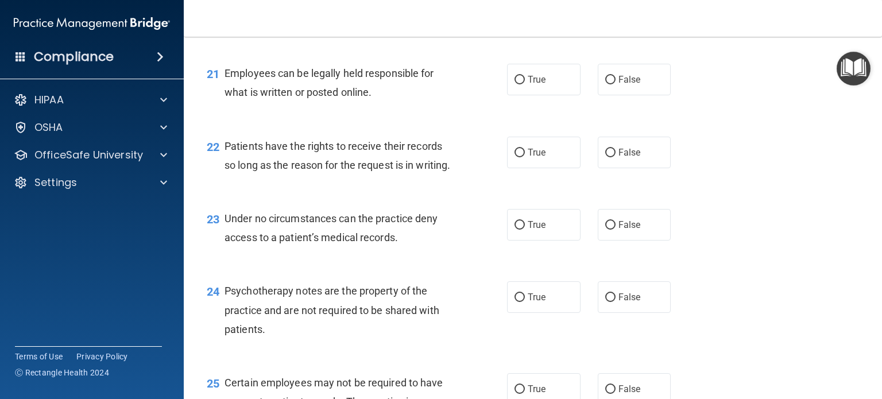
scroll to position [2263, 0]
click at [531, 84] on span "True" at bounding box center [537, 79] width 18 height 11
click at [525, 84] on input "True" at bounding box center [520, 79] width 10 height 9
radio input "true"
click at [535, 168] on label "True" at bounding box center [544, 152] width 74 height 32
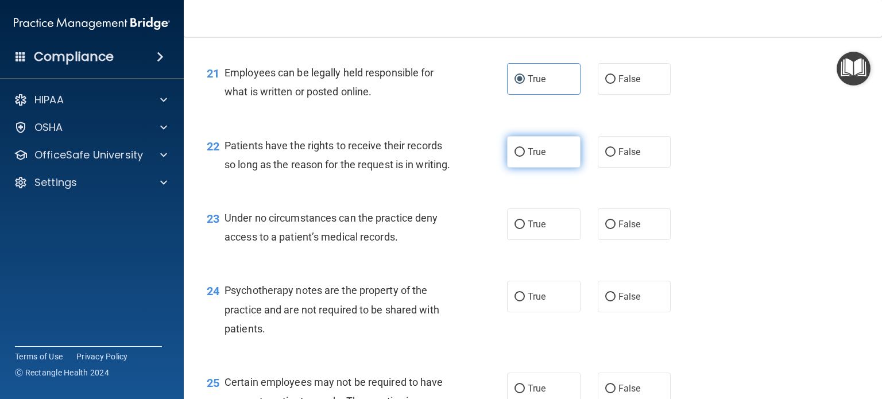
click at [525, 157] on input "True" at bounding box center [520, 152] width 10 height 9
radio input "true"
click at [535, 168] on label "True" at bounding box center [544, 152] width 74 height 32
click at [525, 157] on input "True" at bounding box center [520, 152] width 10 height 9
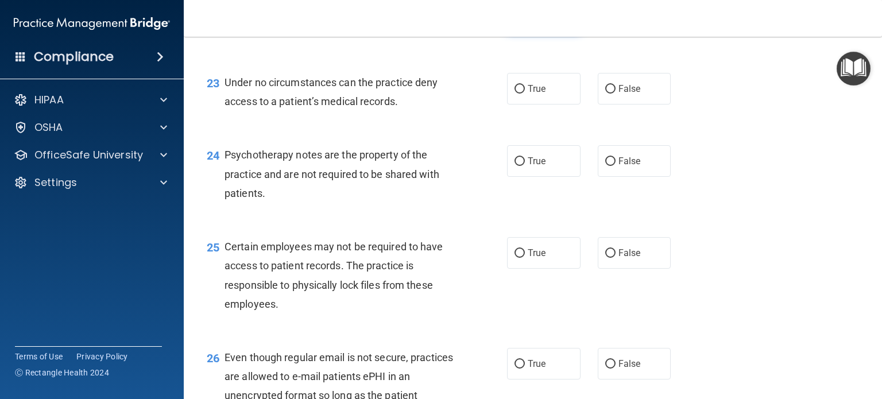
scroll to position [2397, 0]
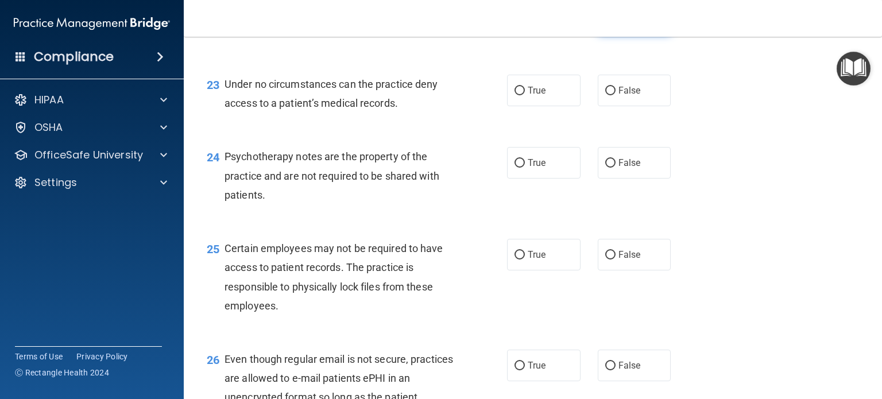
click at [619, 24] on span "False" at bounding box center [630, 18] width 22 height 11
click at [614, 23] on input "False" at bounding box center [611, 18] width 10 height 9
radio input "true"
click at [537, 34] on label "True" at bounding box center [544, 18] width 74 height 32
click at [525, 23] on input "True" at bounding box center [520, 18] width 10 height 9
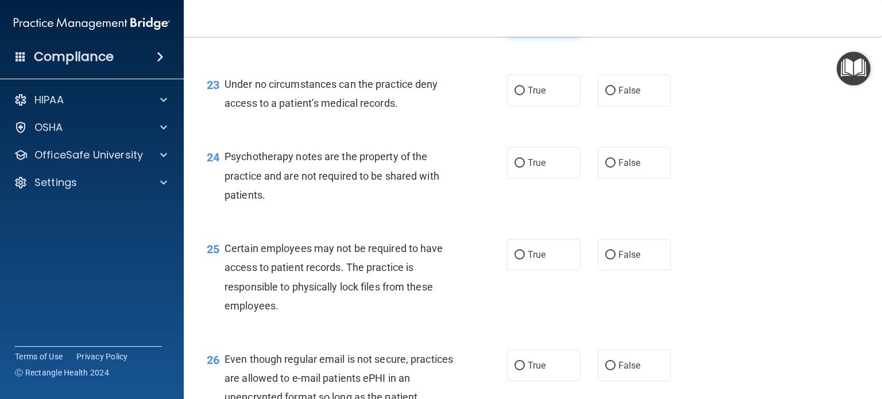
radio input "true"
radio input "false"
click at [623, 106] on label "False" at bounding box center [635, 91] width 74 height 32
click at [616, 95] on input "False" at bounding box center [611, 91] width 10 height 9
radio input "true"
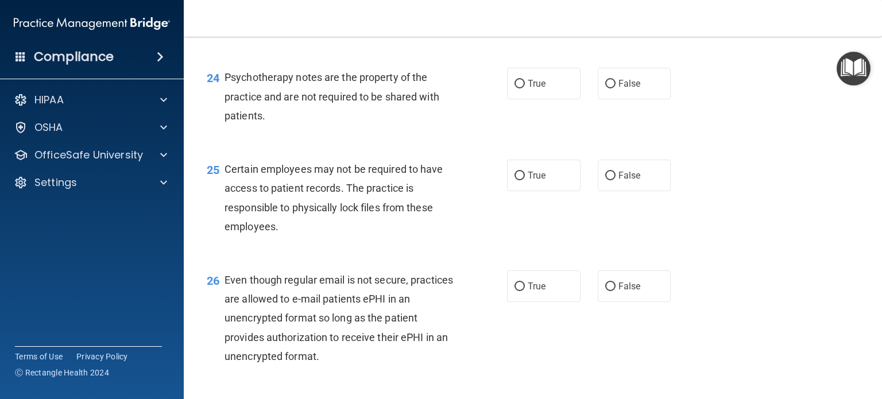
scroll to position [2482, 0]
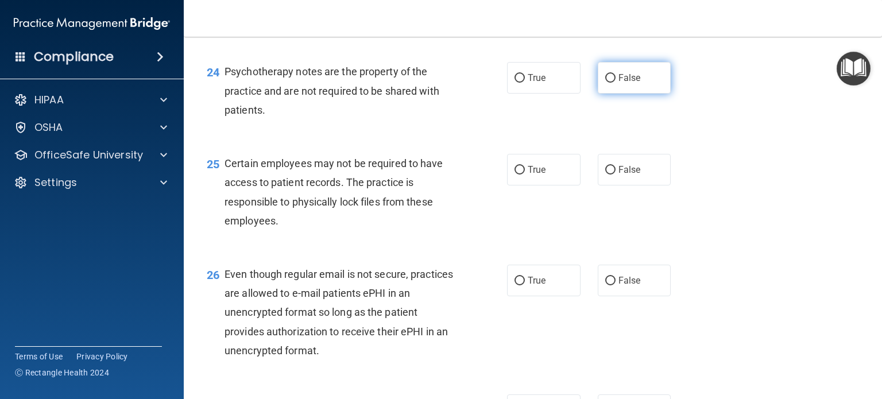
click at [629, 94] on label "False" at bounding box center [635, 78] width 74 height 32
click at [616, 83] on input "False" at bounding box center [611, 78] width 10 height 9
radio input "true"
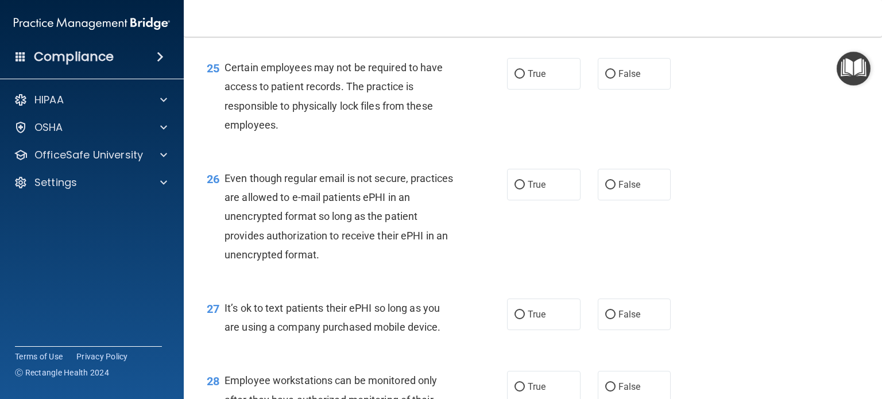
scroll to position [2585, 0]
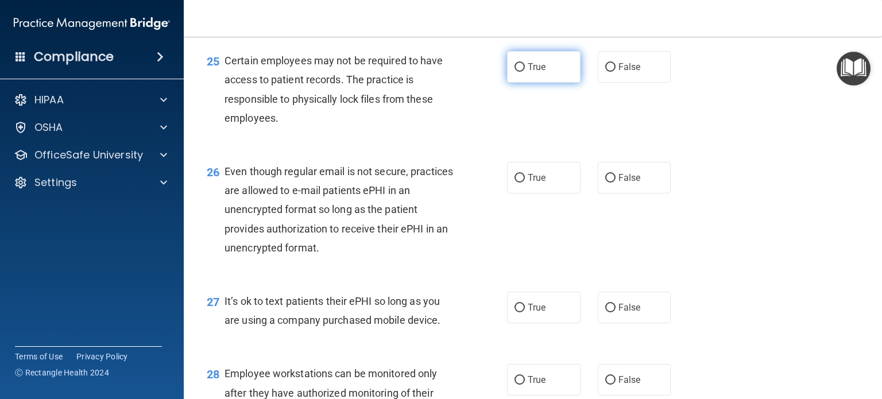
click at [537, 72] on span "True" at bounding box center [537, 66] width 18 height 11
click at [525, 72] on input "True" at bounding box center [520, 67] width 10 height 9
radio input "true"
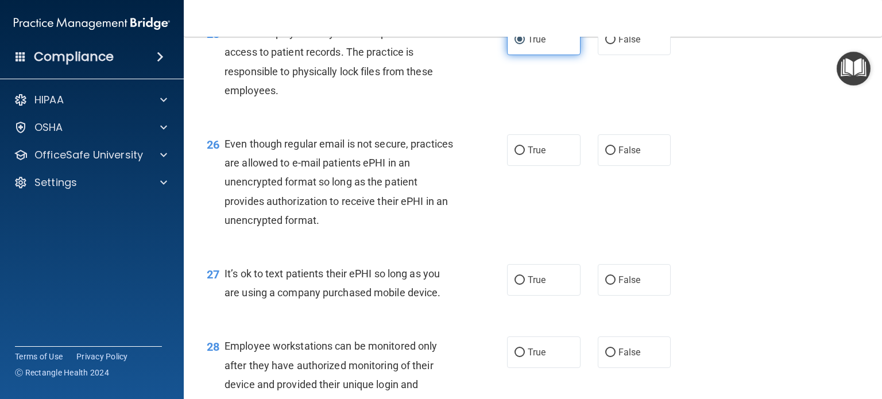
scroll to position [2613, 0]
click at [629, 55] on label "False" at bounding box center [635, 39] width 74 height 32
click at [616, 44] on input "False" at bounding box center [611, 39] width 10 height 9
radio input "true"
radio input "false"
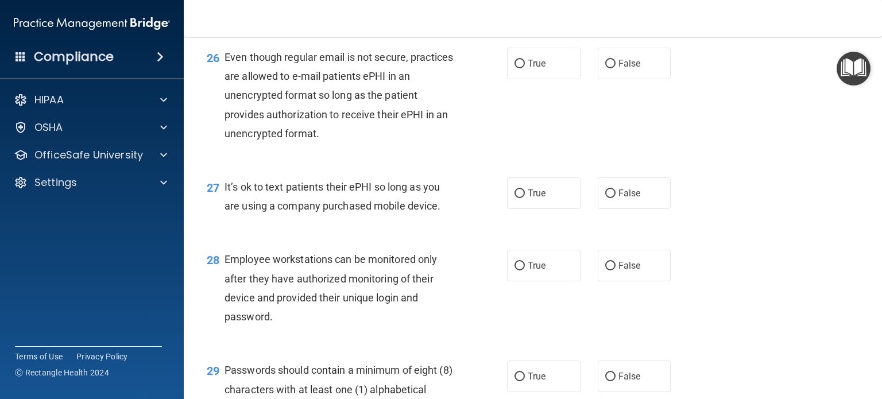
scroll to position [2707, 0]
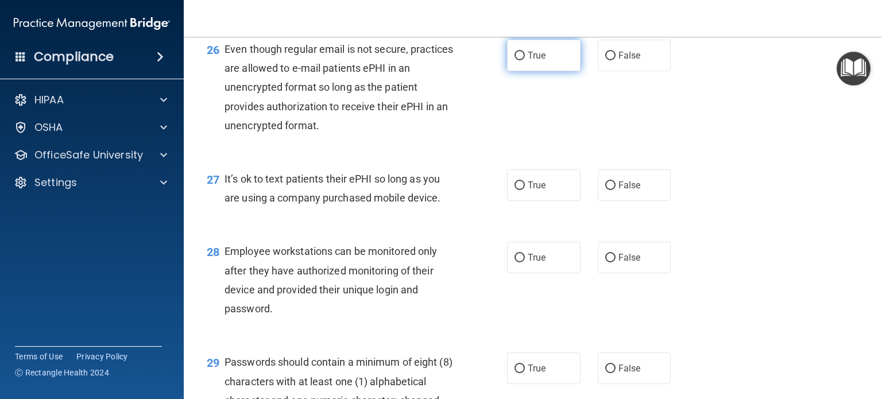
click at [541, 71] on label "True" at bounding box center [544, 56] width 74 height 32
click at [525, 60] on input "True" at bounding box center [520, 56] width 10 height 9
radio input "true"
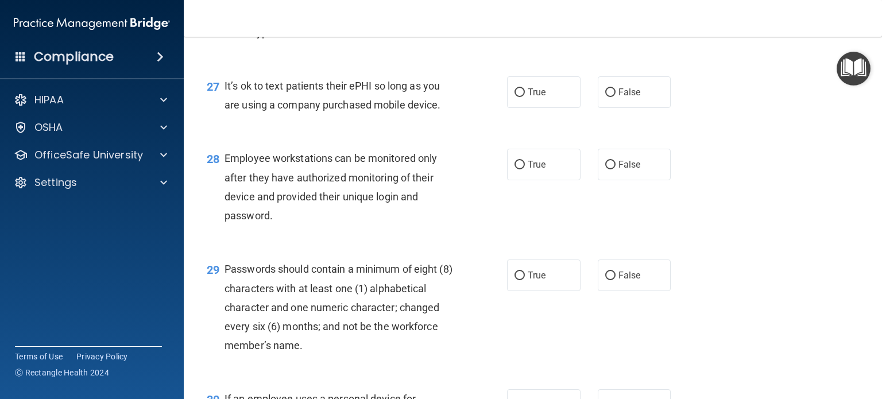
scroll to position [2802, 0]
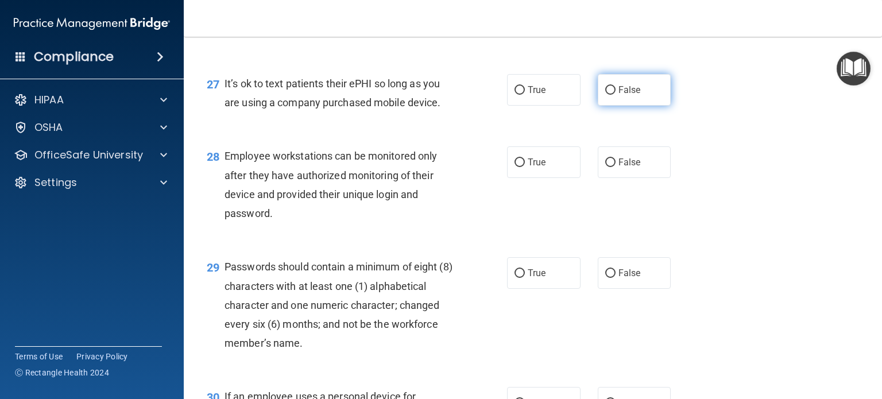
click at [623, 106] on label "False" at bounding box center [635, 90] width 74 height 32
click at [616, 95] on input "False" at bounding box center [611, 90] width 10 height 9
radio input "true"
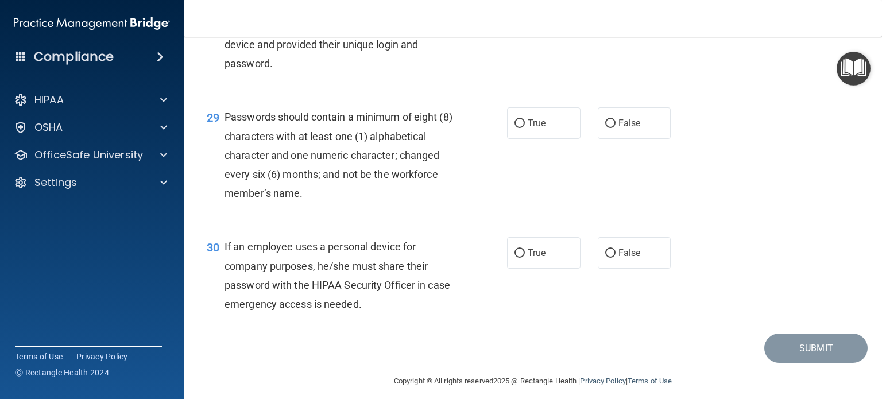
scroll to position [2952, 0]
click at [591, 29] on div "True False" at bounding box center [595, 13] width 176 height 32
click at [619, 18] on span "False" at bounding box center [630, 12] width 22 height 11
click at [616, 18] on input "False" at bounding box center [611, 13] width 10 height 9
radio input "true"
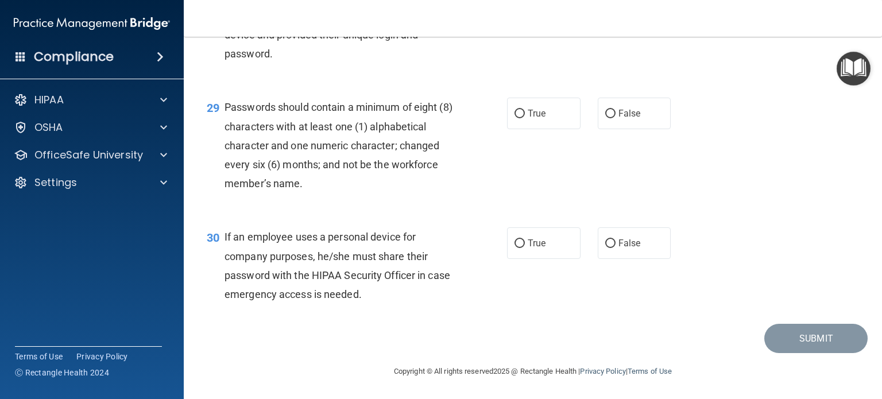
scroll to position [3020, 0]
click at [528, 113] on span "True" at bounding box center [537, 113] width 18 height 11
click at [525, 113] on input "True" at bounding box center [520, 114] width 10 height 9
radio input "true"
click at [606, 241] on input "False" at bounding box center [611, 244] width 10 height 9
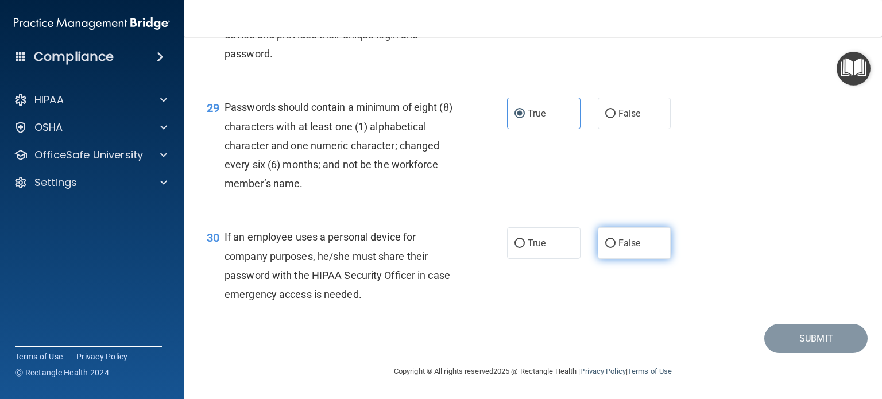
radio input "true"
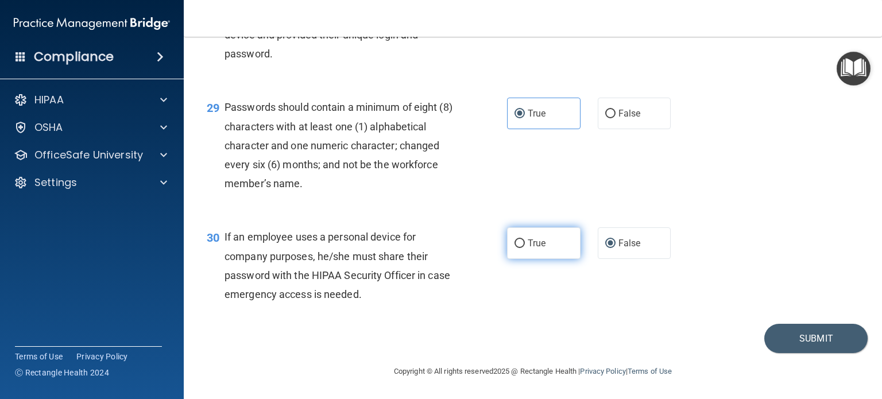
click at [514, 243] on label "True" at bounding box center [544, 244] width 74 height 32
click at [515, 243] on input "True" at bounding box center [520, 244] width 10 height 9
radio input "true"
radio input "false"
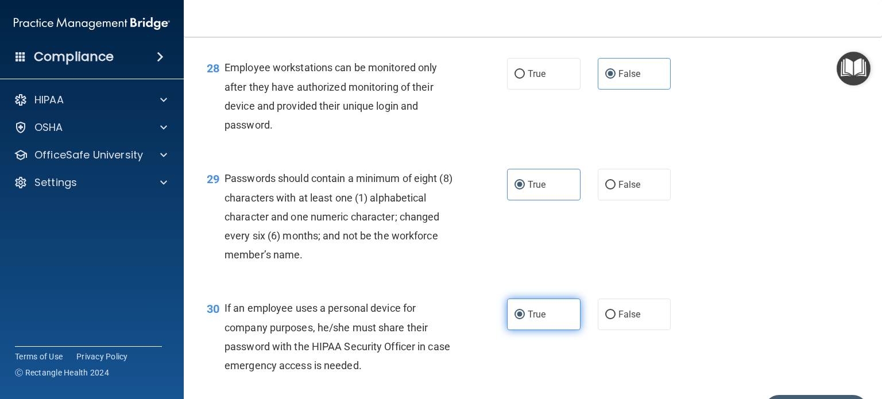
scroll to position [2987, 0]
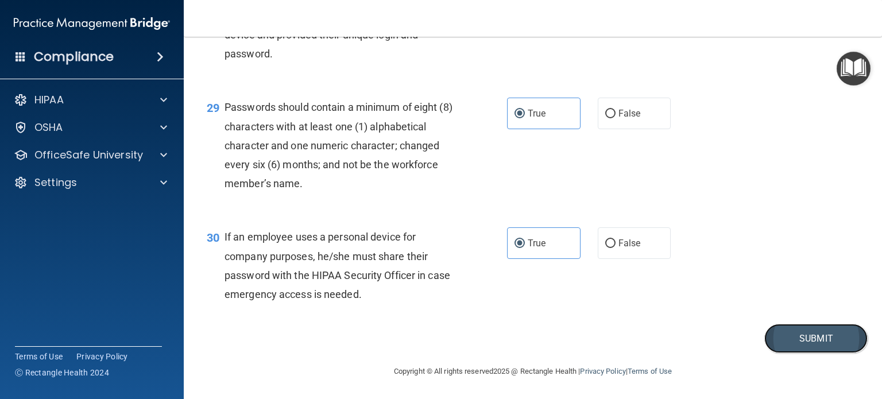
click at [799, 353] on button "Submit" at bounding box center [816, 338] width 103 height 29
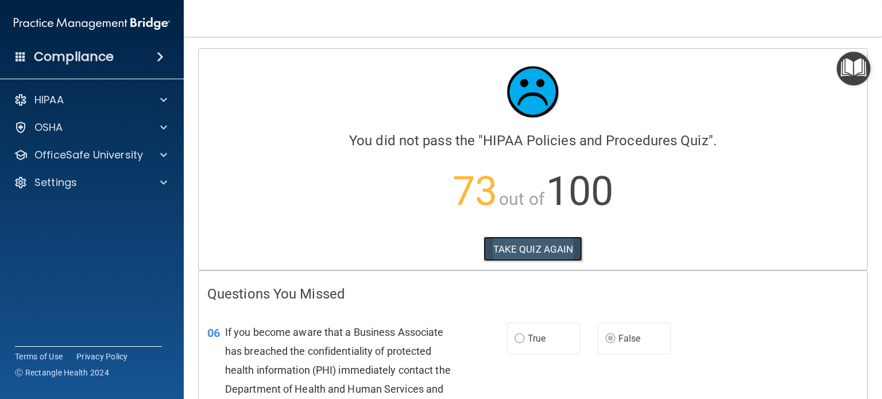
click at [552, 248] on button "TAKE QUIZ AGAIN" at bounding box center [533, 249] width 99 height 25
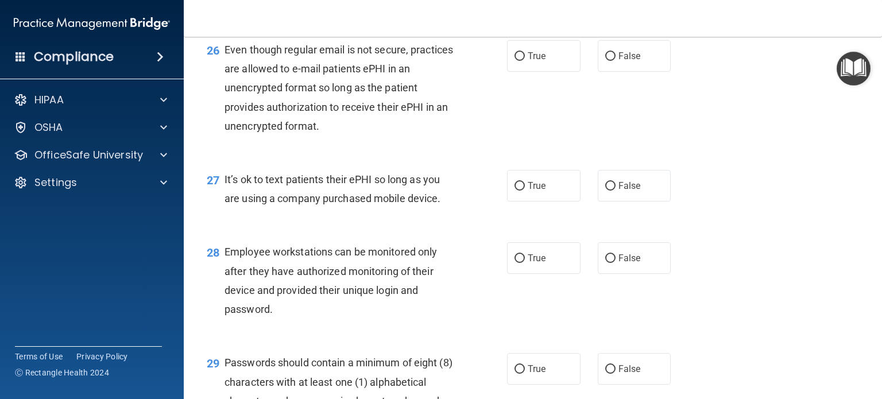
scroll to position [3020, 0]
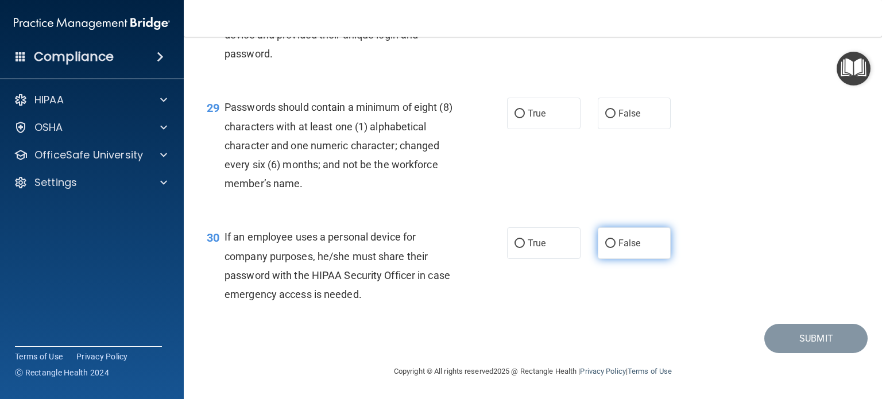
click at [627, 241] on span "False" at bounding box center [630, 243] width 22 height 11
click at [616, 241] on input "False" at bounding box center [611, 244] width 10 height 9
radio input "true"
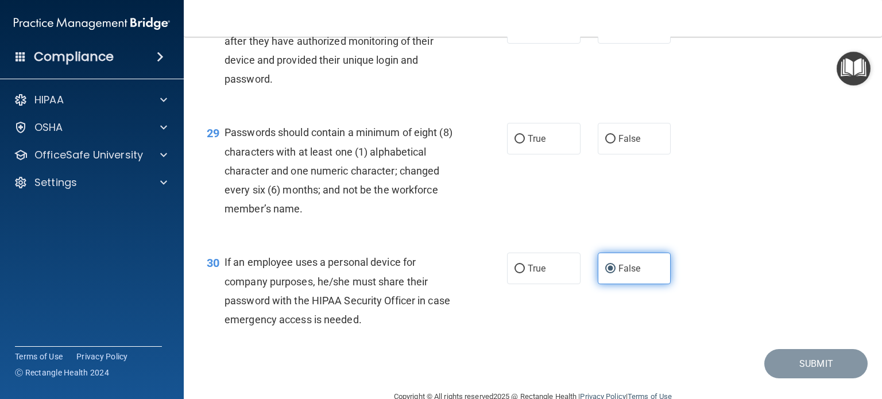
scroll to position [2937, 0]
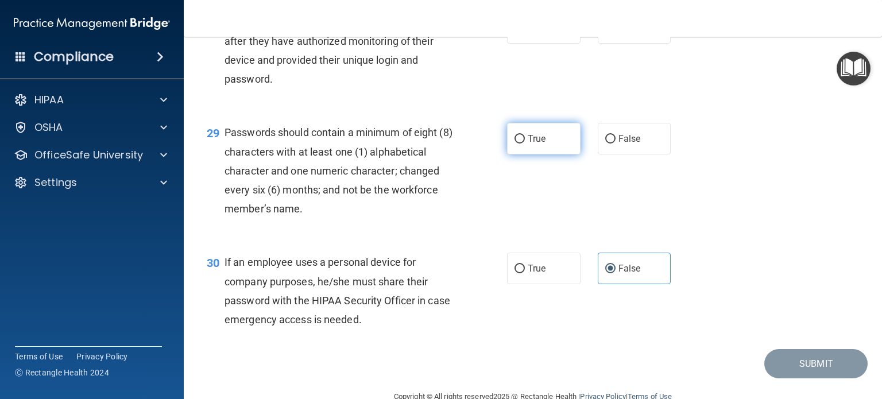
click at [521, 155] on label "True" at bounding box center [544, 139] width 74 height 32
click at [521, 144] on input "True" at bounding box center [520, 139] width 10 height 9
radio input "true"
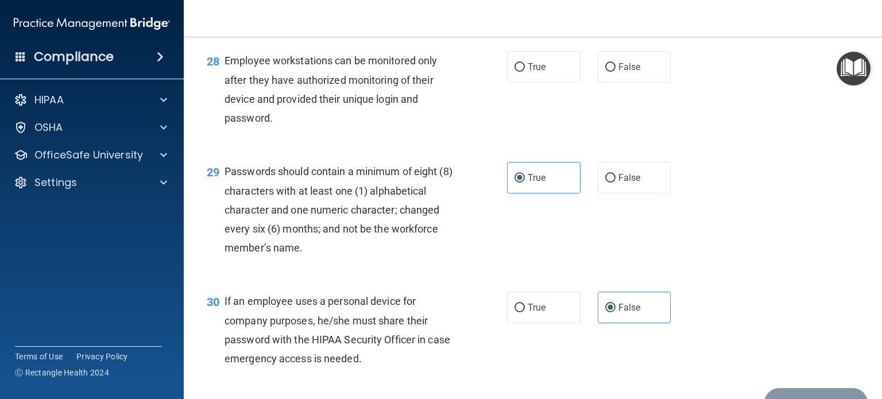
scroll to position [2895, 0]
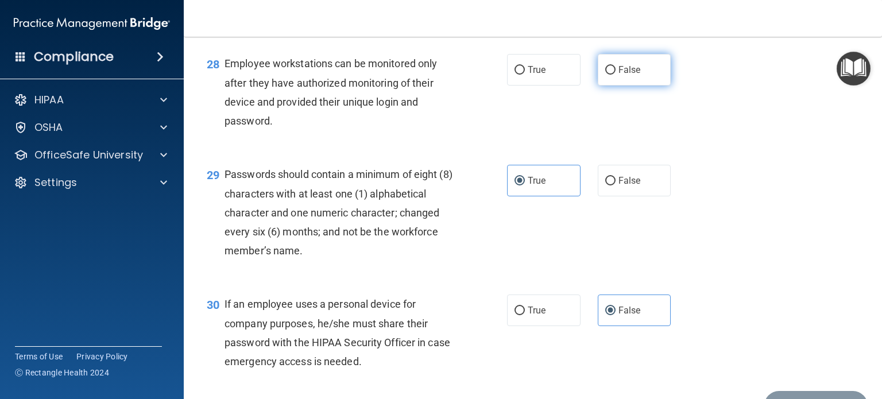
click at [619, 75] on span "False" at bounding box center [630, 69] width 22 height 11
click at [616, 75] on input "False" at bounding box center [611, 70] width 10 height 9
radio input "true"
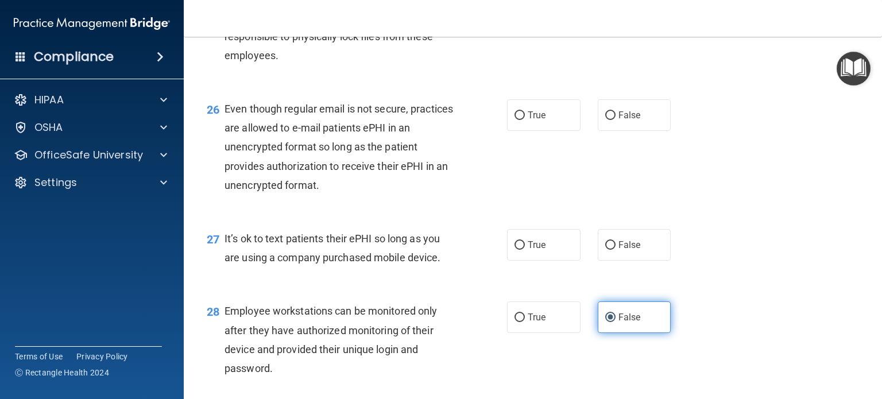
scroll to position [2643, 0]
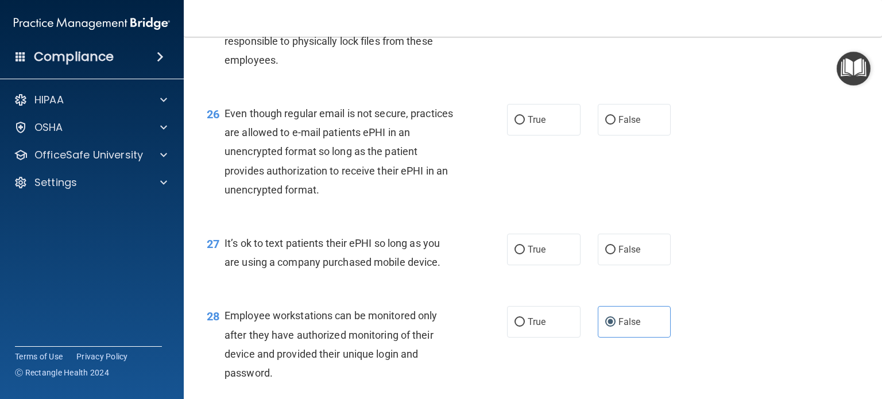
click at [530, 14] on span "True" at bounding box center [537, 8] width 18 height 11
click at [525, 14] on input "True" at bounding box center [520, 9] width 10 height 9
radio input "true"
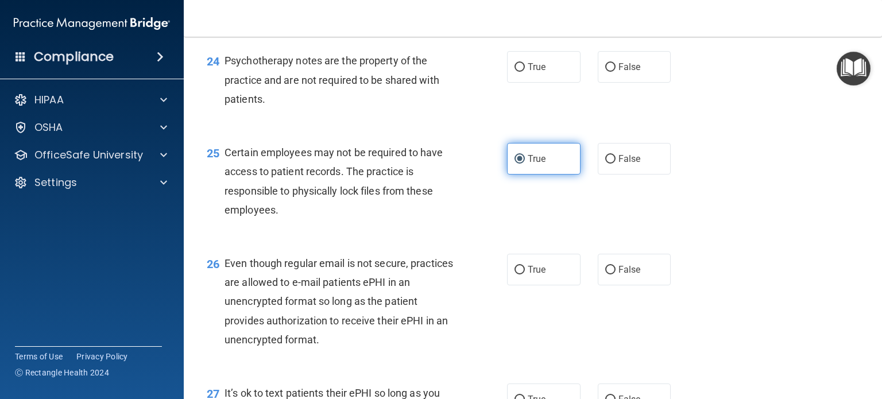
scroll to position [2474, 0]
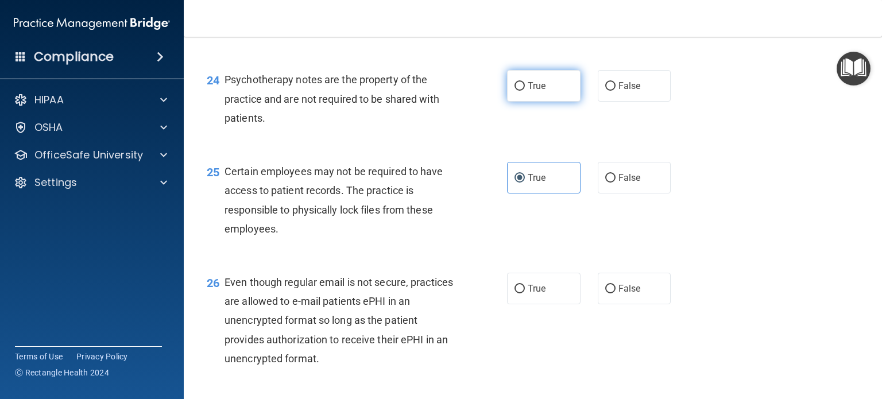
click at [528, 91] on span "True" at bounding box center [537, 85] width 18 height 11
click at [525, 91] on input "True" at bounding box center [520, 86] width 10 height 9
radio input "true"
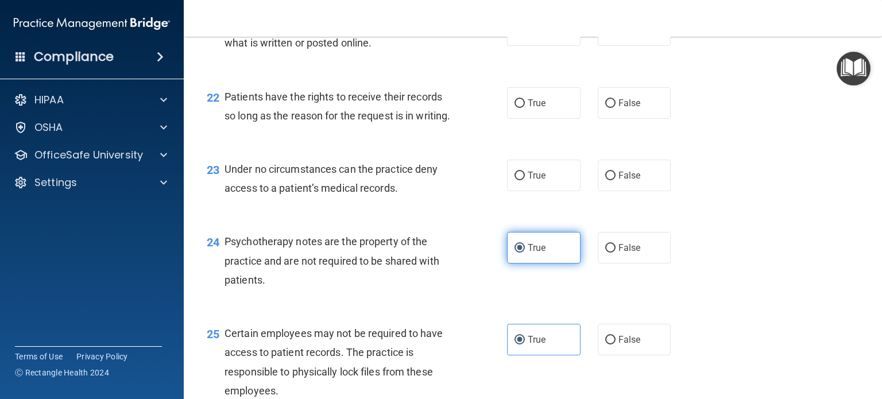
scroll to position [2312, 0]
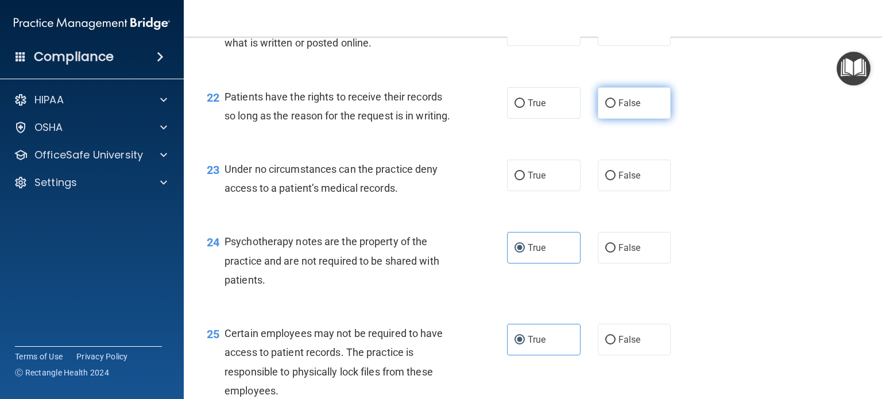
click at [614, 119] on label "False" at bounding box center [635, 103] width 74 height 32
click at [614, 108] on input "False" at bounding box center [611, 103] width 10 height 9
radio input "true"
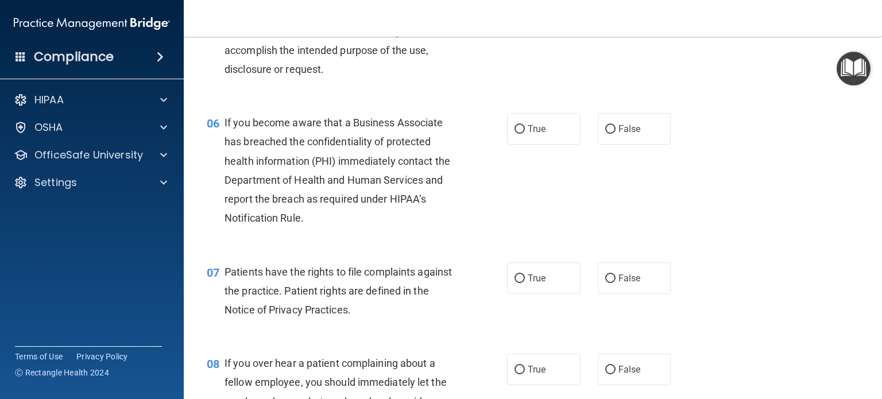
scroll to position [571, 0]
click at [619, 133] on span "False" at bounding box center [630, 127] width 22 height 11
click at [614, 133] on input "False" at bounding box center [611, 128] width 10 height 9
radio input "true"
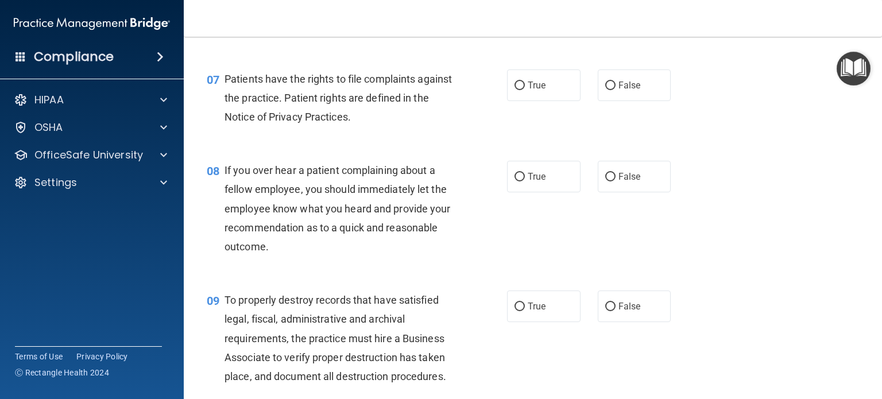
scroll to position [763, 0]
click at [612, 322] on label "False" at bounding box center [635, 307] width 74 height 32
click at [612, 311] on input "False" at bounding box center [611, 307] width 10 height 9
radio input "true"
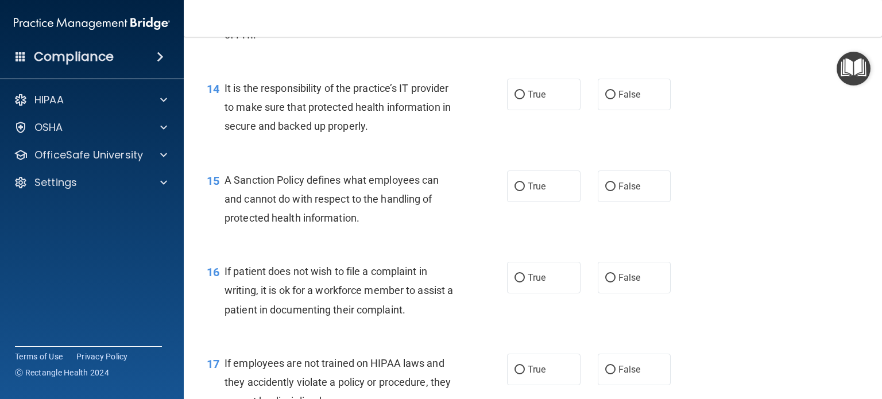
scroll to position [1549, 0]
click at [619, 191] on span "False" at bounding box center [630, 185] width 22 height 11
click at [616, 191] on input "False" at bounding box center [611, 186] width 10 height 9
radio input "true"
click at [545, 289] on label "True" at bounding box center [544, 277] width 74 height 32
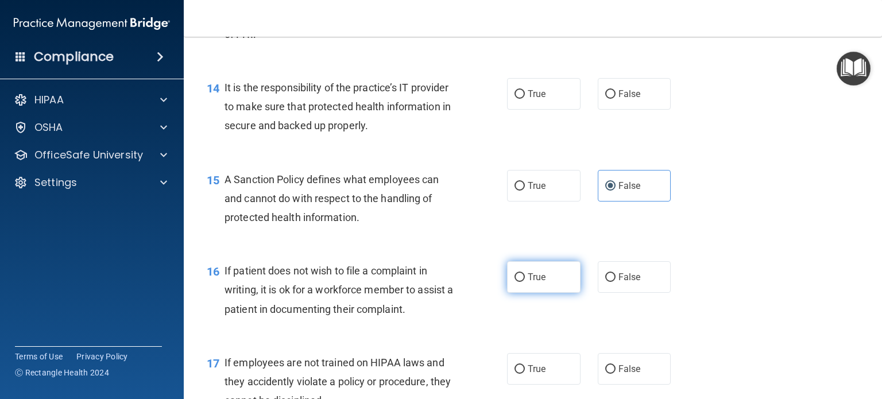
click at [525, 282] on input "True" at bounding box center [520, 277] width 10 height 9
radio input "true"
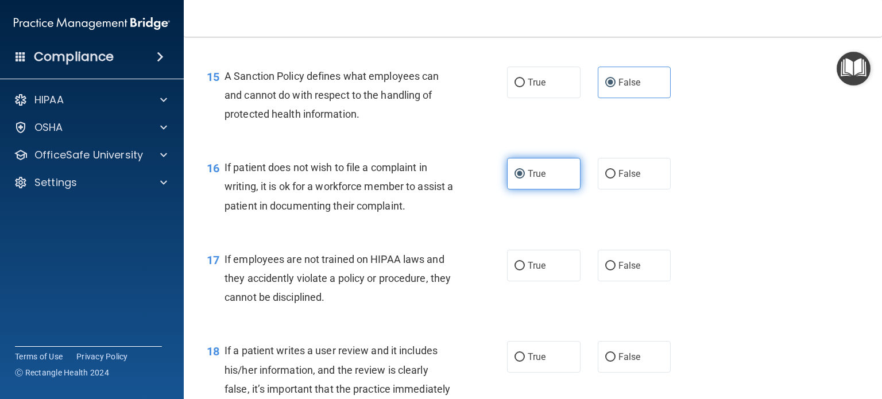
scroll to position [1659, 0]
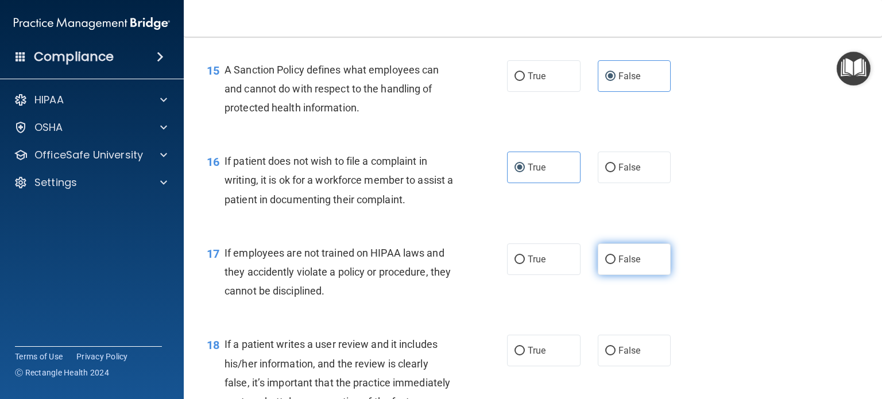
click at [610, 269] on label "False" at bounding box center [635, 260] width 74 height 32
click at [610, 264] on input "False" at bounding box center [611, 260] width 10 height 9
radio input "true"
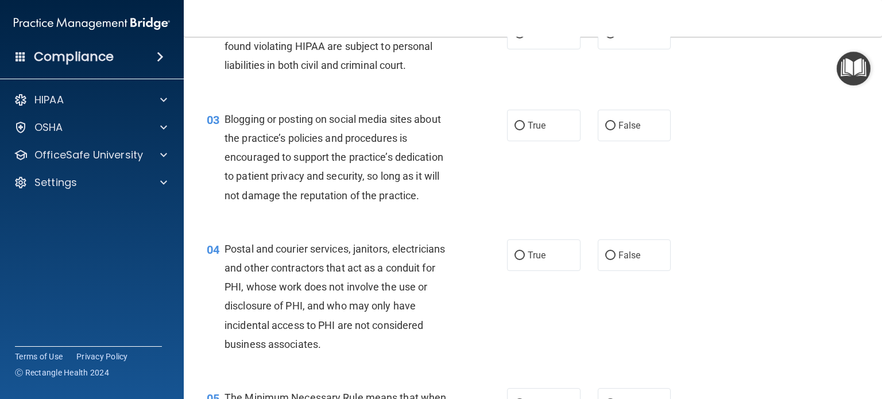
scroll to position [0, 0]
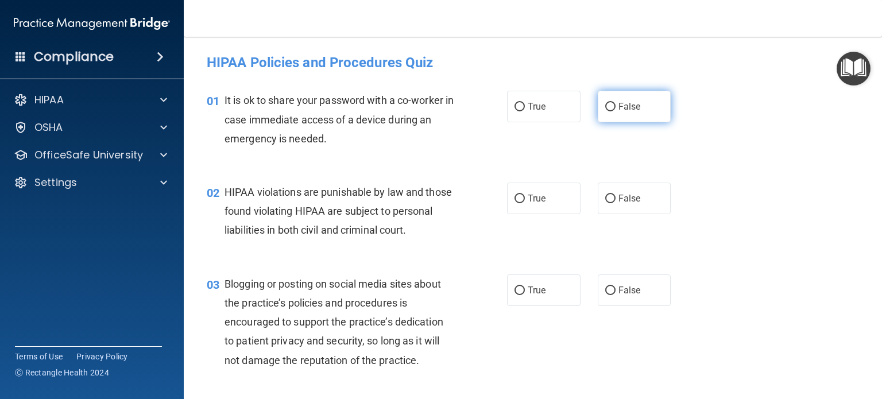
click at [614, 115] on label "False" at bounding box center [635, 107] width 74 height 32
click at [614, 111] on input "False" at bounding box center [611, 107] width 10 height 9
radio input "true"
click at [515, 197] on input "True" at bounding box center [520, 199] width 10 height 9
radio input "true"
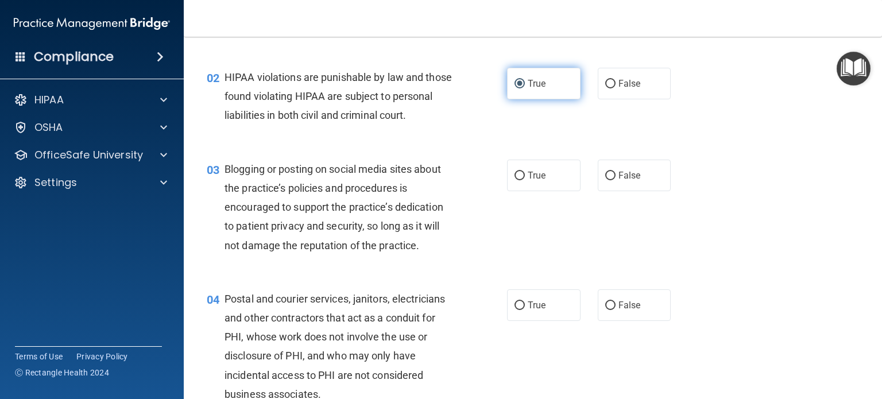
scroll to position [117, 0]
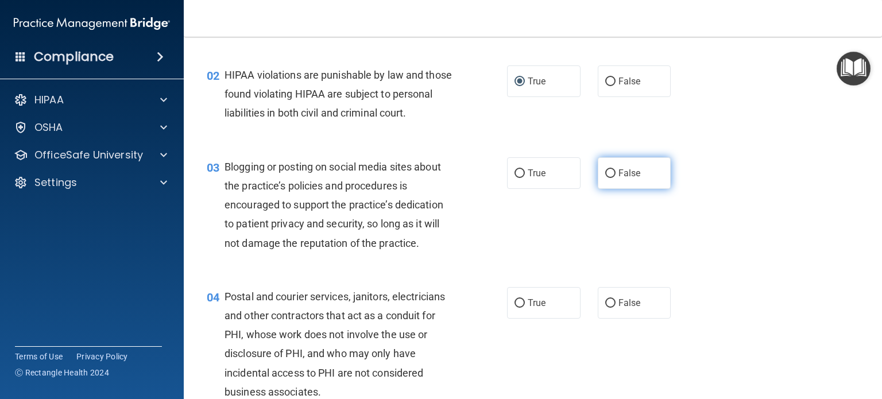
click at [632, 179] on span "False" at bounding box center [630, 173] width 22 height 11
click at [616, 178] on input "False" at bounding box center [611, 173] width 10 height 9
radio input "true"
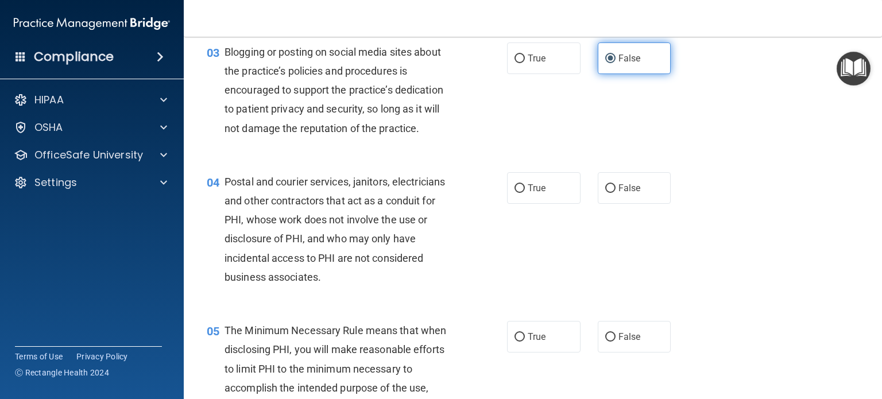
scroll to position [236, 0]
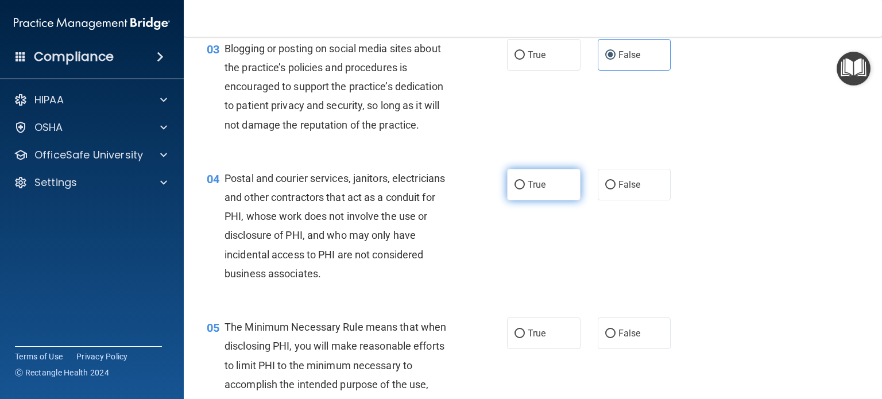
click at [515, 195] on label "True" at bounding box center [544, 185] width 74 height 32
click at [515, 190] on input "True" at bounding box center [520, 185] width 10 height 9
radio input "true"
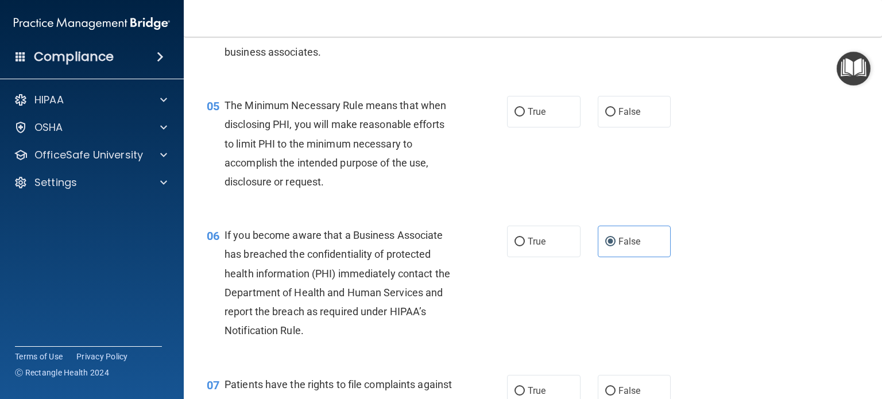
scroll to position [457, 0]
click at [518, 128] on label "True" at bounding box center [544, 112] width 74 height 32
click at [518, 117] on input "True" at bounding box center [520, 112] width 10 height 9
radio input "true"
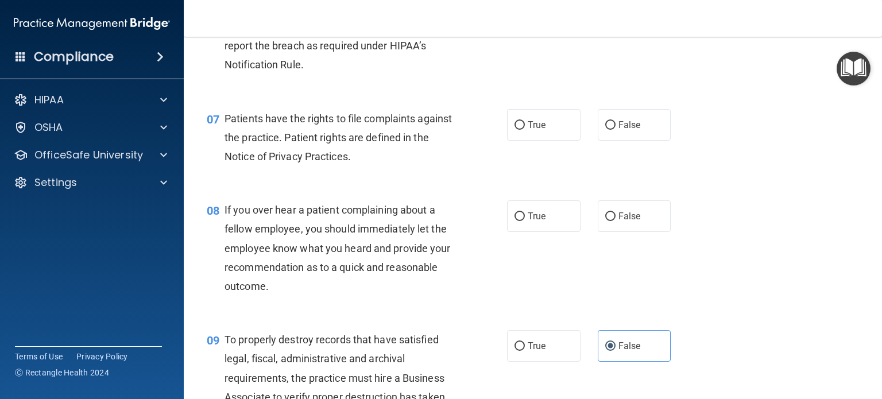
scroll to position [724, 0]
click at [518, 129] on input "True" at bounding box center [520, 125] width 10 height 9
radio input "true"
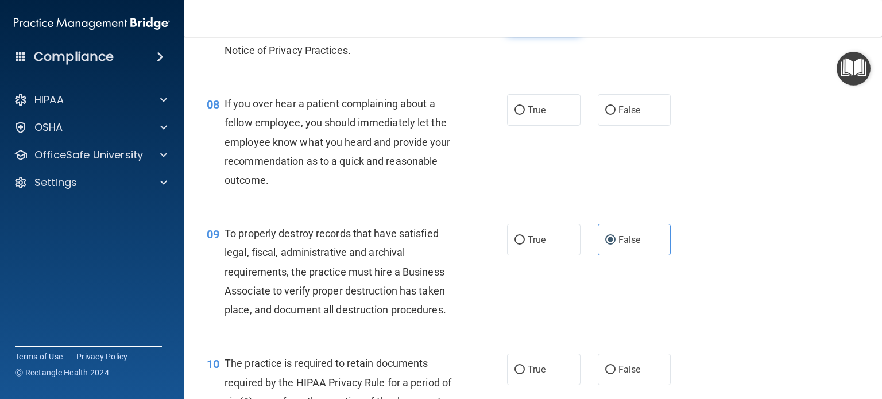
scroll to position [833, 0]
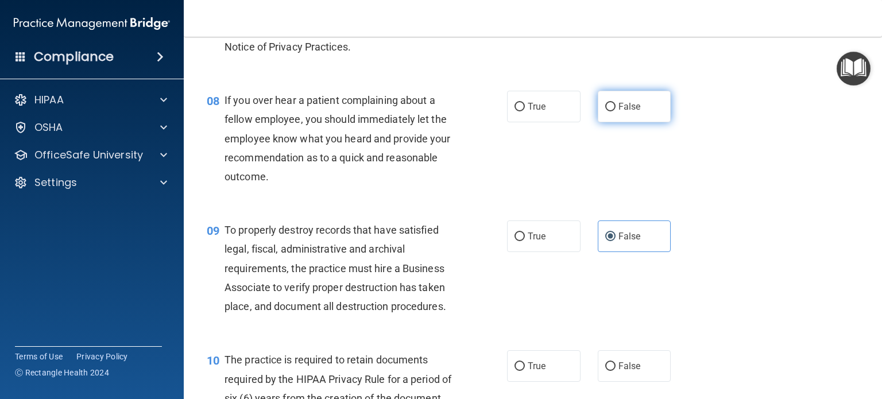
click at [624, 119] on label "False" at bounding box center [635, 107] width 74 height 32
click at [616, 111] on input "False" at bounding box center [611, 107] width 10 height 9
radio input "true"
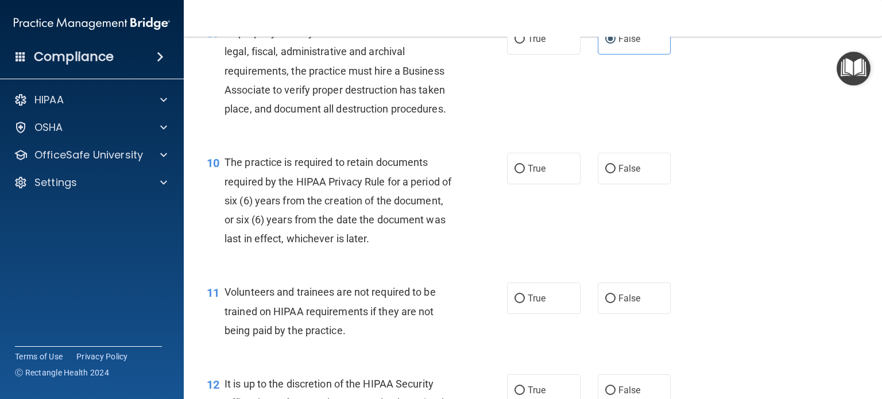
scroll to position [1036, 0]
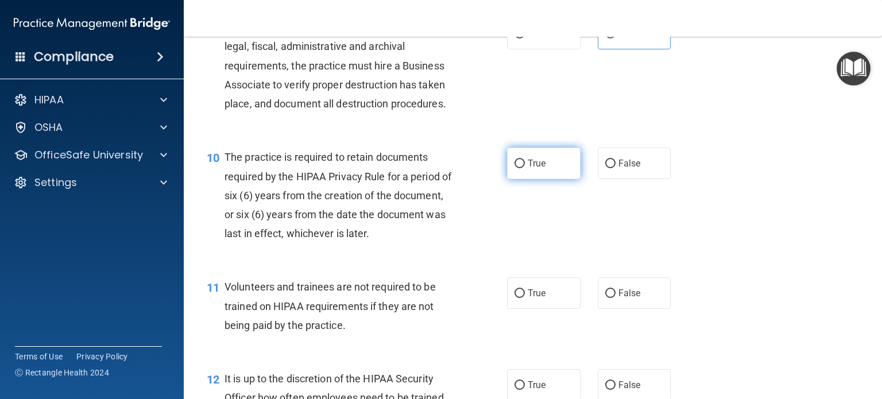
click at [549, 179] on label "True" at bounding box center [544, 164] width 74 height 32
click at [525, 168] on input "True" at bounding box center [520, 164] width 10 height 9
radio input "true"
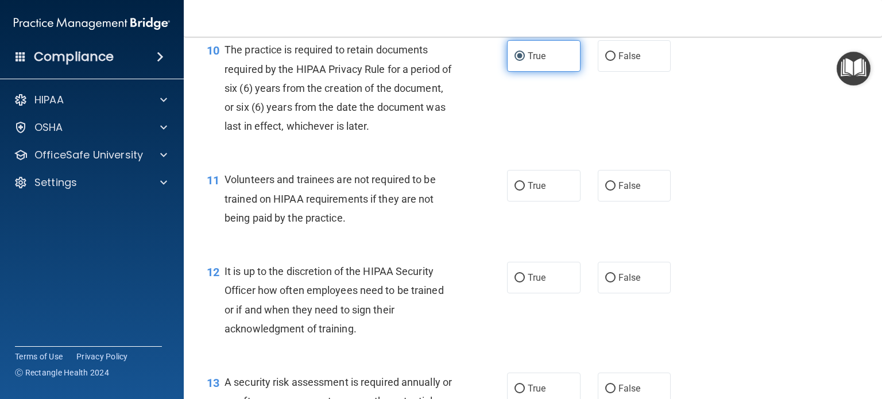
scroll to position [1146, 0]
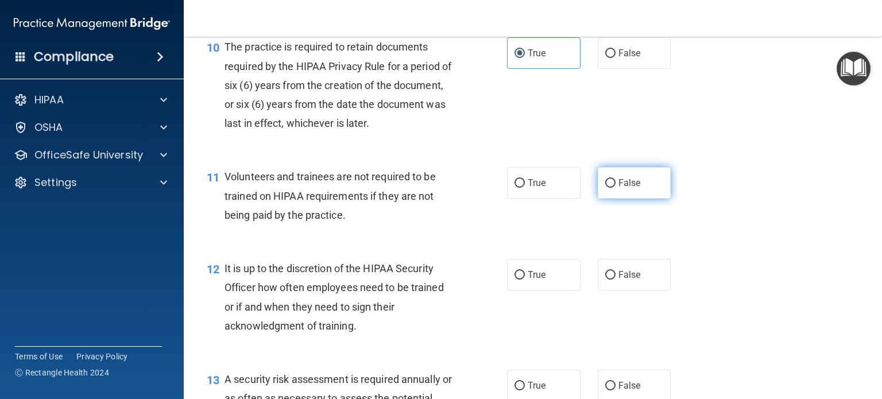
click at [607, 190] on label "False" at bounding box center [635, 183] width 74 height 32
click at [607, 188] on input "False" at bounding box center [611, 183] width 10 height 9
radio input "true"
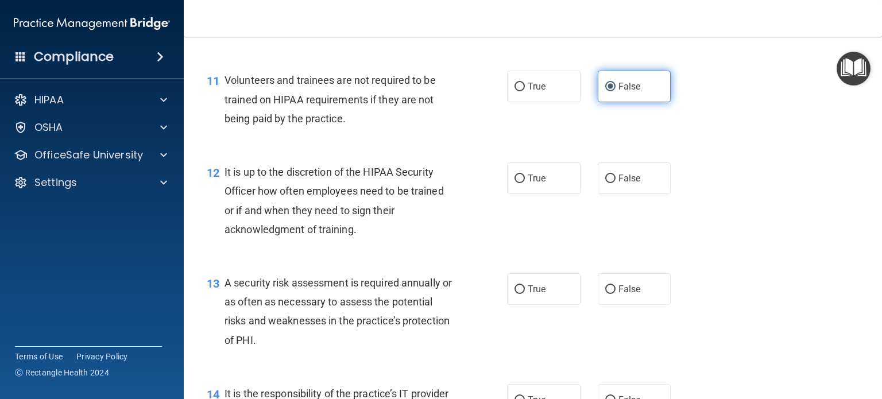
scroll to position [1243, 0]
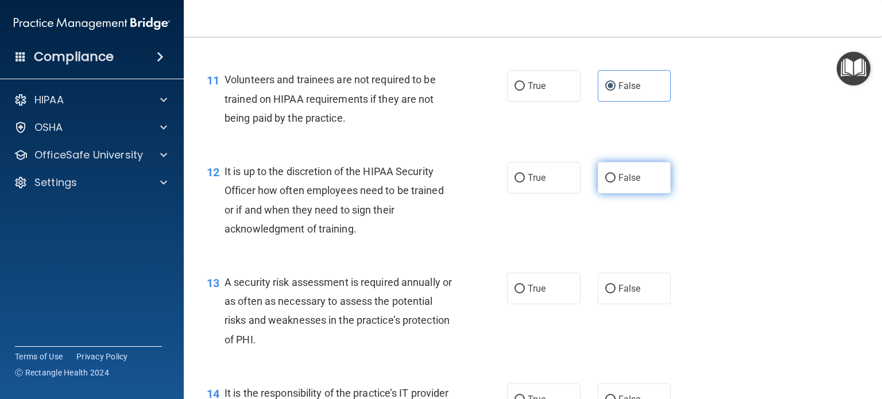
click at [650, 194] on label "False" at bounding box center [635, 178] width 74 height 32
click at [616, 183] on input "False" at bounding box center [611, 178] width 10 height 9
radio input "true"
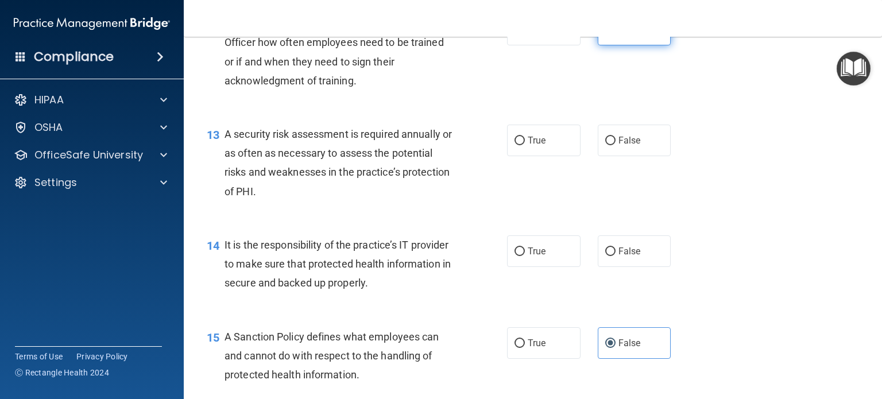
scroll to position [1393, 0]
click at [519, 155] on label "True" at bounding box center [544, 140] width 74 height 32
click at [519, 144] on input "True" at bounding box center [520, 140] width 10 height 9
radio input "true"
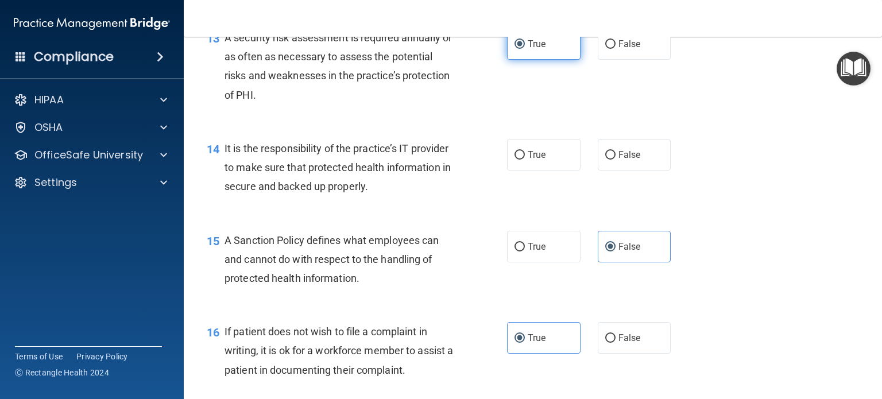
scroll to position [1494, 0]
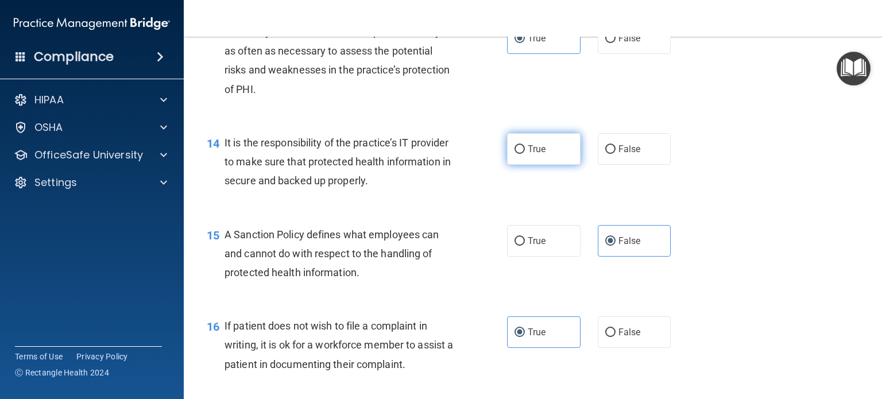
click at [562, 165] on label "True" at bounding box center [544, 149] width 74 height 32
click at [525, 154] on input "True" at bounding box center [520, 149] width 10 height 9
radio input "true"
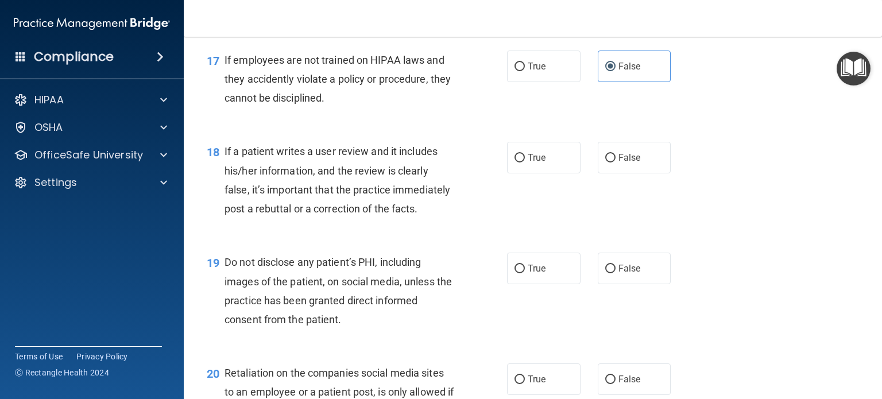
scroll to position [1868, 0]
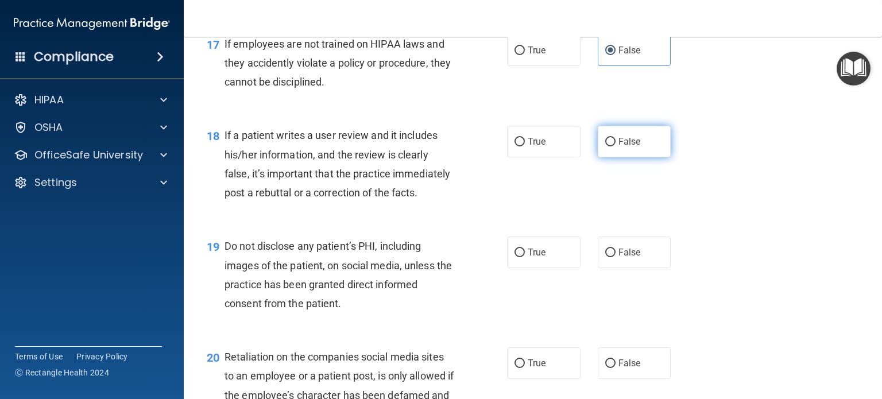
click at [606, 147] on input "False" at bounding box center [611, 142] width 10 height 9
radio input "true"
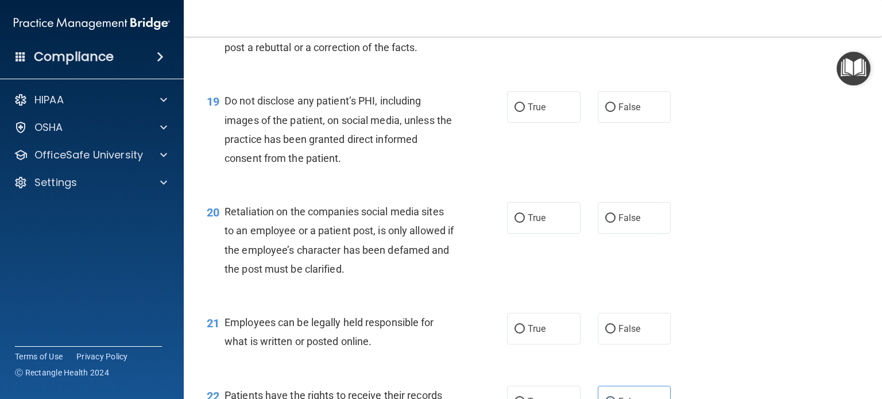
scroll to position [2013, 0]
click at [542, 123] on label "True" at bounding box center [544, 107] width 74 height 32
click at [525, 112] on input "True" at bounding box center [520, 107] width 10 height 9
radio input "true"
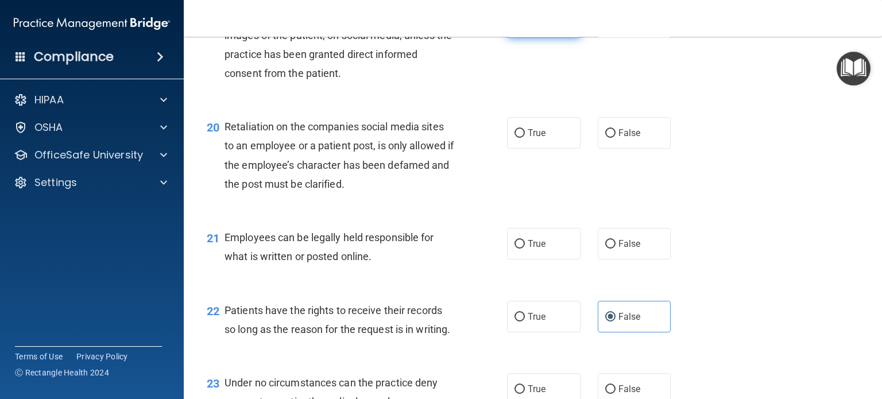
scroll to position [2099, 0]
click at [634, 148] on label "False" at bounding box center [635, 132] width 74 height 32
click at [616, 137] on input "False" at bounding box center [611, 132] width 10 height 9
radio input "true"
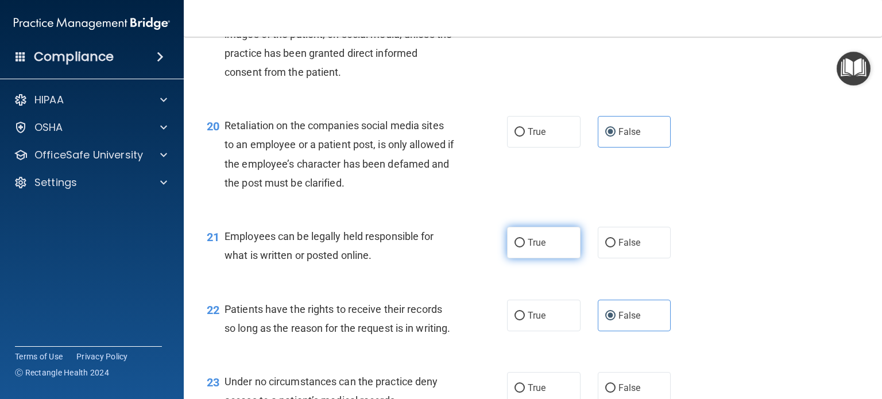
click at [531, 248] on span "True" at bounding box center [537, 242] width 18 height 11
click at [525, 248] on input "True" at bounding box center [520, 243] width 10 height 9
radio input "true"
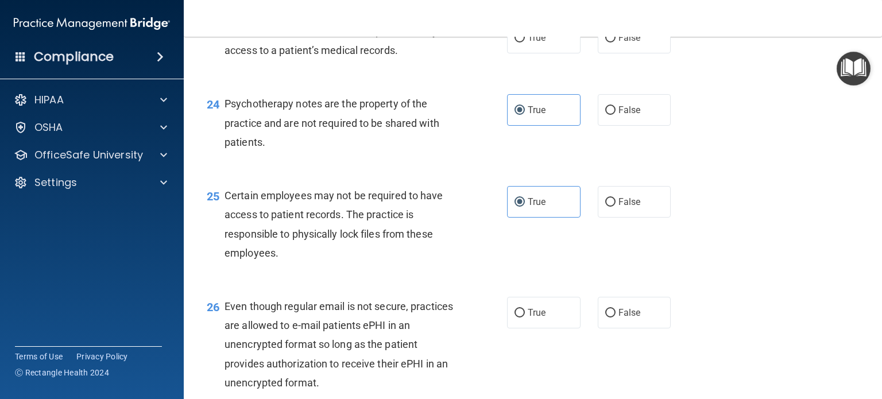
scroll to position [2328, 0]
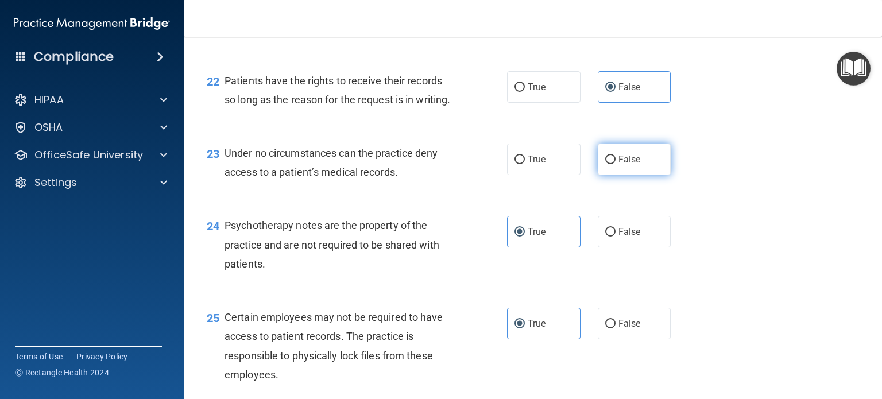
click at [606, 164] on input "False" at bounding box center [611, 160] width 10 height 9
radio input "true"
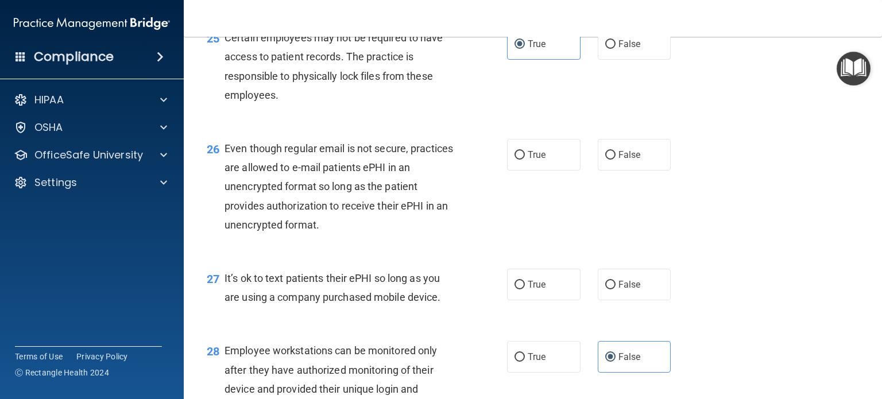
scroll to position [2608, 0]
click at [553, 170] on label "True" at bounding box center [544, 154] width 74 height 32
click at [525, 159] on input "True" at bounding box center [520, 155] width 10 height 9
radio input "true"
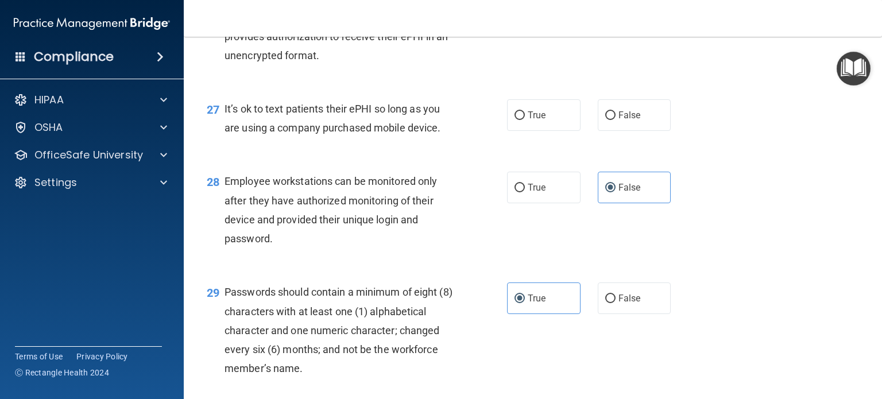
scroll to position [2778, 0]
click at [613, 130] on label "False" at bounding box center [635, 115] width 74 height 32
click at [613, 119] on input "False" at bounding box center [611, 115] width 10 height 9
radio input "true"
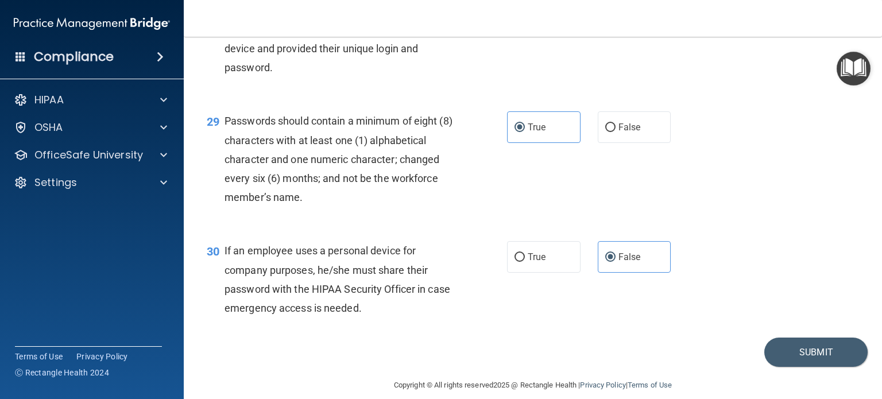
scroll to position [3020, 0]
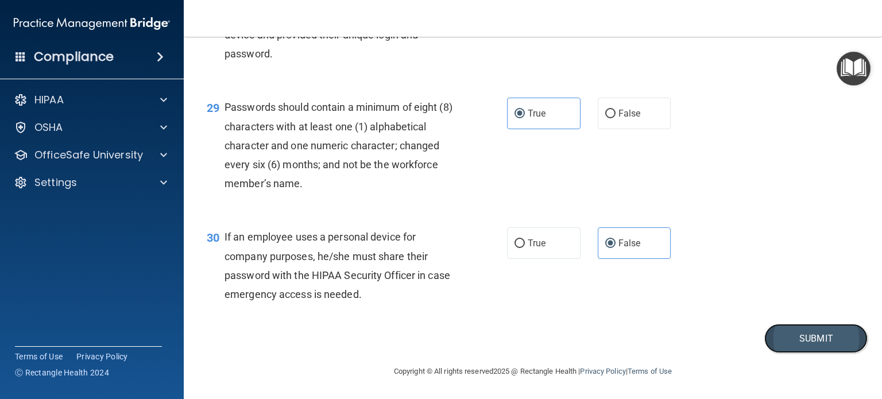
click at [787, 335] on button "Submit" at bounding box center [816, 338] width 103 height 29
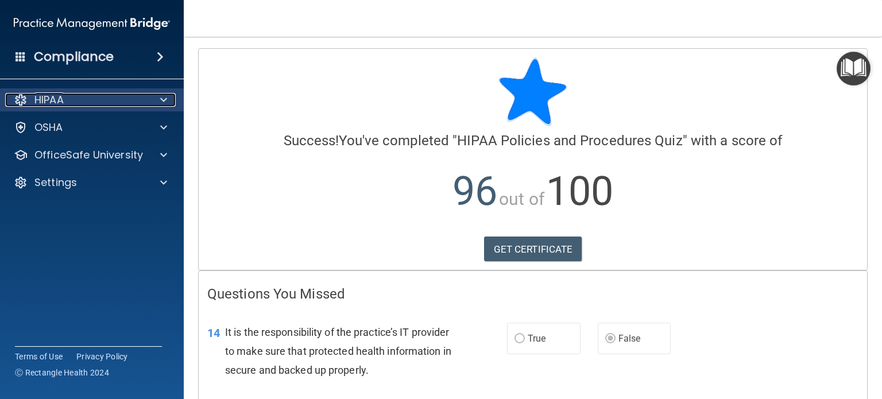
click at [154, 102] on div at bounding box center [162, 100] width 29 height 14
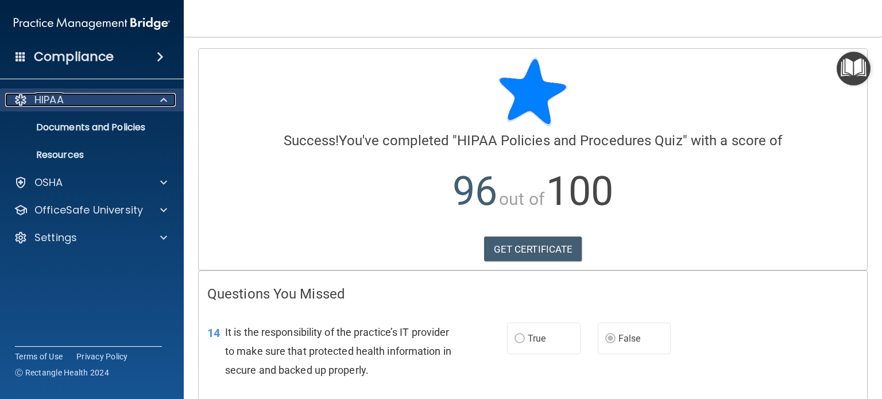
click at [160, 101] on span at bounding box center [163, 100] width 7 height 14
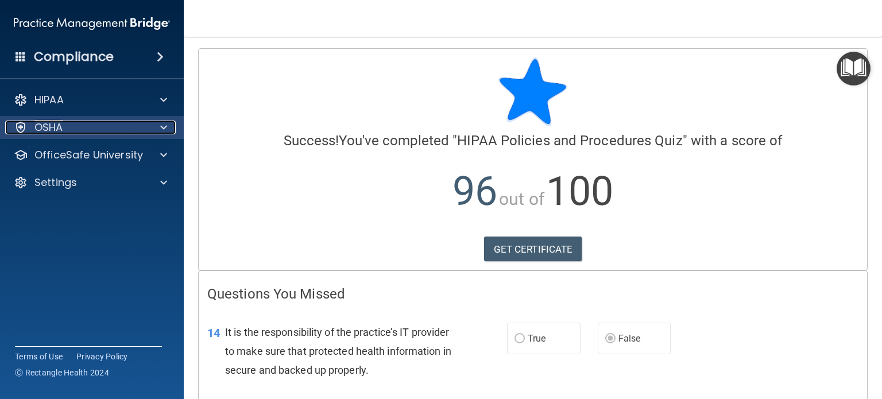
click at [169, 132] on div at bounding box center [162, 128] width 29 height 14
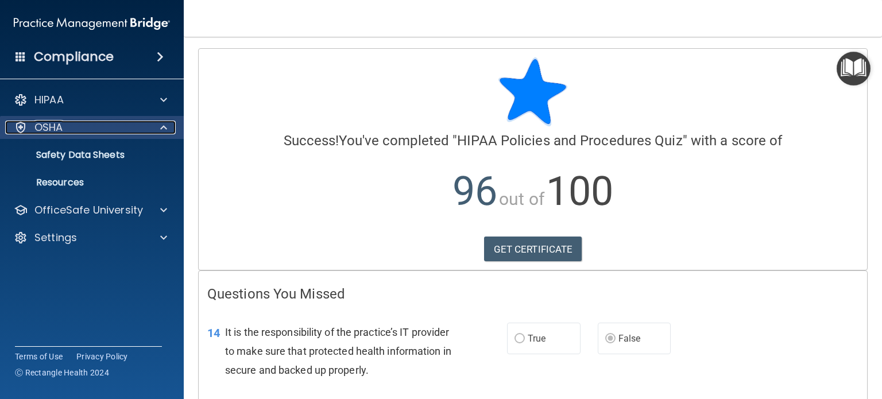
click at [169, 132] on div at bounding box center [162, 128] width 29 height 14
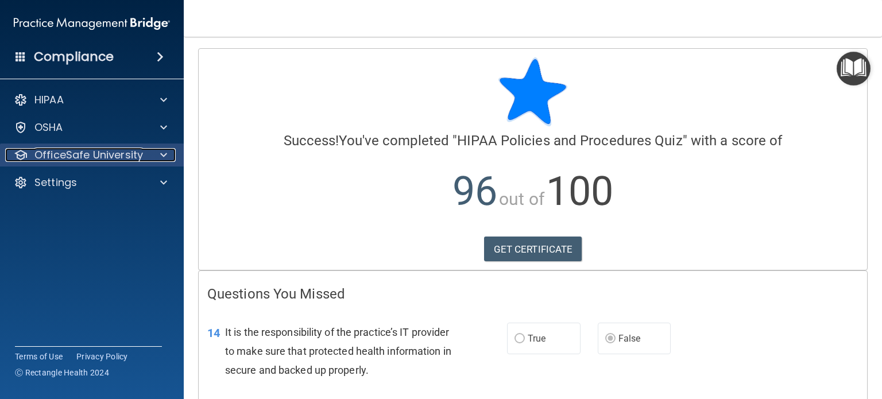
click at [172, 161] on div at bounding box center [162, 155] width 29 height 14
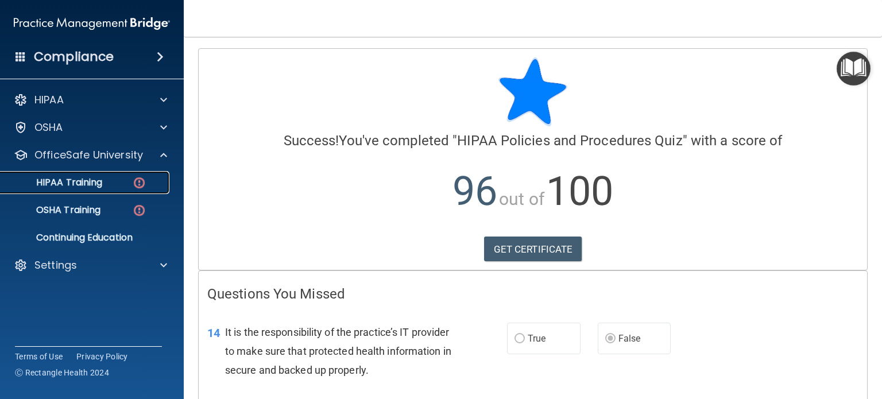
click at [131, 187] on div "HIPAA Training" at bounding box center [85, 182] width 157 height 11
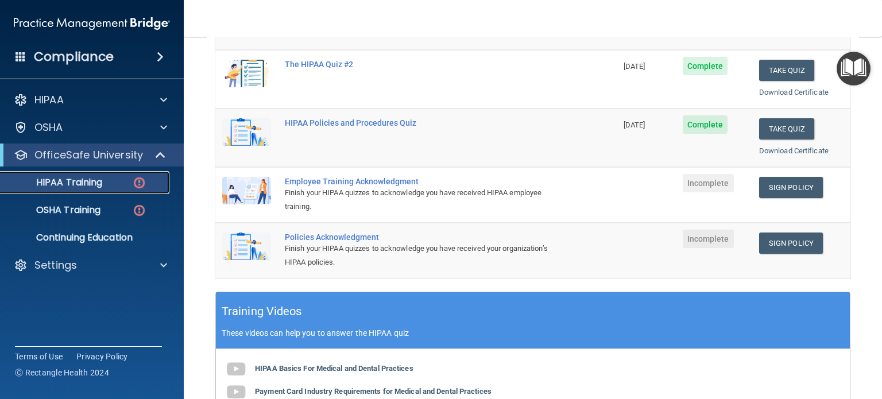
scroll to position [214, 0]
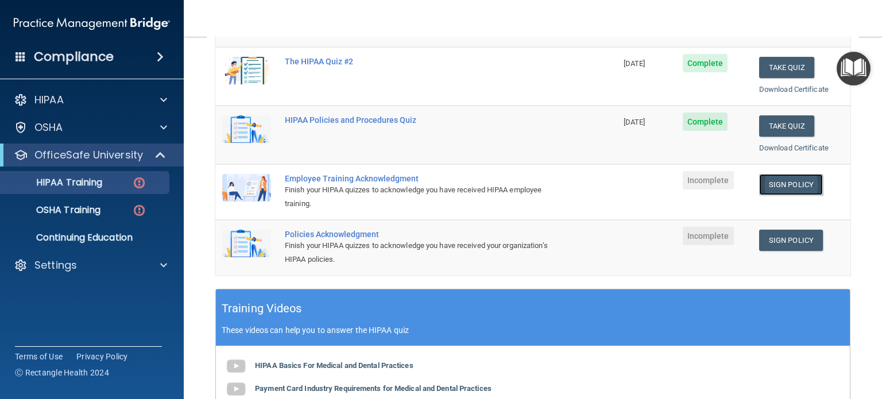
click at [776, 181] on link "Sign Policy" at bounding box center [792, 184] width 64 height 21
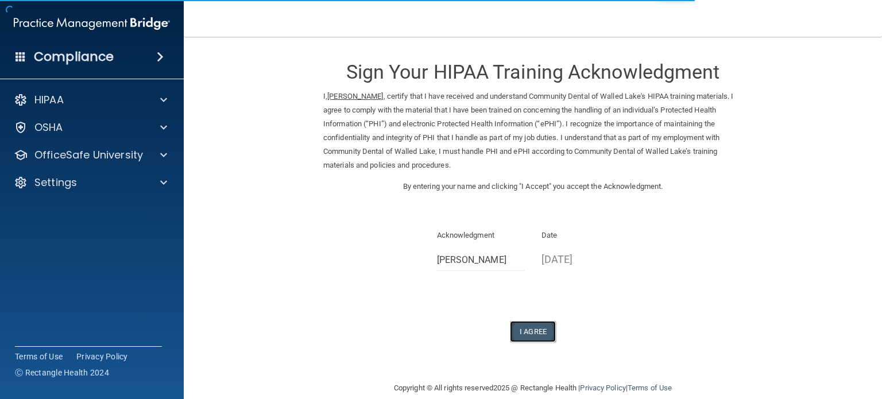
click at [538, 330] on button "I Agree" at bounding box center [533, 331] width 46 height 21
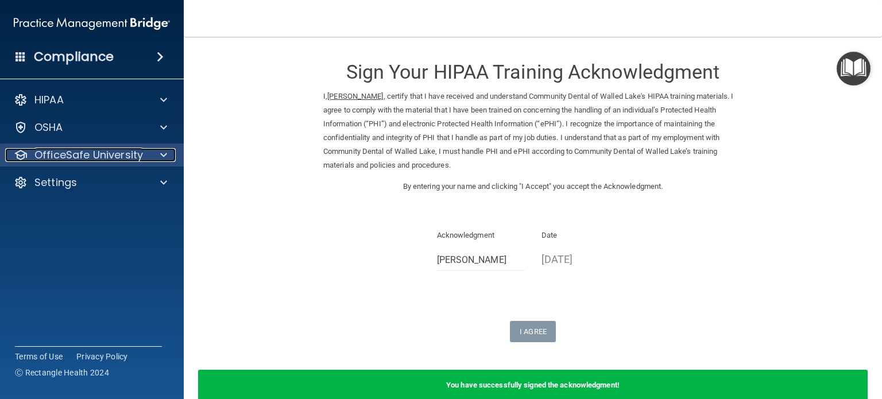
click at [163, 152] on span at bounding box center [163, 155] width 7 height 14
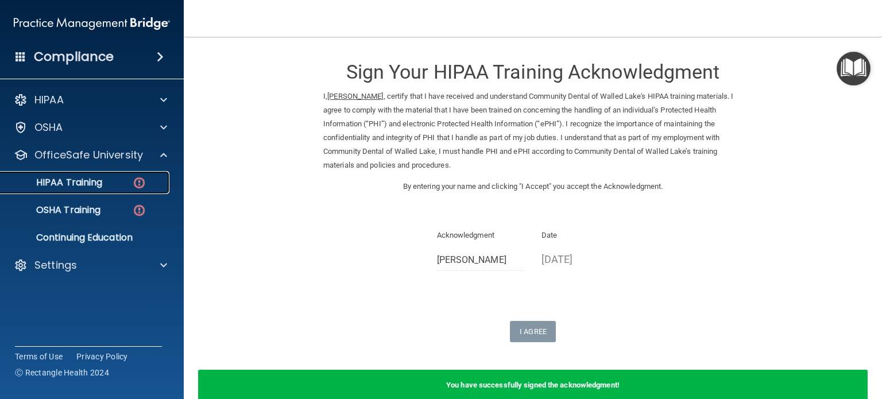
click at [137, 179] on img at bounding box center [139, 183] width 14 height 14
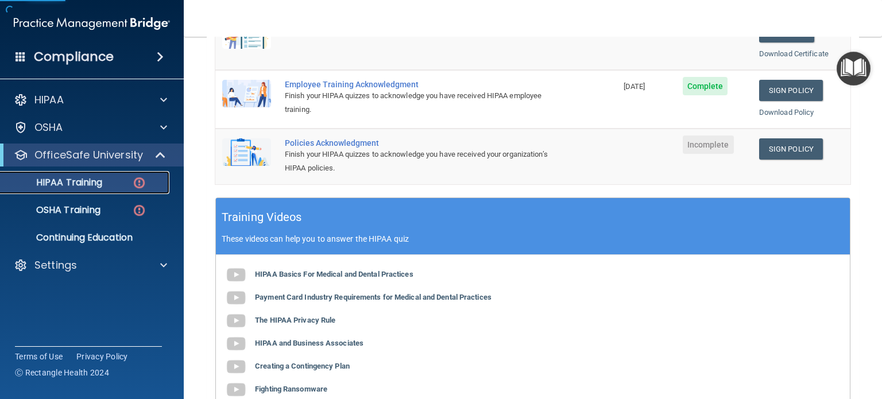
scroll to position [308, 0]
click at [770, 144] on link "Sign Policy" at bounding box center [792, 148] width 64 height 21
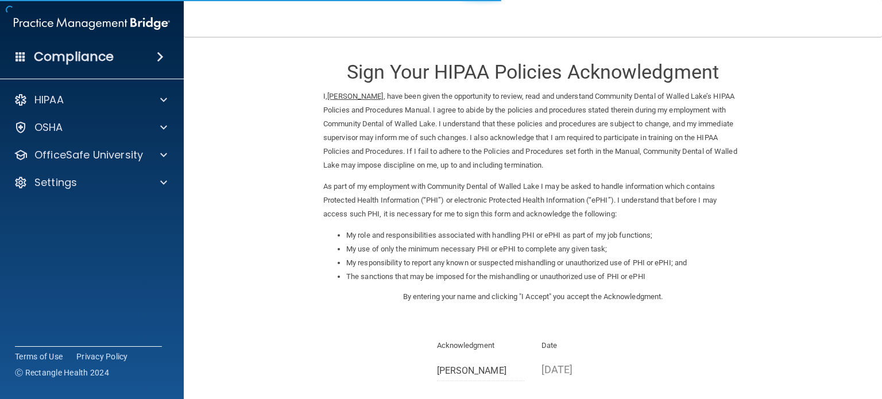
scroll to position [126, 0]
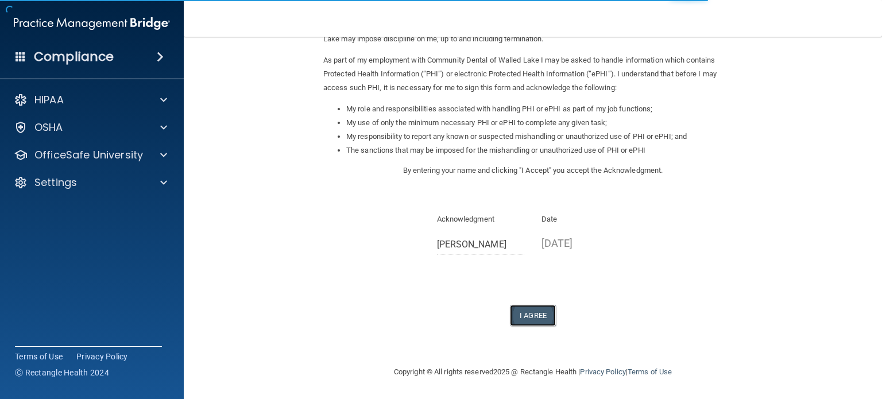
click at [516, 310] on button "I Agree" at bounding box center [533, 315] width 46 height 21
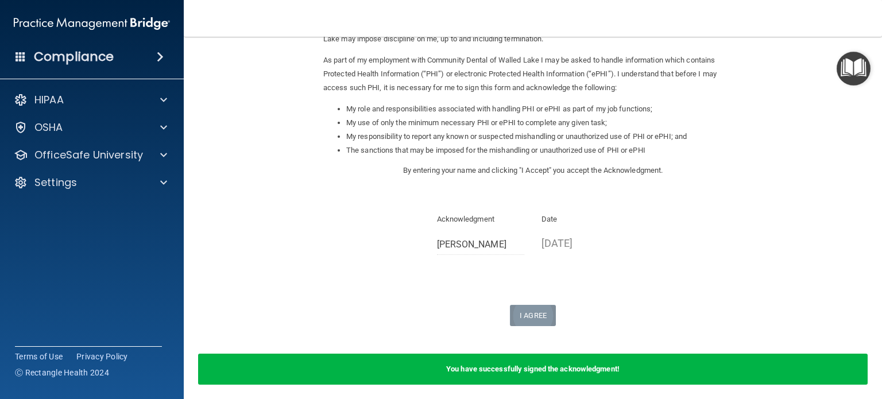
scroll to position [0, 0]
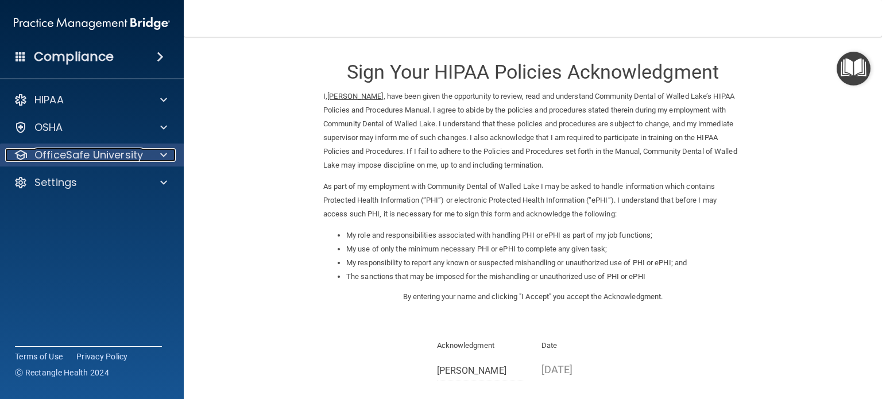
click at [113, 153] on p "OfficeSafe University" at bounding box center [88, 155] width 109 height 14
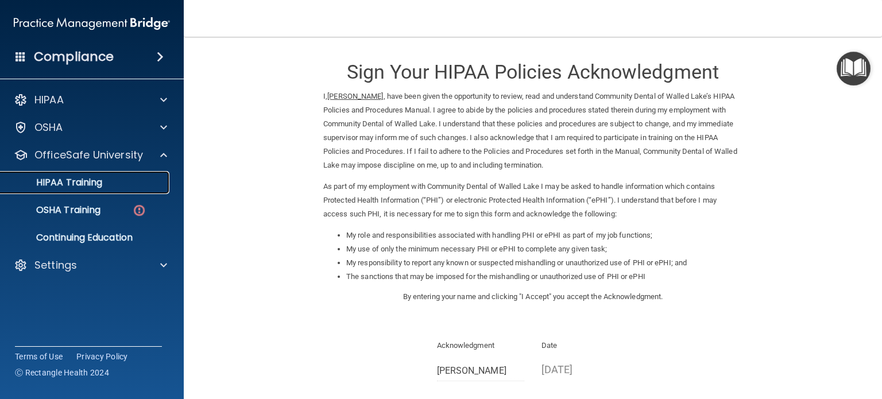
click at [108, 183] on div "HIPAA Training" at bounding box center [85, 182] width 157 height 11
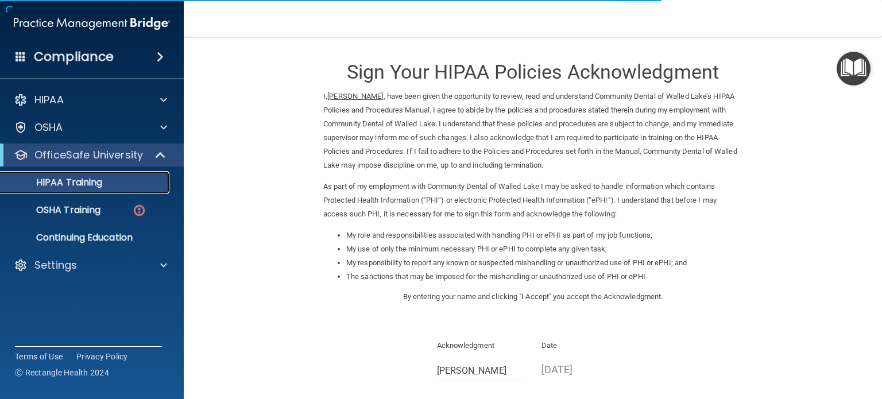
click at [108, 183] on div "HIPAA Training" at bounding box center [85, 182] width 157 height 11
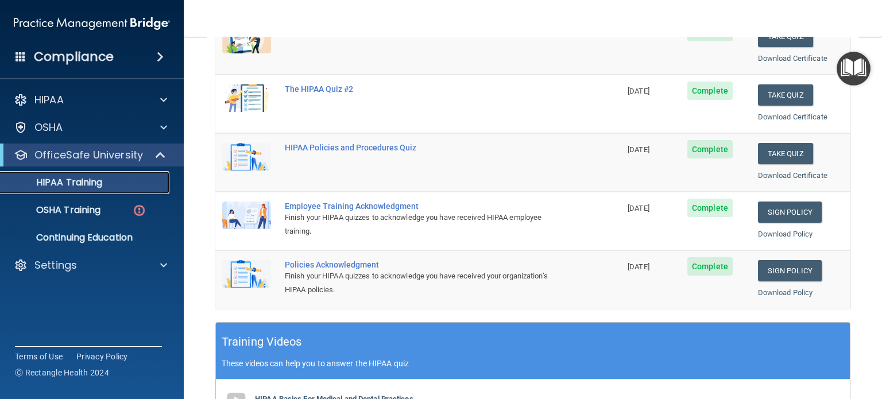
scroll to position [463, 0]
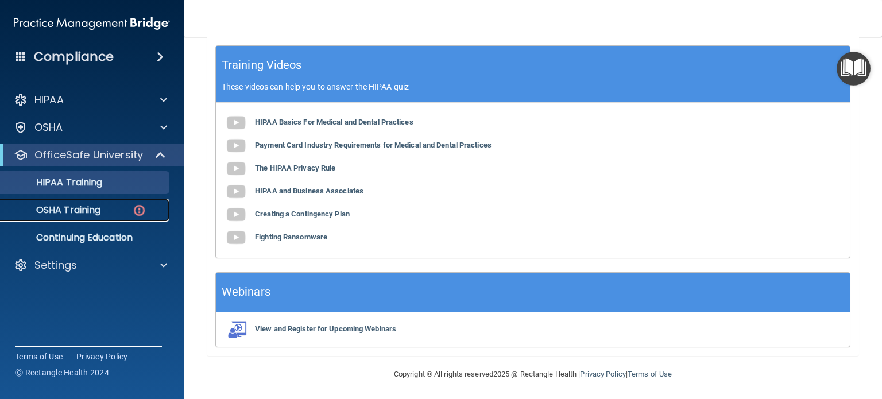
click at [80, 202] on link "OSHA Training" at bounding box center [79, 210] width 181 height 23
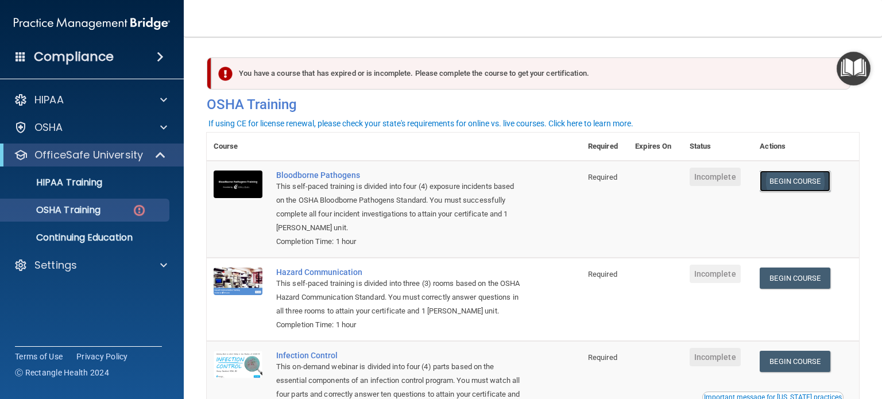
click at [796, 179] on link "Begin Course" at bounding box center [795, 181] width 70 height 21
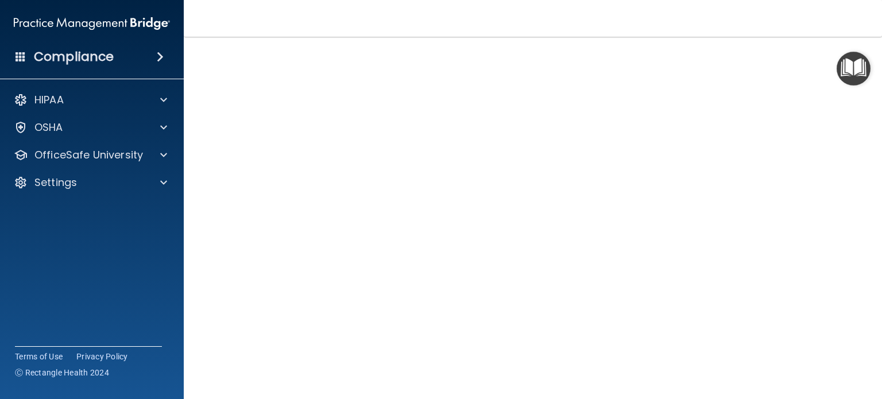
scroll to position [51, 0]
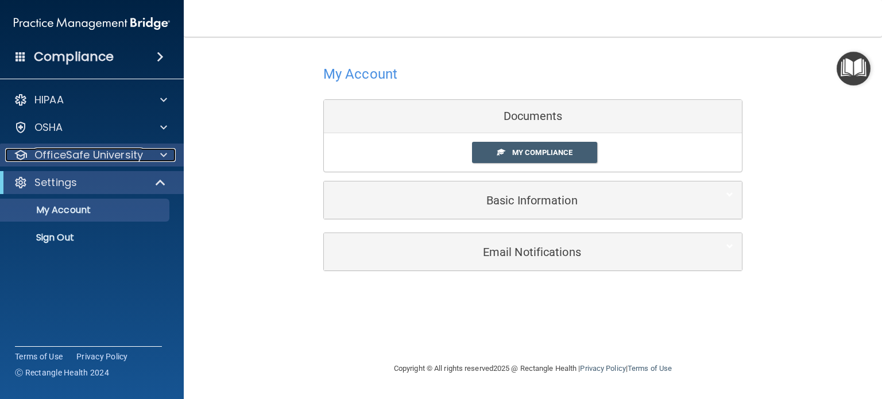
click at [167, 149] on div at bounding box center [162, 155] width 29 height 14
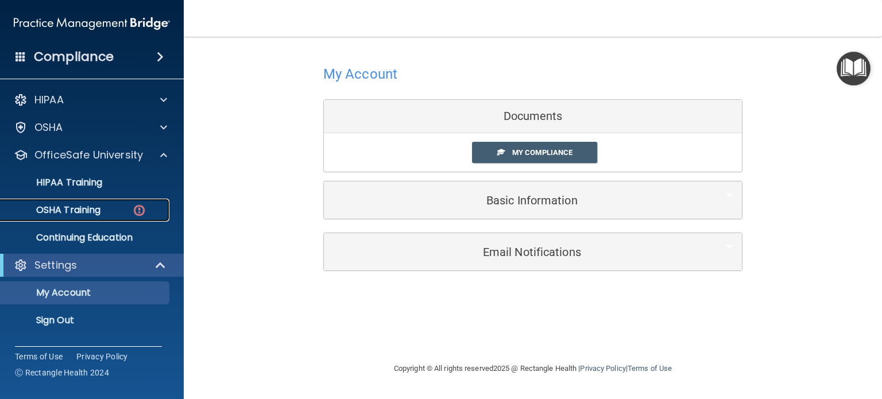
click at [154, 207] on div "OSHA Training" at bounding box center [85, 210] width 157 height 11
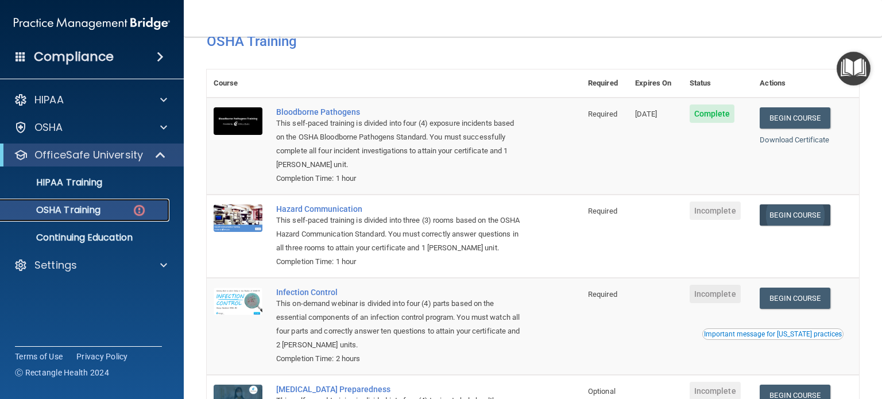
scroll to position [64, 0]
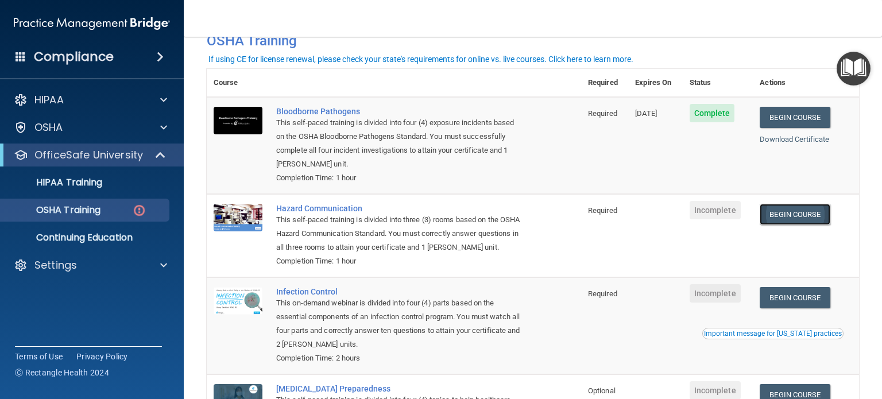
click at [797, 206] on link "Begin Course" at bounding box center [795, 214] width 70 height 21
click at [94, 132] on div "OSHA" at bounding box center [76, 128] width 142 height 14
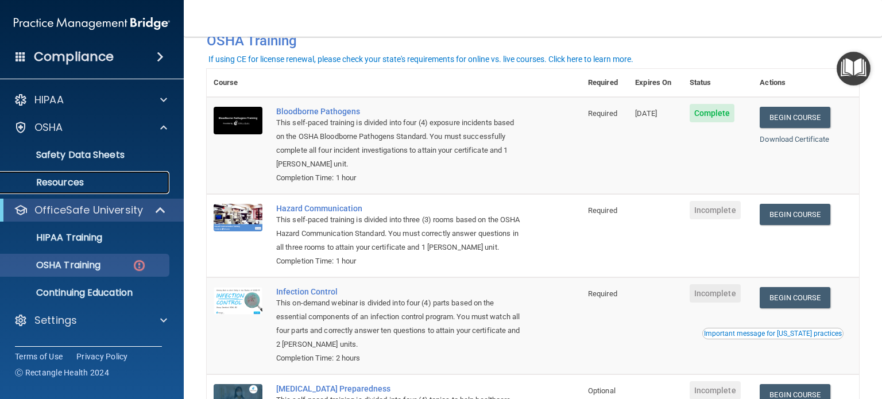
click at [94, 188] on link "Resources" at bounding box center [79, 182] width 181 height 23
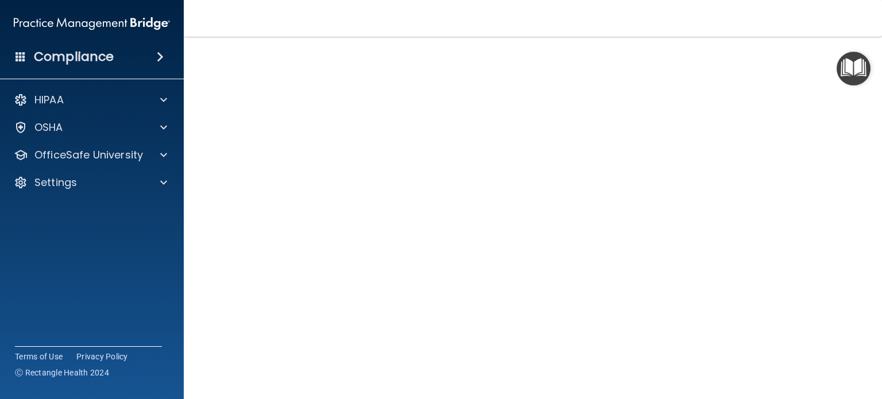
scroll to position [32, 0]
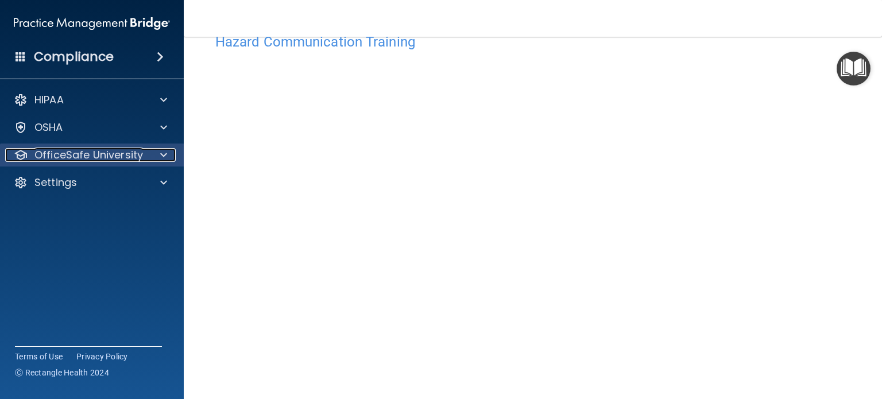
click at [168, 153] on div at bounding box center [162, 155] width 29 height 14
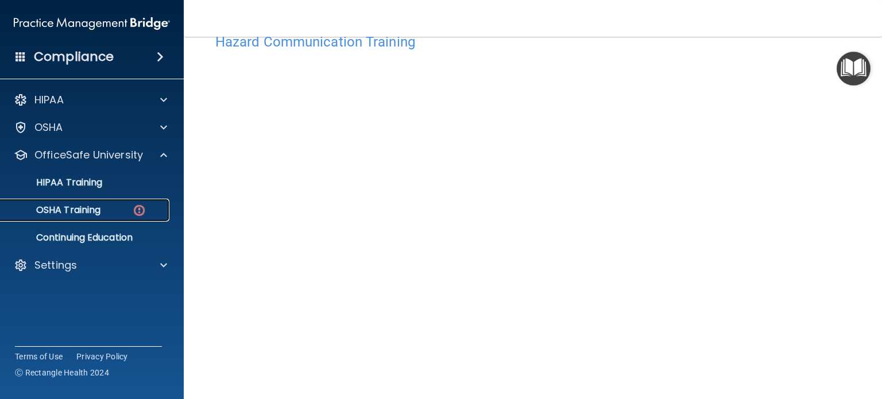
click at [136, 218] on link "OSHA Training" at bounding box center [79, 210] width 181 height 23
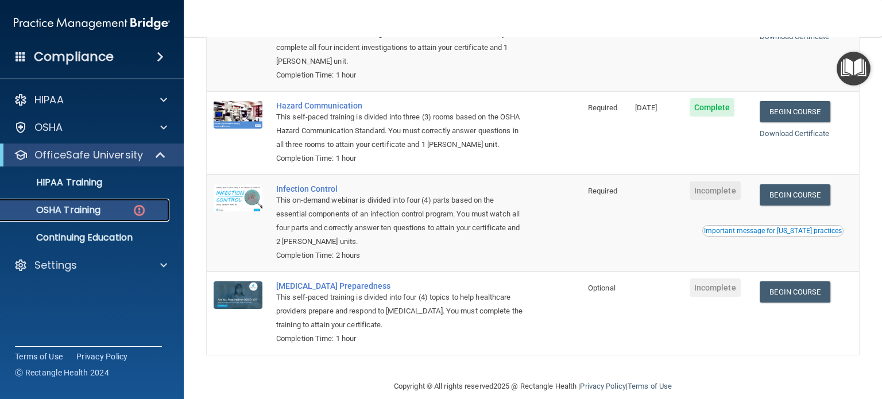
scroll to position [167, 0]
click at [792, 205] on link "Begin Course" at bounding box center [795, 194] width 70 height 21
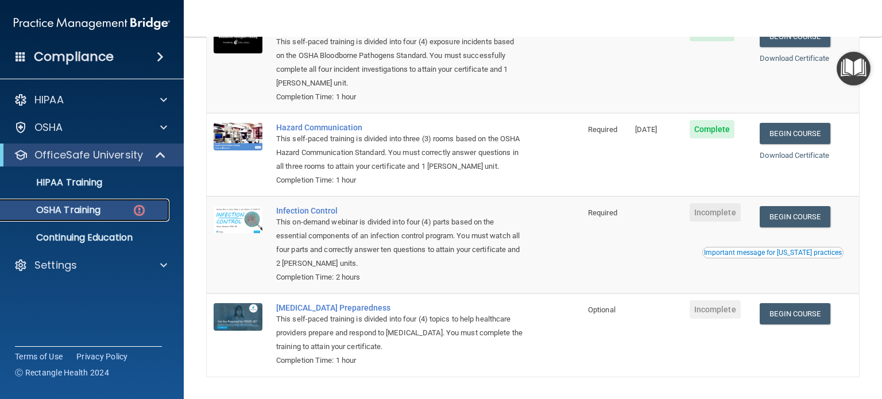
click at [99, 214] on p "OSHA Training" at bounding box center [53, 210] width 93 height 11
click at [84, 205] on p "OSHA Training" at bounding box center [53, 210] width 93 height 11
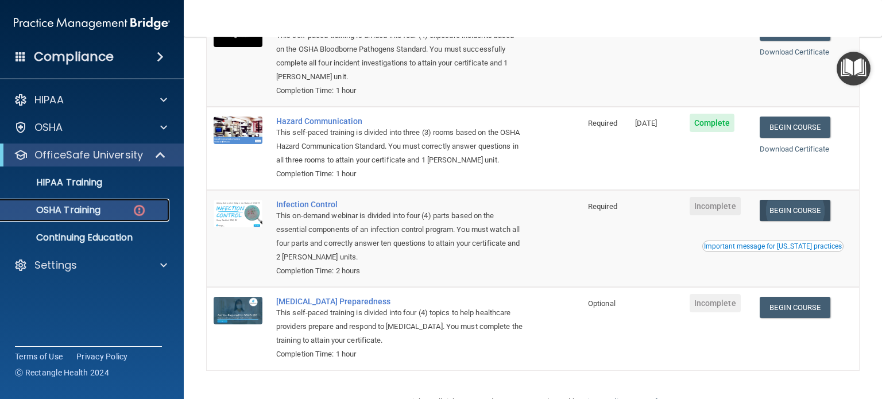
scroll to position [150, 0]
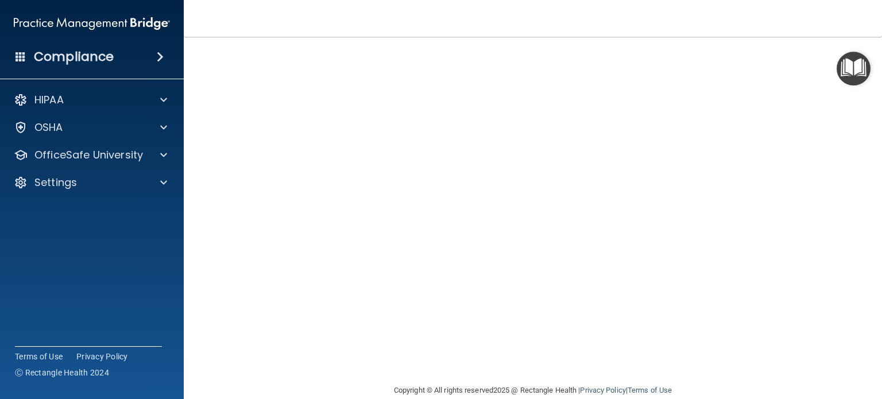
scroll to position [64, 0]
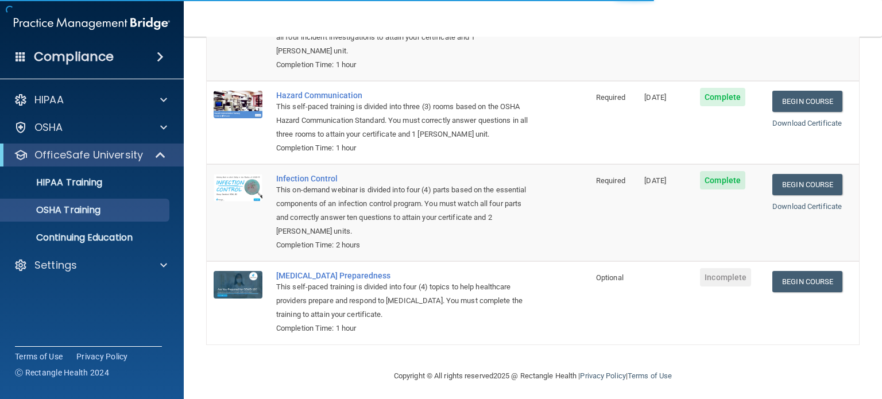
scroll to position [151, 0]
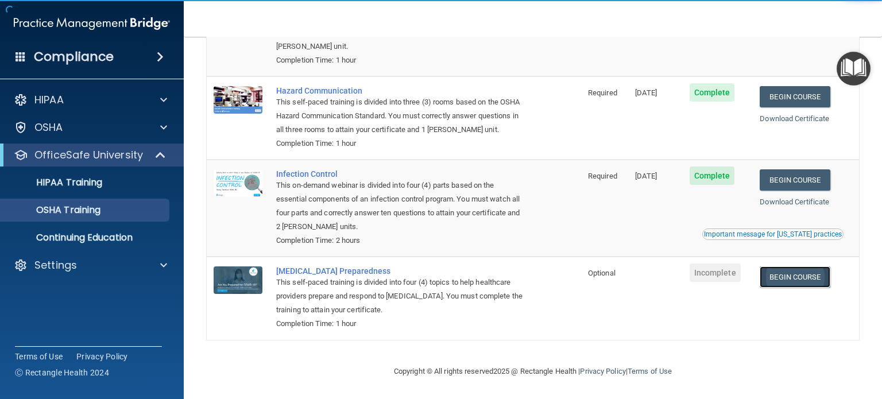
click at [780, 288] on link "Begin Course" at bounding box center [795, 277] width 70 height 21
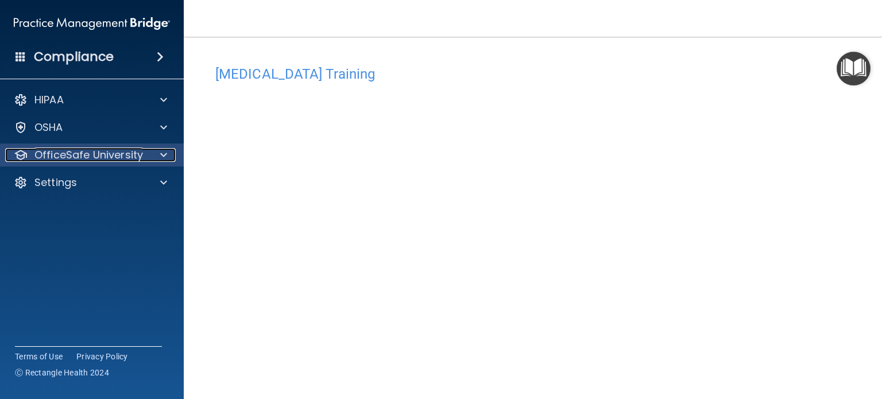
click at [92, 160] on p "OfficeSafe University" at bounding box center [88, 155] width 109 height 14
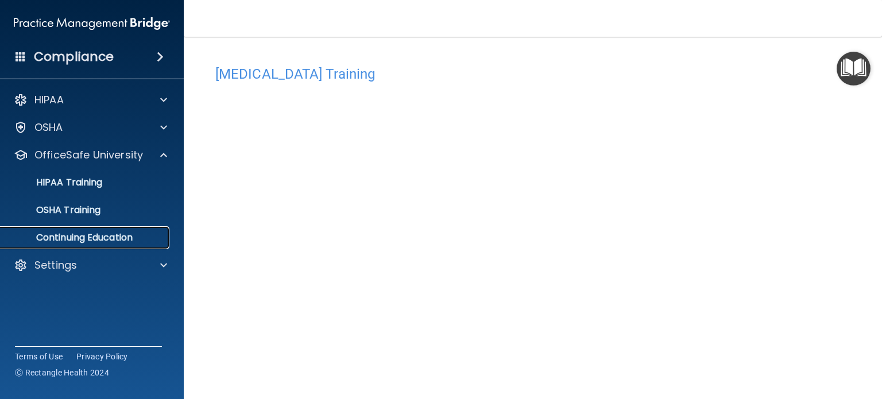
click at [99, 237] on p "Continuing Education" at bounding box center [85, 237] width 157 height 11
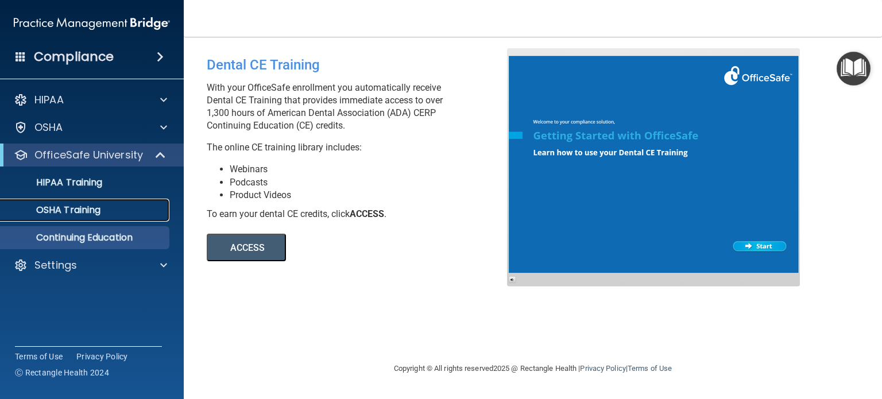
click at [74, 201] on link "OSHA Training" at bounding box center [79, 210] width 181 height 23
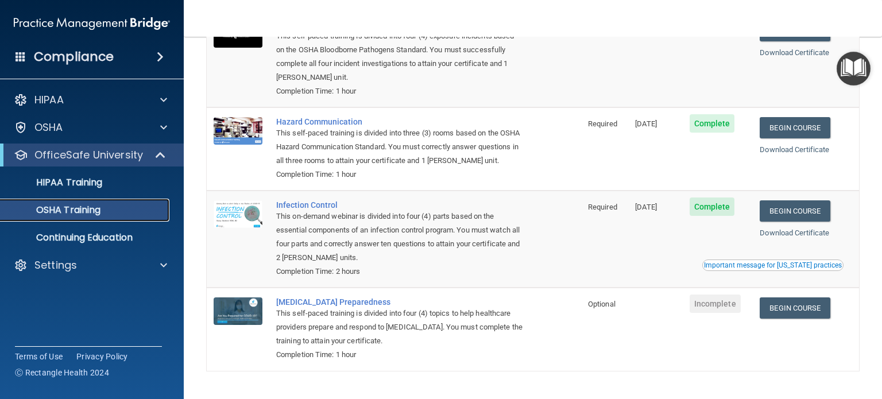
scroll to position [121, 0]
